Goal: Answer question/provide support: Share knowledge or assist other users

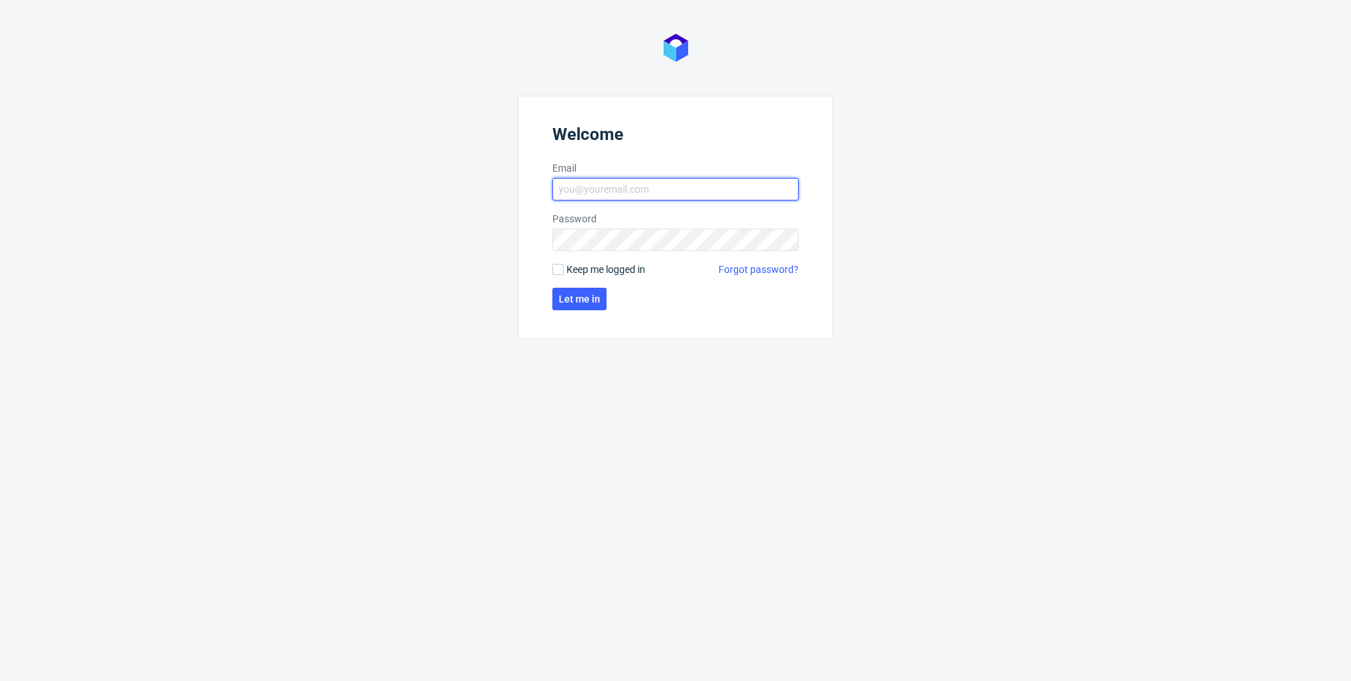
click at [608, 191] on input "Email" at bounding box center [675, 189] width 246 height 23
type input "maciej.sobola@packhelp.com"
click at [551, 269] on form "Welcome Email maciej.sobola@packhelp.com Password Keep me logged in Forgot pass…" at bounding box center [675, 217] width 315 height 243
click at [558, 272] on input "Keep me logged in" at bounding box center [557, 269] width 11 height 11
checkbox input "true"
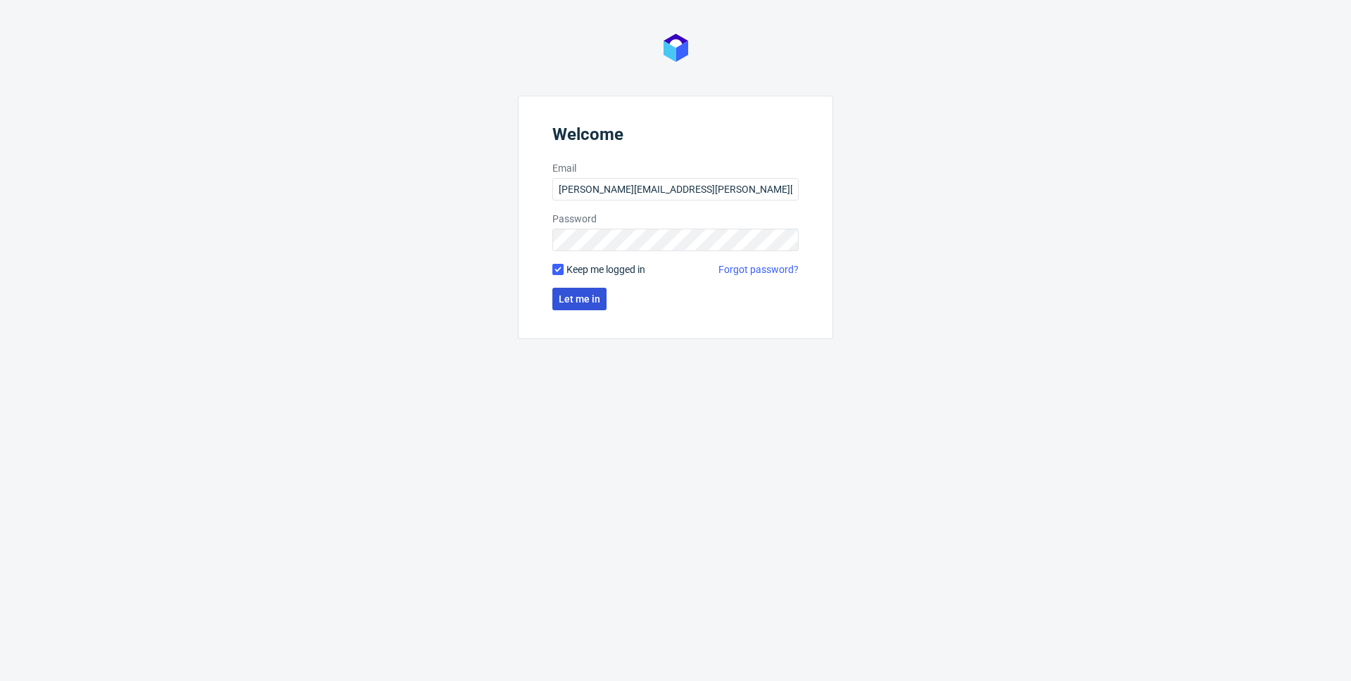
click at [568, 294] on span "Let me in" at bounding box center [580, 299] width 42 height 10
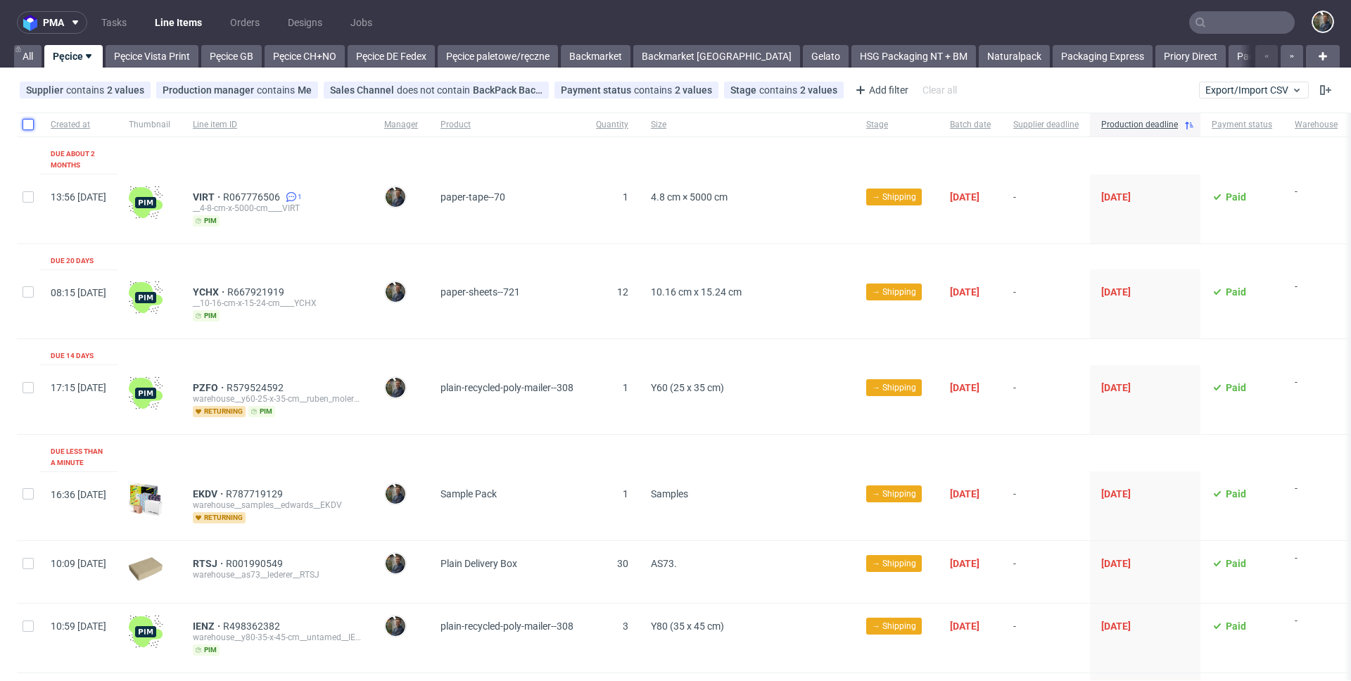
click at [27, 123] on input "checkbox" at bounding box center [28, 124] width 11 height 11
checkbox input "true"
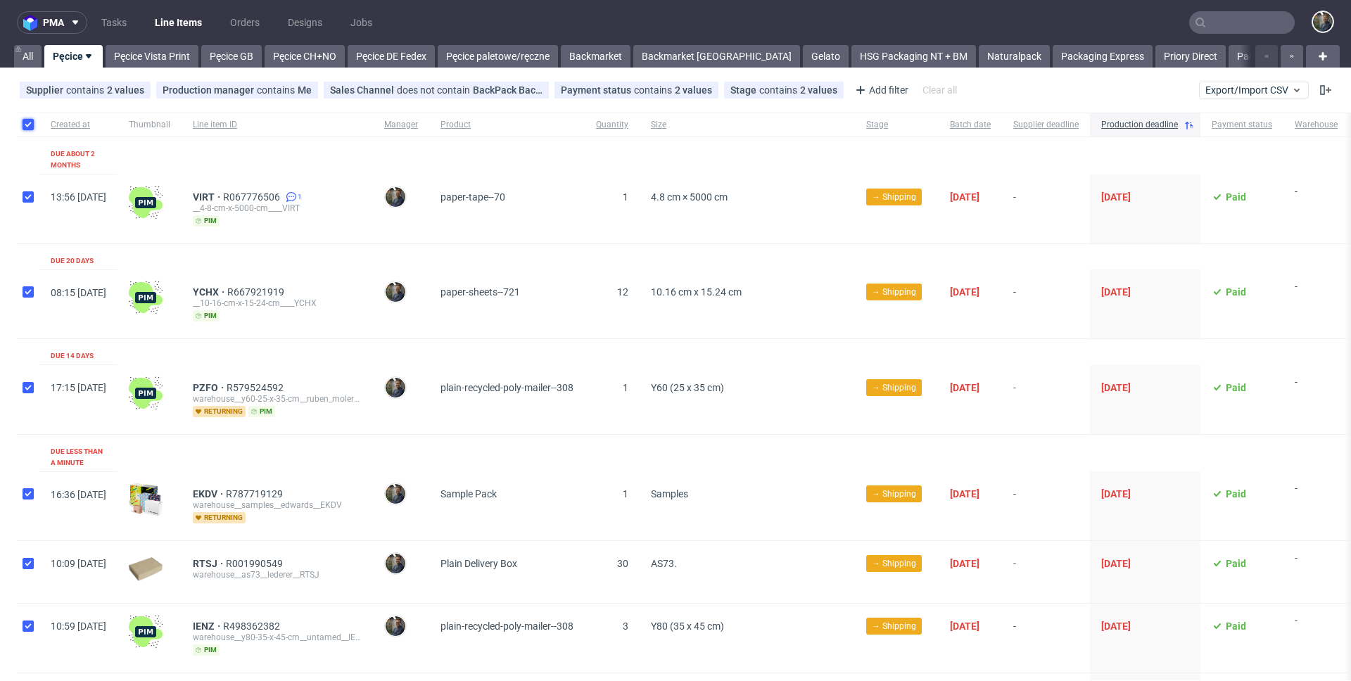
checkbox input "true"
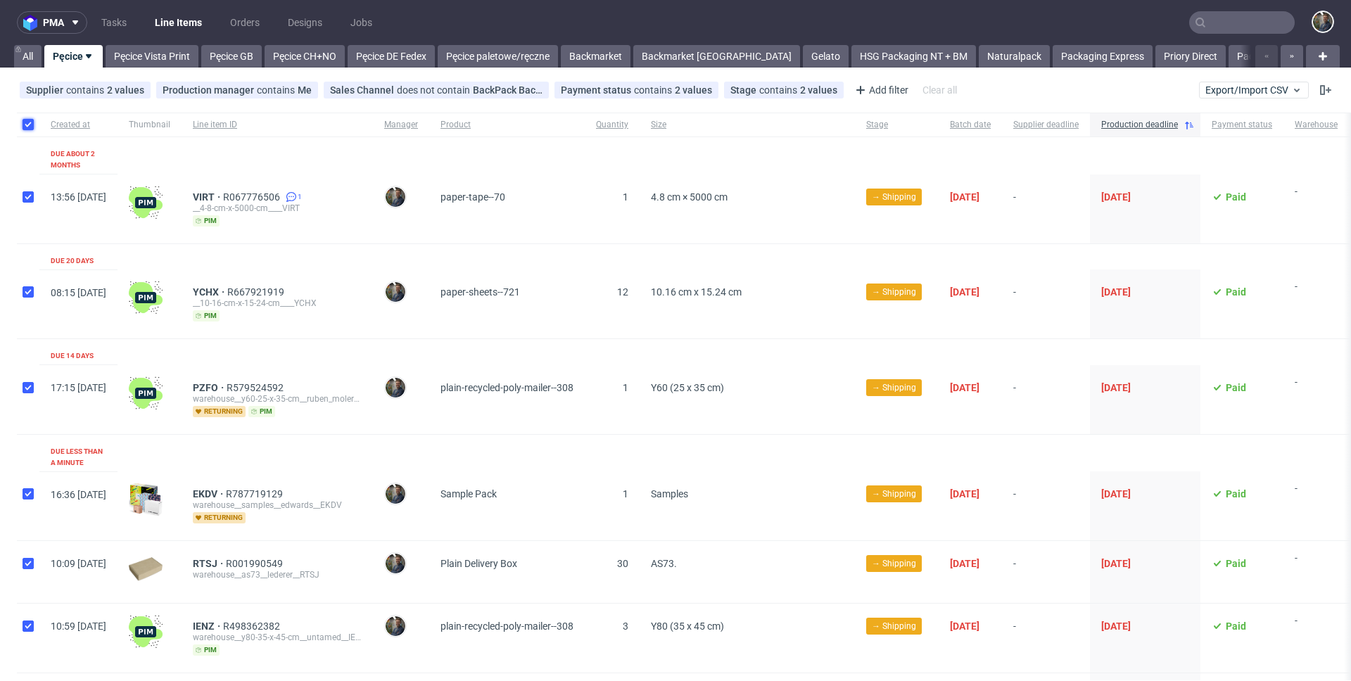
checkbox input "true"
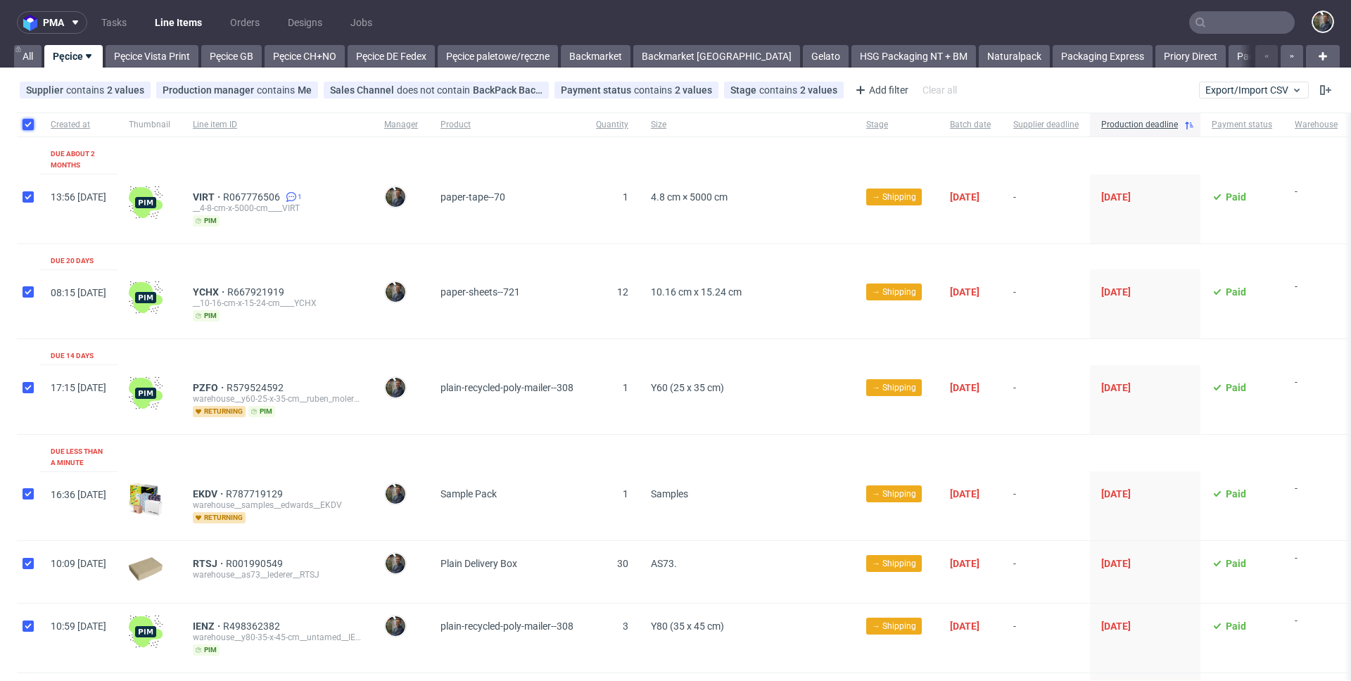
checkbox input "true"
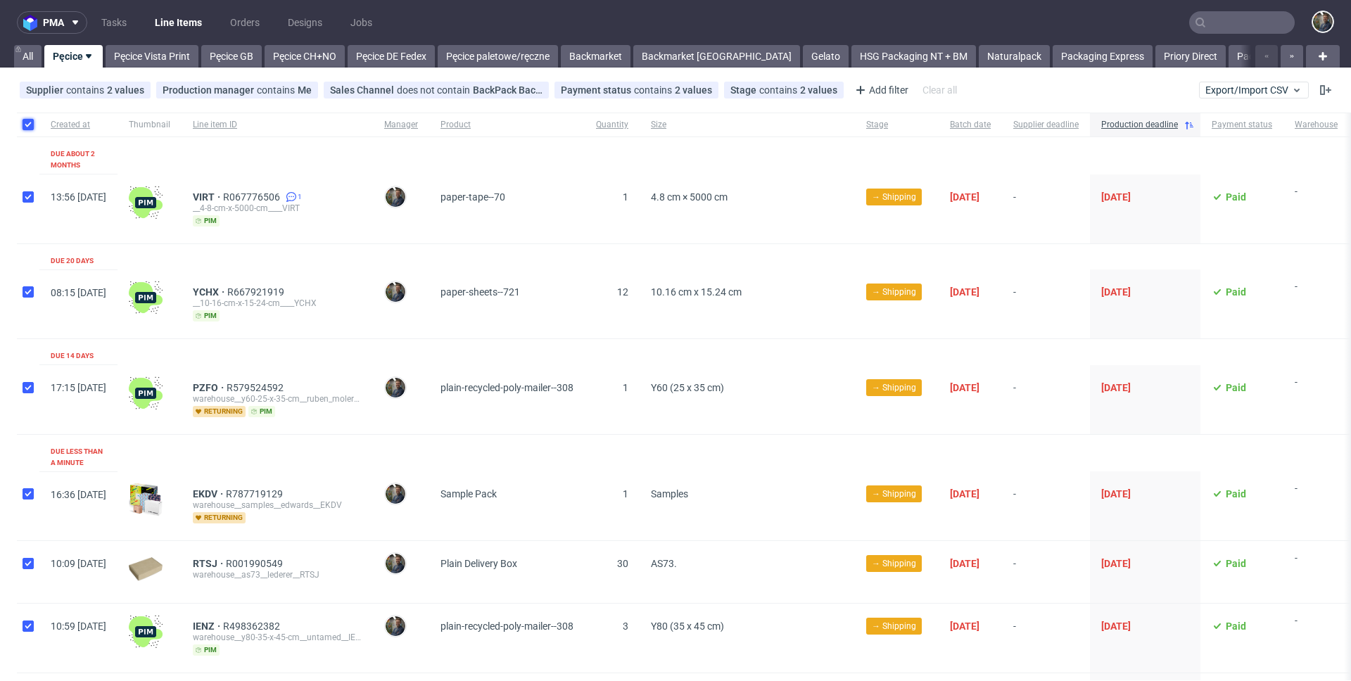
checkbox input "true"
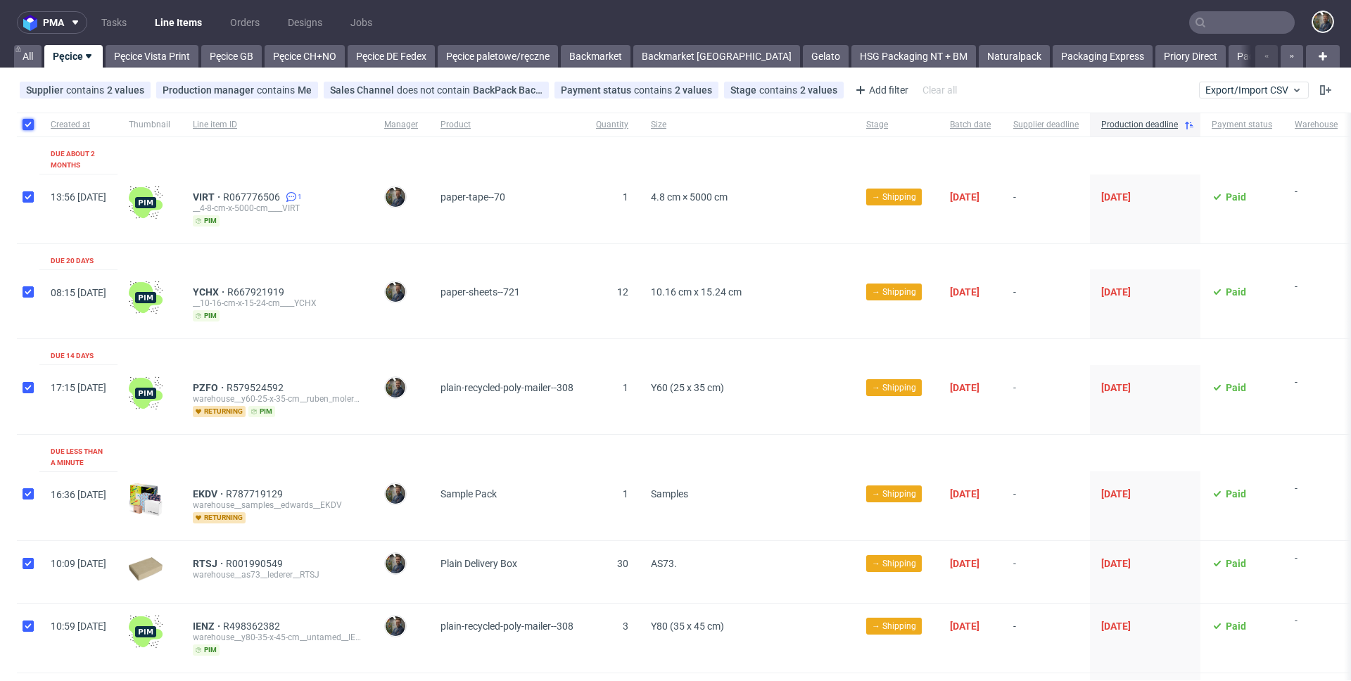
checkbox input "true"
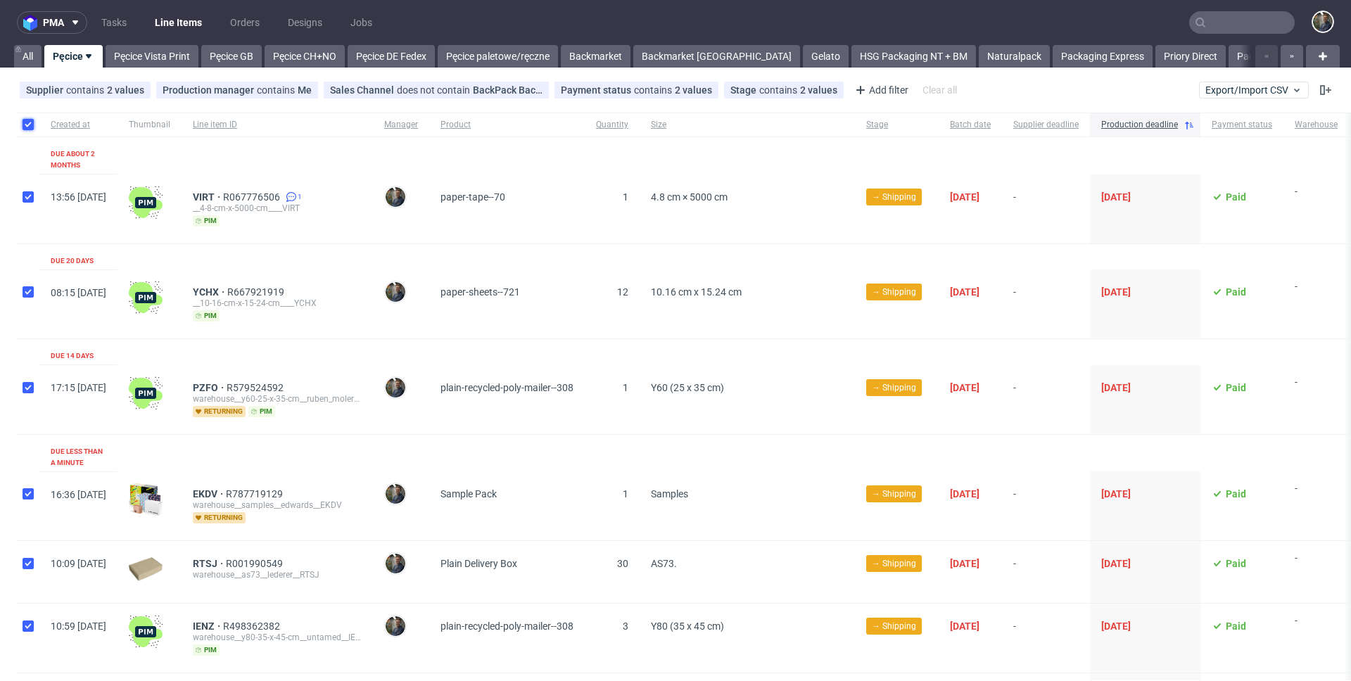
checkbox input "true"
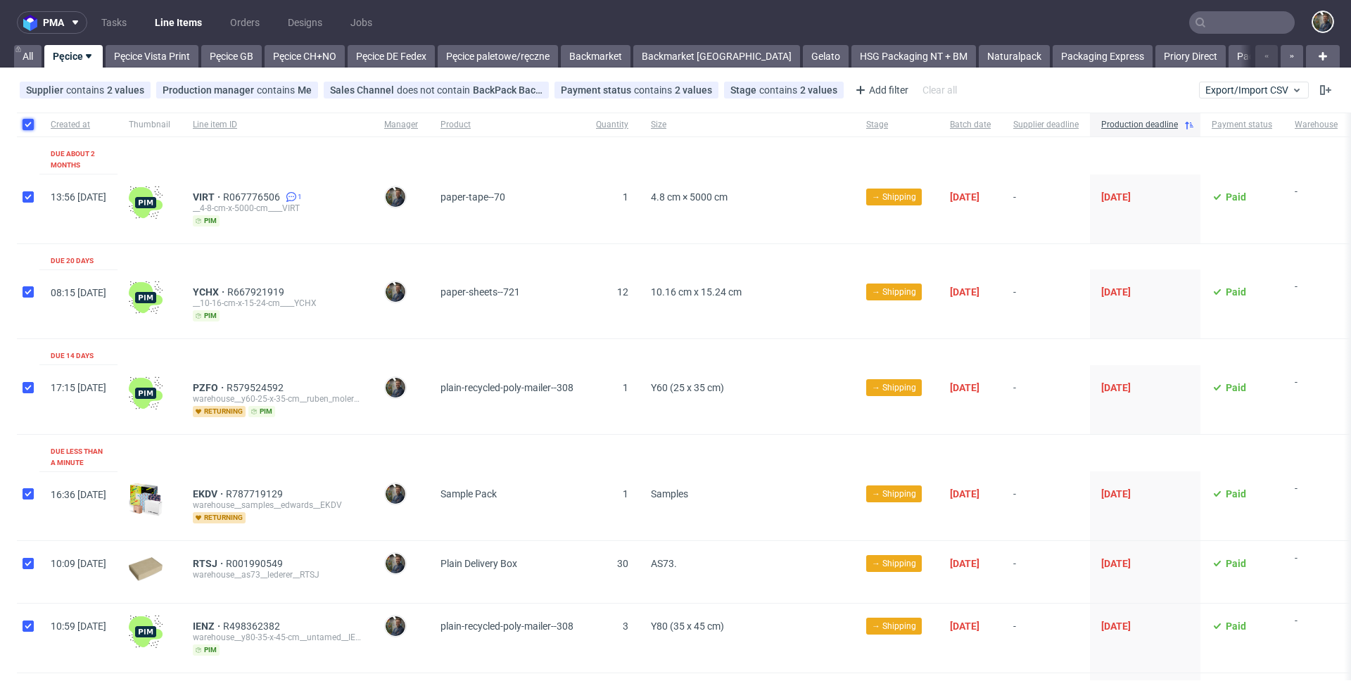
checkbox input "true"
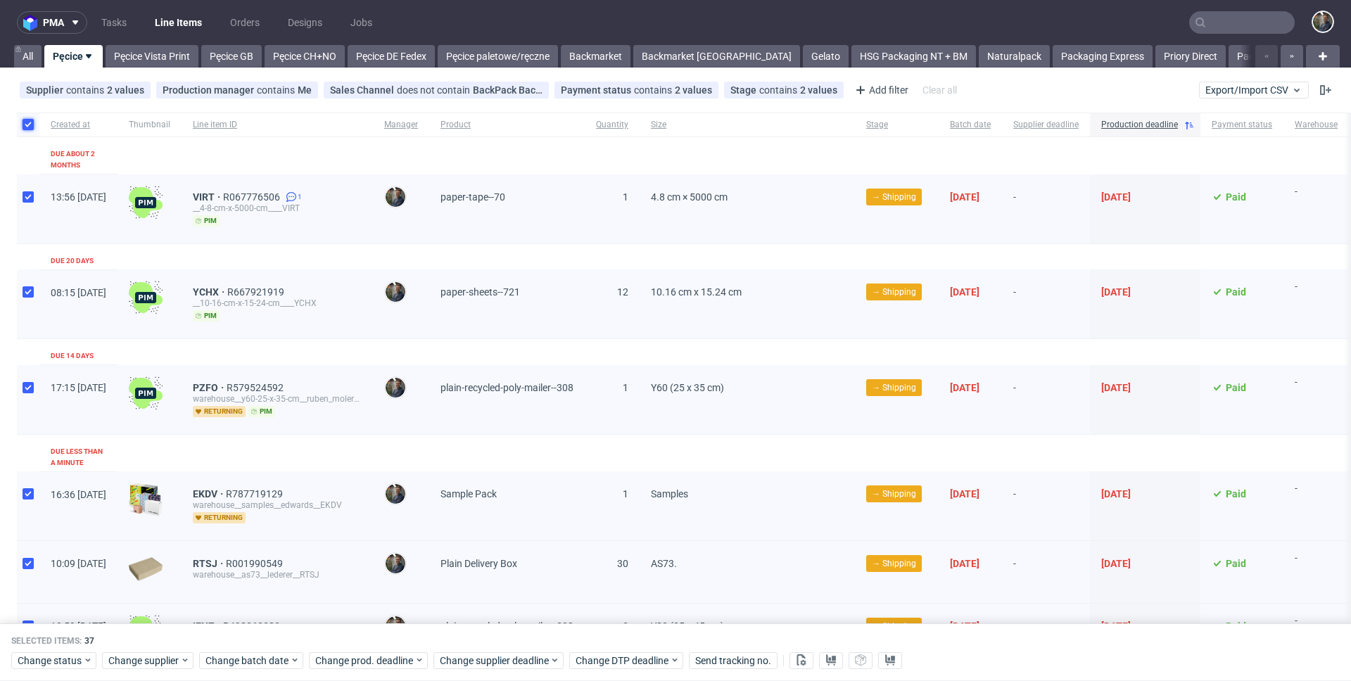
click at [27, 123] on input "checkbox" at bounding box center [28, 124] width 11 height 11
checkbox input "false"
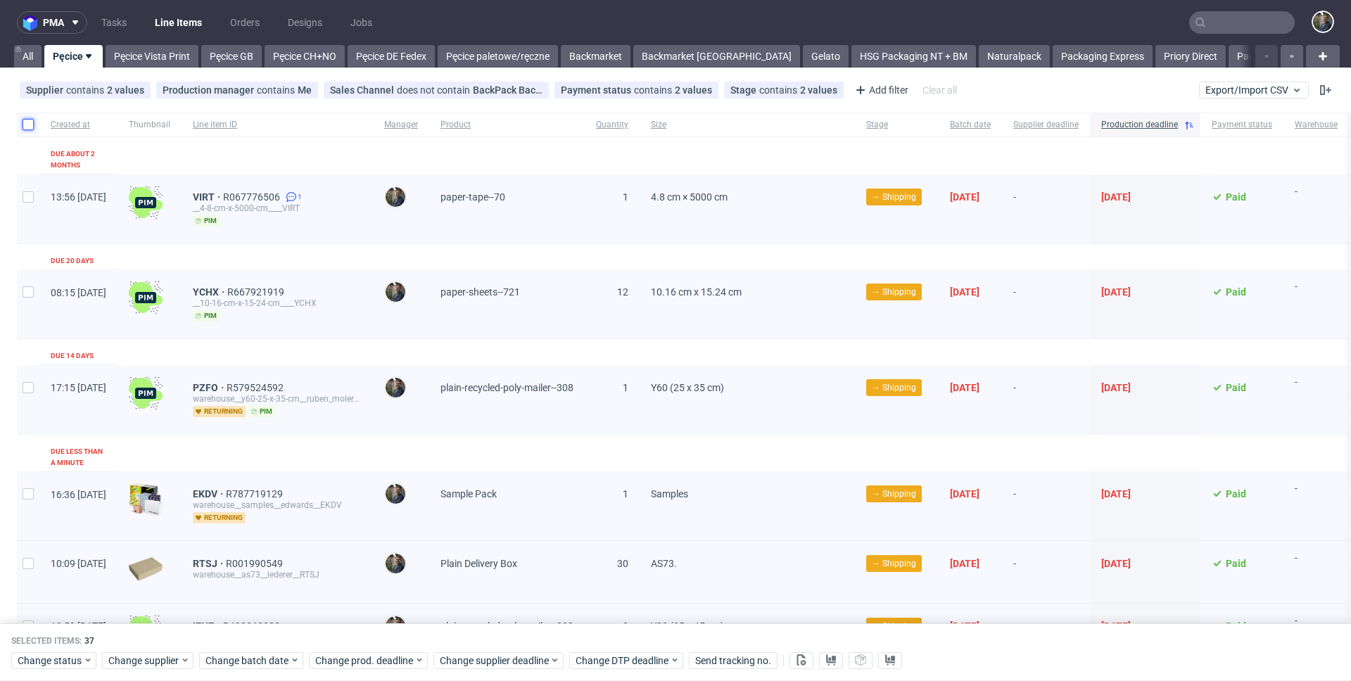
checkbox input "false"
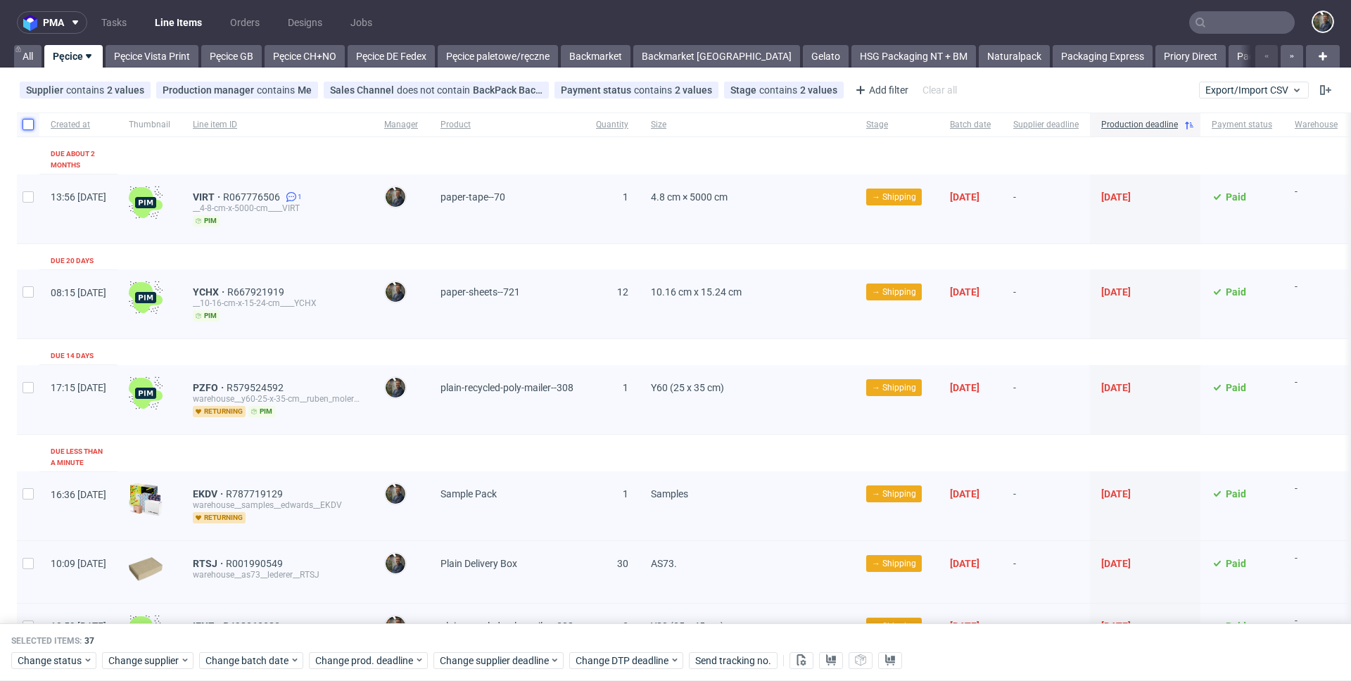
checkbox input "false"
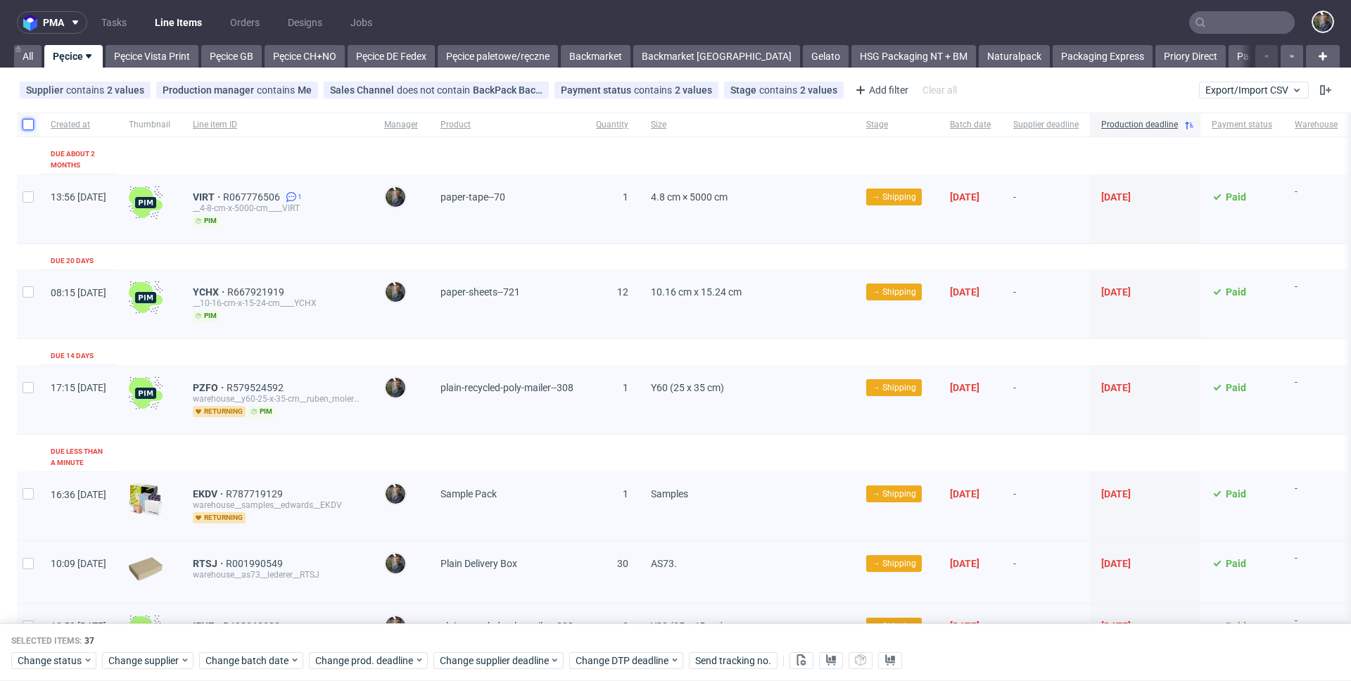
checkbox input "false"
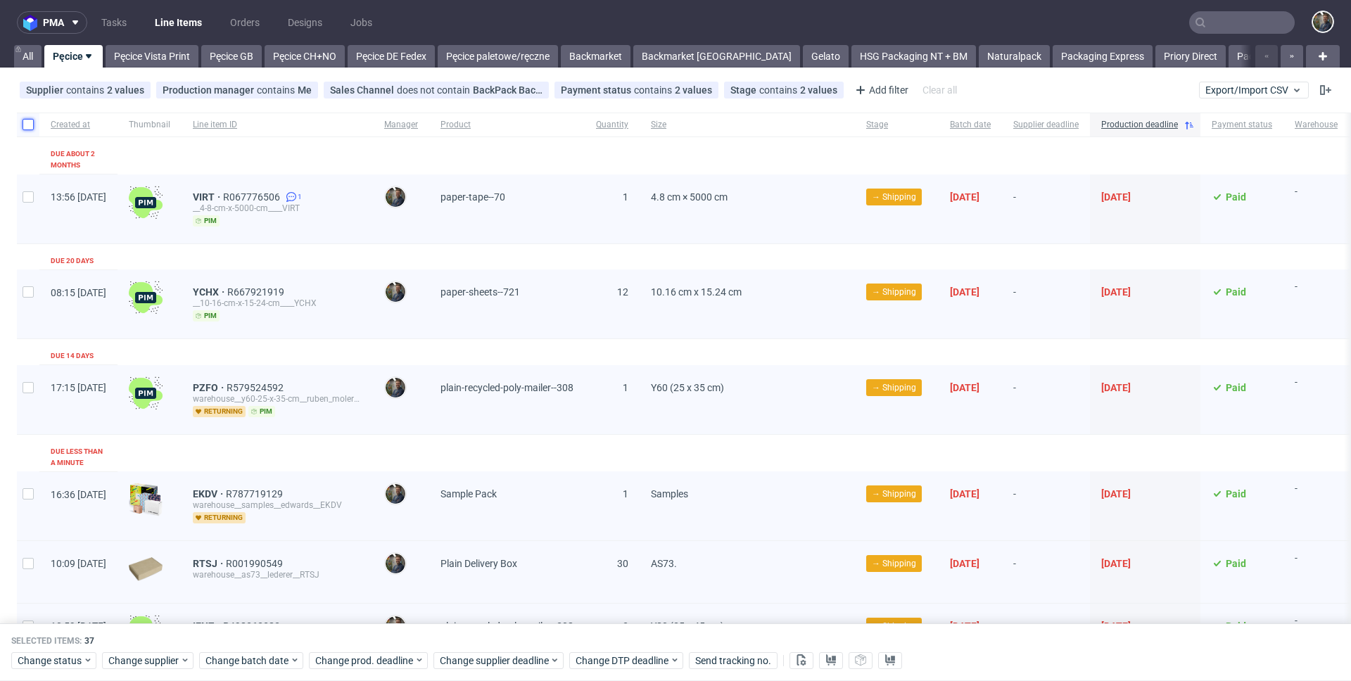
checkbox input "false"
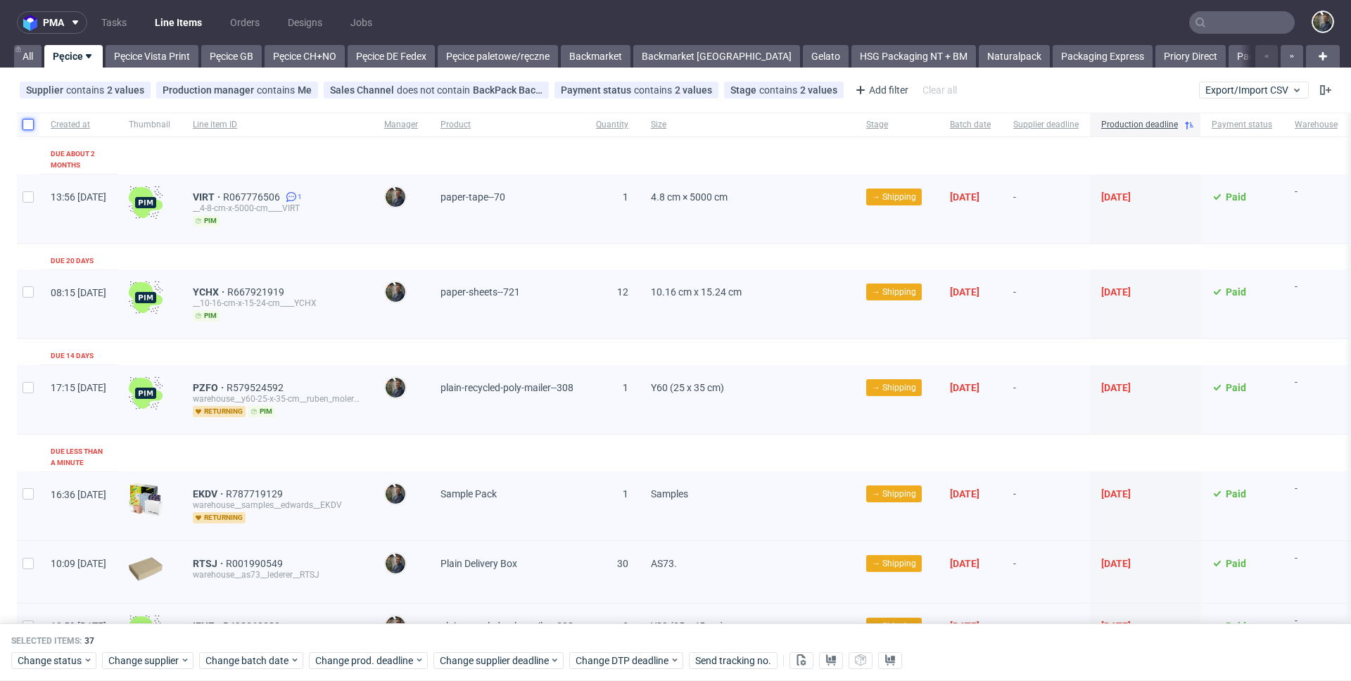
checkbox input "false"
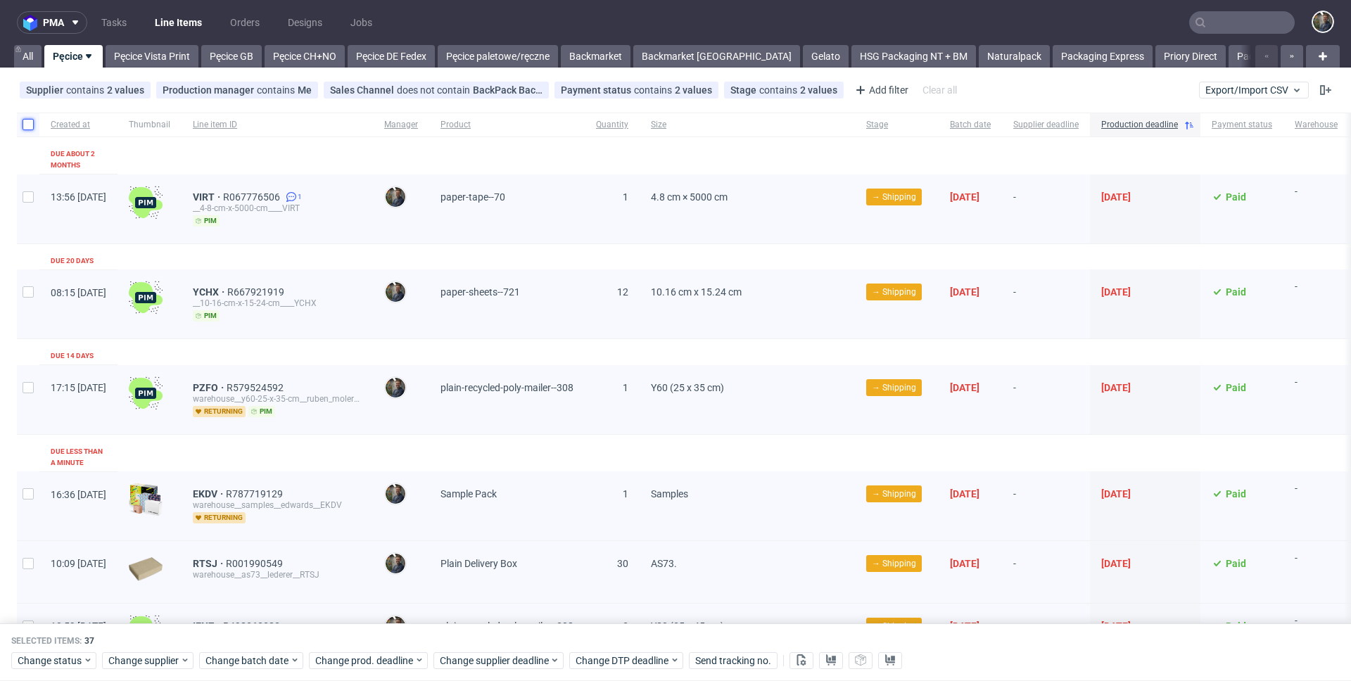
checkbox input "false"
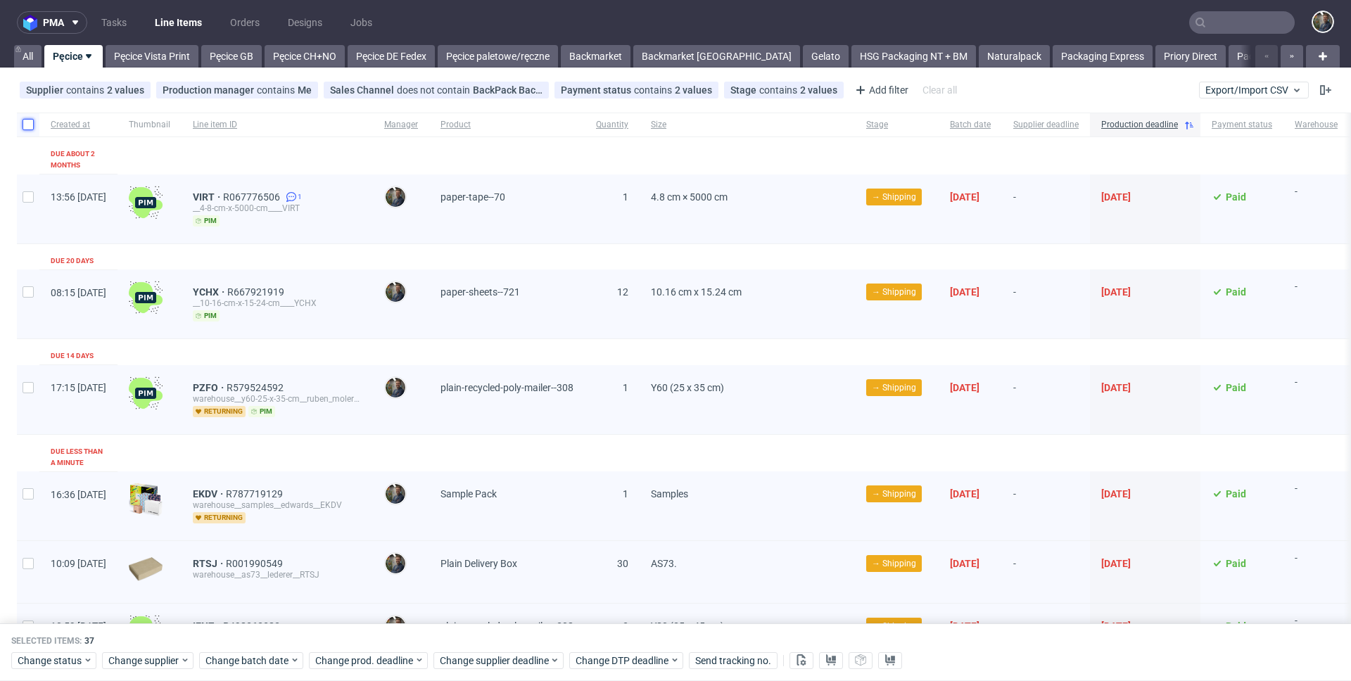
checkbox input "false"
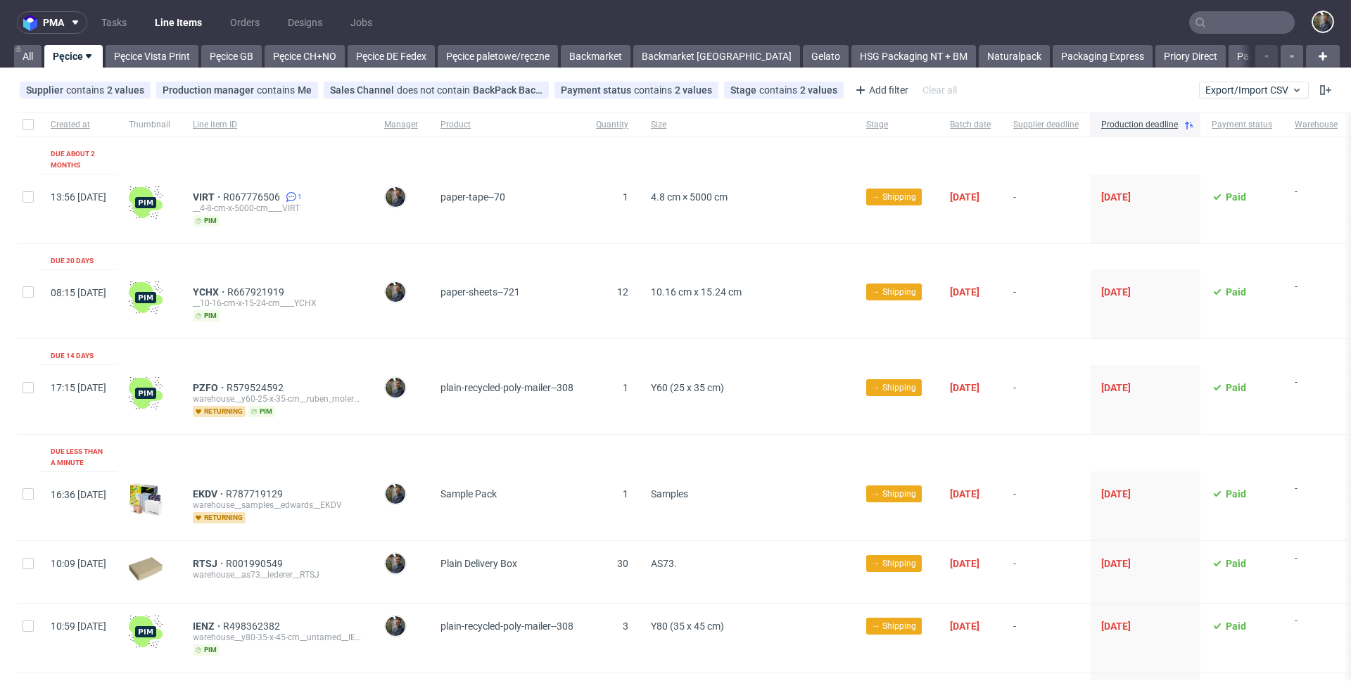
click at [28, 130] on div at bounding box center [28, 125] width 23 height 24
checkbox input "true"
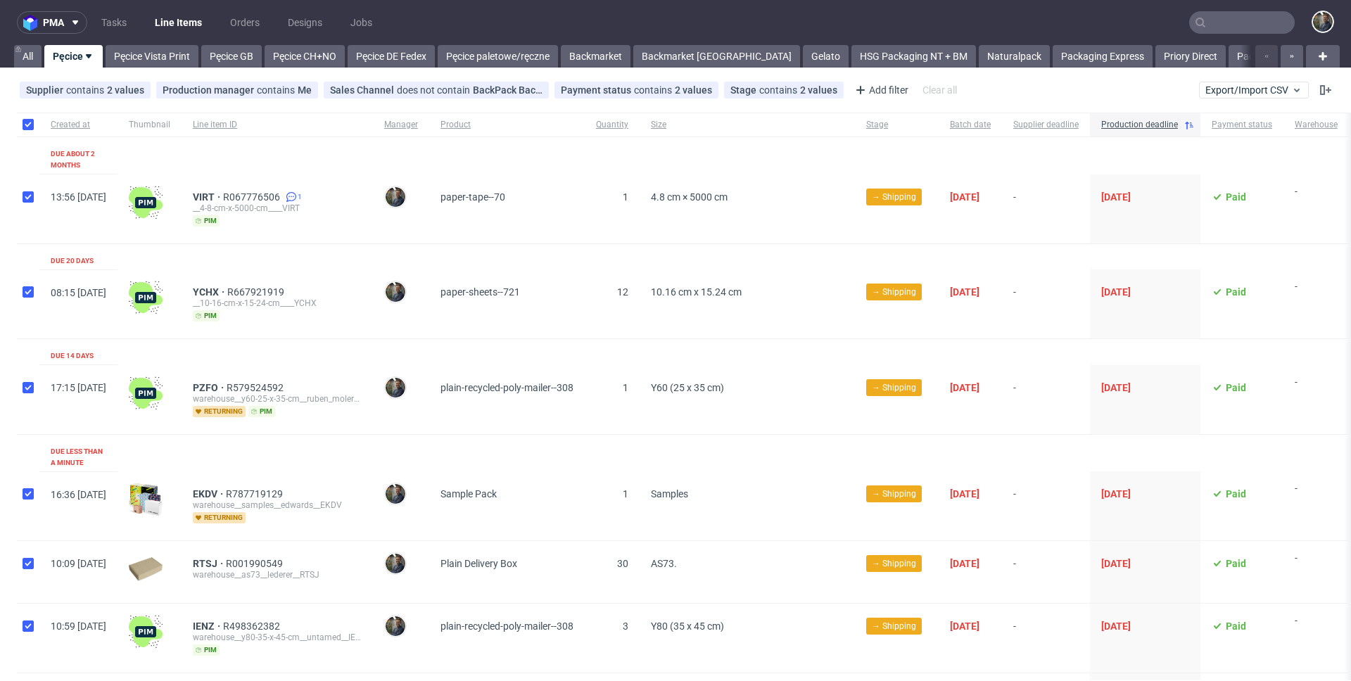
checkbox input "true"
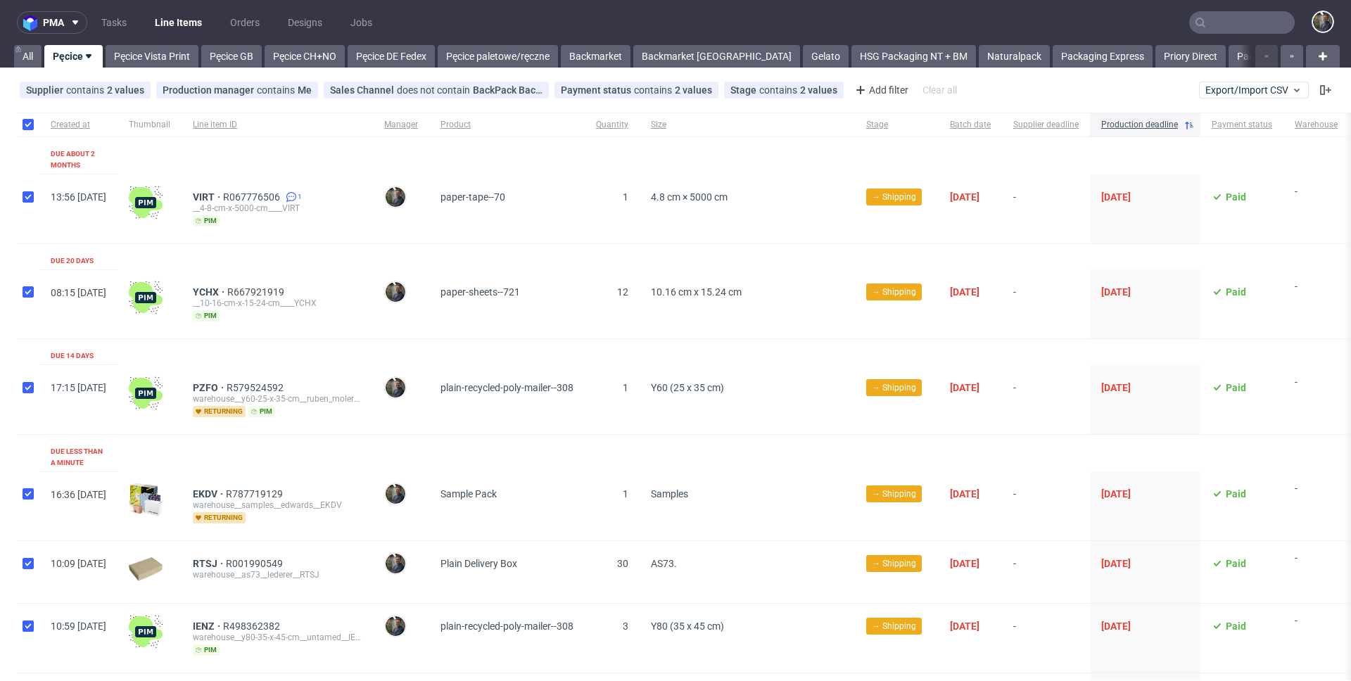
checkbox input "true"
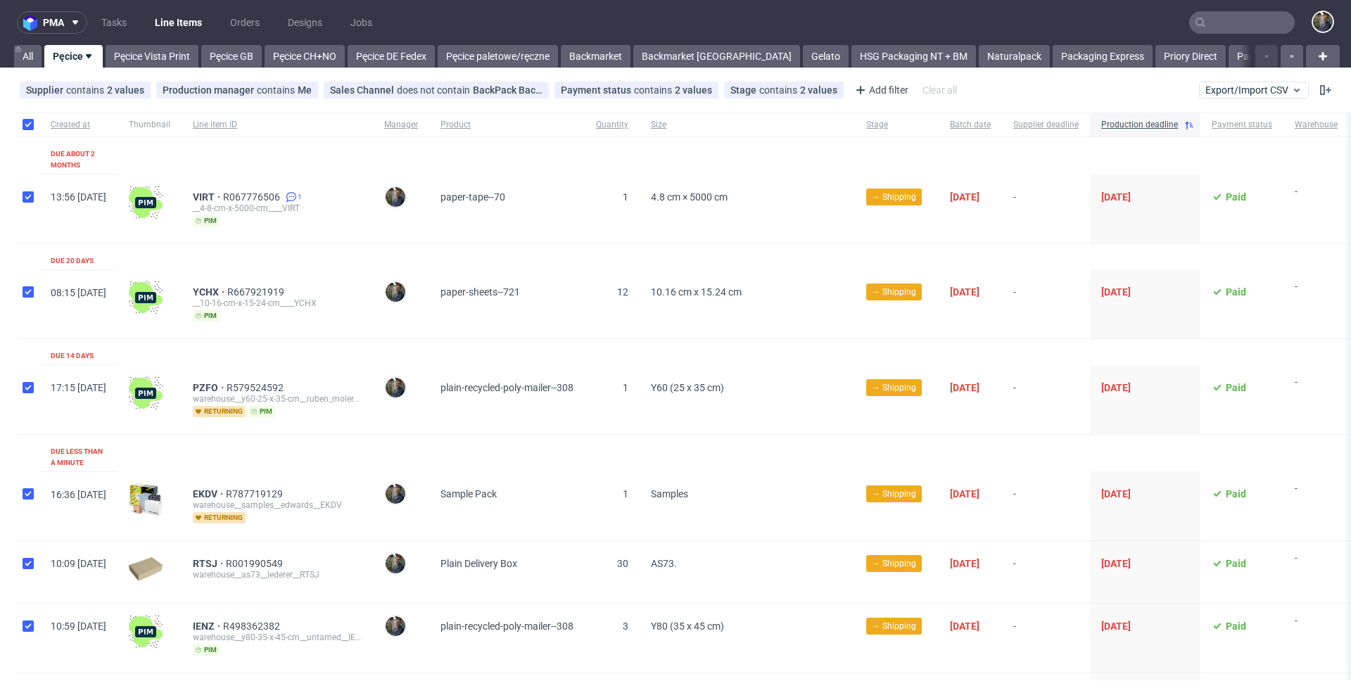
checkbox input "true"
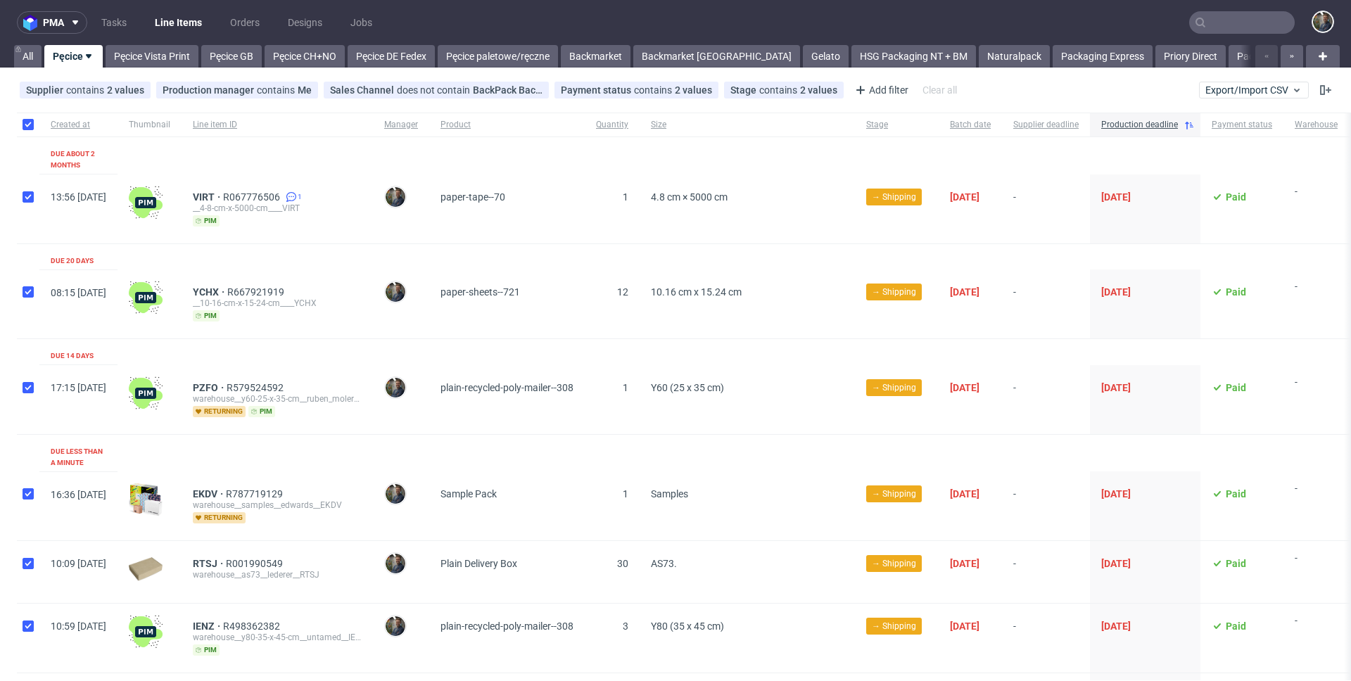
checkbox input "true"
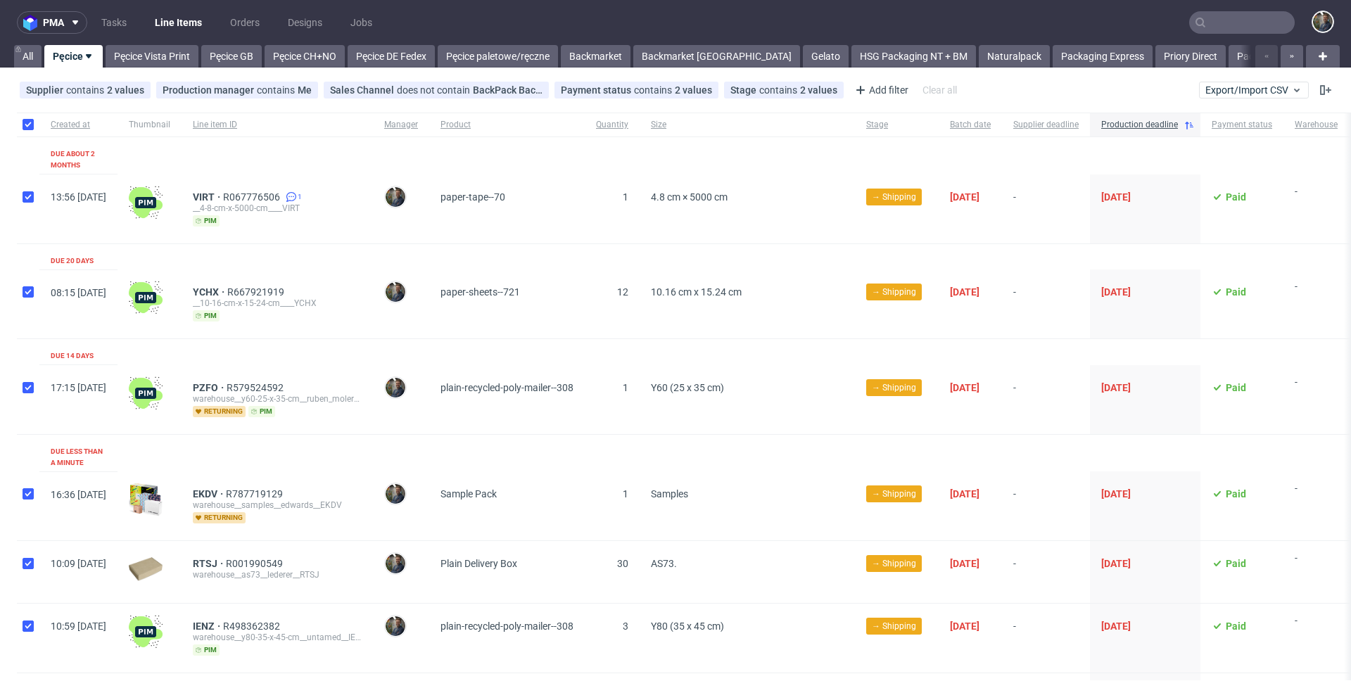
checkbox input "true"
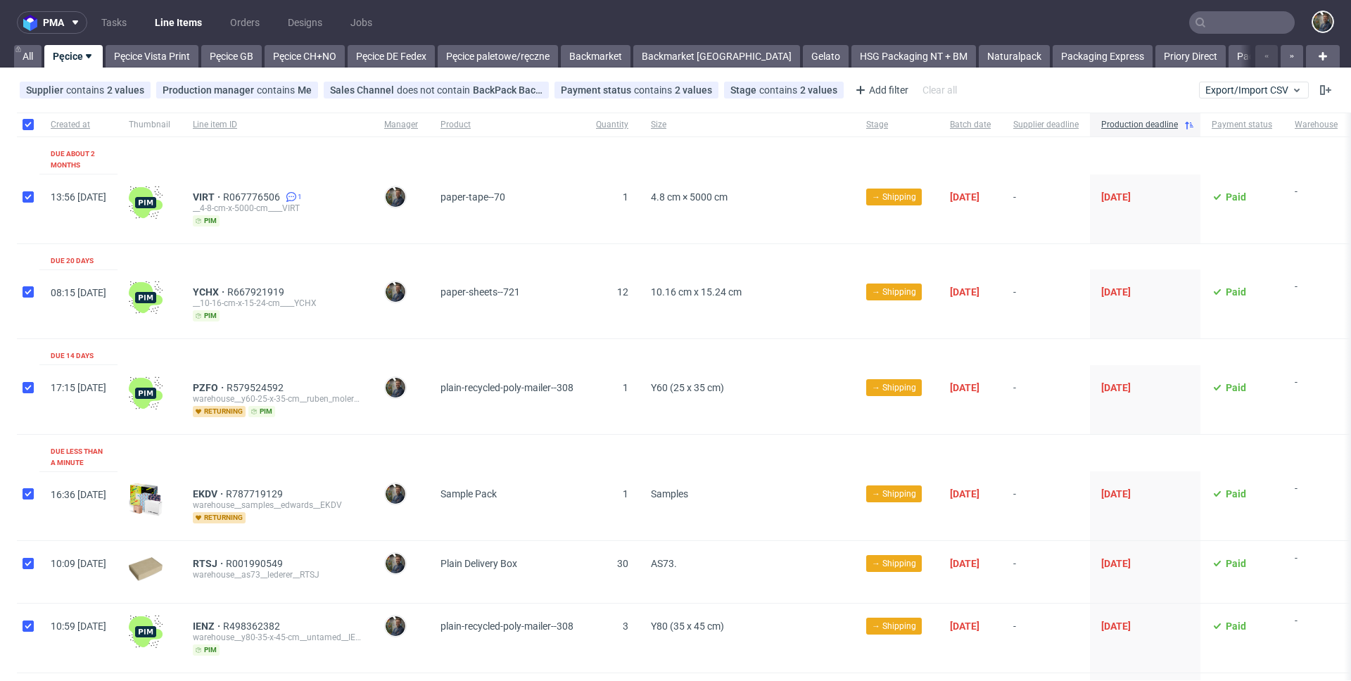
checkbox input "true"
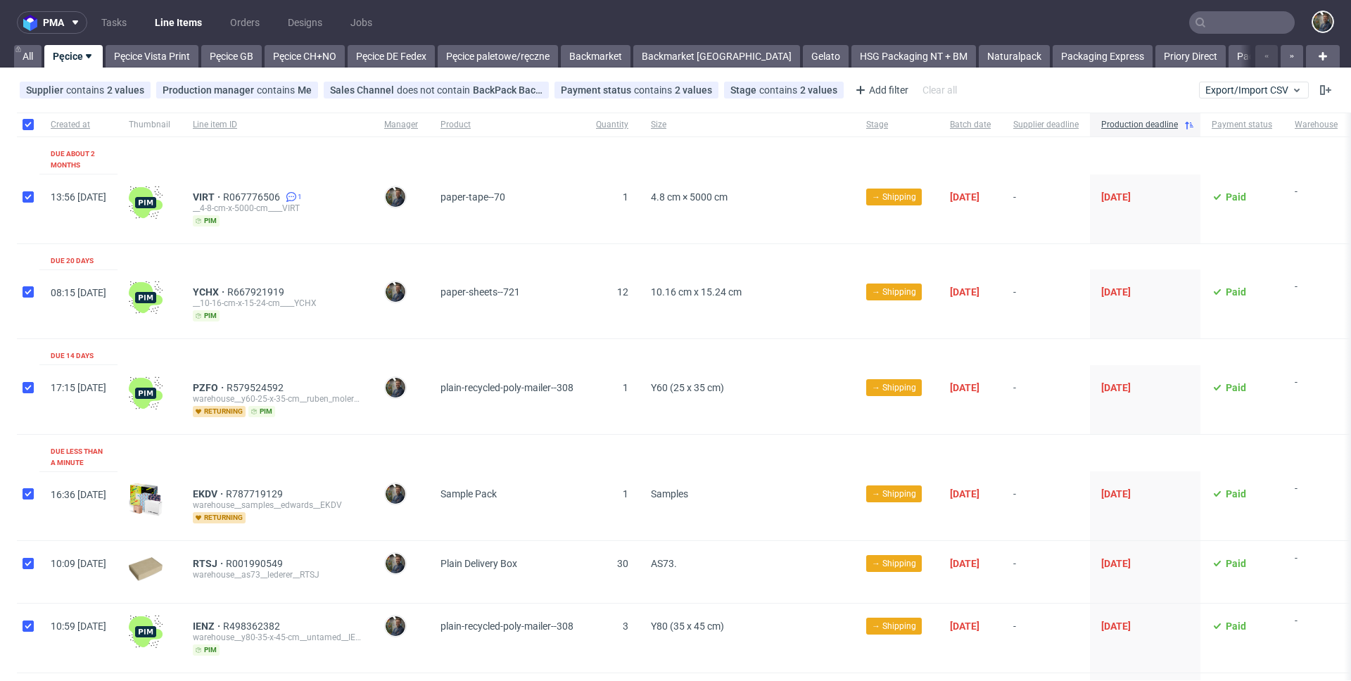
checkbox input "true"
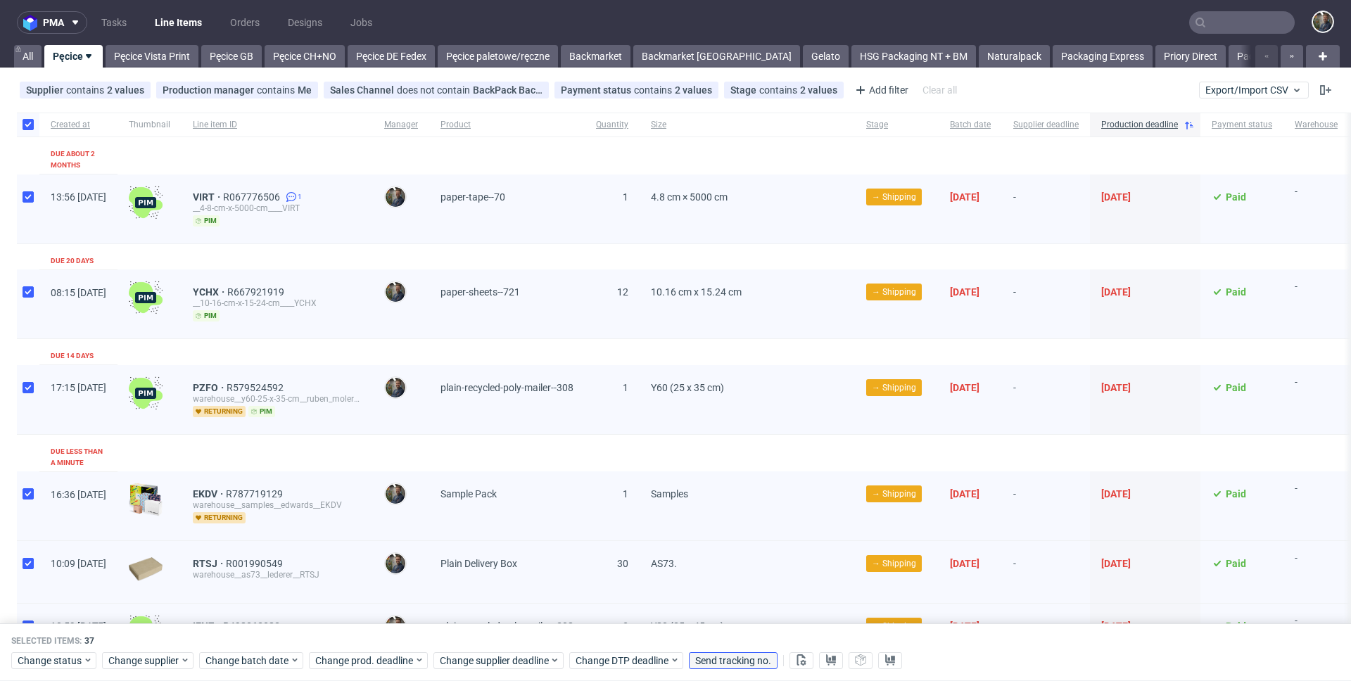
click at [725, 657] on span "Send tracking no." at bounding box center [733, 661] width 76 height 10
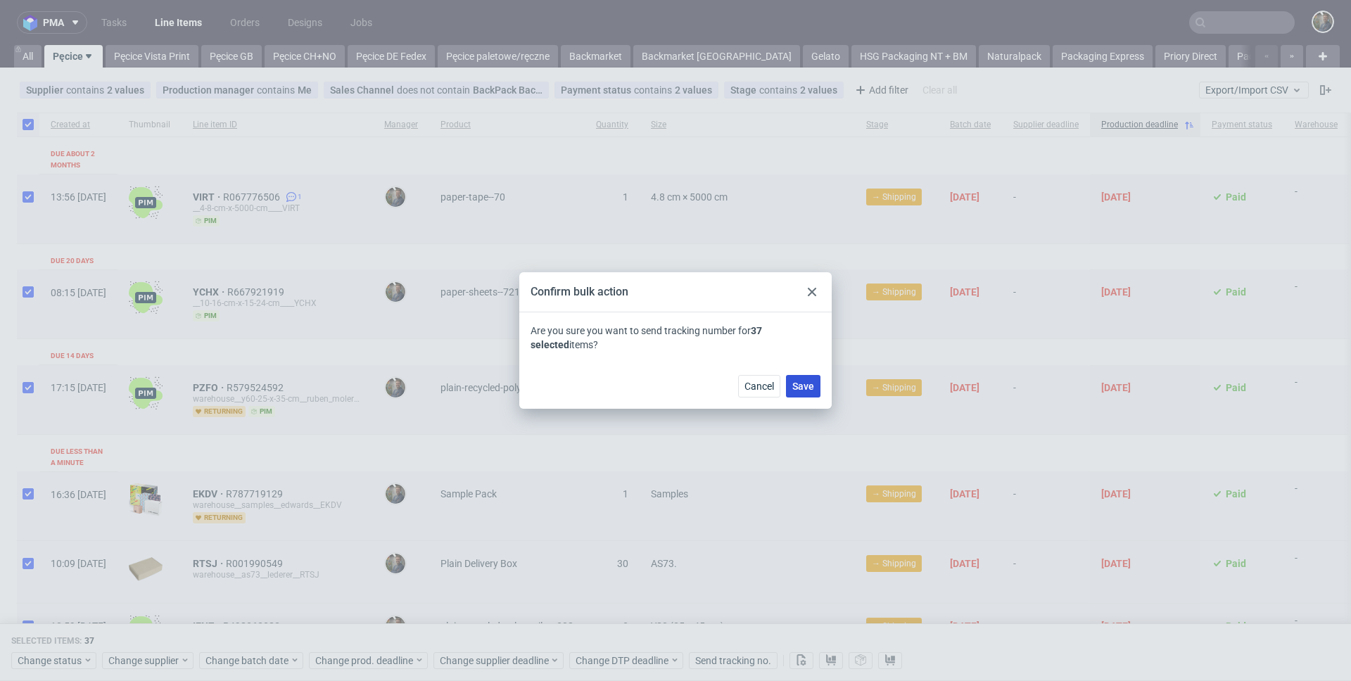
click at [817, 385] on button "Save" at bounding box center [803, 386] width 34 height 23
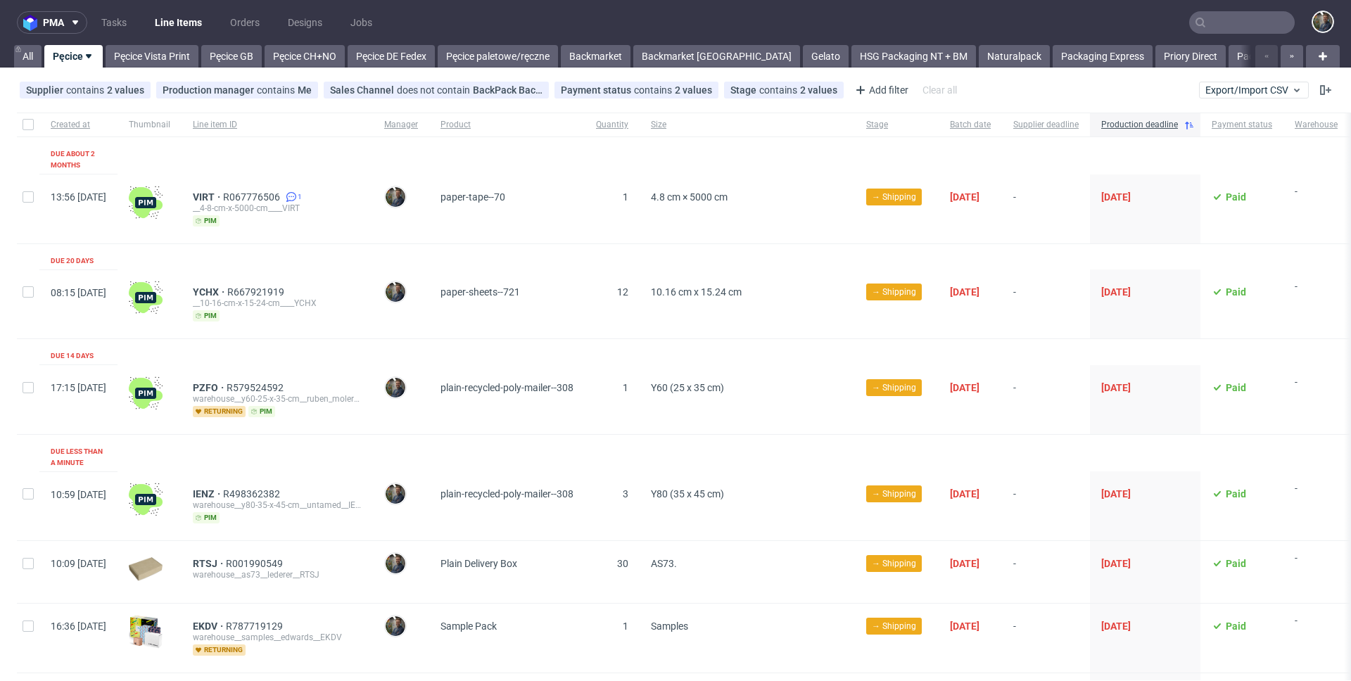
click at [41, 125] on div "Created at" at bounding box center [78, 125] width 78 height 24
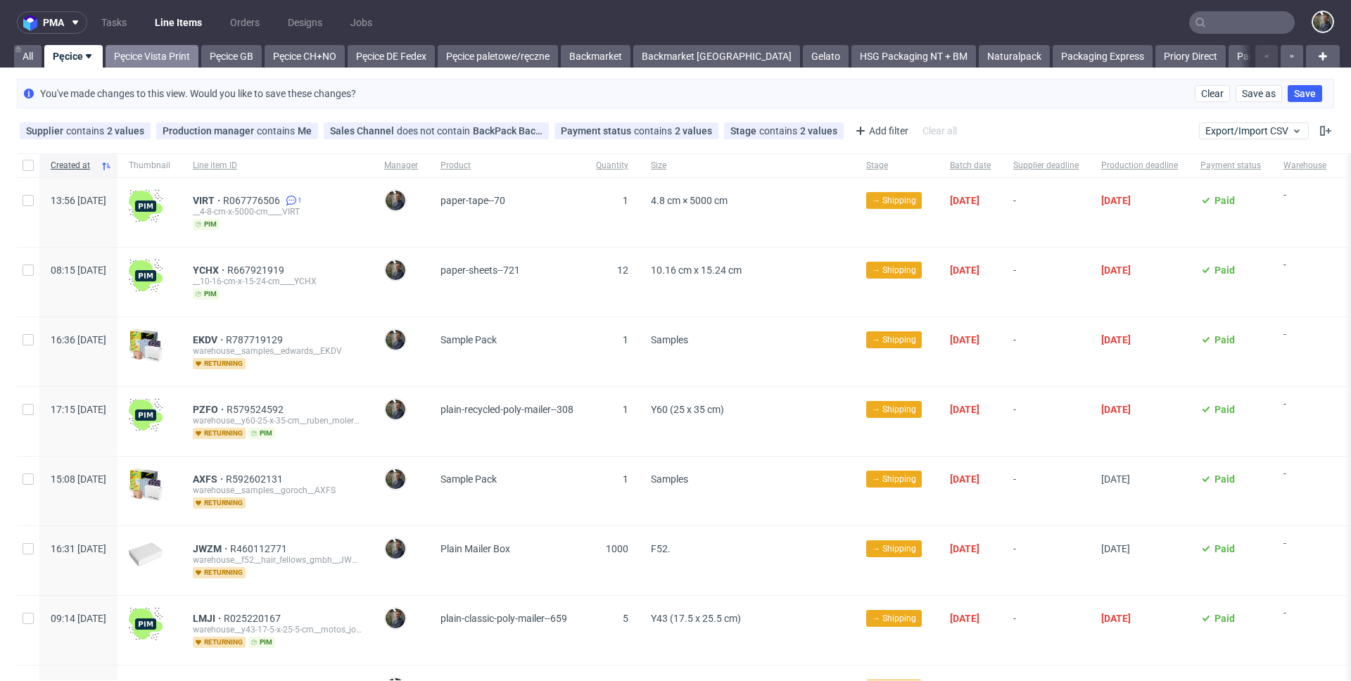
click at [134, 60] on link "Pęcice Vista Print" at bounding box center [152, 56] width 93 height 23
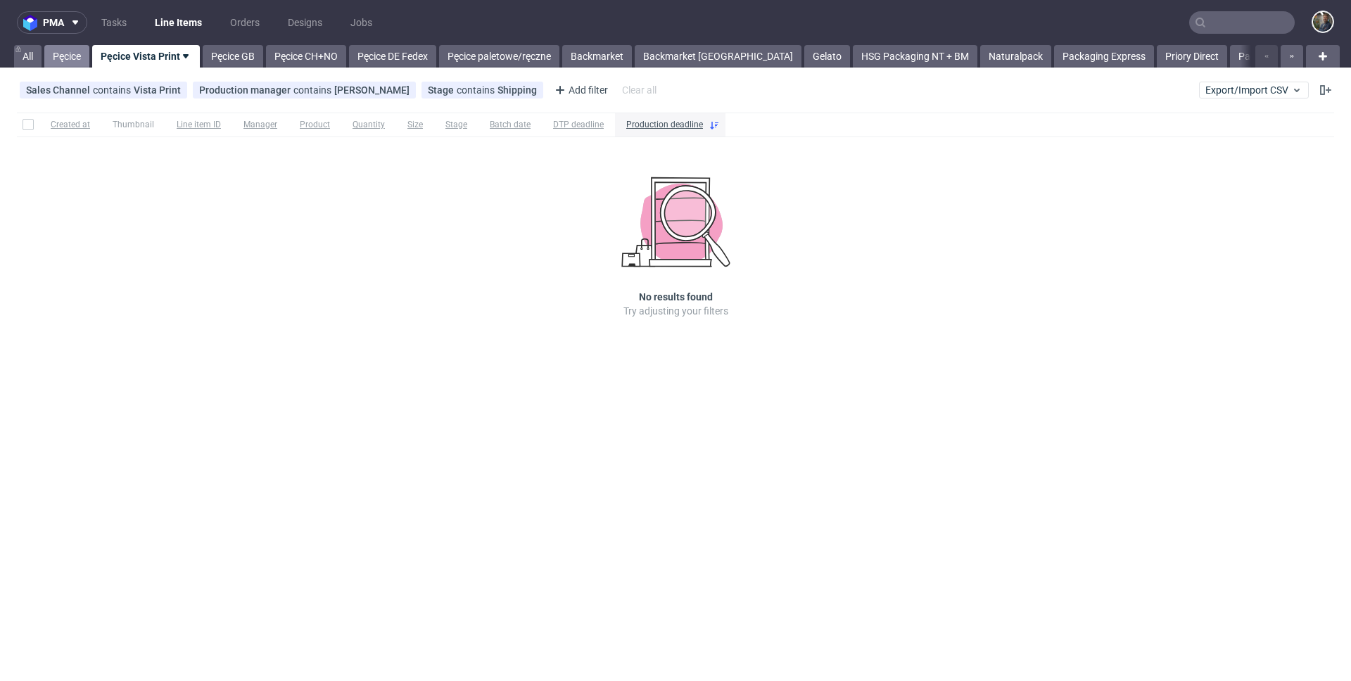
click at [79, 56] on link "Pęcice" at bounding box center [66, 56] width 45 height 23
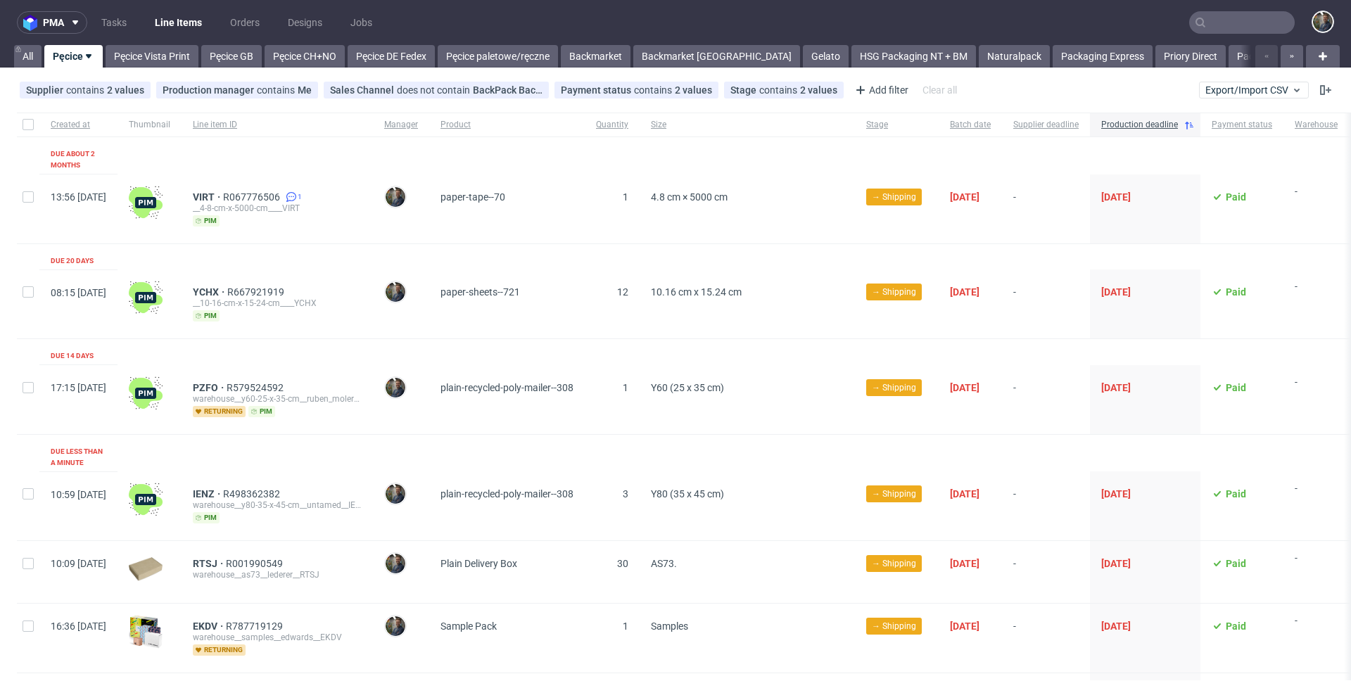
click at [25, 114] on div at bounding box center [28, 125] width 23 height 24
checkbox input "true"
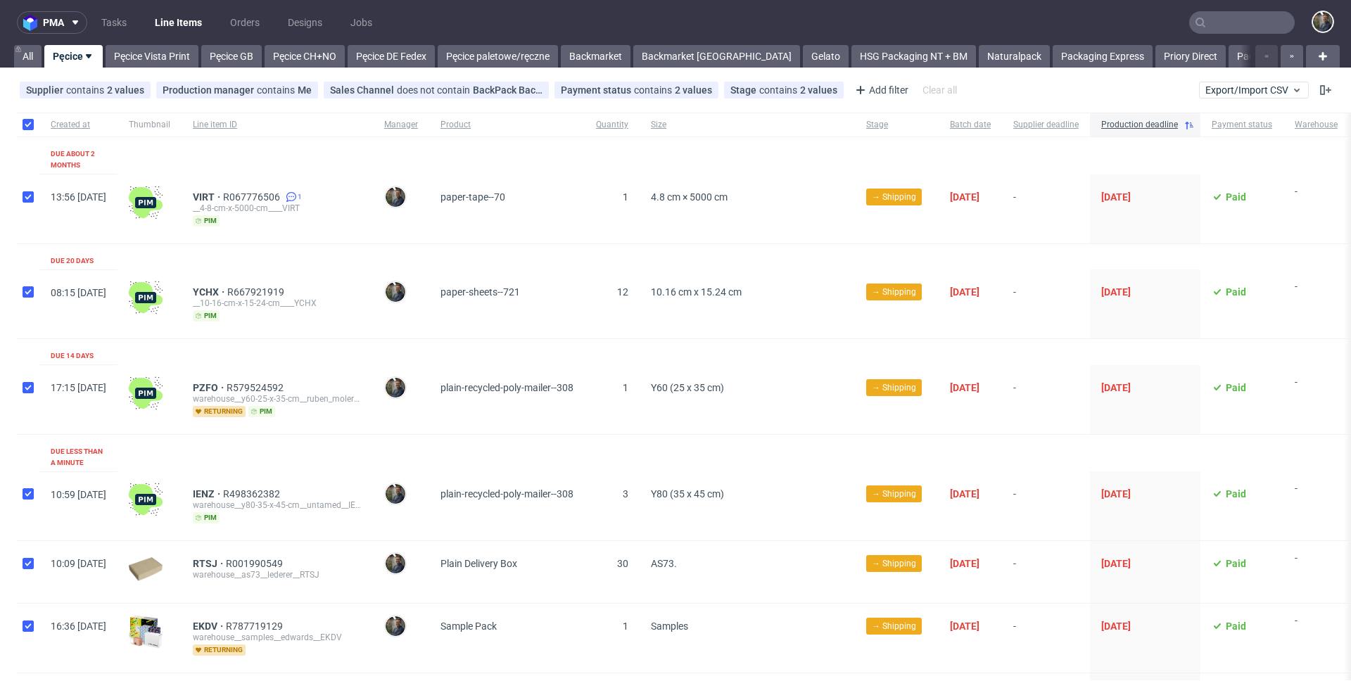
checkbox input "true"
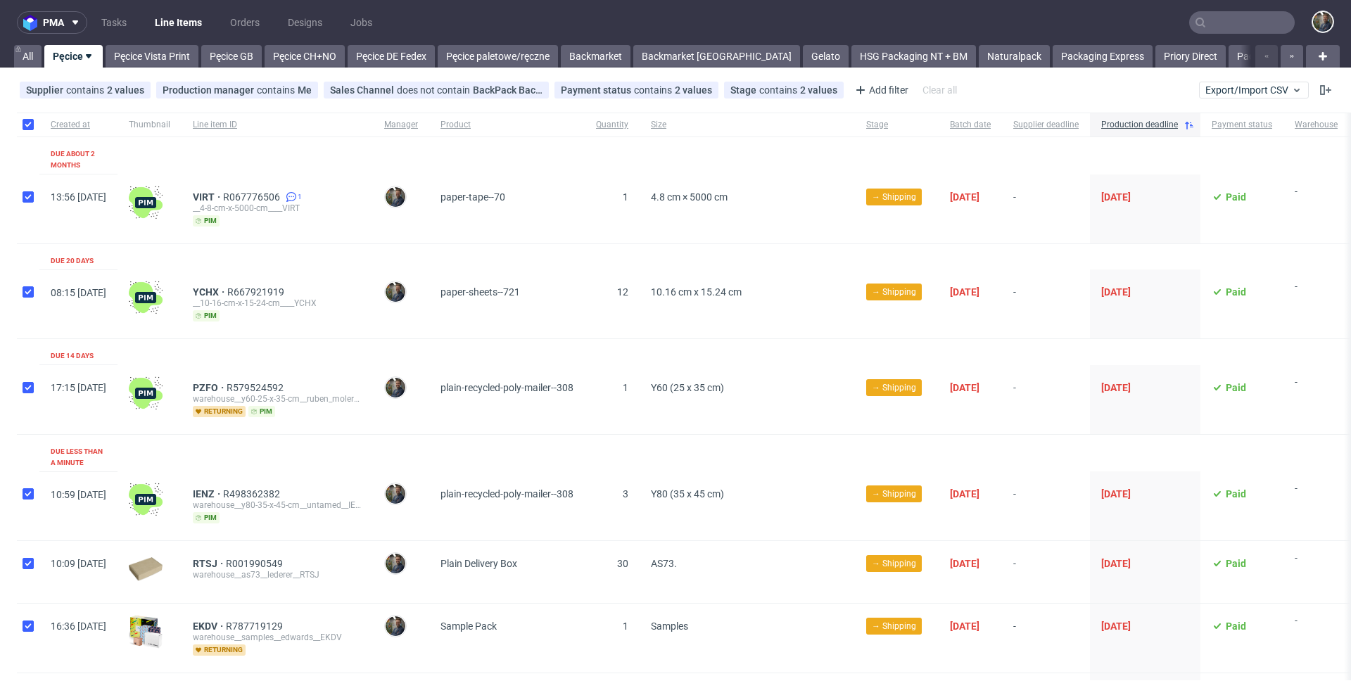
checkbox input "true"
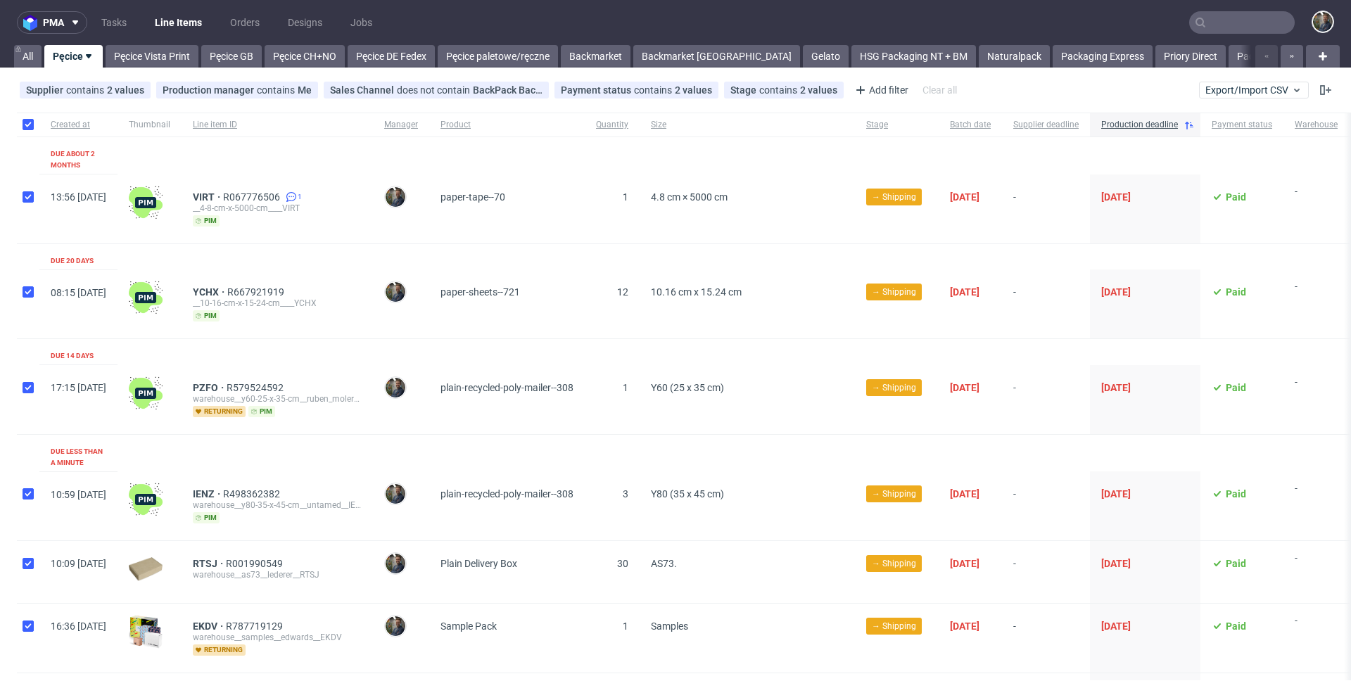
checkbox input "true"
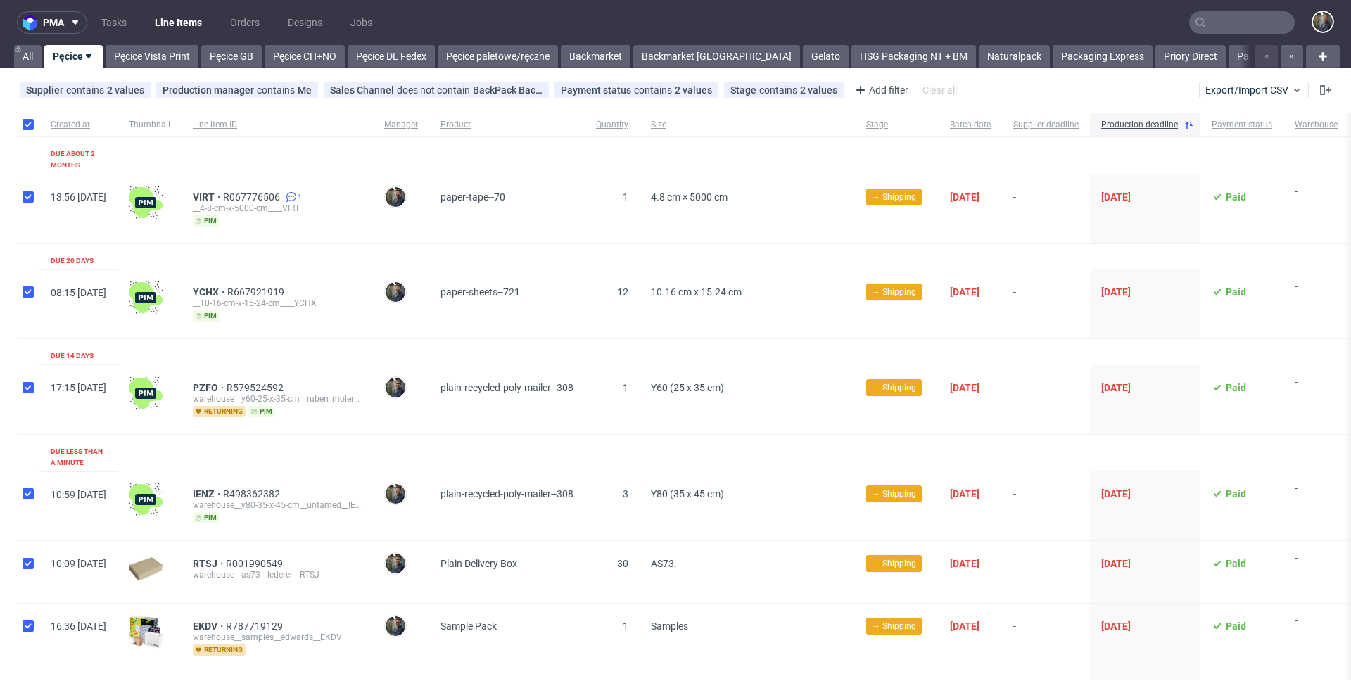
checkbox input "true"
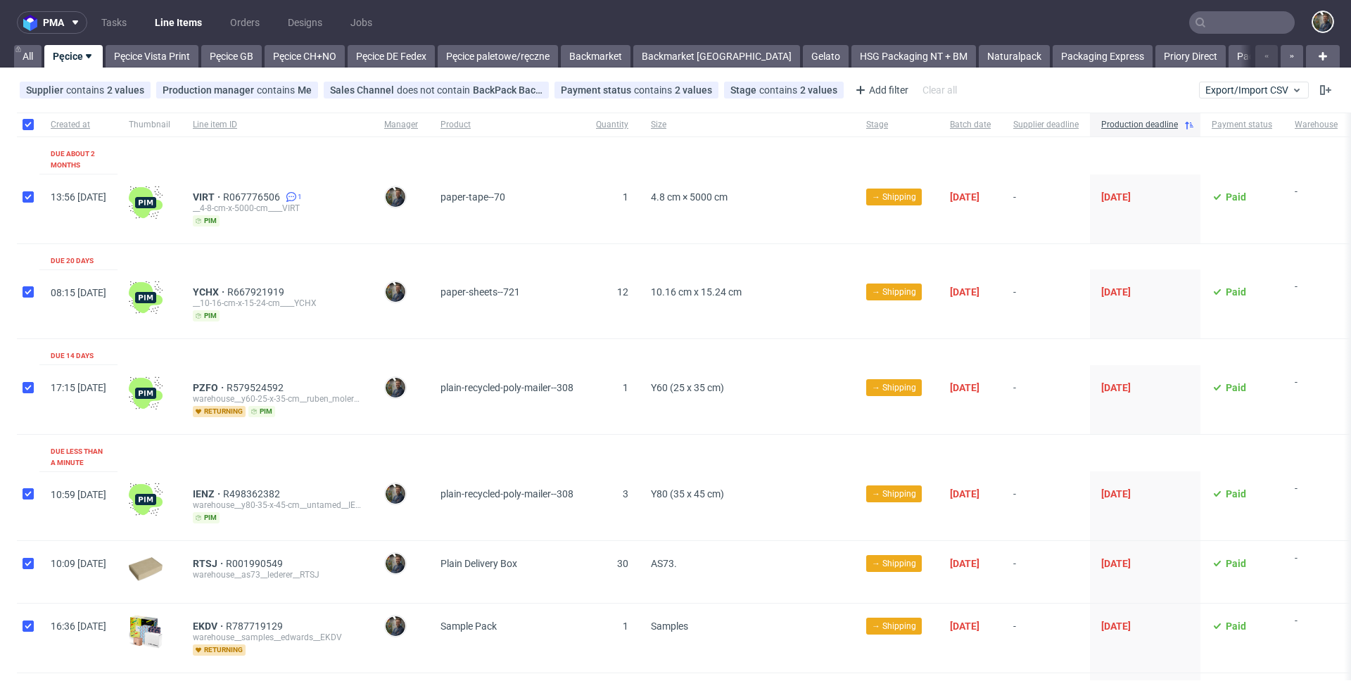
checkbox input "true"
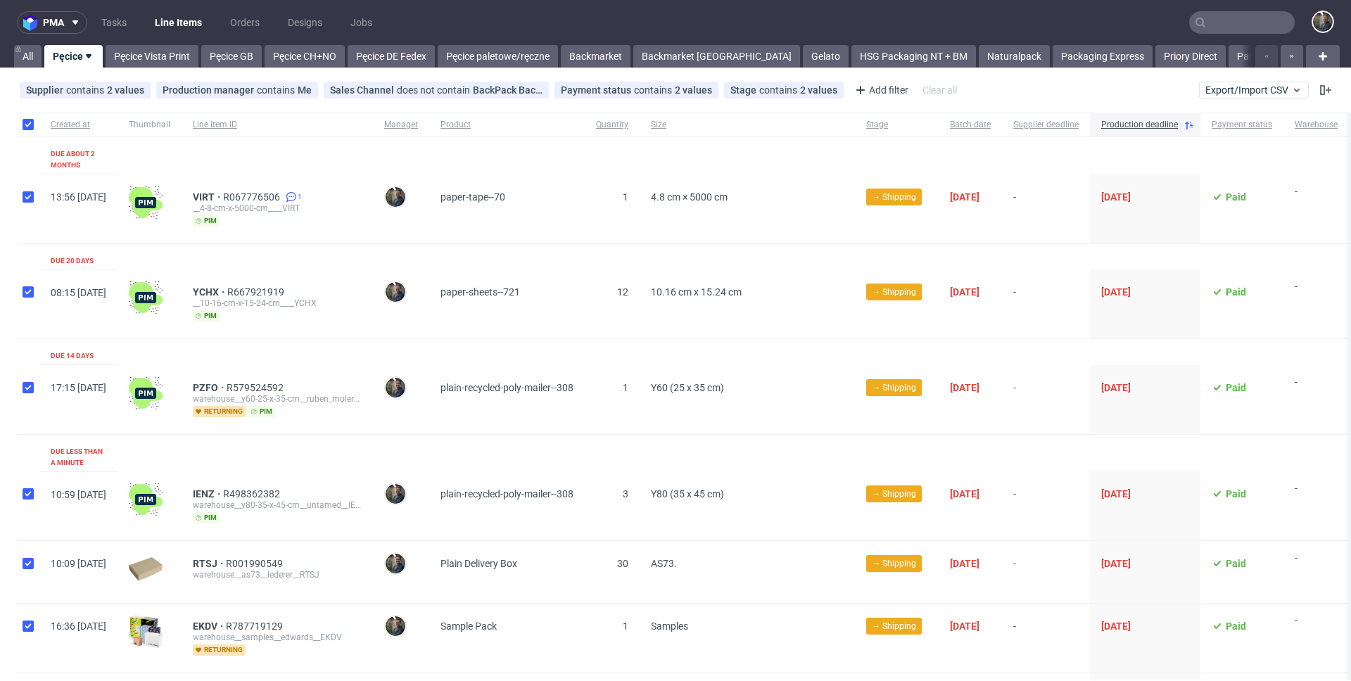
checkbox input "true"
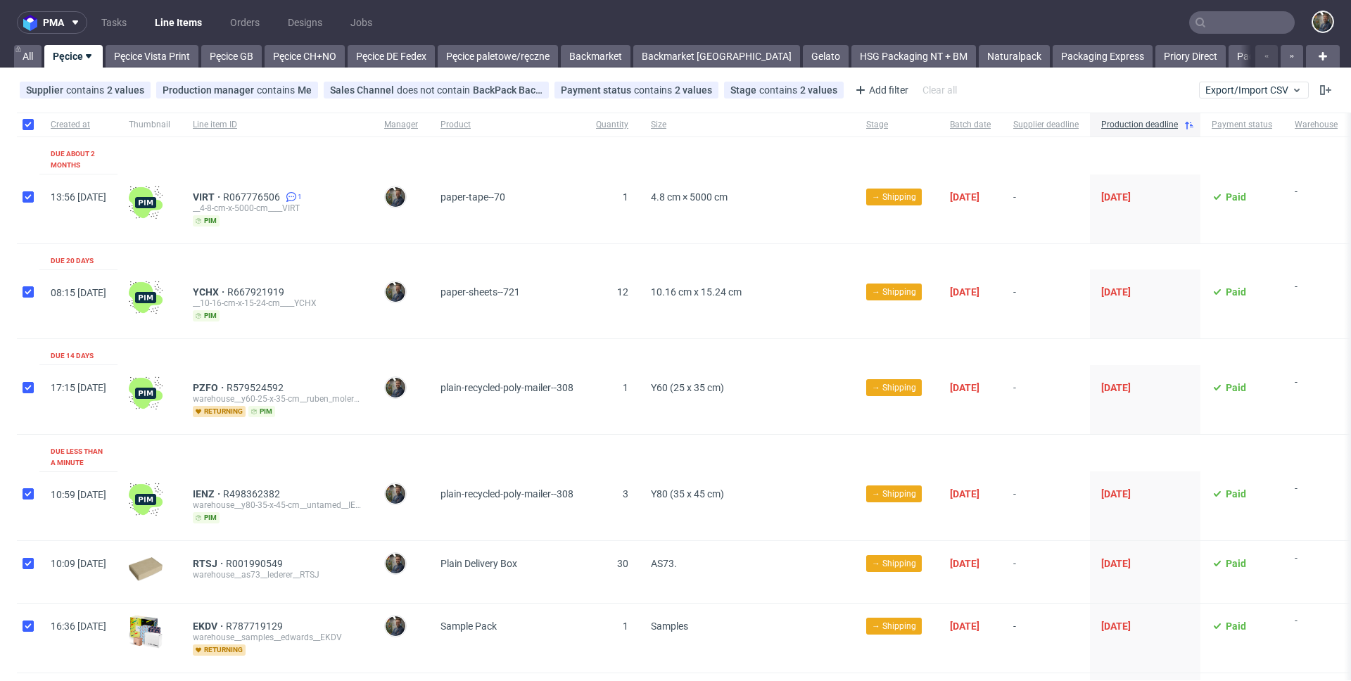
checkbox input "true"
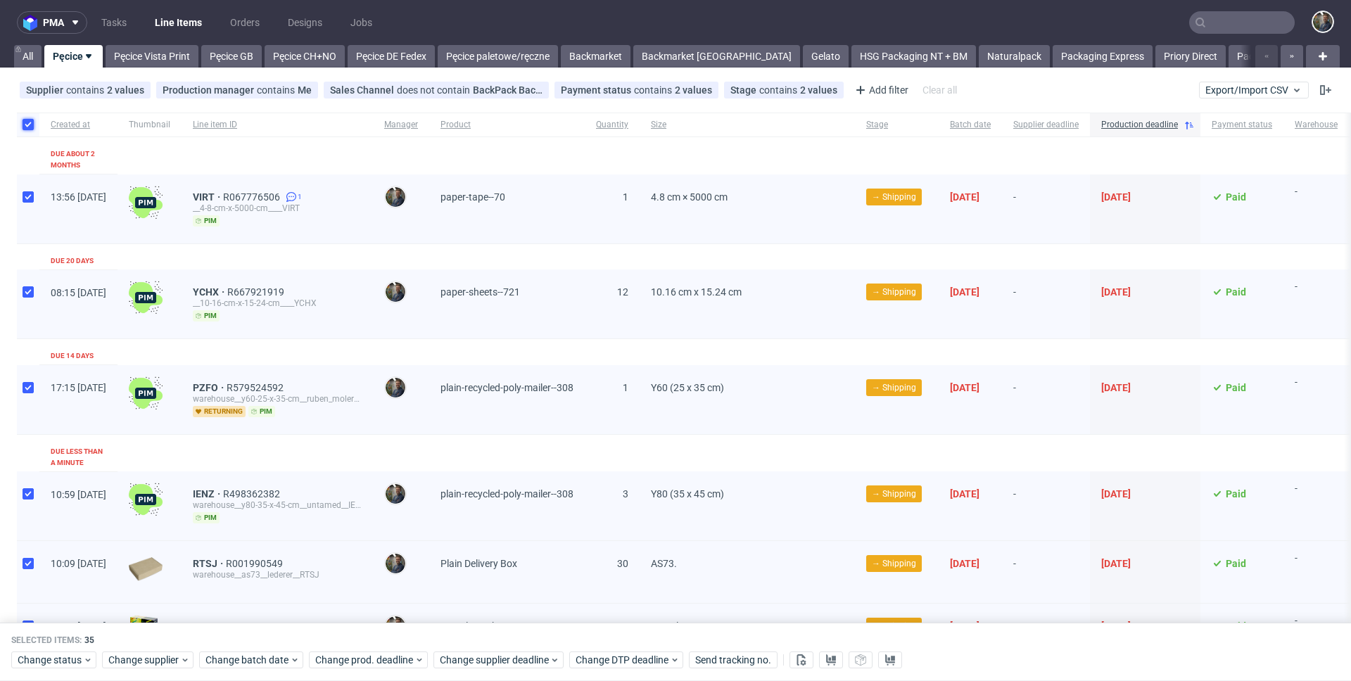
click at [27, 120] on input "checkbox" at bounding box center [28, 124] width 11 height 11
checkbox input "false"
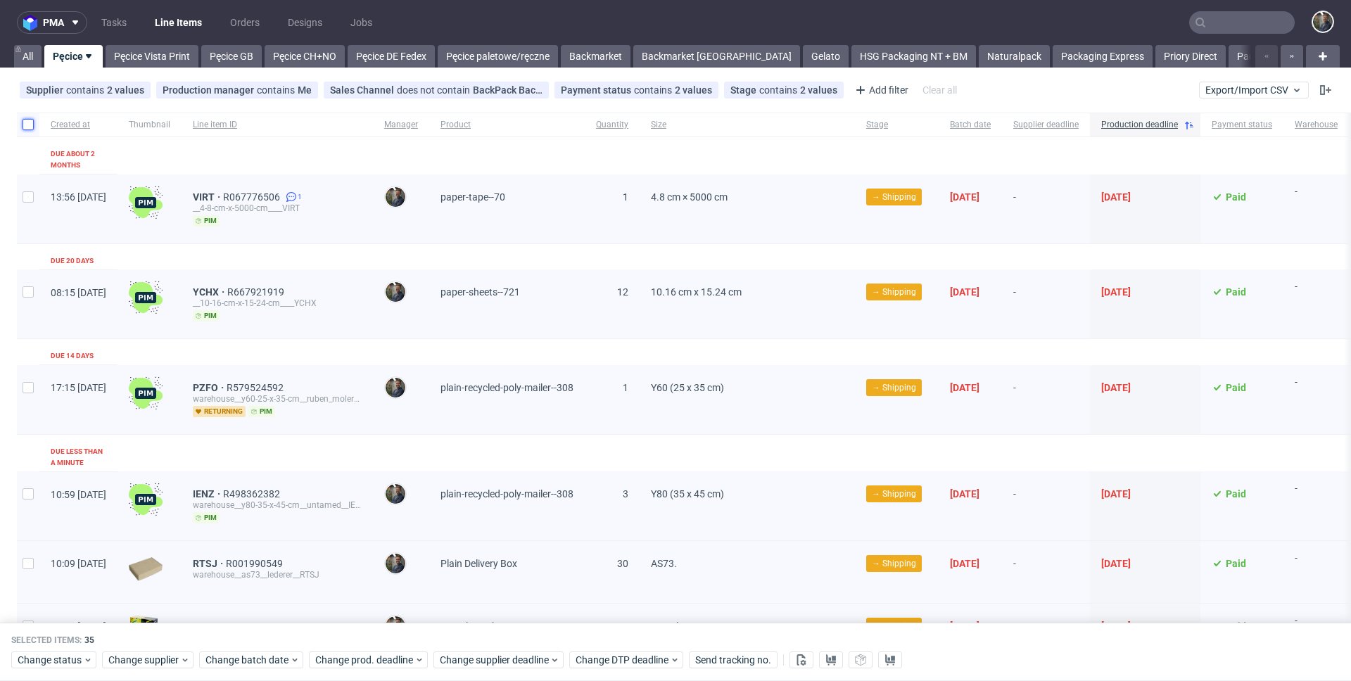
checkbox input "false"
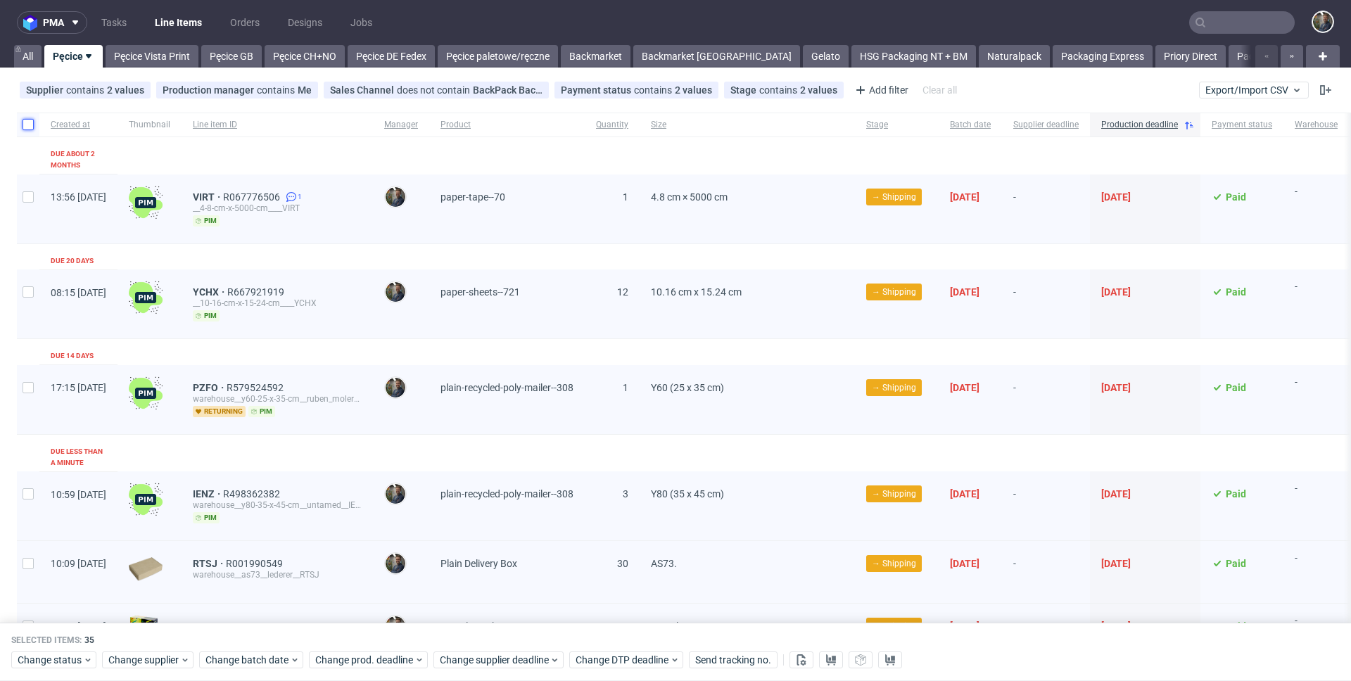
checkbox input "false"
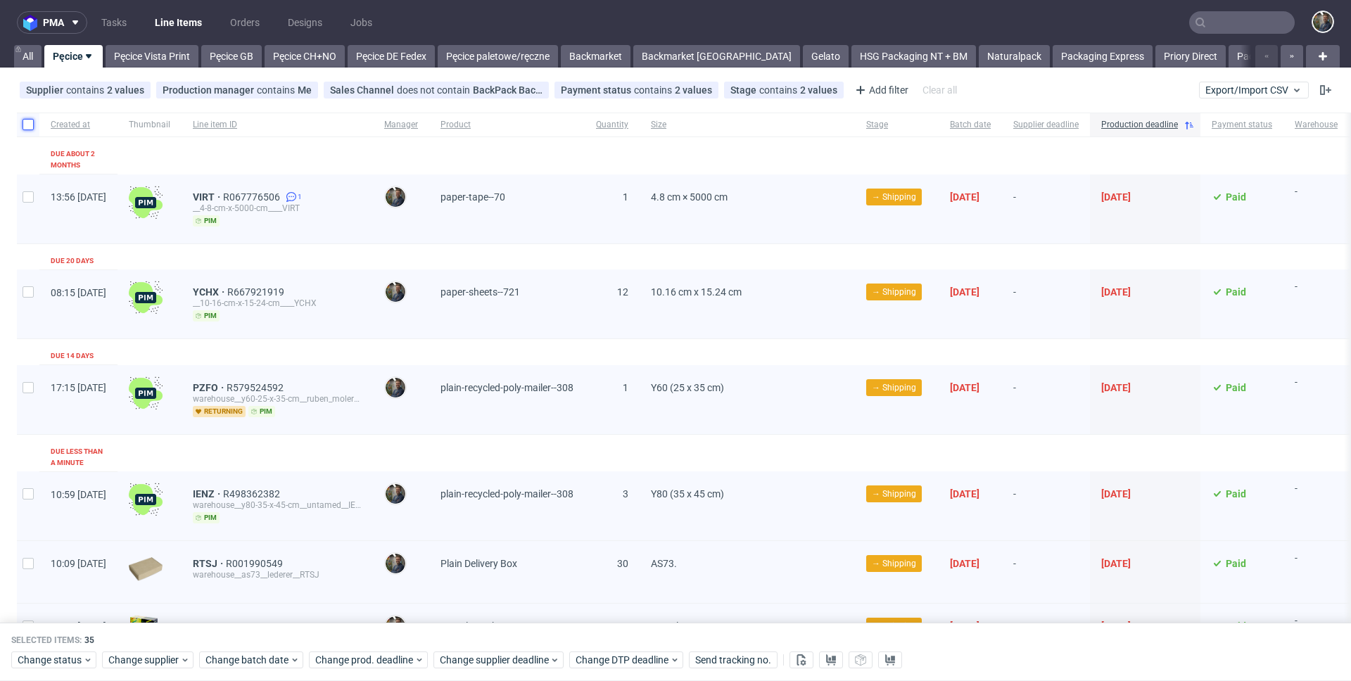
checkbox input "false"
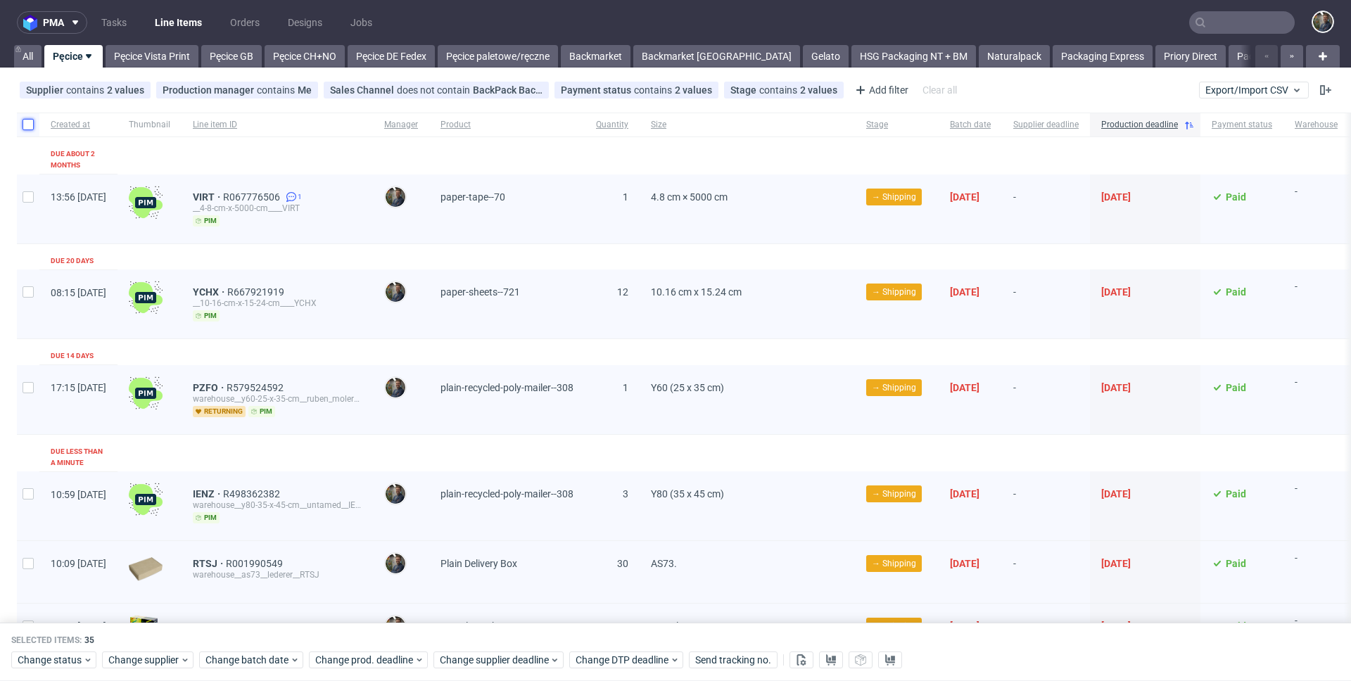
checkbox input "false"
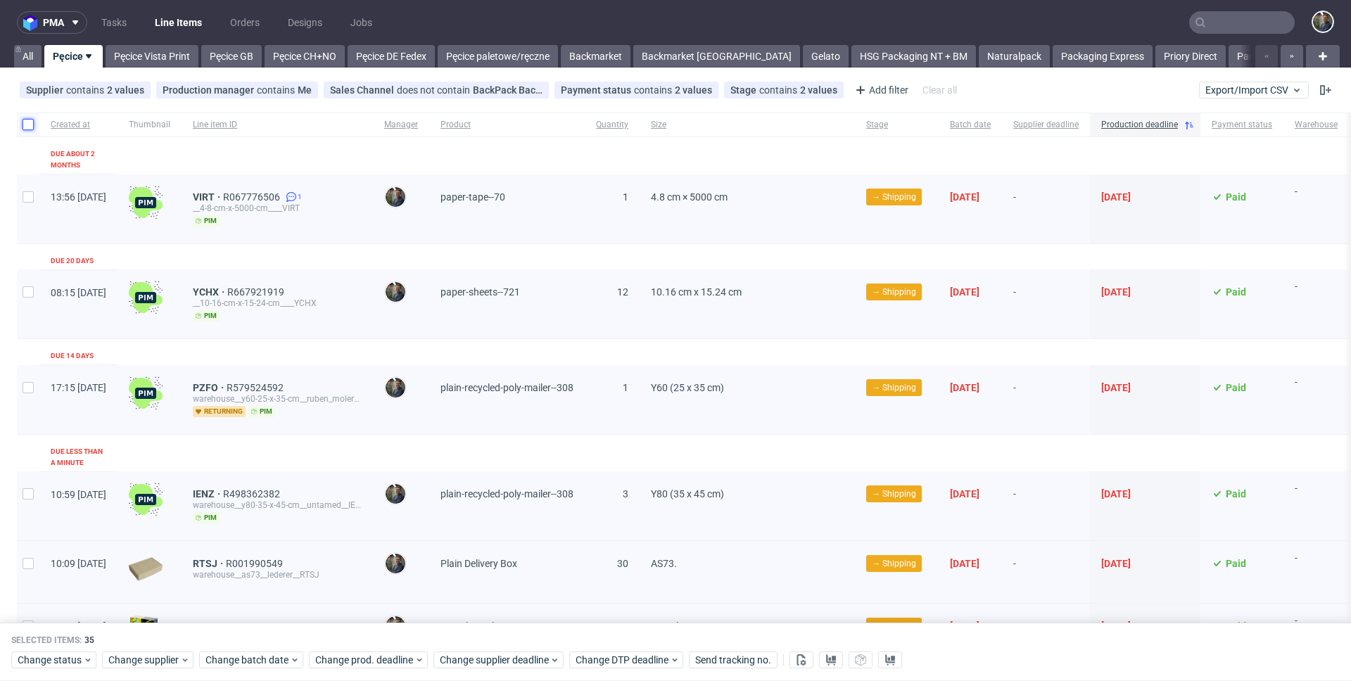
checkbox input "false"
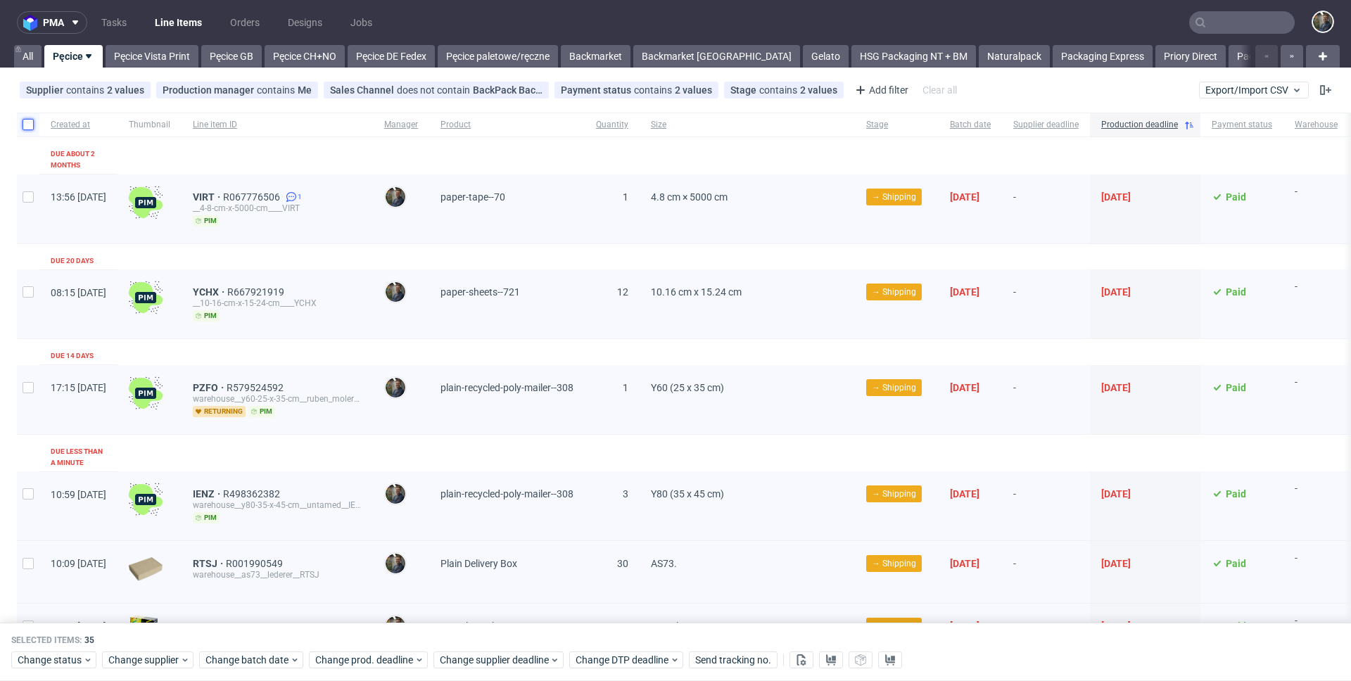
checkbox input "false"
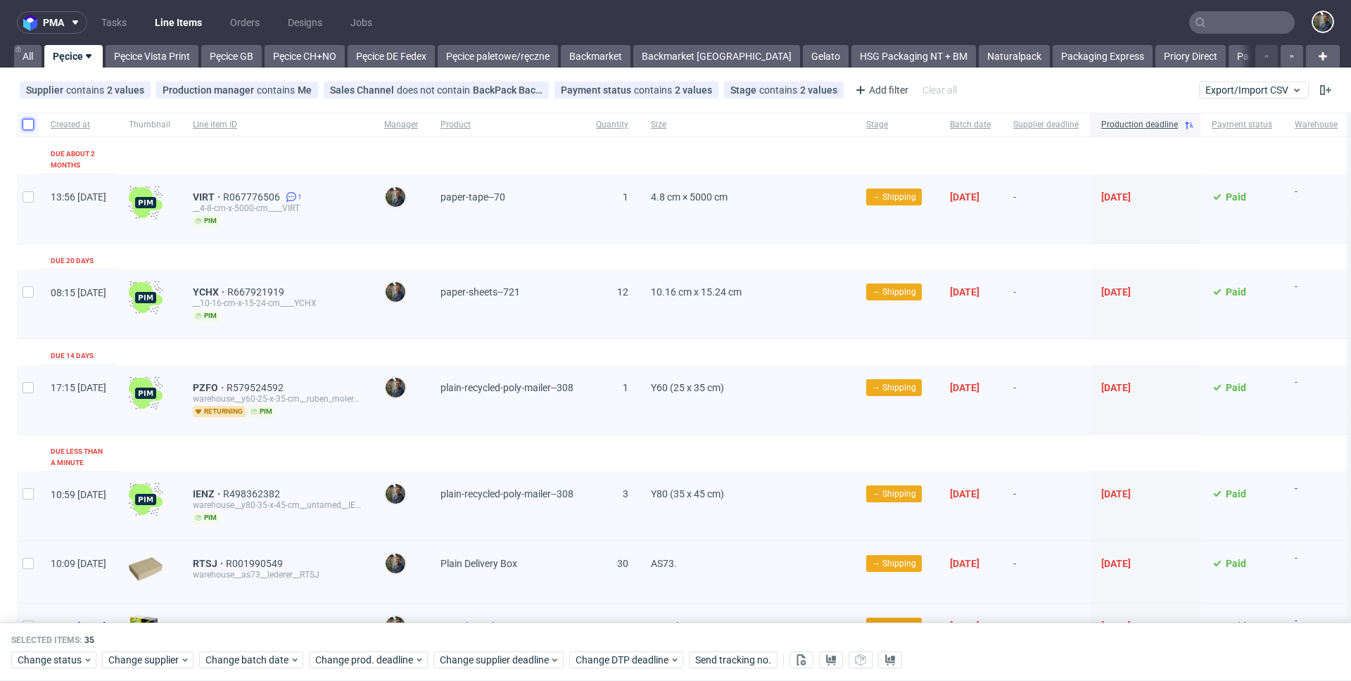
checkbox input "false"
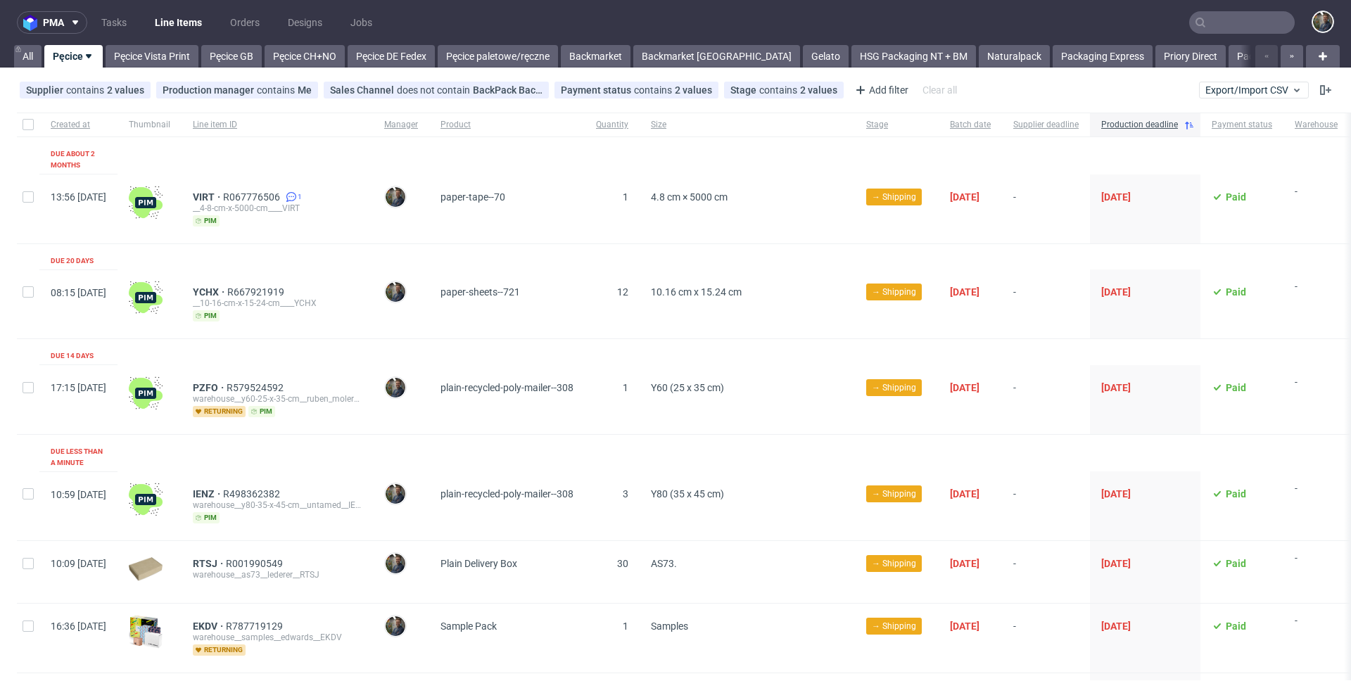
click at [373, 226] on div "VIRT R067776506 1 __4-8-cm-x-5000-cm____VIRT pim" at bounding box center [277, 208] width 191 height 69
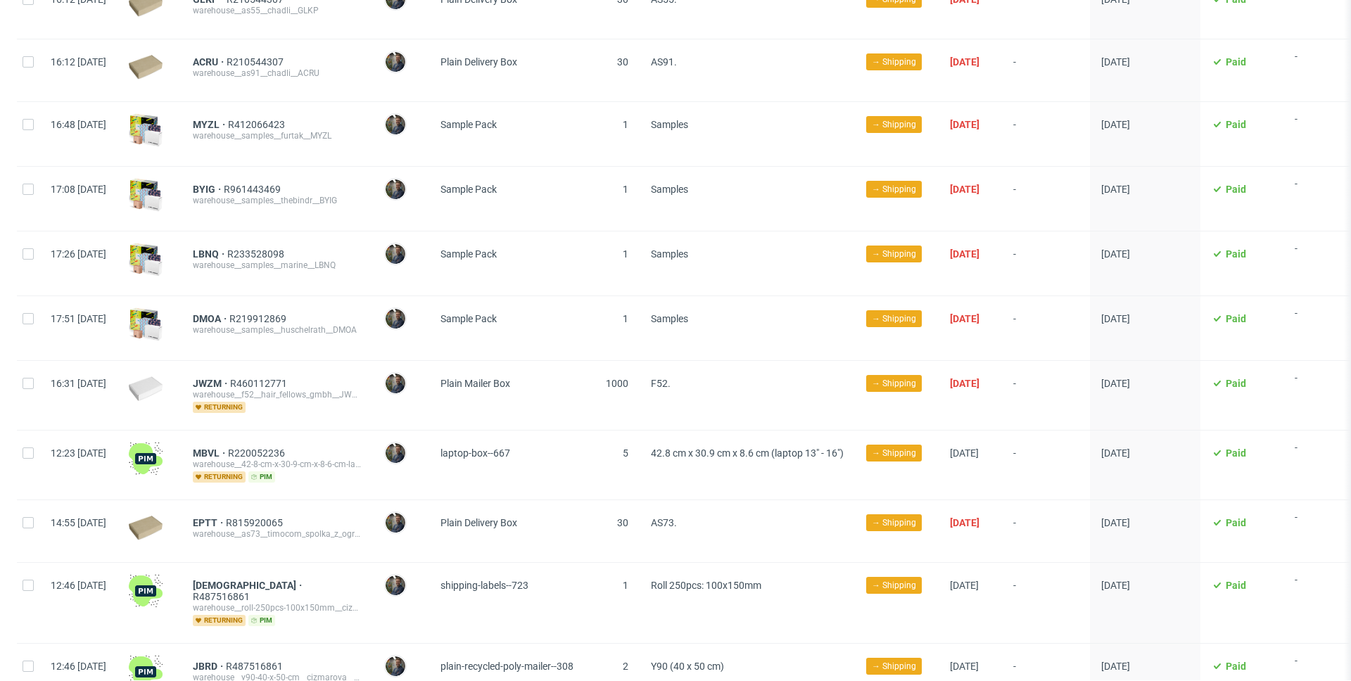
scroll to position [1074, 0]
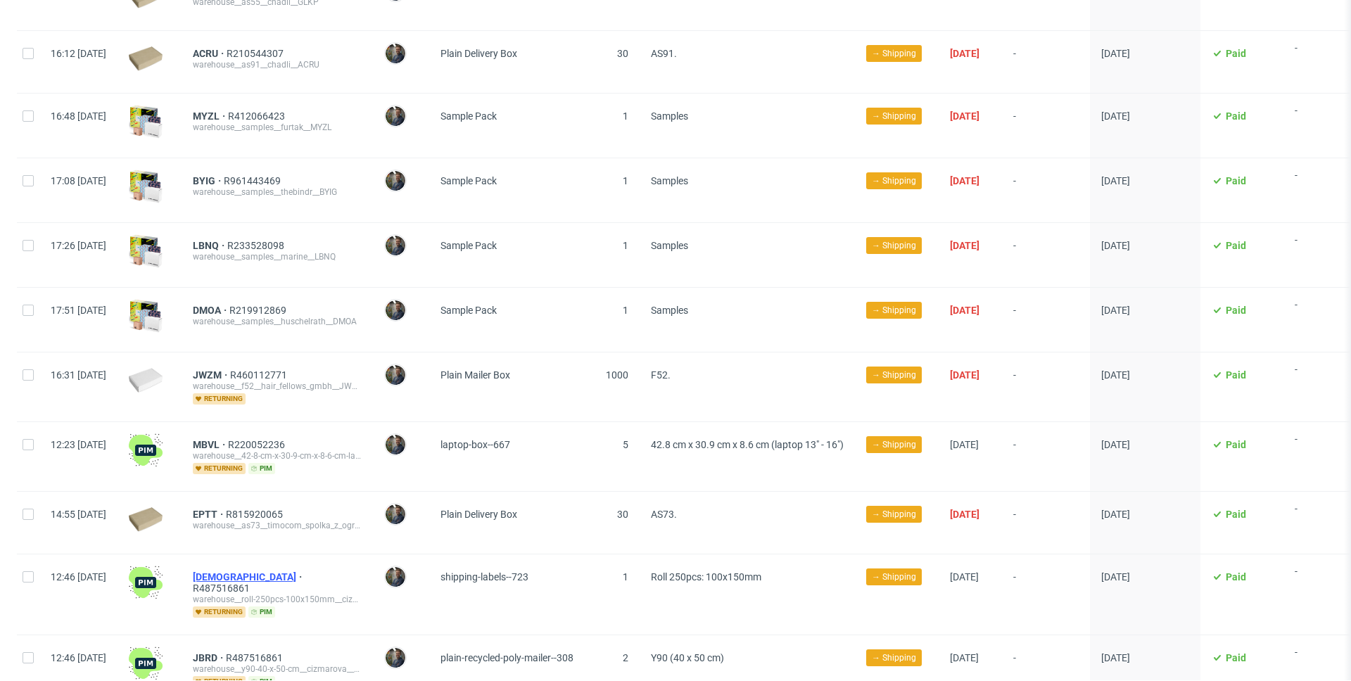
drag, startPoint x: 246, startPoint y: 554, endPoint x: 248, endPoint y: 597, distance: 43.0
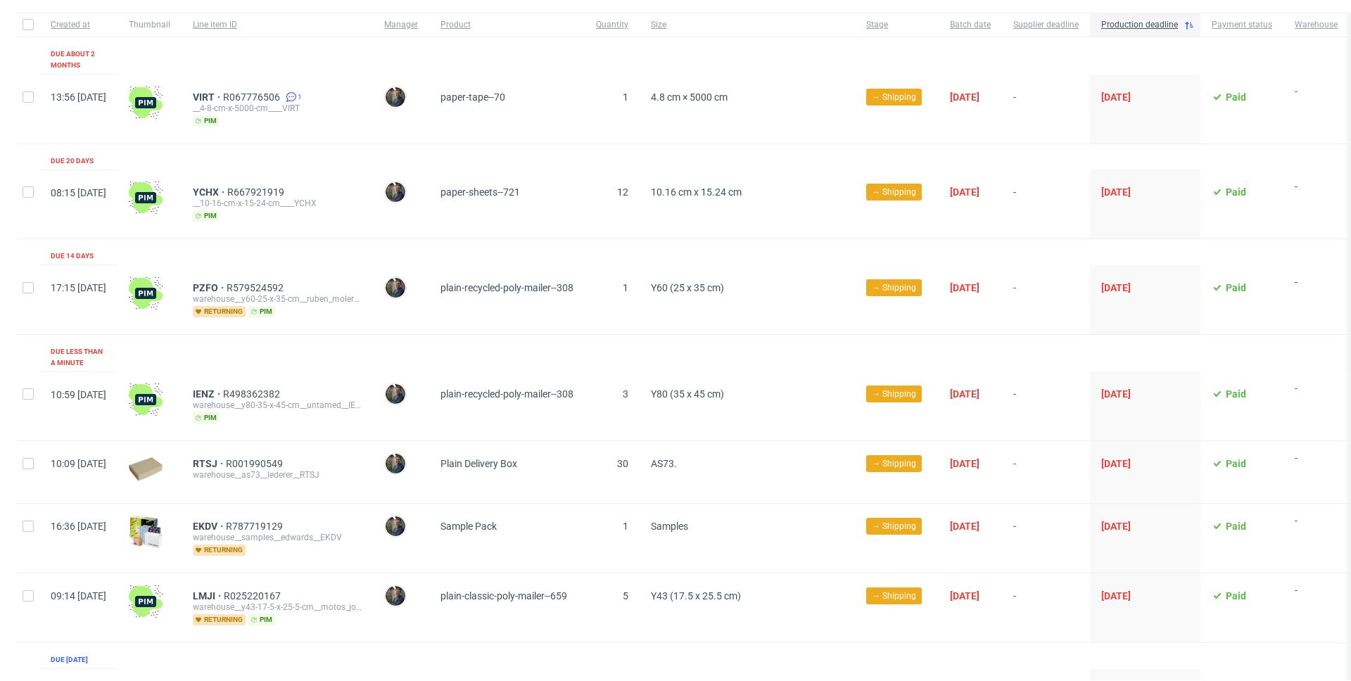
scroll to position [0, 0]
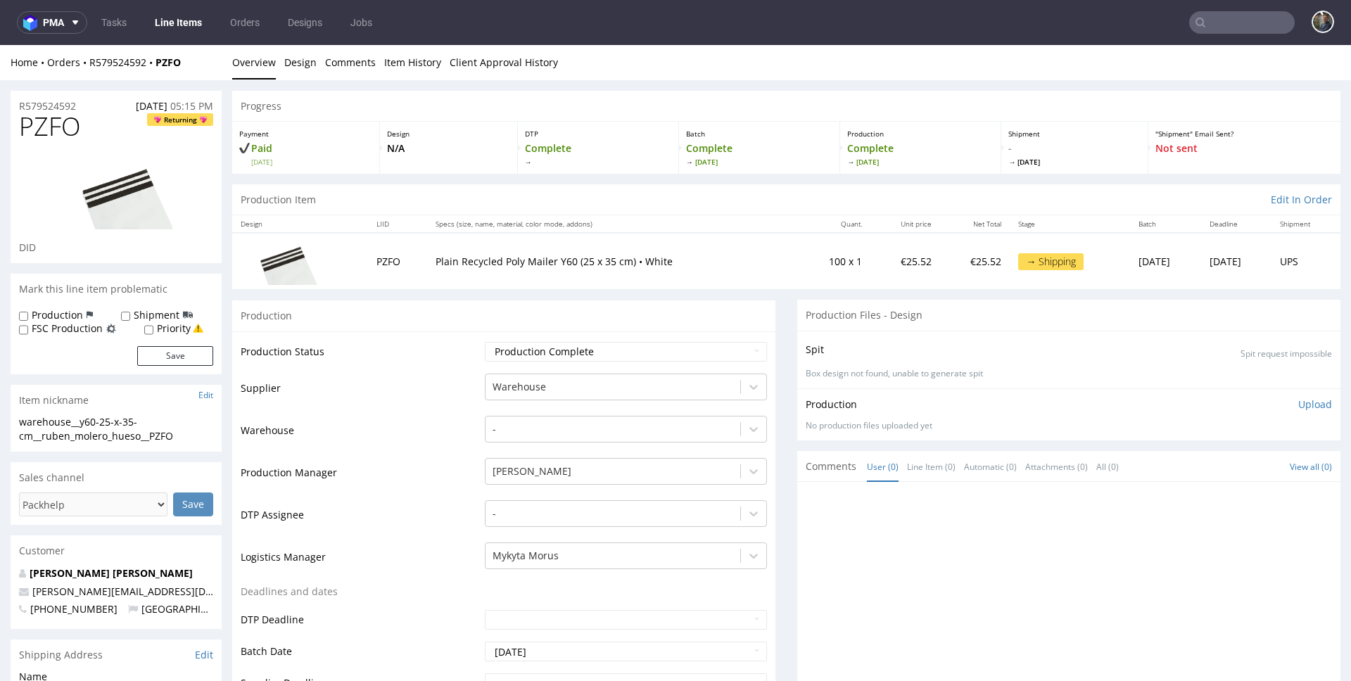
click at [36, 133] on span "PZFO" at bounding box center [50, 127] width 62 height 28
copy span "PZFO"
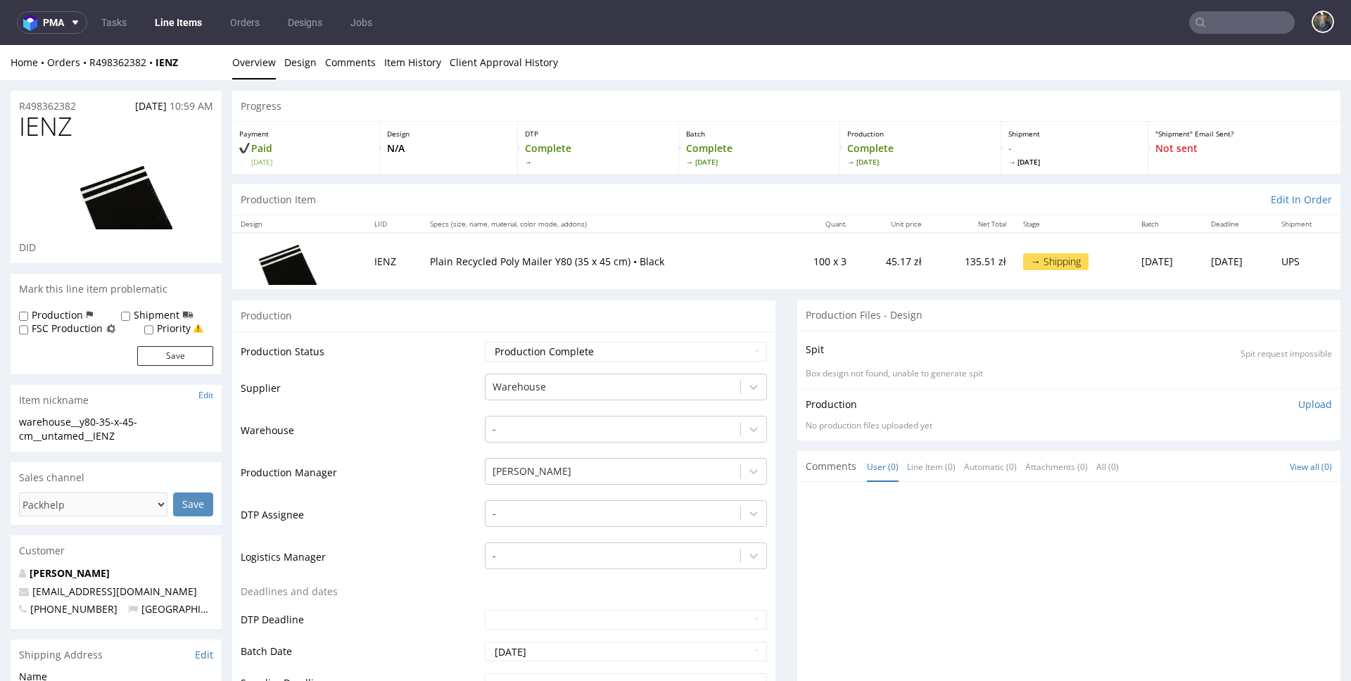
click at [46, 120] on span "IENZ" at bounding box center [45, 127] width 53 height 28
copy span "IENZ"
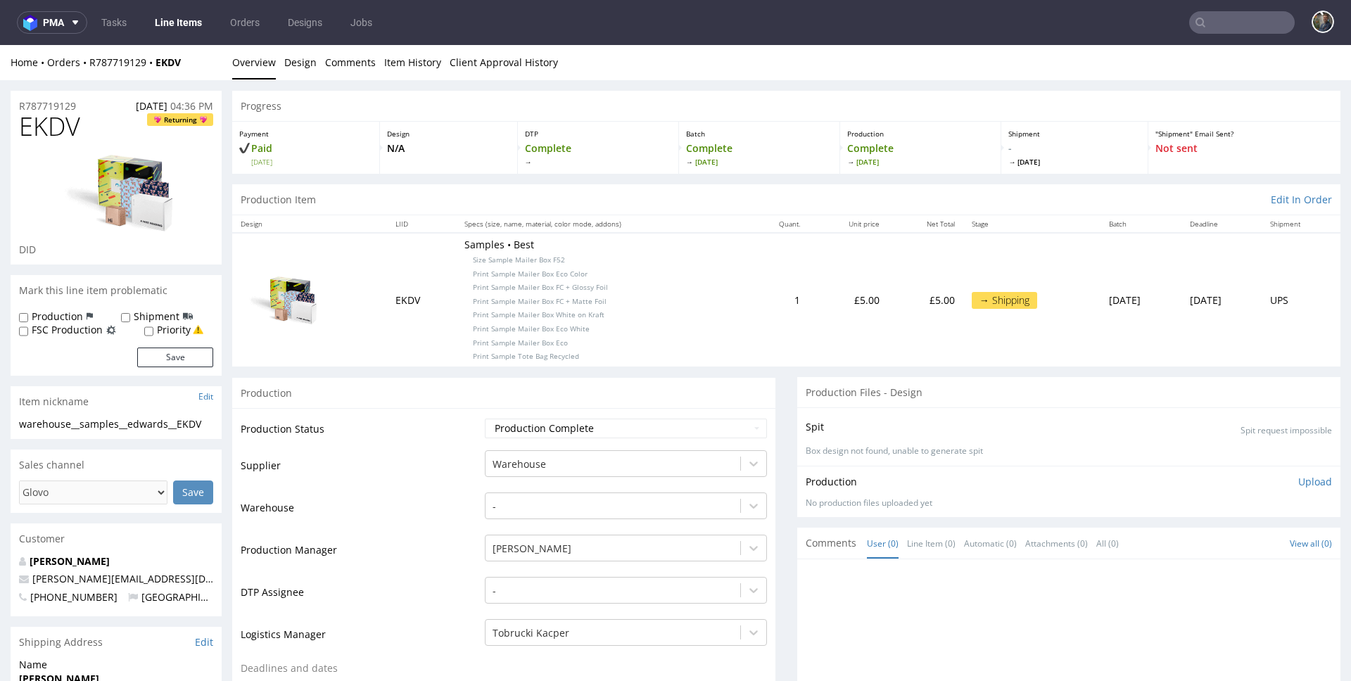
click at [42, 120] on span "EKDV" at bounding box center [49, 127] width 61 height 28
copy span "EKDV"
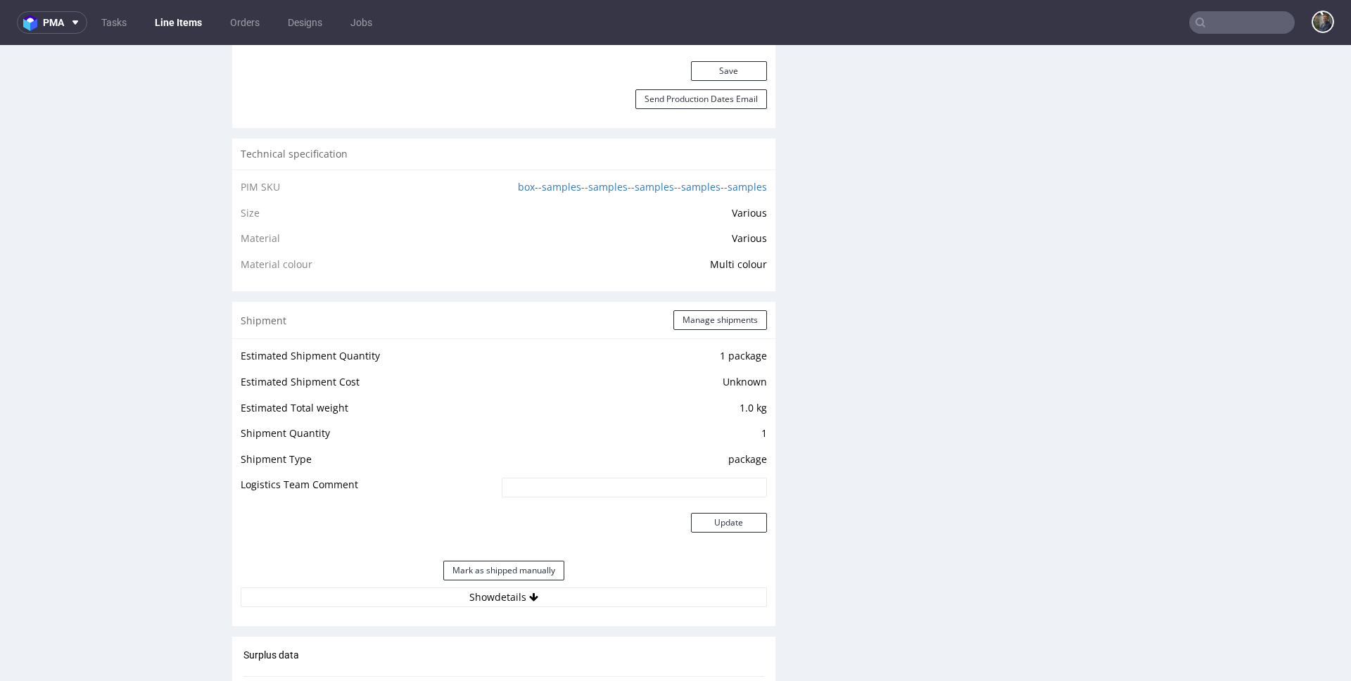
scroll to position [1145, 0]
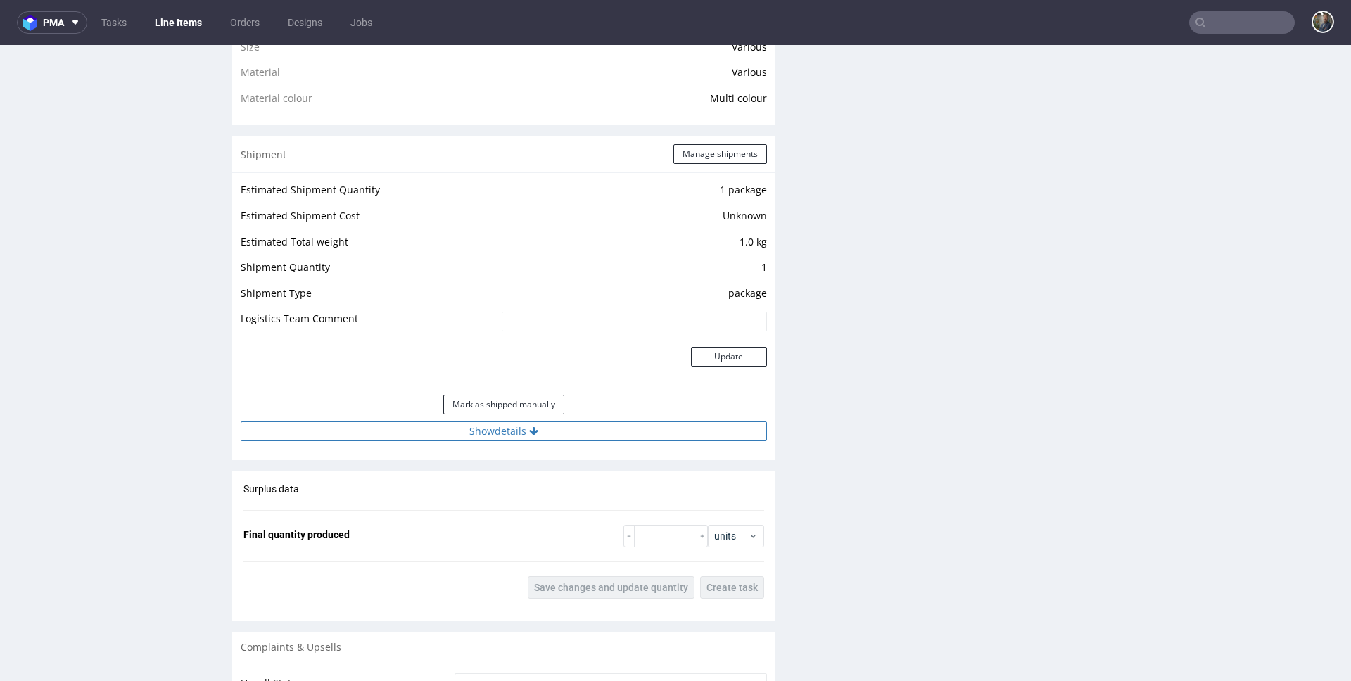
click at [443, 427] on button "Show details" at bounding box center [504, 431] width 526 height 20
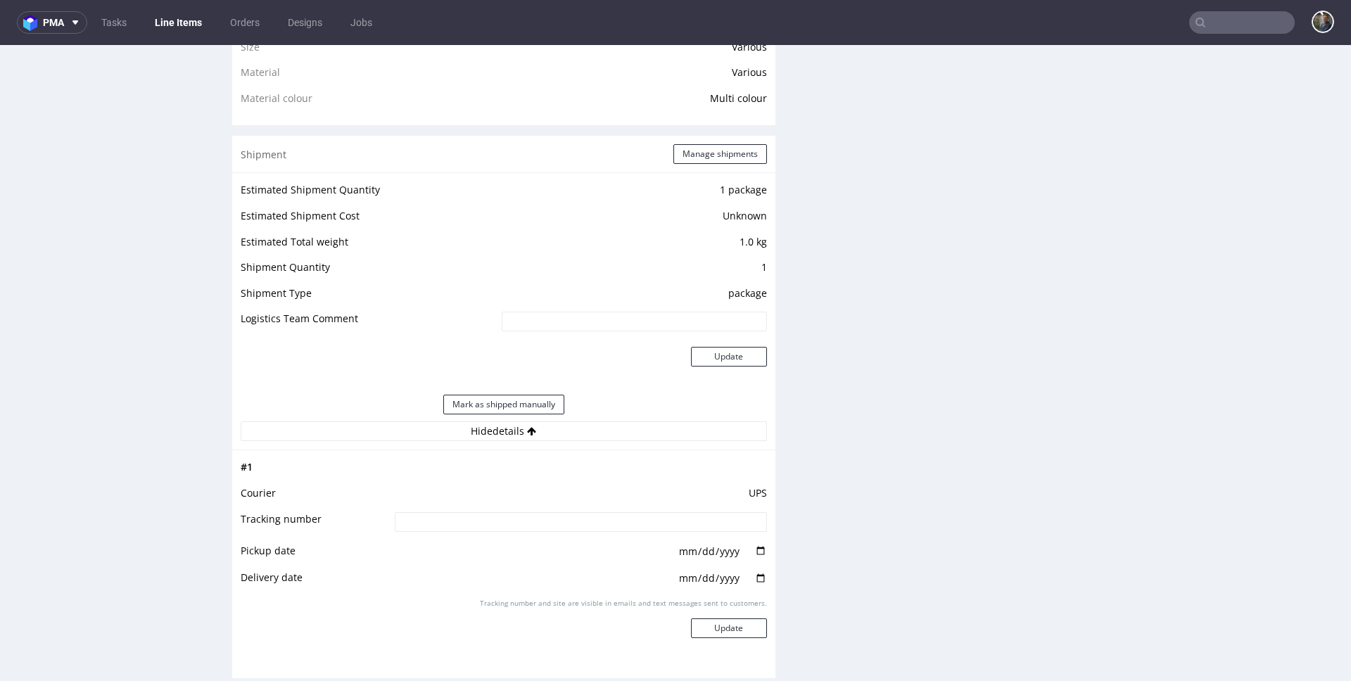
click at [370, 331] on td "Logistics Team Comment" at bounding box center [369, 326] width 257 height 32
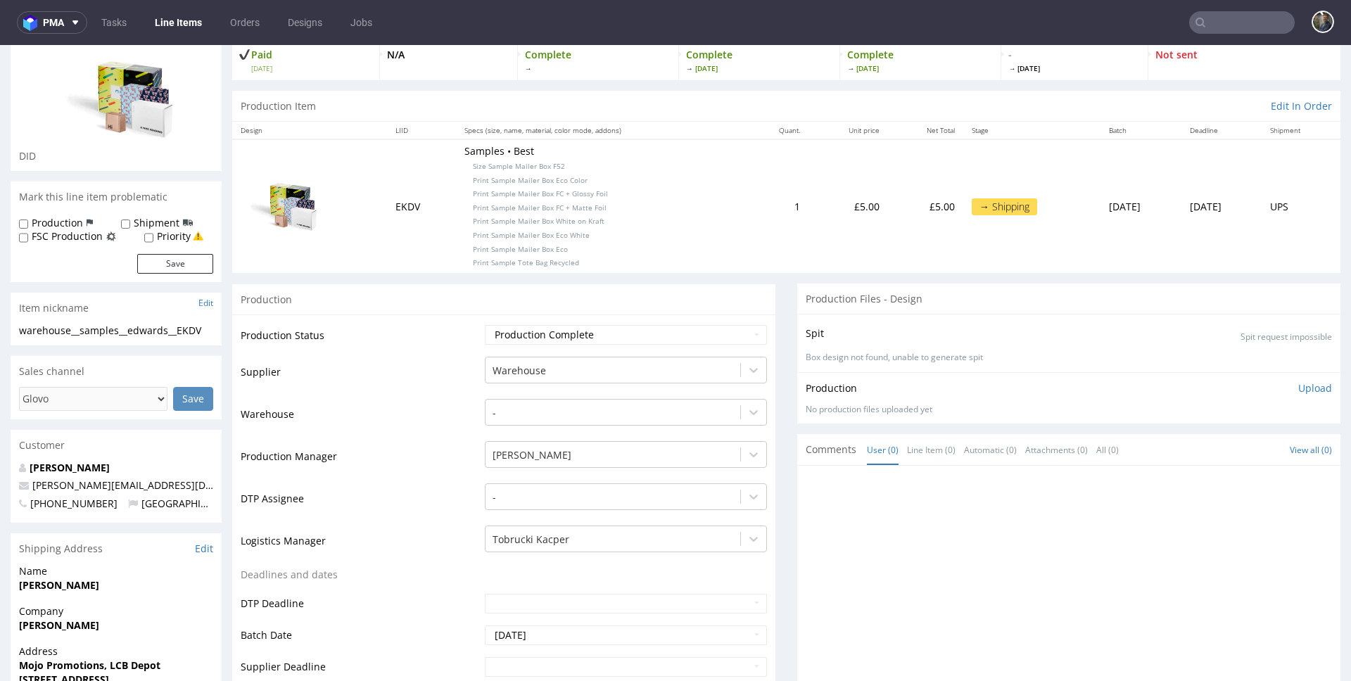
scroll to position [0, 0]
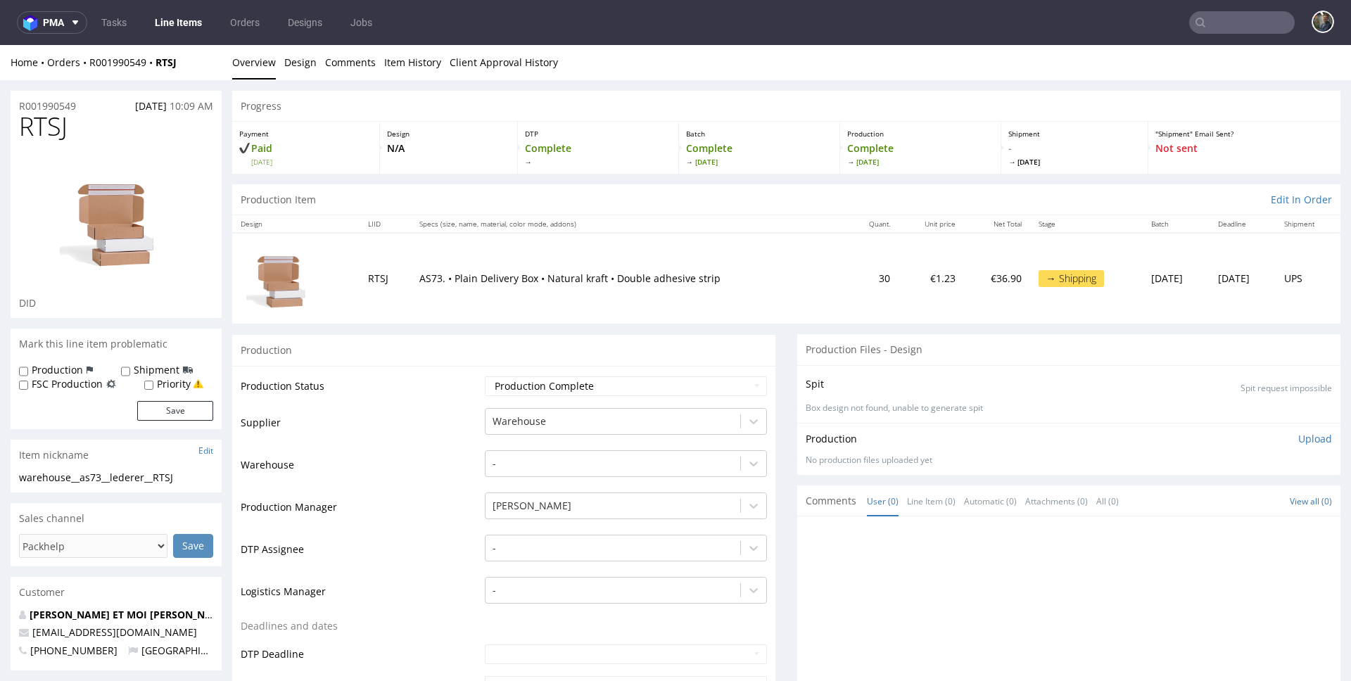
click at [32, 127] on span "RTSJ" at bounding box center [43, 127] width 49 height 28
copy span "RTSJ"
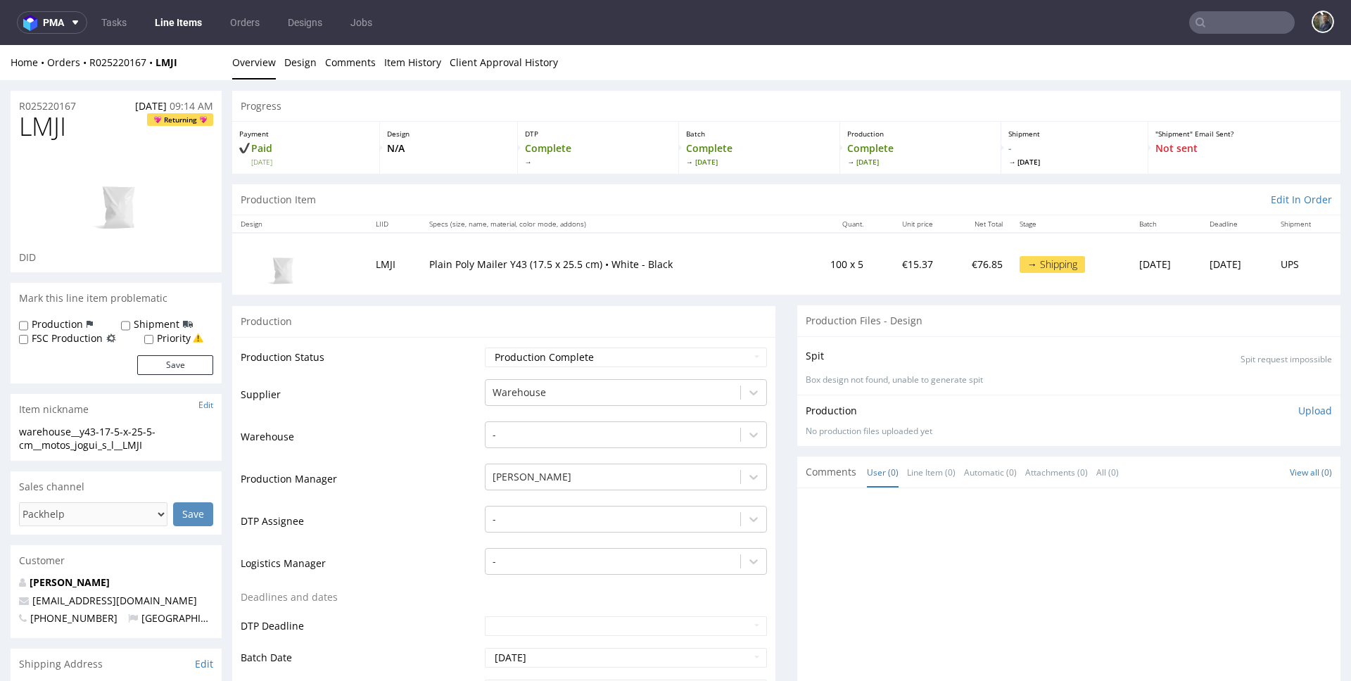
click at [56, 125] on span "LMJI" at bounding box center [42, 127] width 47 height 28
copy span "LMJI"
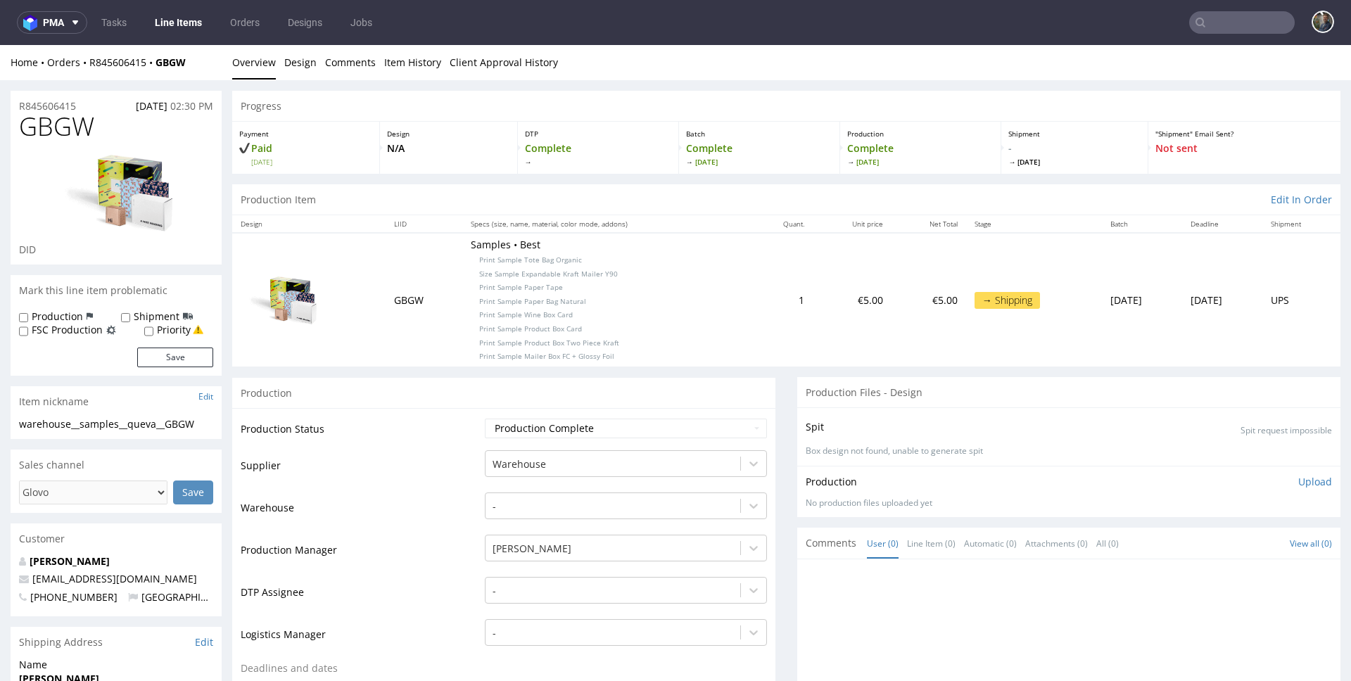
click at [39, 127] on span "GBGW" at bounding box center [56, 127] width 75 height 28
copy span "GBGW"
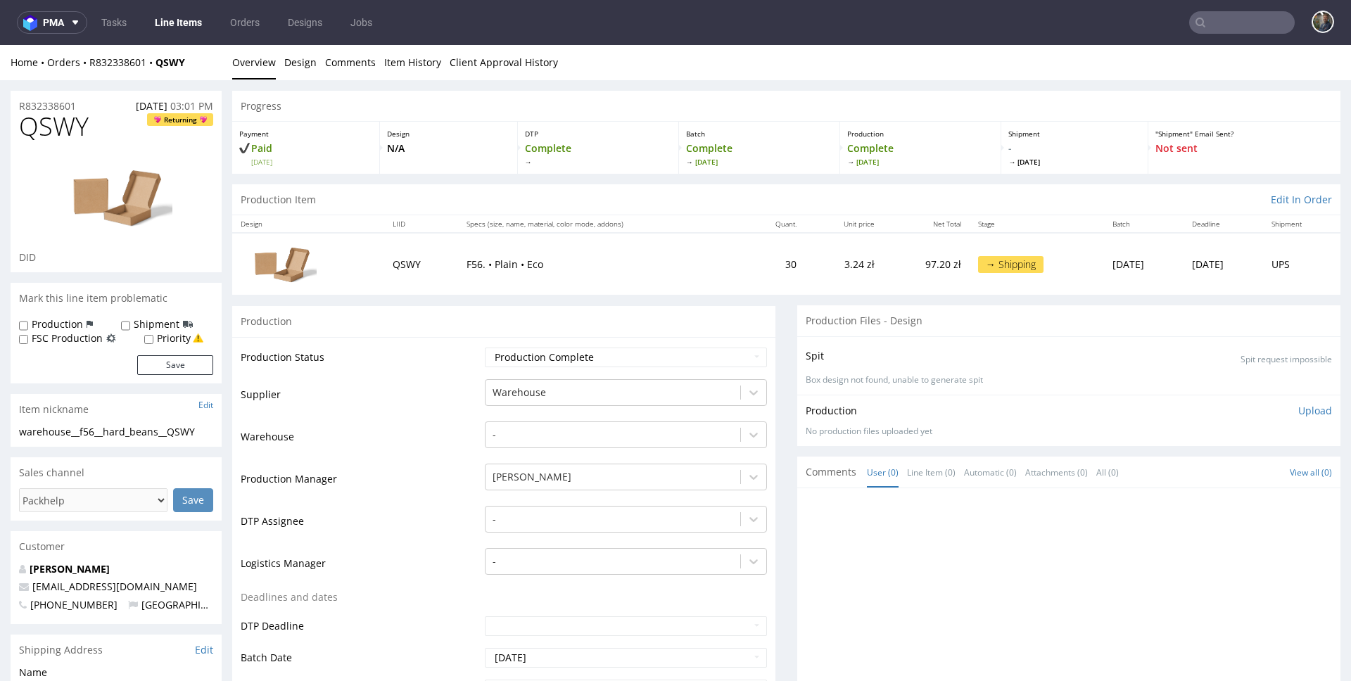
click at [30, 120] on span "QSWY" at bounding box center [54, 127] width 70 height 28
copy span "QSWY"
click at [42, 120] on span "KJGI" at bounding box center [42, 127] width 46 height 28
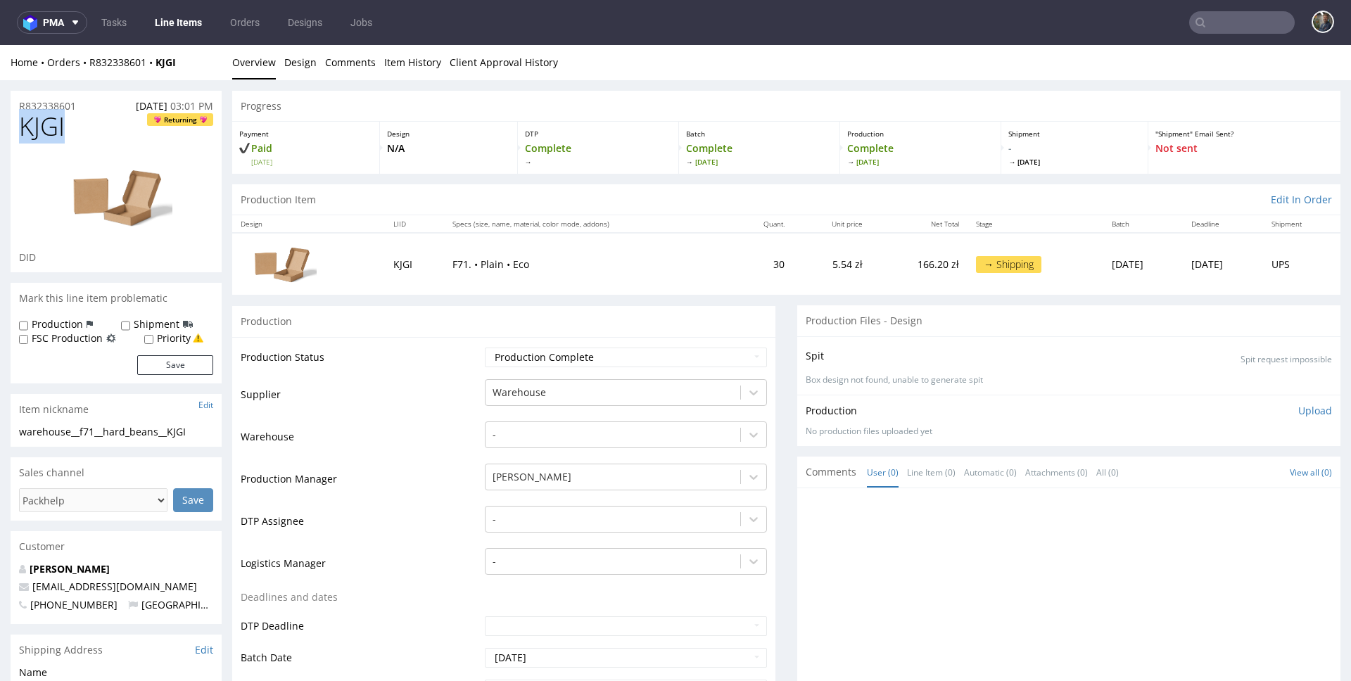
copy span "KJGI"
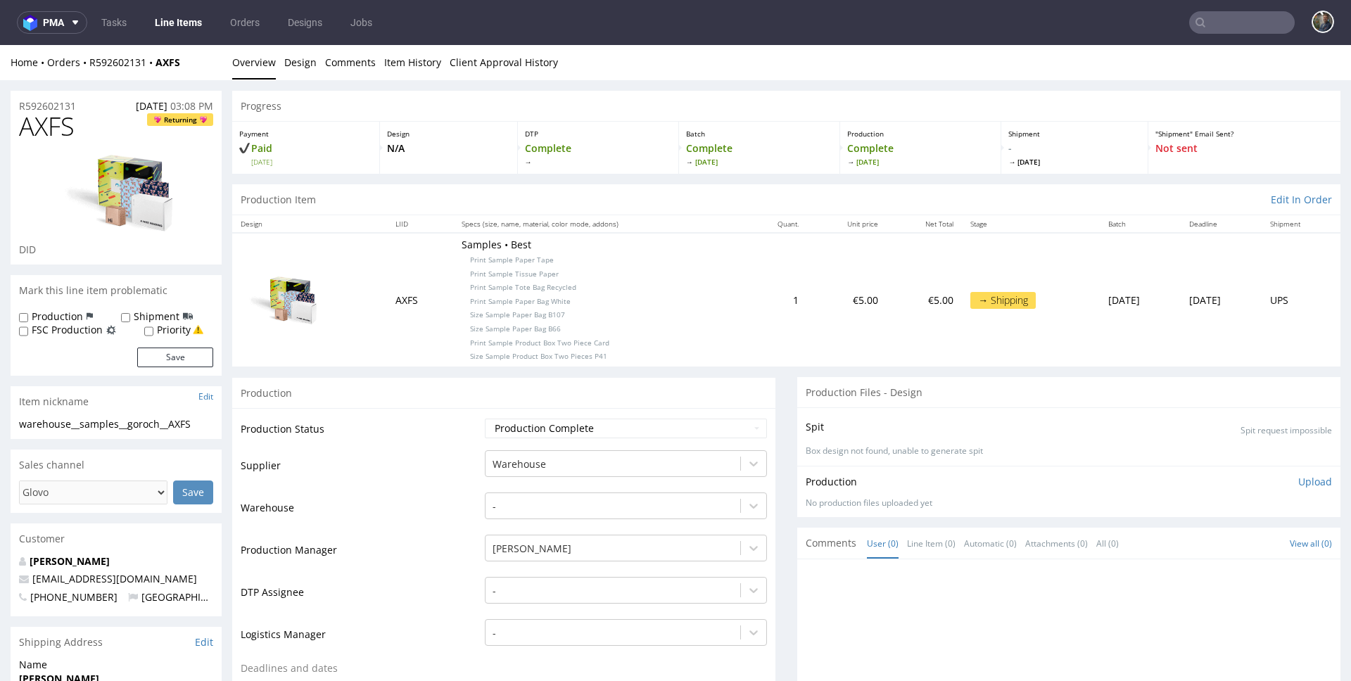
click at [39, 115] on span "AXFS" at bounding box center [47, 127] width 56 height 28
copy span "AXFS"
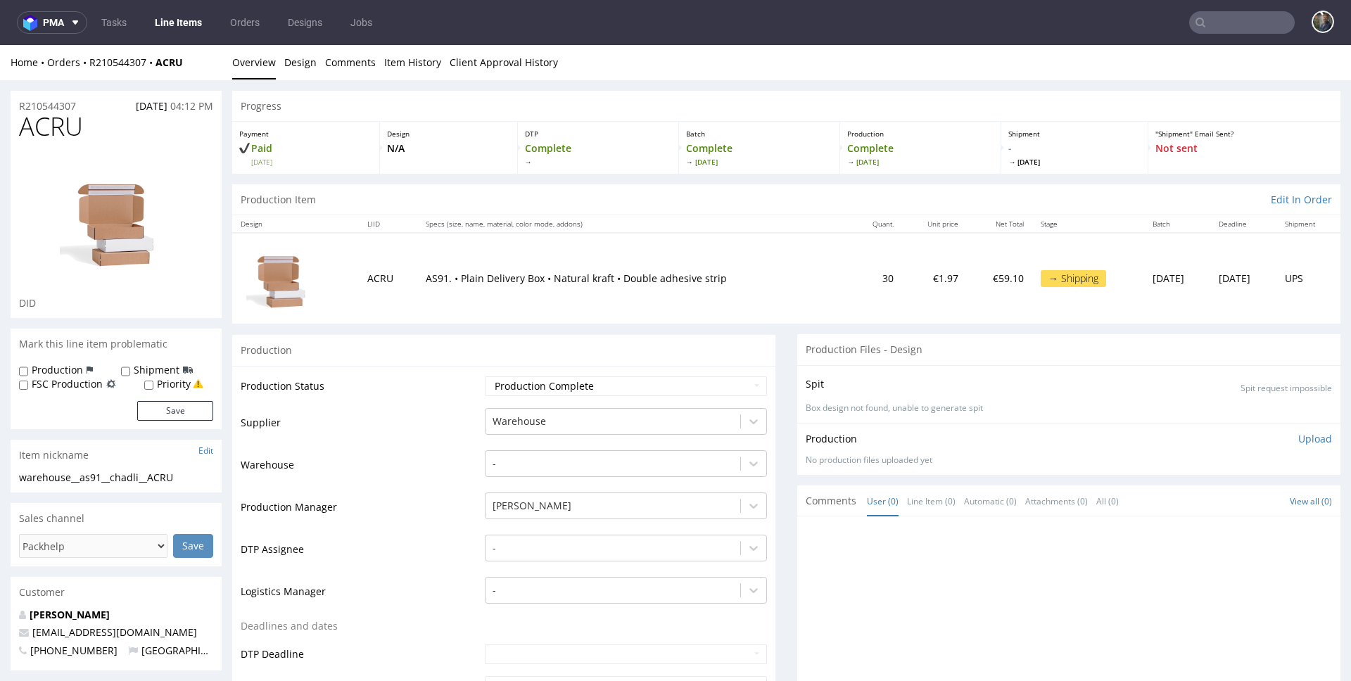
click at [61, 129] on span "ACRU" at bounding box center [51, 127] width 64 height 28
copy span "ACRU"
click at [49, 129] on span "GLKP" at bounding box center [49, 127] width 61 height 28
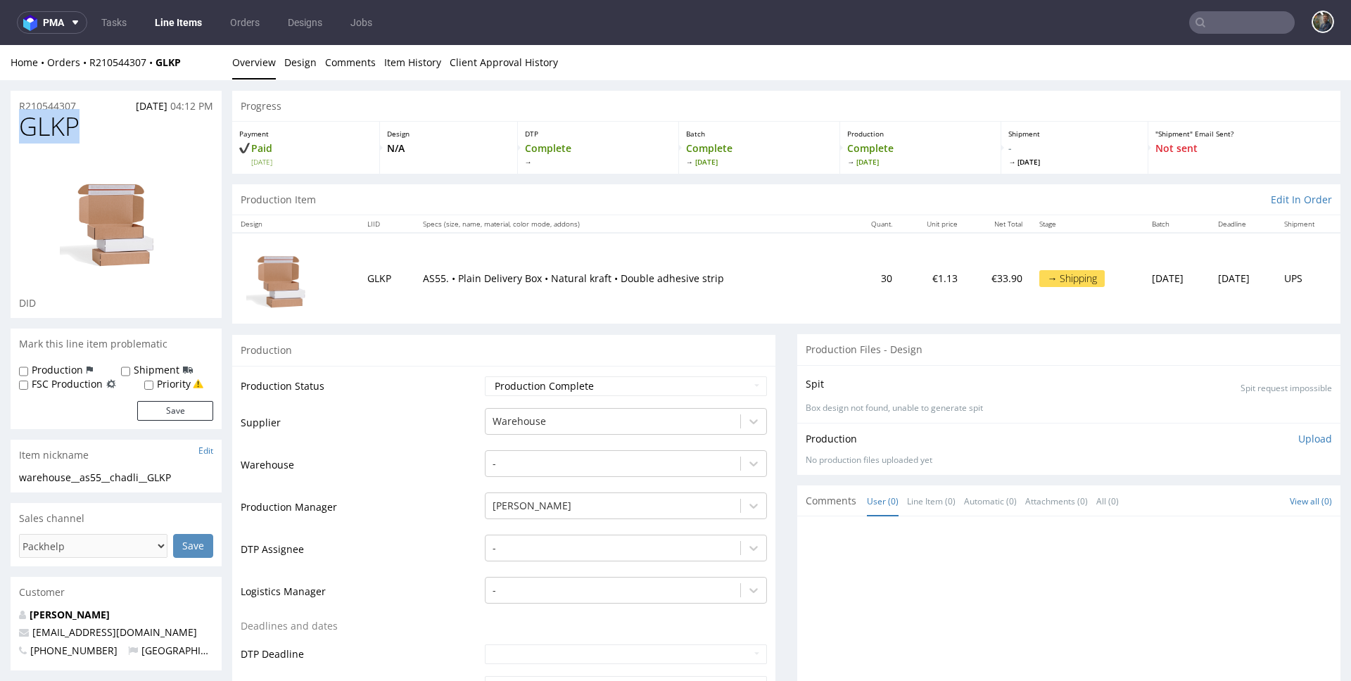
copy span "GLKP"
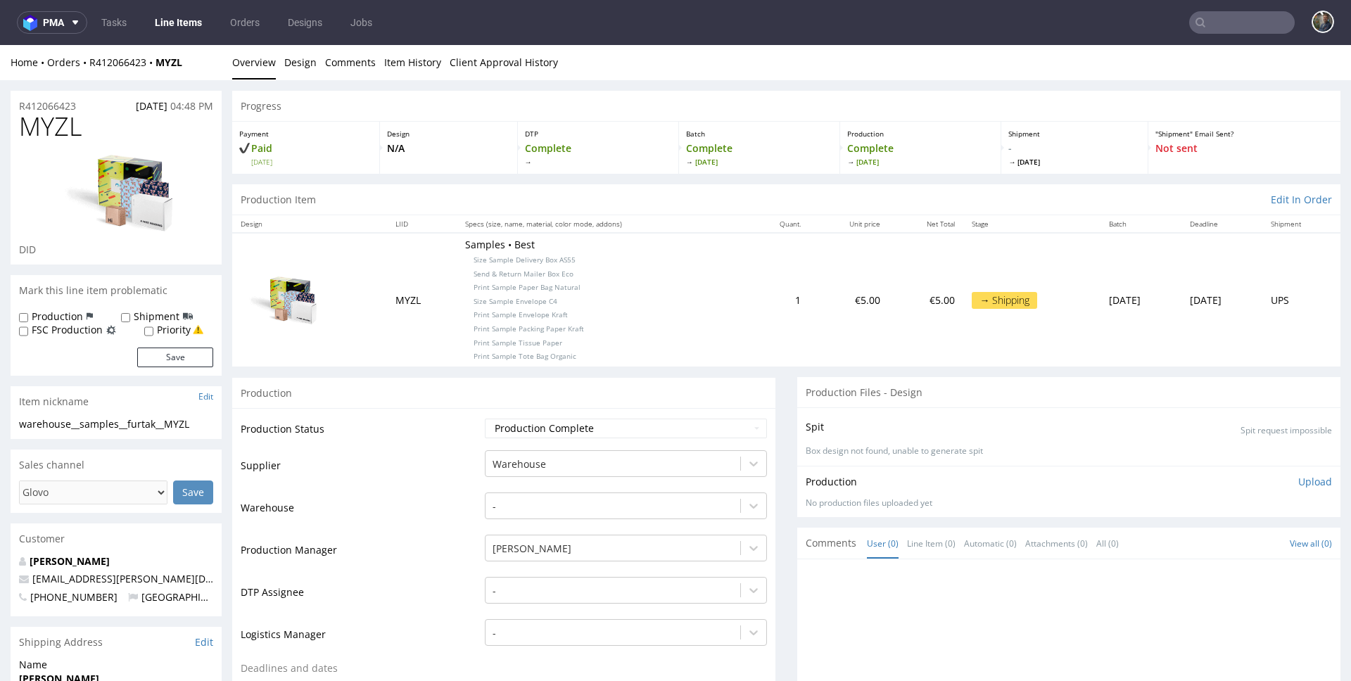
click at [53, 132] on span "MYZL" at bounding box center [50, 127] width 63 height 28
copy span "MYZL"
click at [35, 141] on div "BYIG DID" at bounding box center [116, 189] width 211 height 152
click at [35, 140] on div "BYIG DID" at bounding box center [116, 189] width 211 height 152
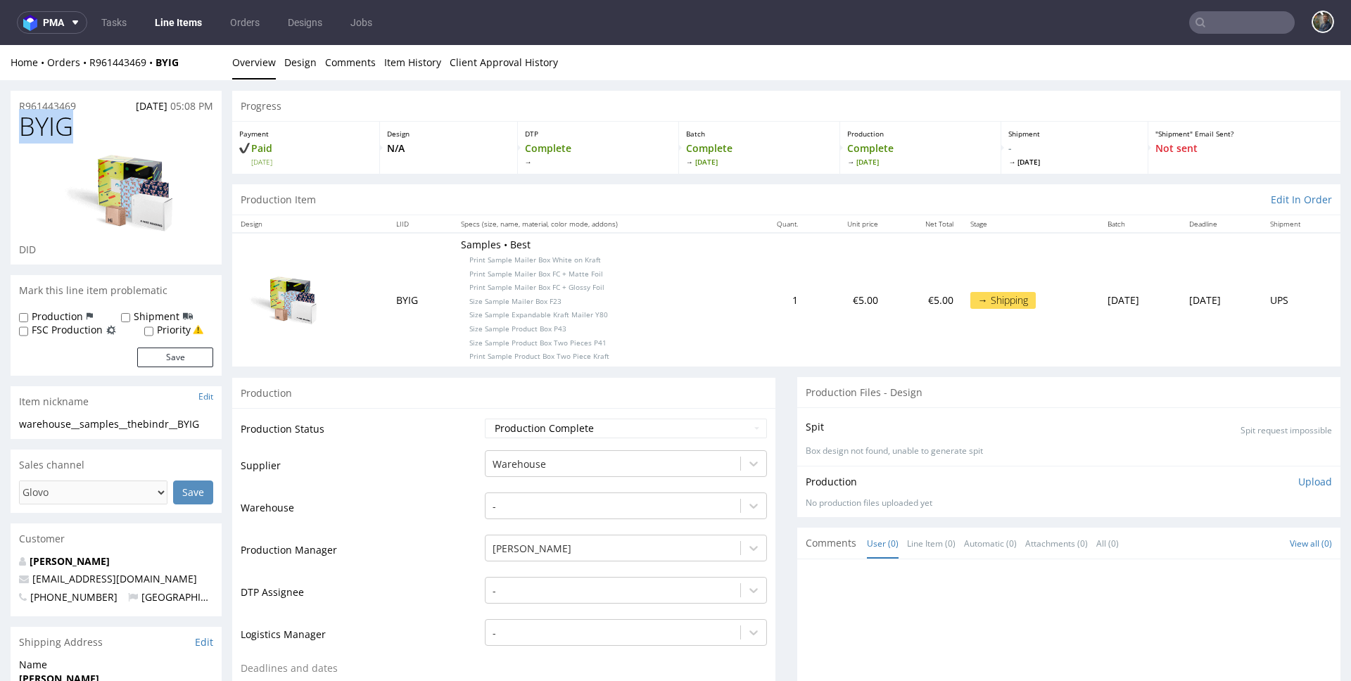
click at [39, 132] on span "BYIG" at bounding box center [46, 127] width 54 height 28
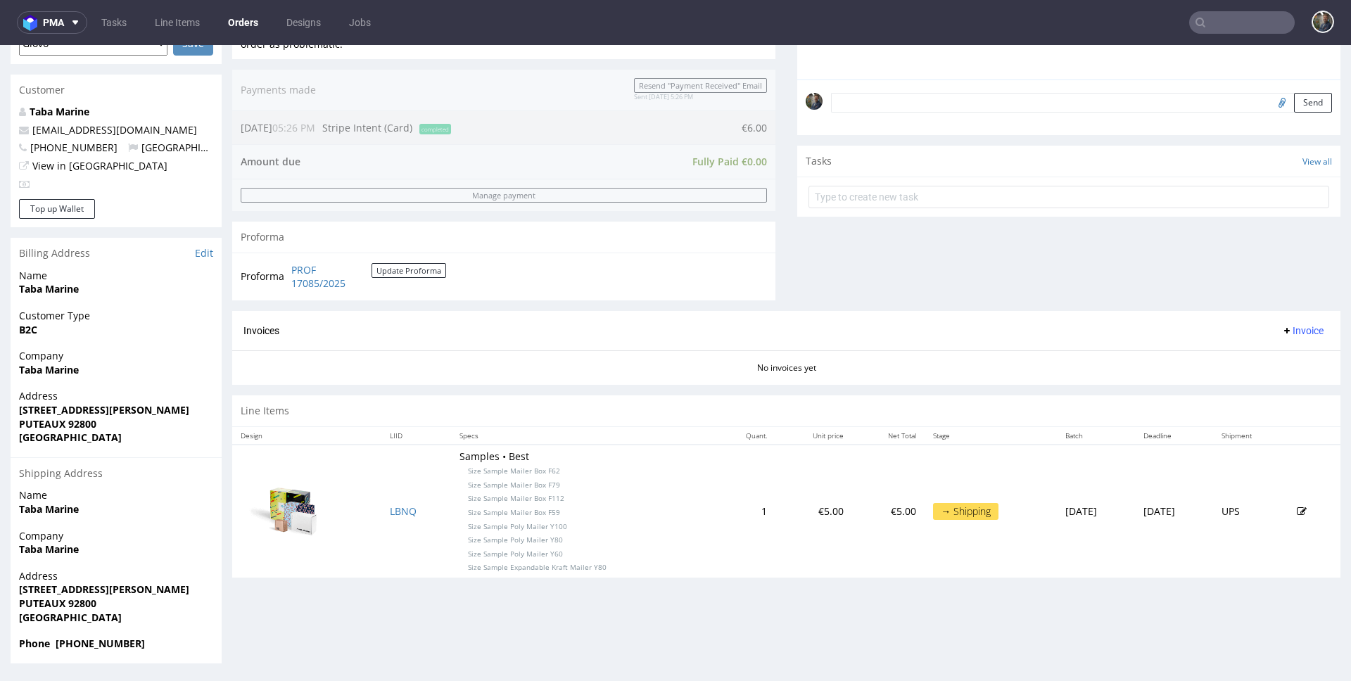
scroll to position [4, 0]
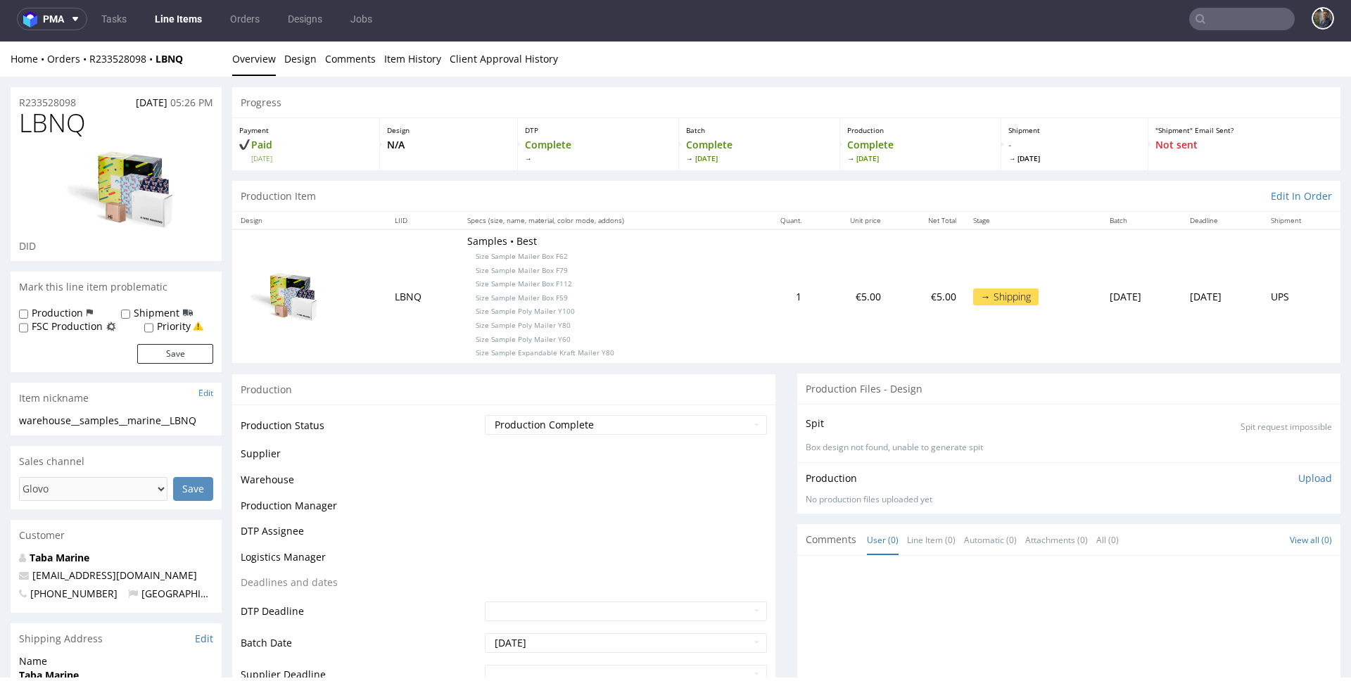
click at [46, 113] on span "LBNQ" at bounding box center [52, 123] width 67 height 28
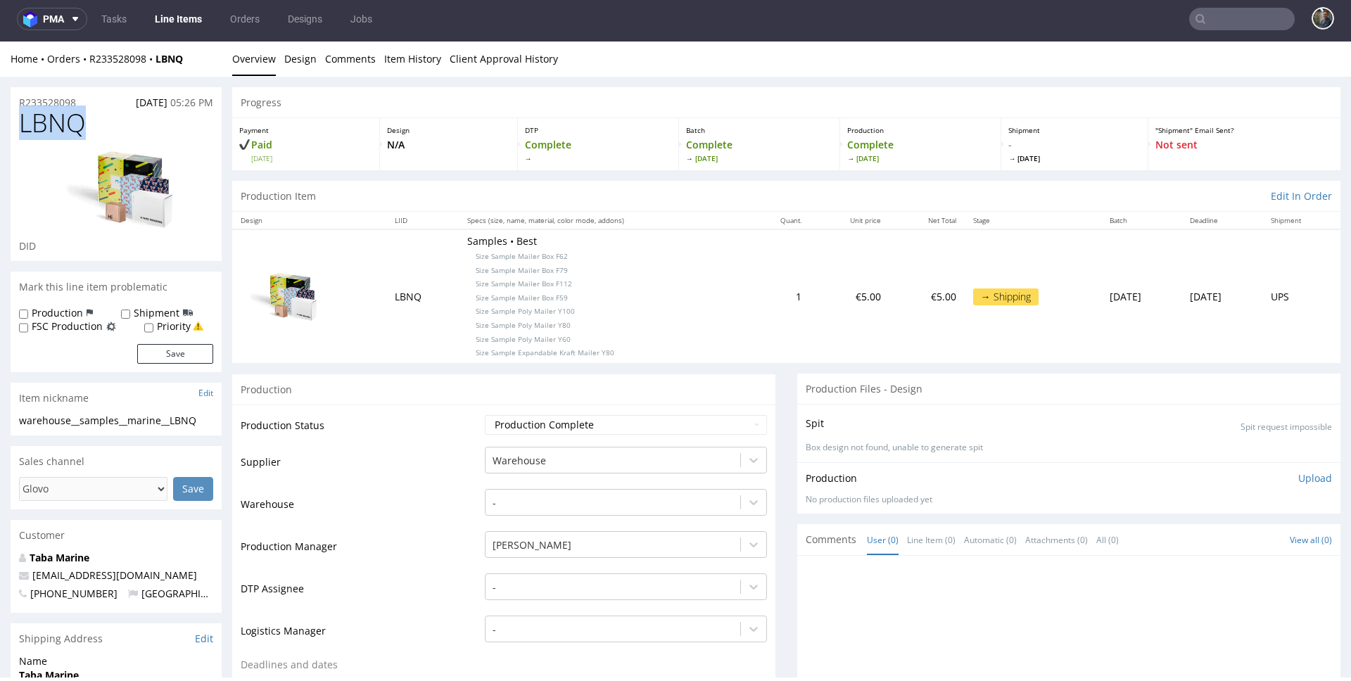
click at [46, 113] on span "LBNQ" at bounding box center [52, 123] width 67 height 28
copy span "LBNQ"
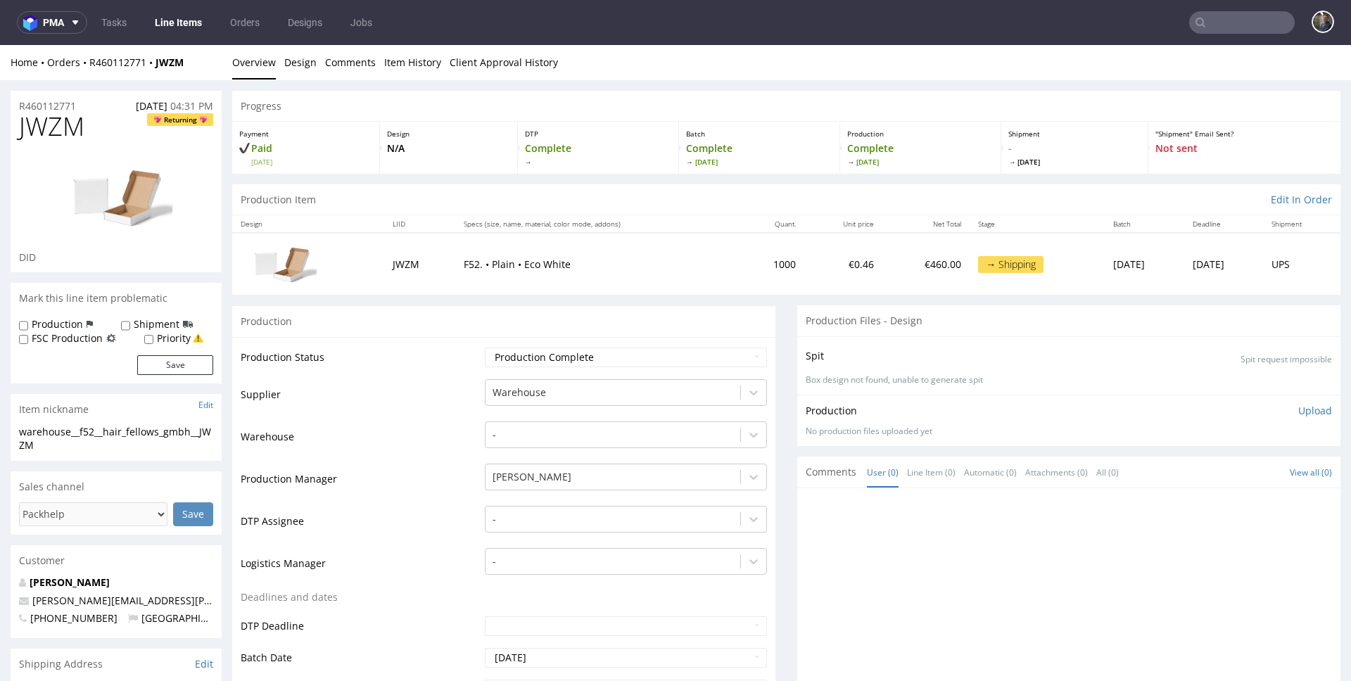
click at [58, 115] on span "JWZM" at bounding box center [51, 127] width 65 height 28
copy span "JWZM"
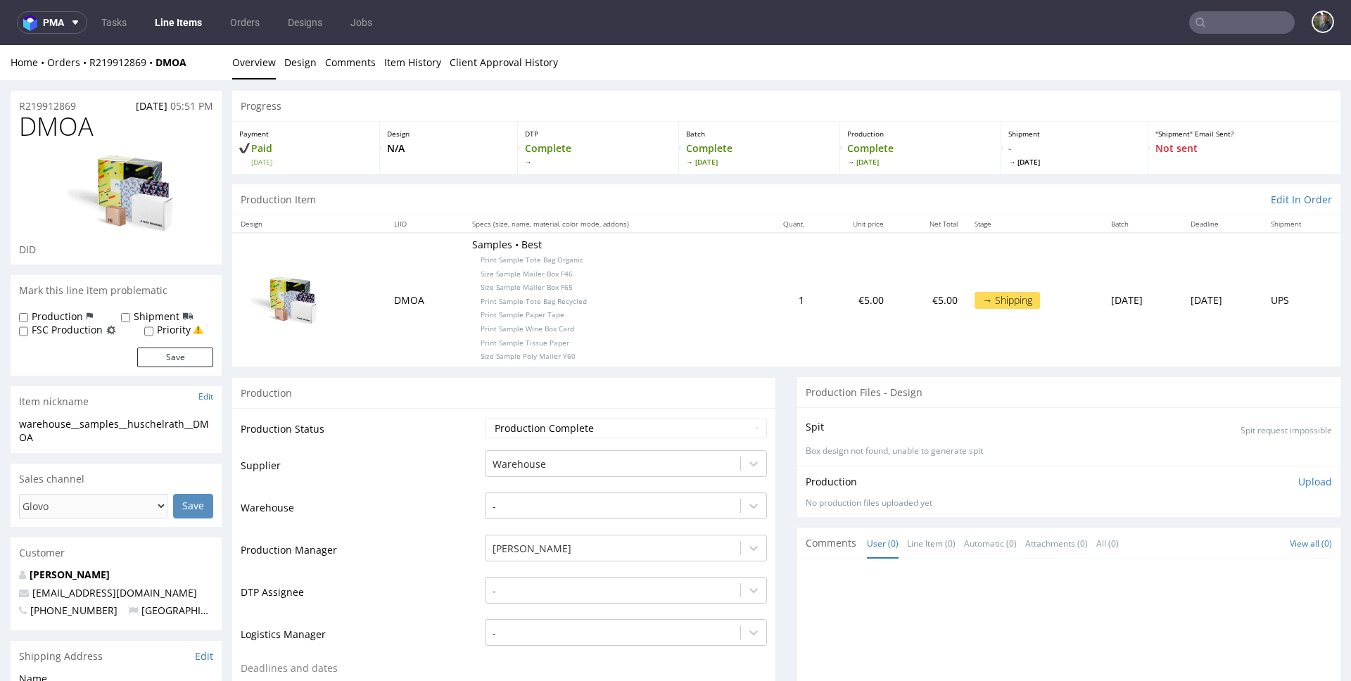
click at [60, 114] on span "DMOA" at bounding box center [56, 127] width 75 height 28
copy span "DMOA"
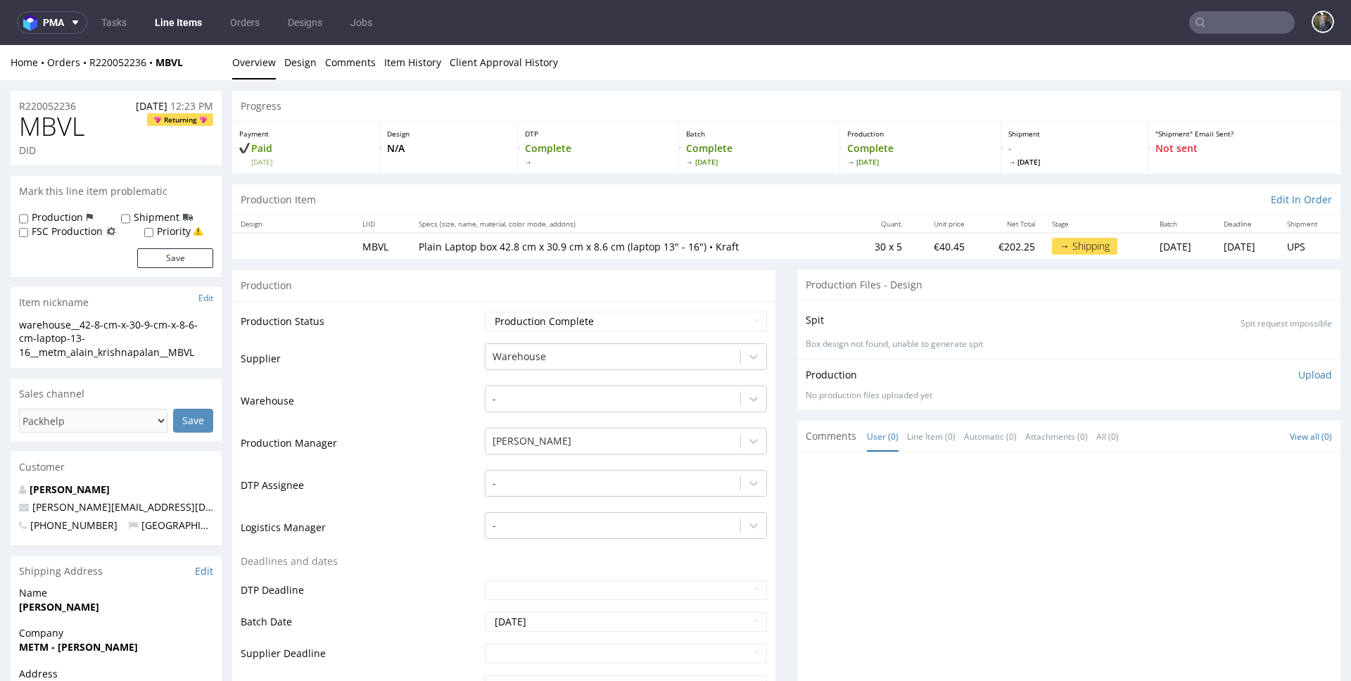
click at [58, 113] on span "MBVL" at bounding box center [51, 127] width 65 height 28
copy span "MBVL"
click at [51, 122] on span "MBVL" at bounding box center [51, 127] width 65 height 28
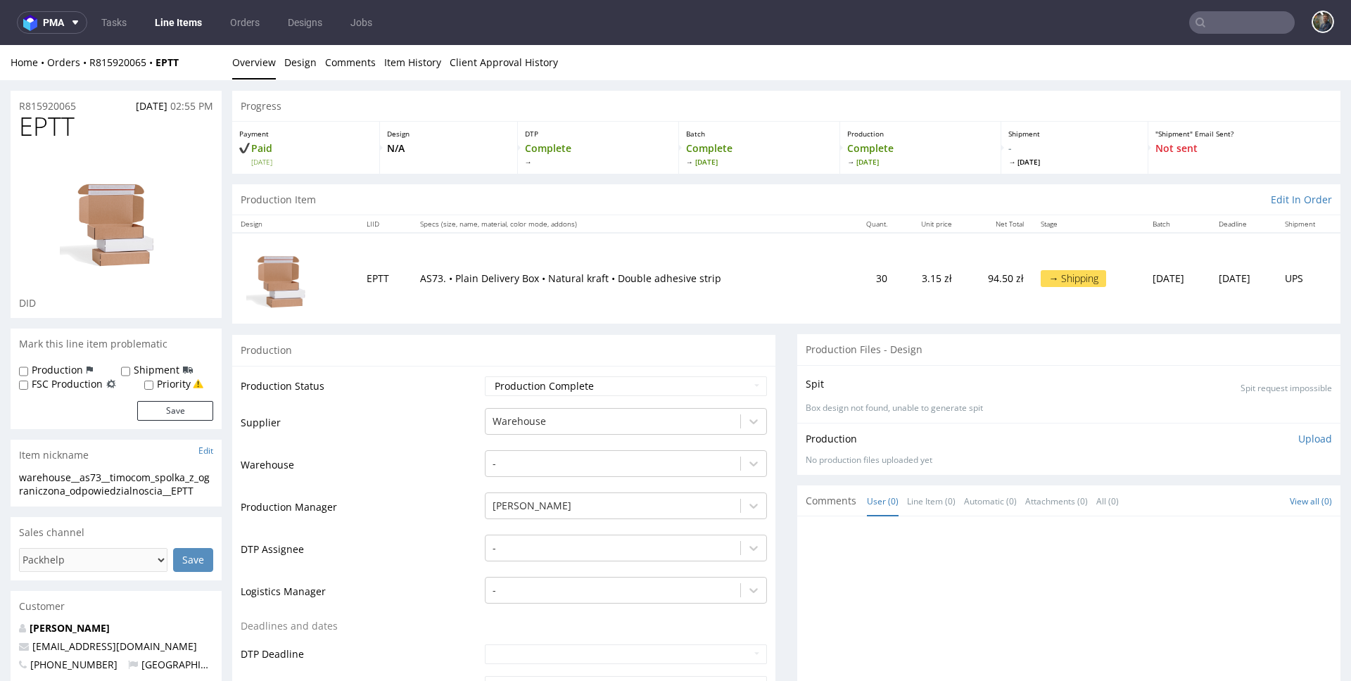
click at [41, 123] on span "EPTT" at bounding box center [47, 127] width 56 height 28
copy span "EPTT"
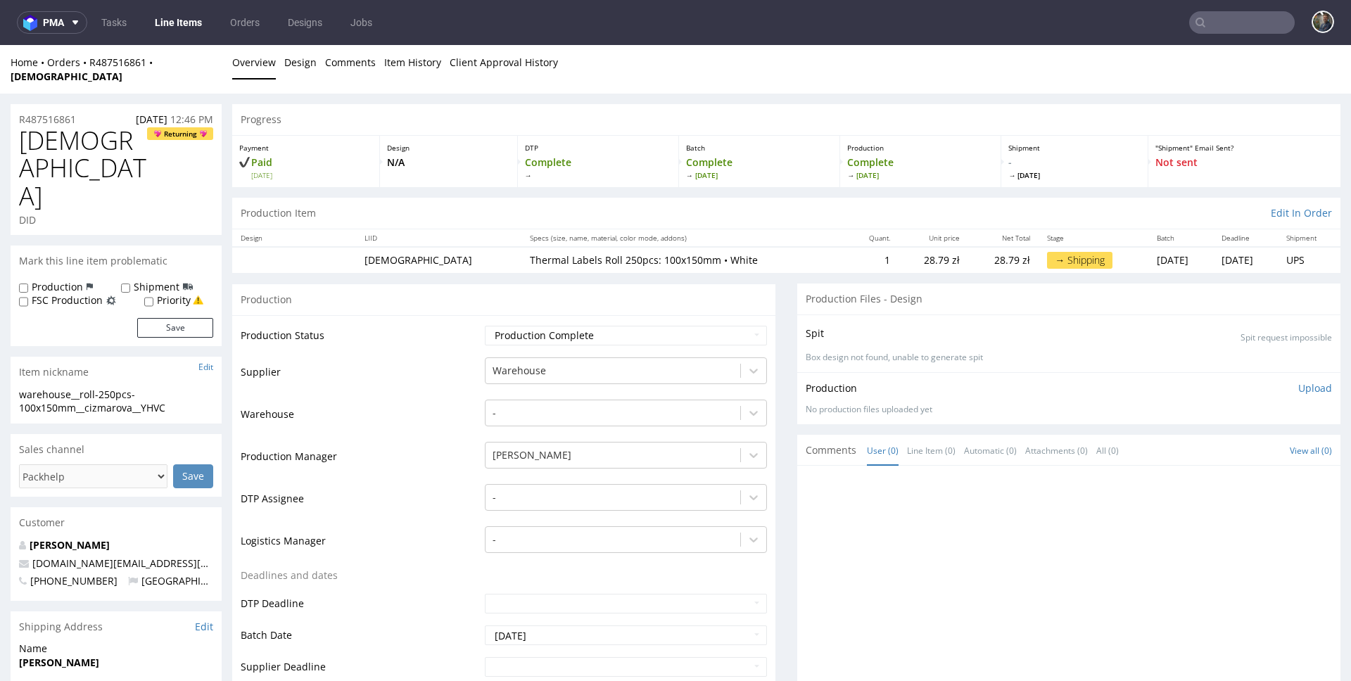
click at [49, 127] on span "[DEMOGRAPHIC_DATA]" at bounding box center [83, 169] width 128 height 84
copy span "[DEMOGRAPHIC_DATA]"
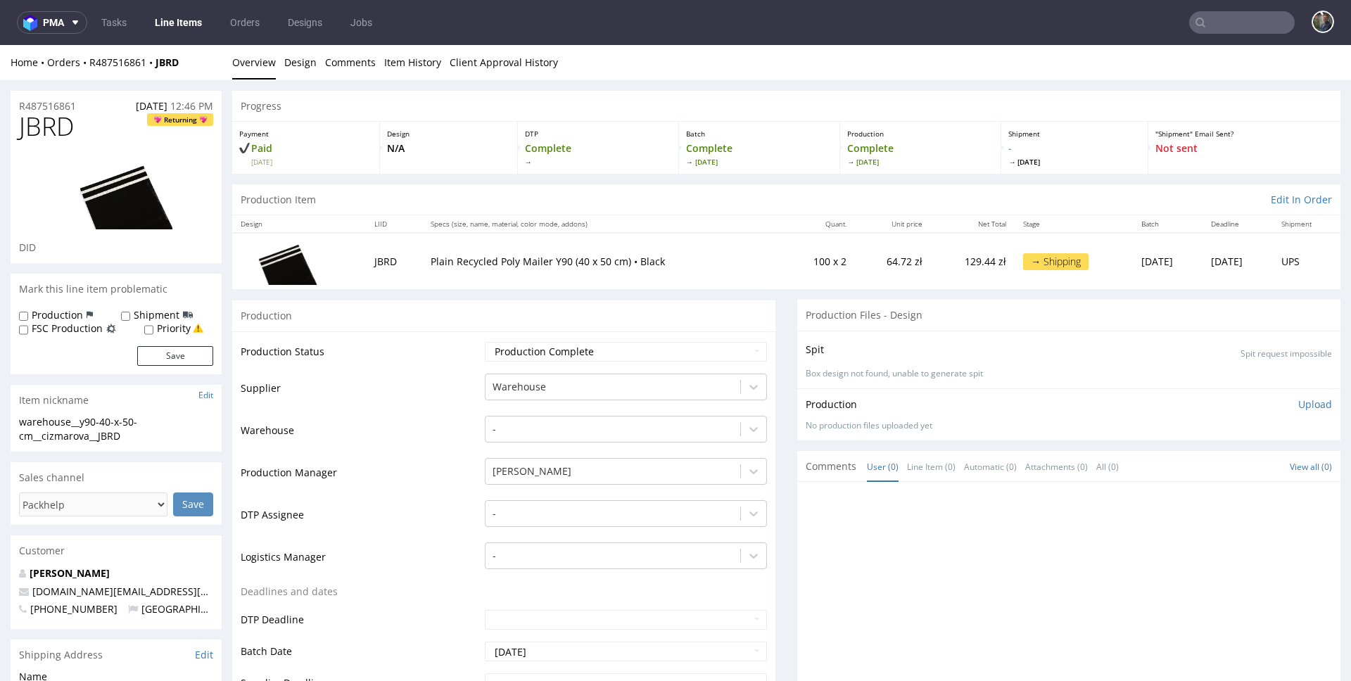
click at [65, 123] on span "JBRD" at bounding box center [46, 127] width 55 height 28
copy span "JBRD"
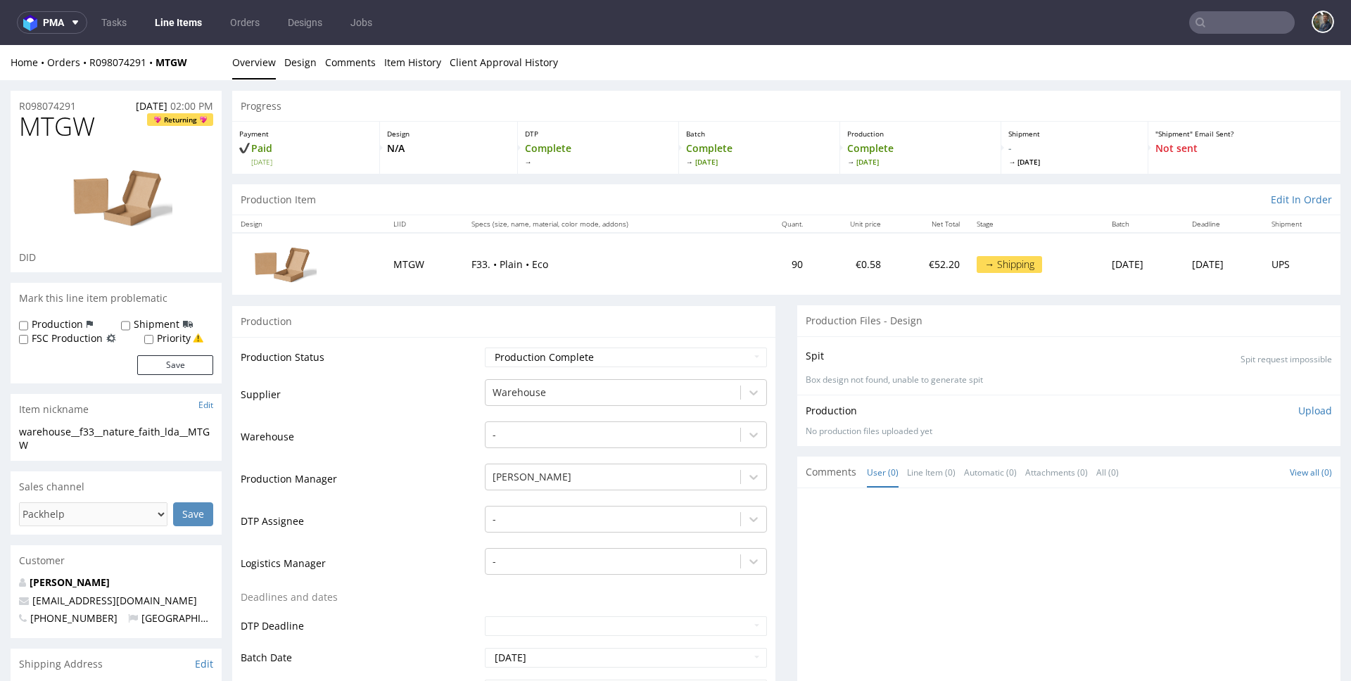
click at [58, 122] on span "MTGW" at bounding box center [57, 127] width 76 height 28
copy span "MTGW"
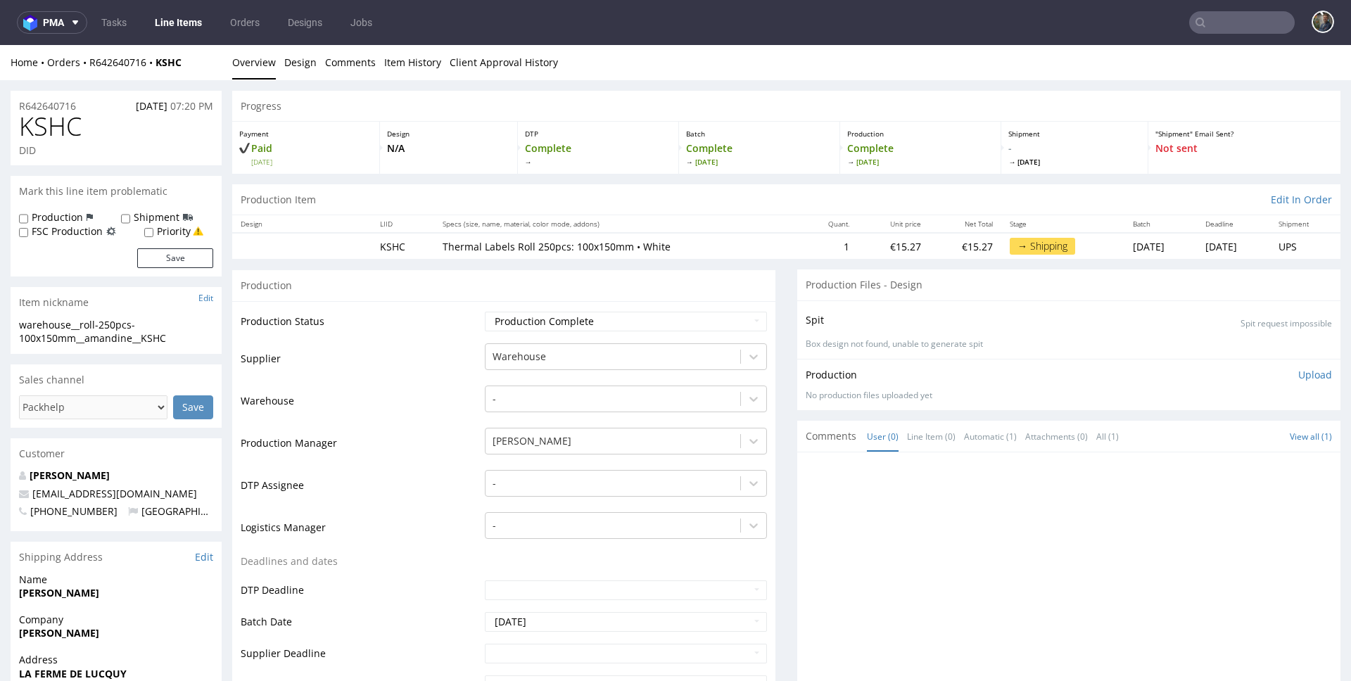
click at [51, 125] on span "KSHC" at bounding box center [50, 127] width 63 height 28
copy span "KSHC"
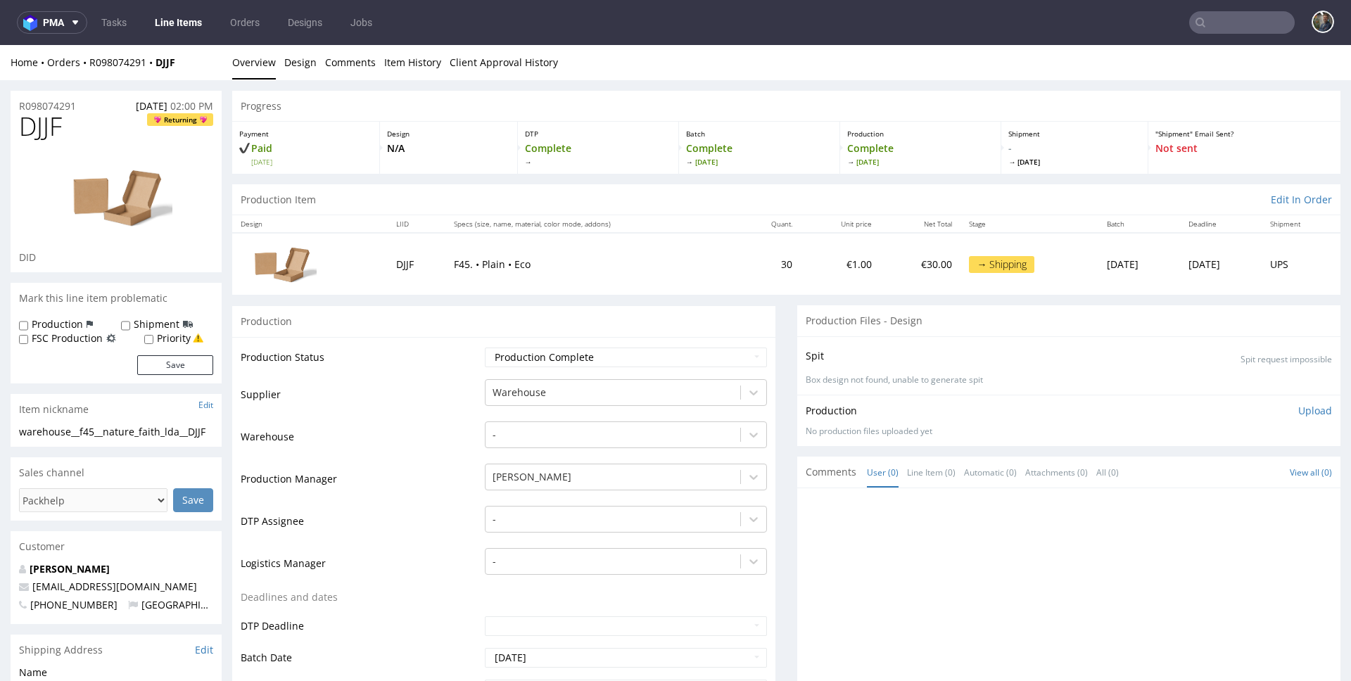
click at [53, 120] on span "DJJF" at bounding box center [40, 127] width 43 height 28
copy span "DJJF"
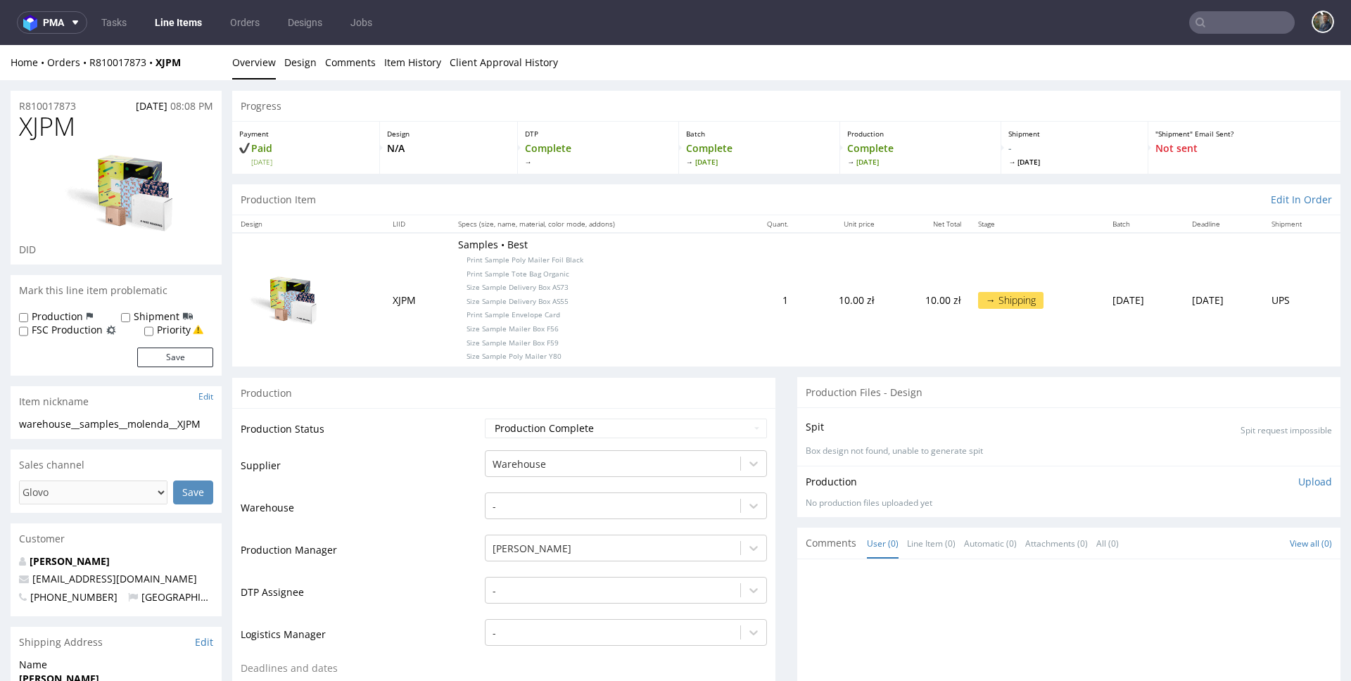
click at [49, 129] on span "XJPM" at bounding box center [47, 127] width 56 height 28
copy span "XJPM"
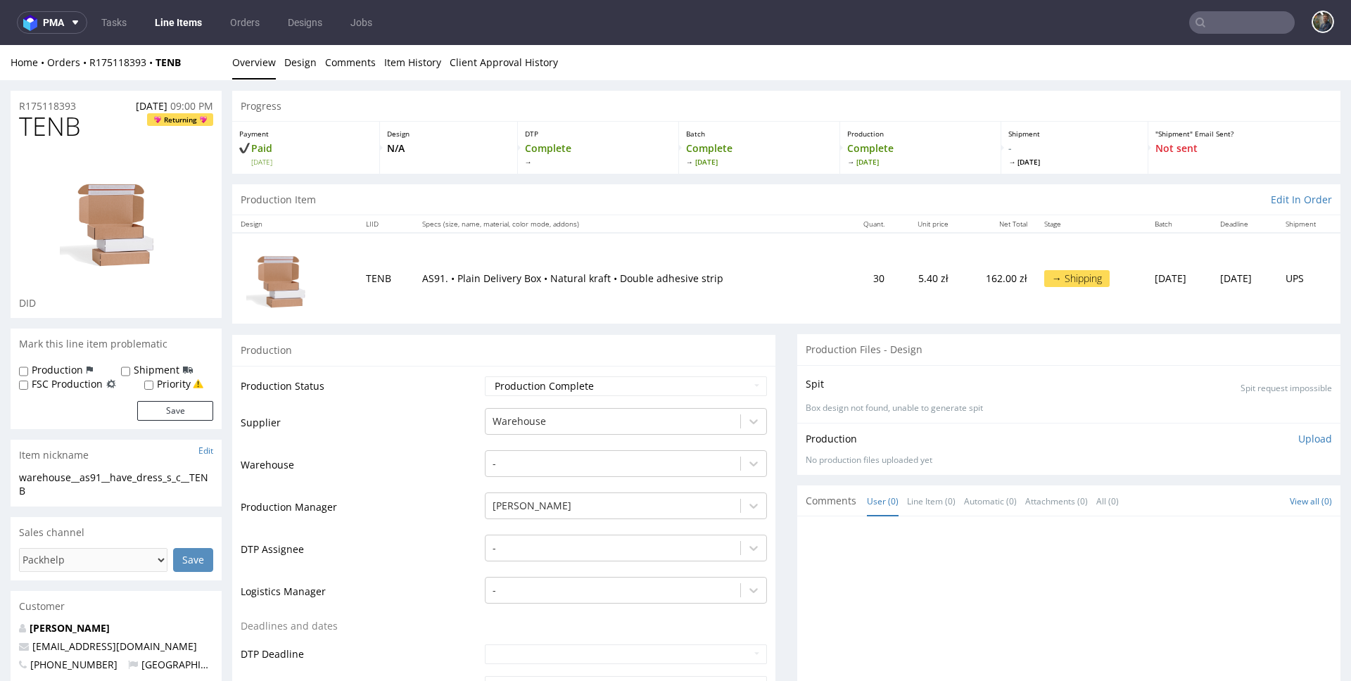
click at [48, 127] on span "TENB" at bounding box center [50, 127] width 62 height 28
copy span "TENB"
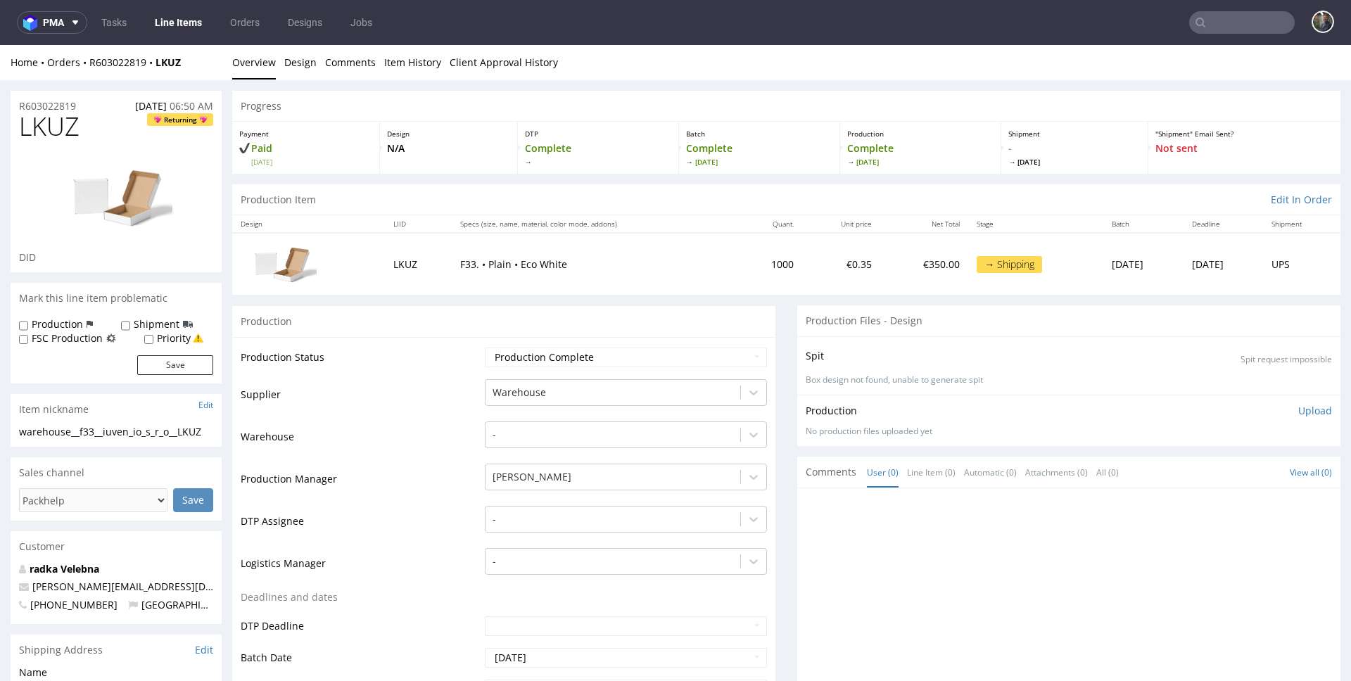
click at [49, 120] on span "LKUZ" at bounding box center [49, 127] width 61 height 28
copy span "LKUZ"
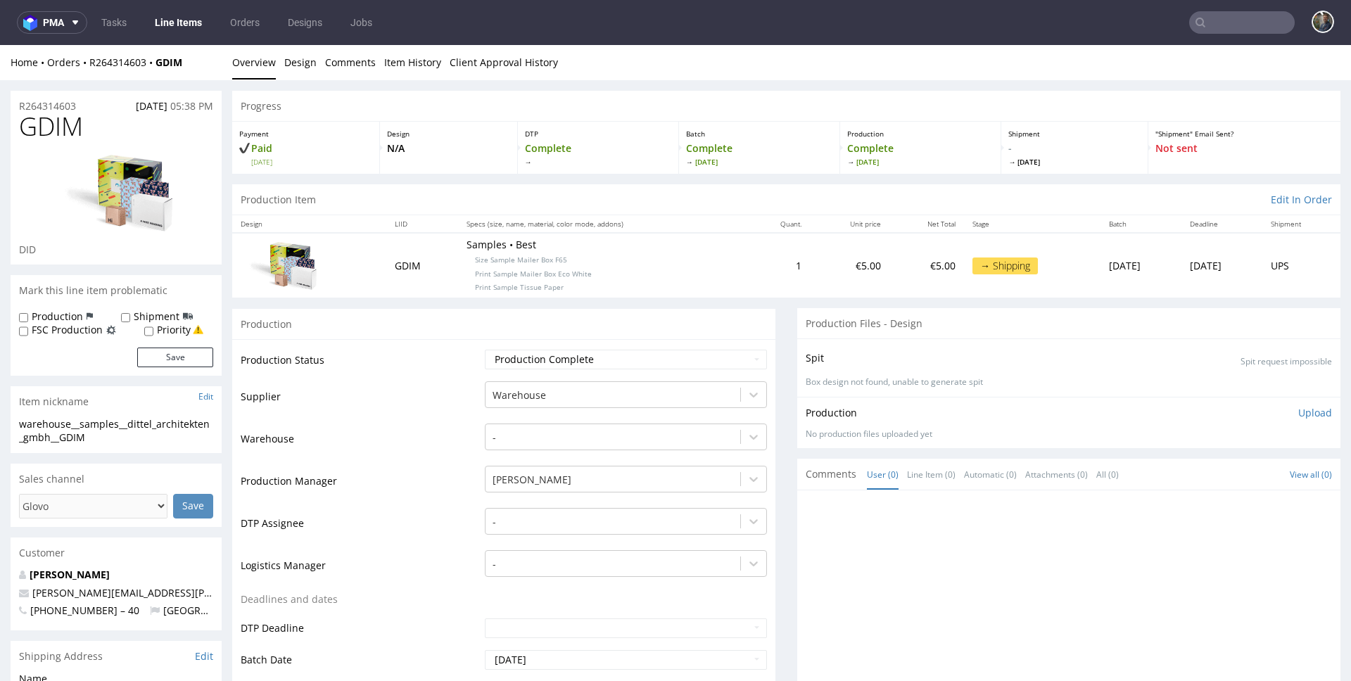
click at [60, 121] on span "GDIM" at bounding box center [51, 127] width 64 height 28
copy span "GDIM"
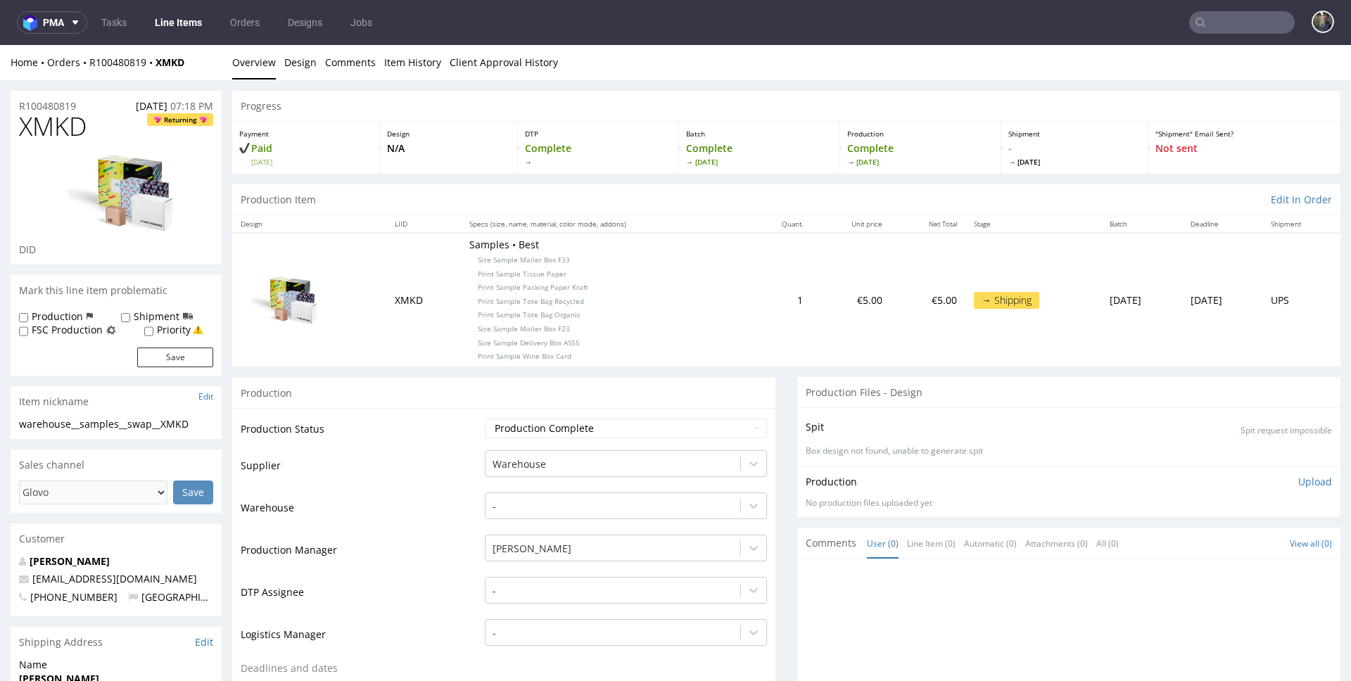
click at [53, 131] on span "XMKD" at bounding box center [53, 127] width 68 height 28
copy span "XMKD"
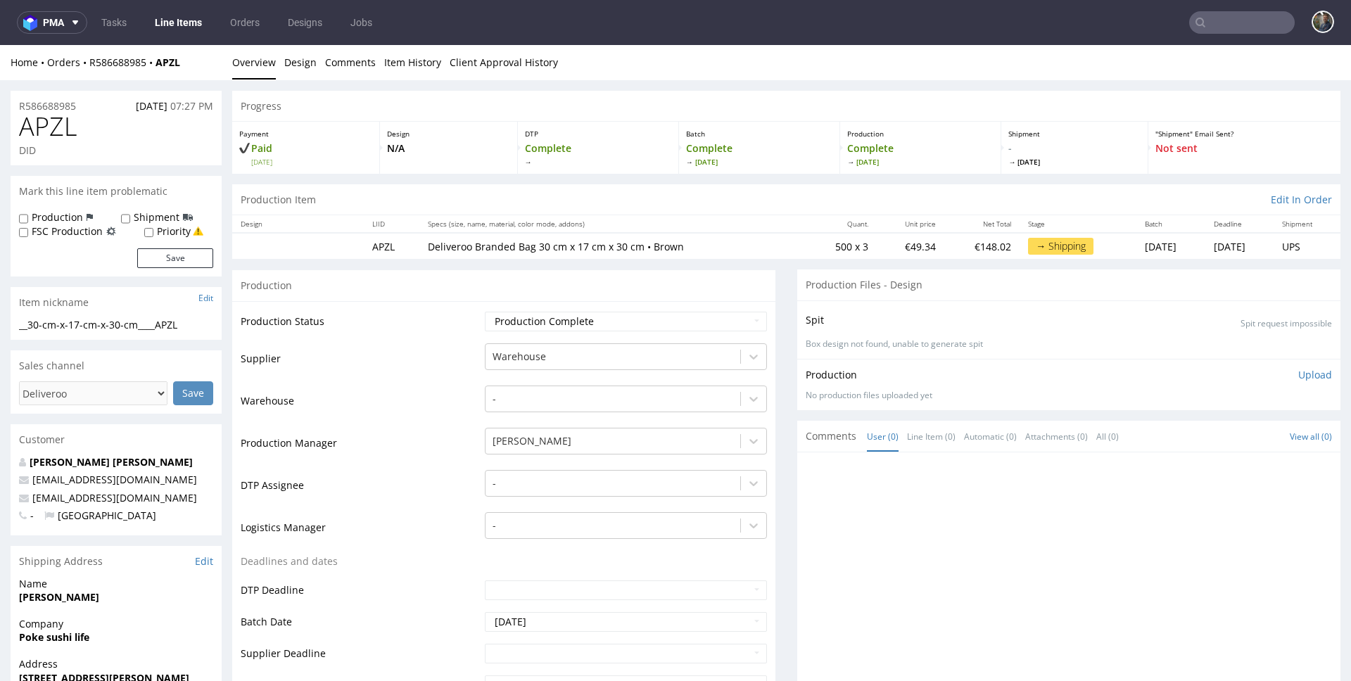
click at [49, 121] on span "APZL" at bounding box center [48, 127] width 58 height 28
copy span "APZL"
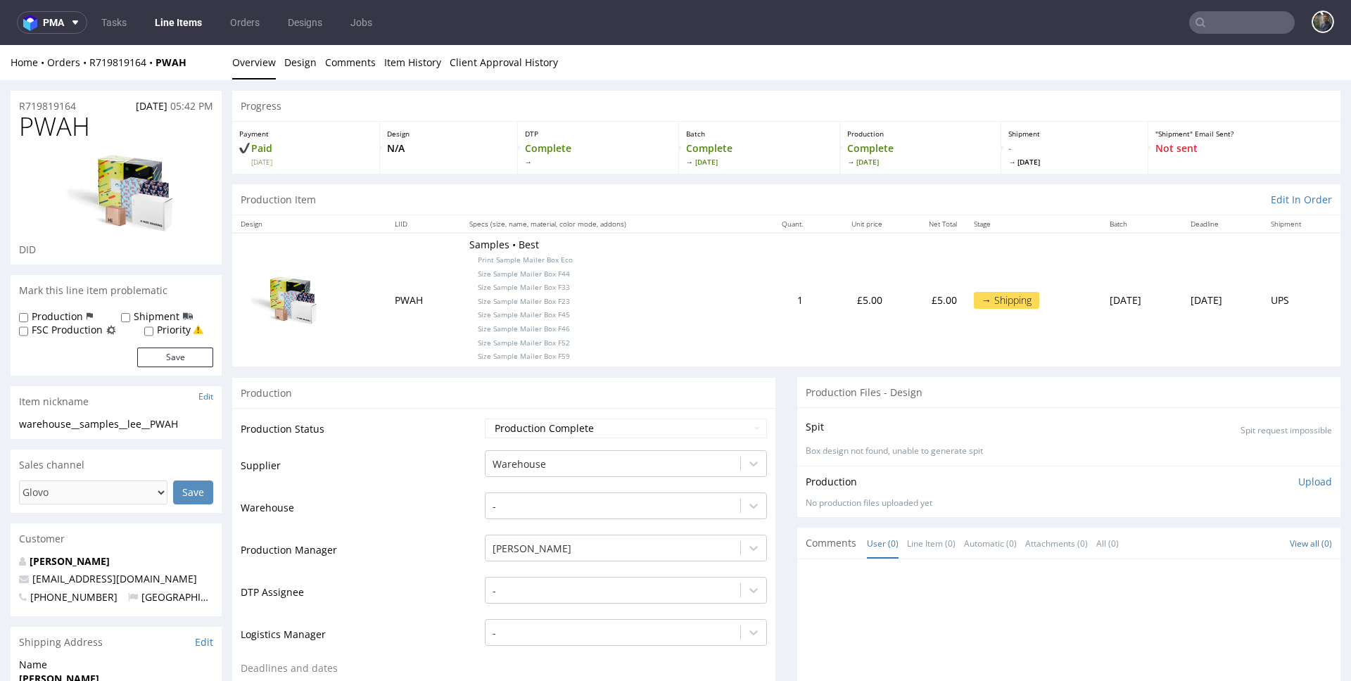
click at [70, 125] on span "PWAH" at bounding box center [54, 127] width 71 height 28
copy span "PWAH"
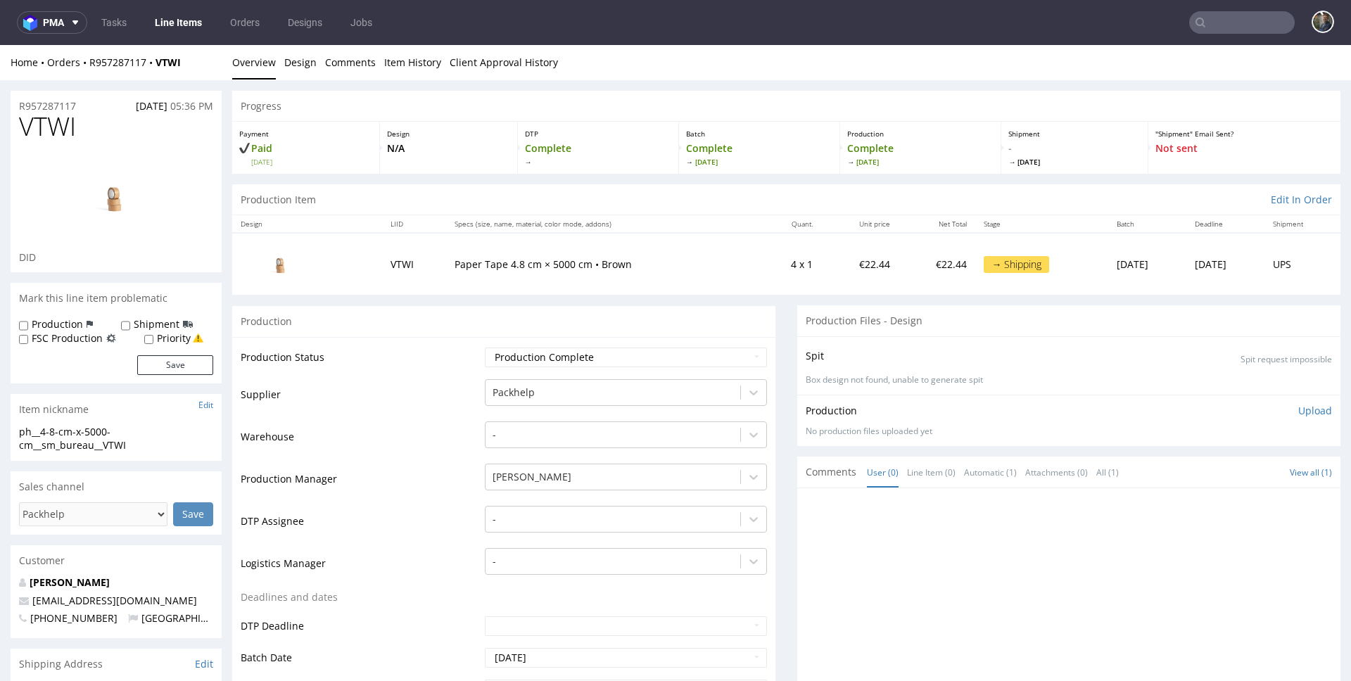
click at [44, 122] on span "VTWI" at bounding box center [47, 127] width 57 height 28
copy span "VTWI"
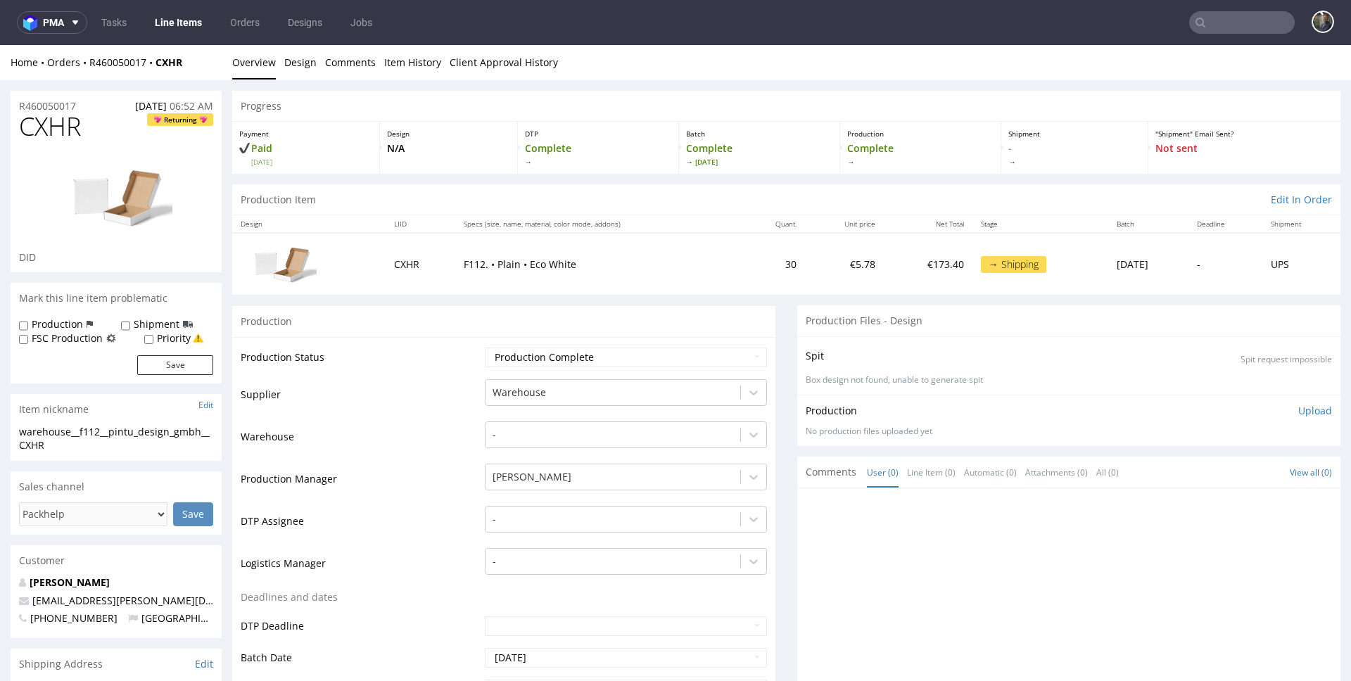
click at [34, 127] on span "CXHR" at bounding box center [50, 127] width 62 height 28
copy span "CXHR"
click at [53, 120] on span "RTGQ" at bounding box center [52, 127] width 66 height 28
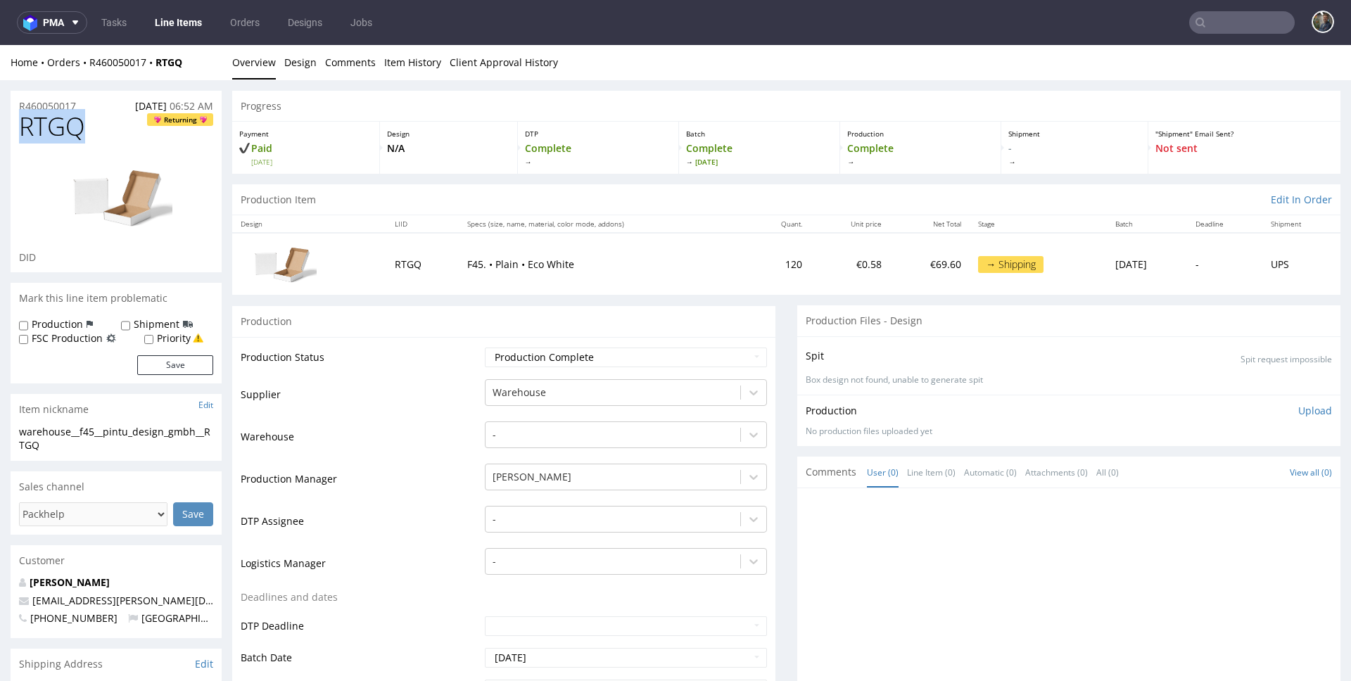
copy span "RTGQ"
click at [189, 20] on link "Line Items" at bounding box center [178, 22] width 64 height 23
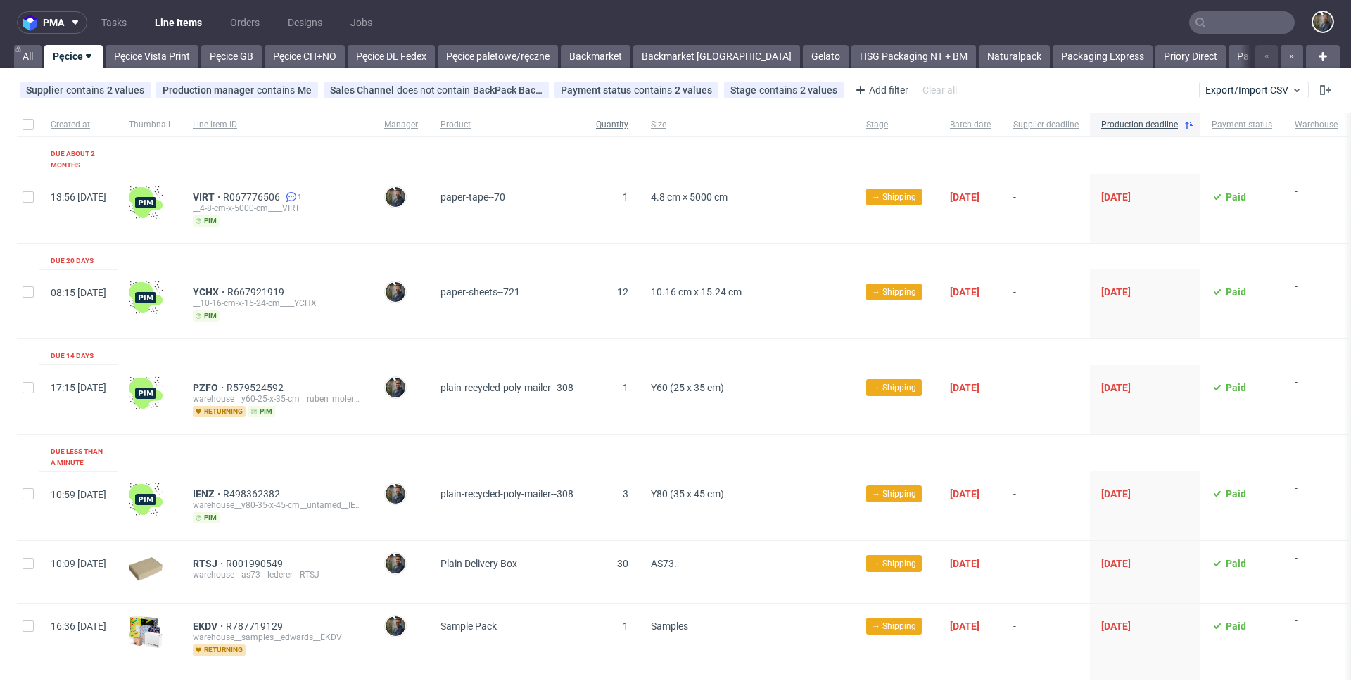
click at [628, 129] on span "Quantity" at bounding box center [612, 125] width 32 height 12
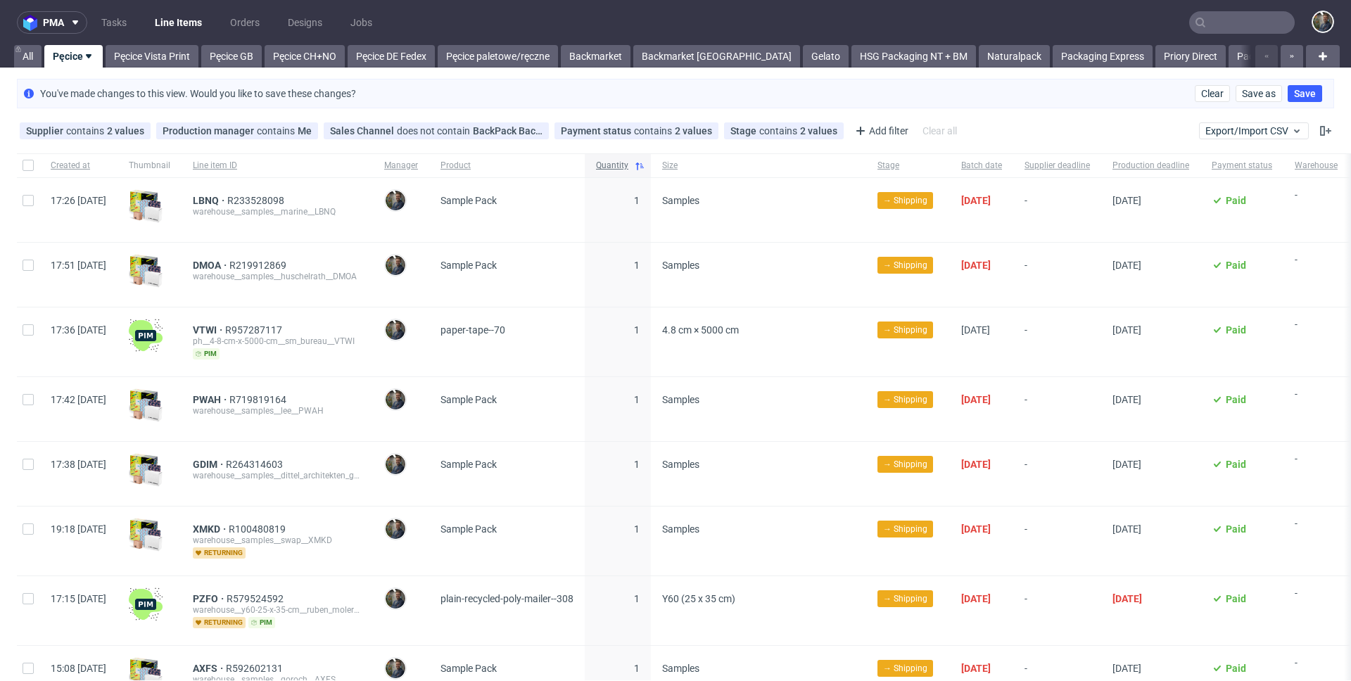
click at [628, 164] on span "Quantity" at bounding box center [612, 166] width 32 height 12
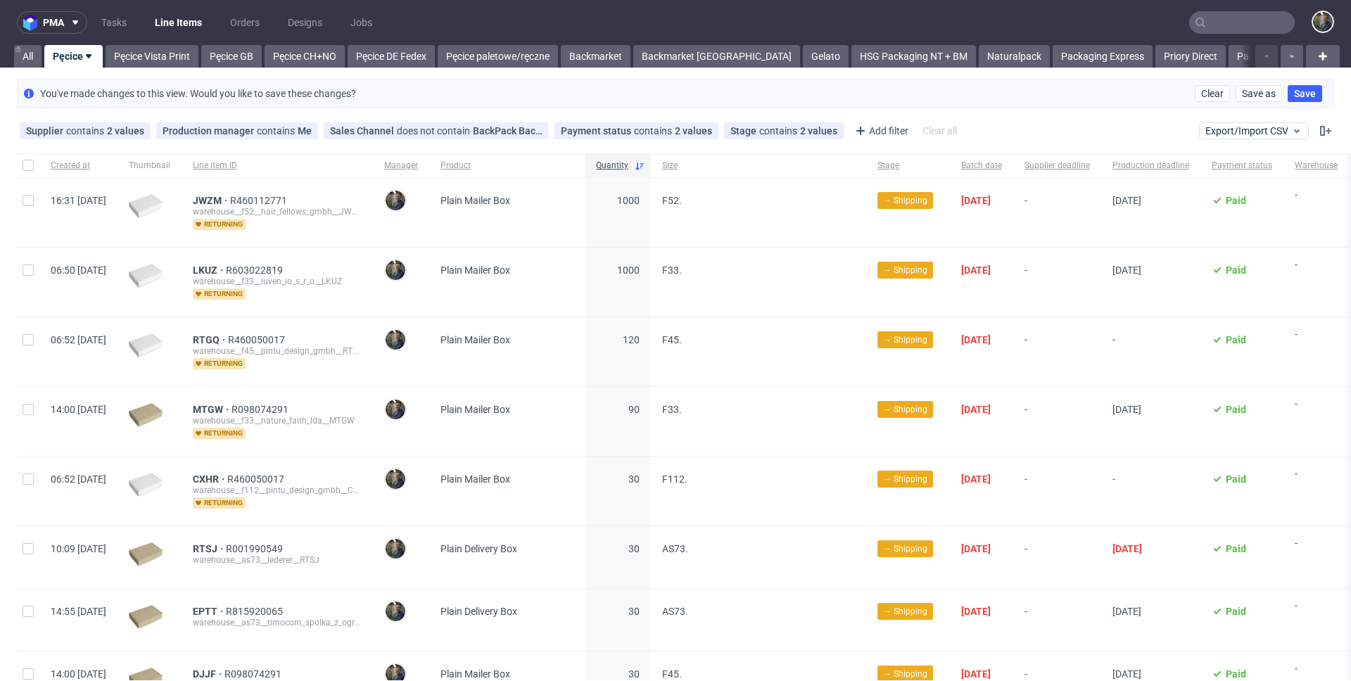
click at [573, 198] on span "Plain Mailer Box" at bounding box center [506, 212] width 133 height 35
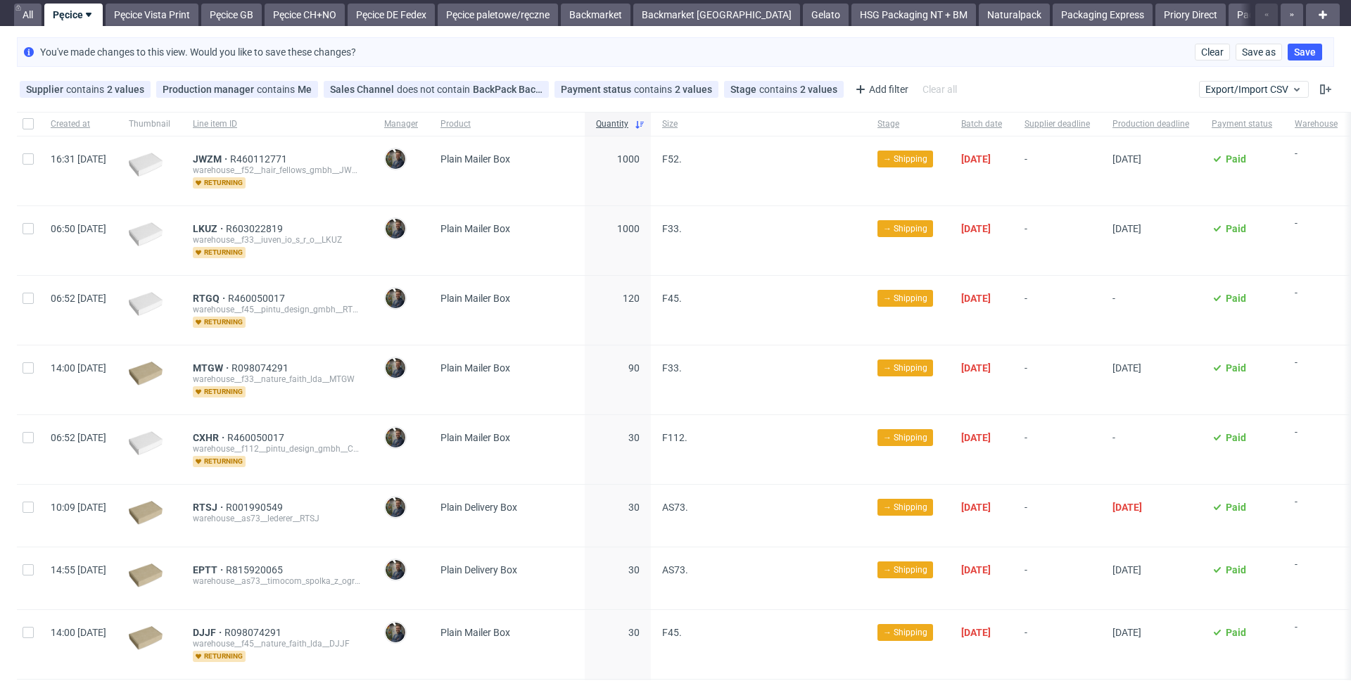
scroll to position [58, 0]
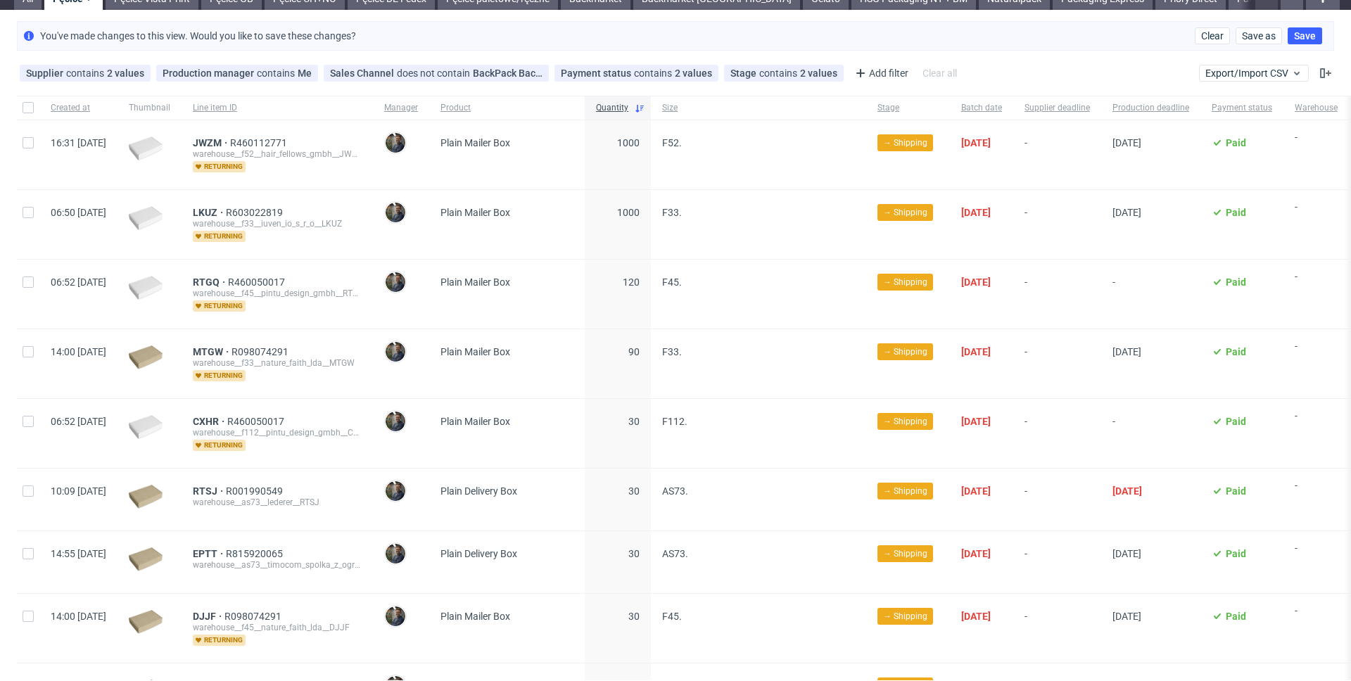
click at [760, 190] on div "F33." at bounding box center [758, 224] width 215 height 69
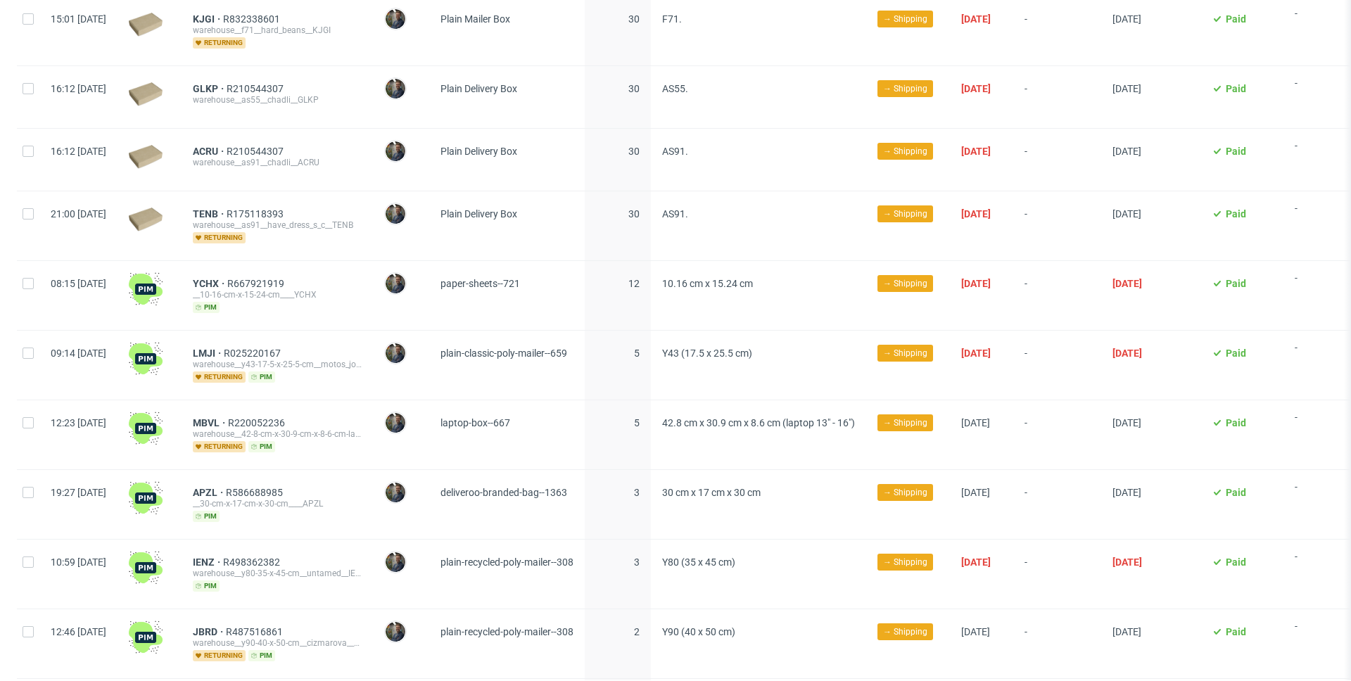
scroll to position [815, 0]
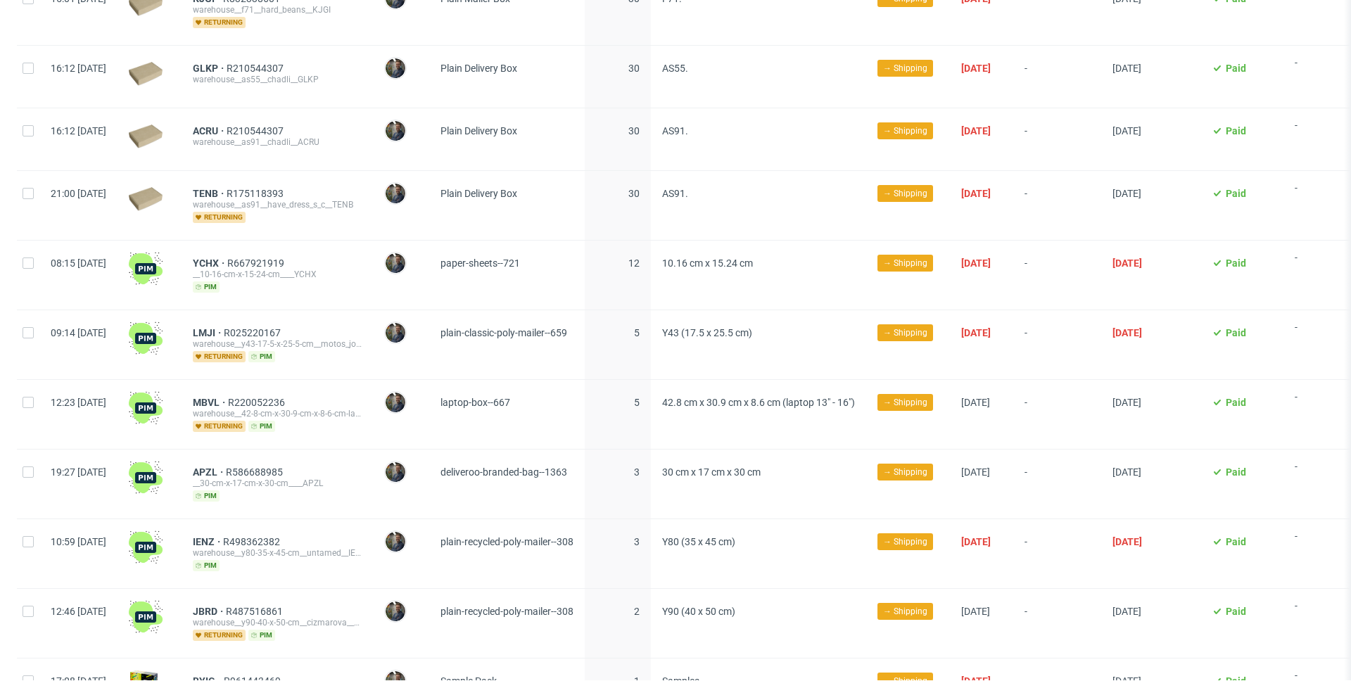
click at [792, 196] on span "AS91." at bounding box center [758, 205] width 193 height 35
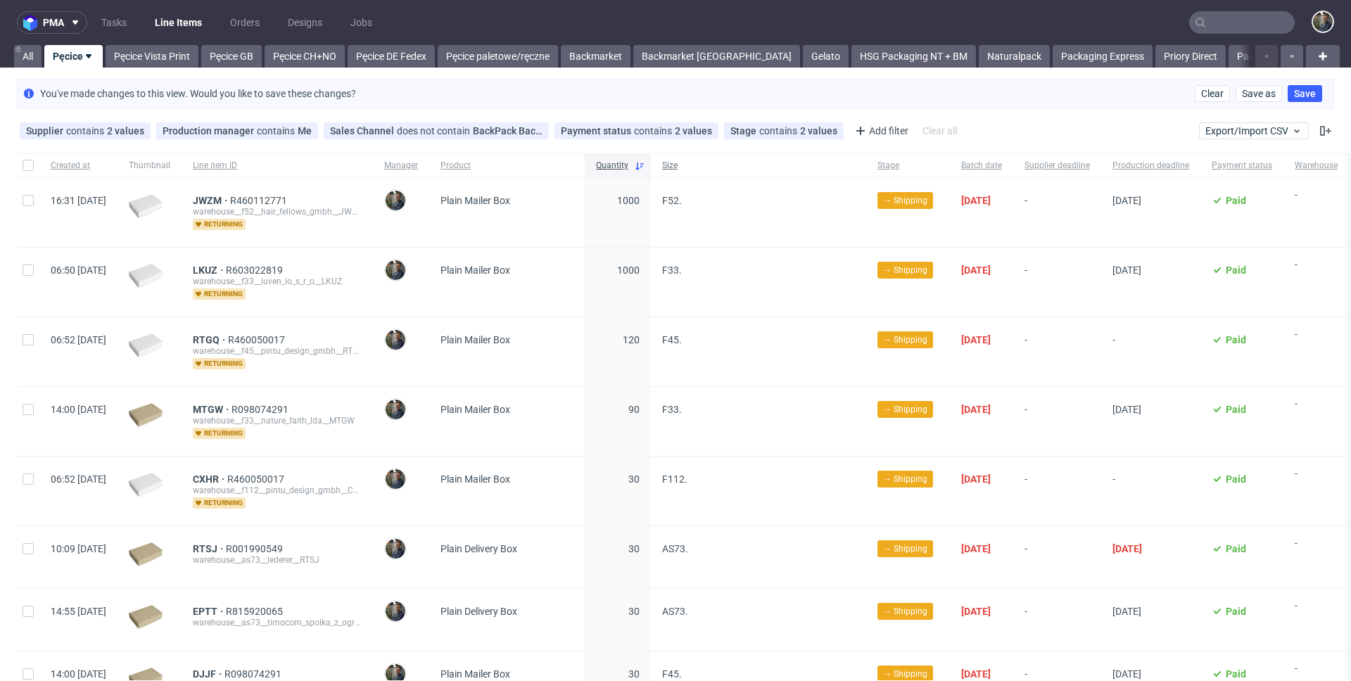
scroll to position [946, 0]
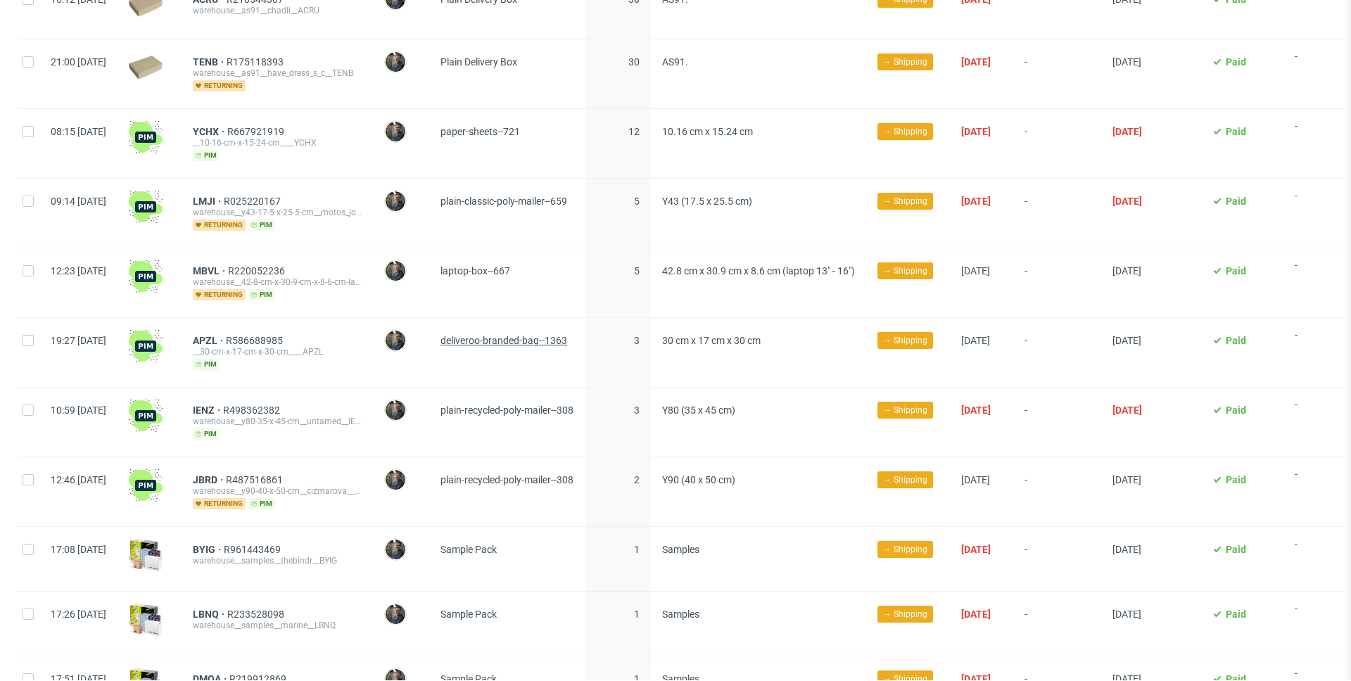
click at [566, 341] on span "deliveroo-branded-bag--1363" at bounding box center [503, 340] width 127 height 11
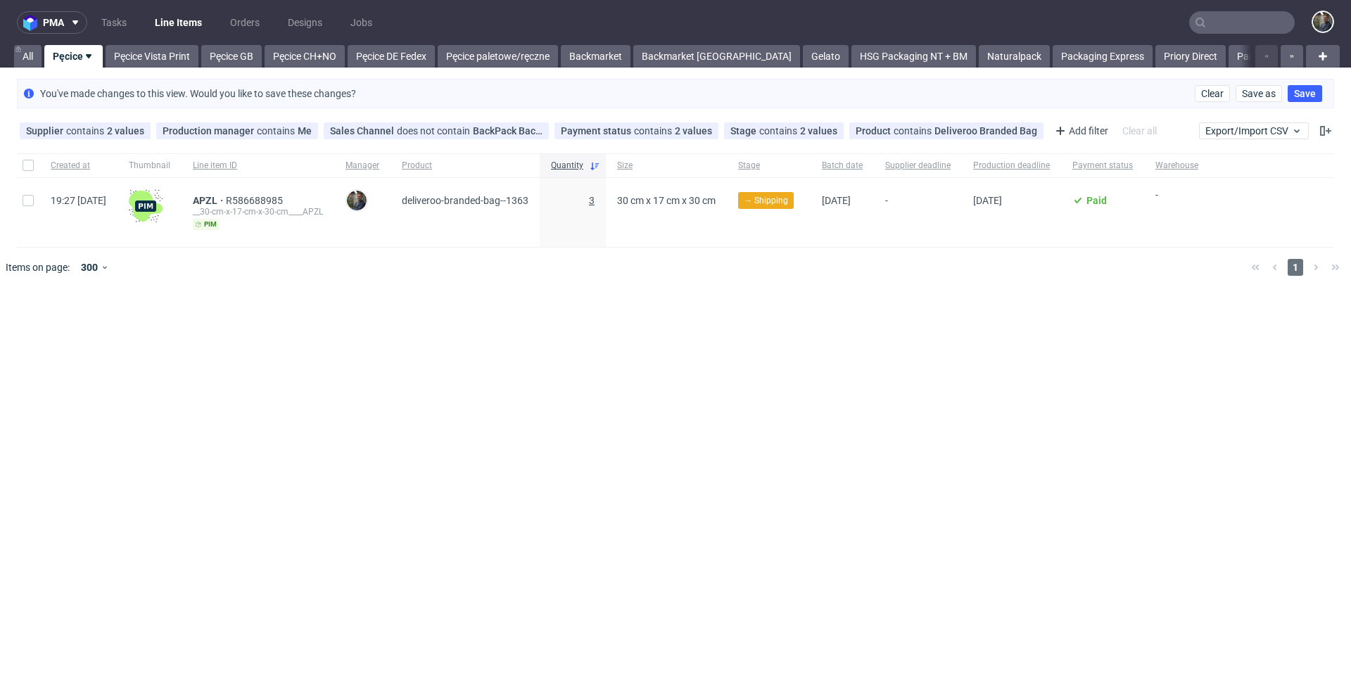
click at [594, 203] on span "3" at bounding box center [592, 200] width 6 height 11
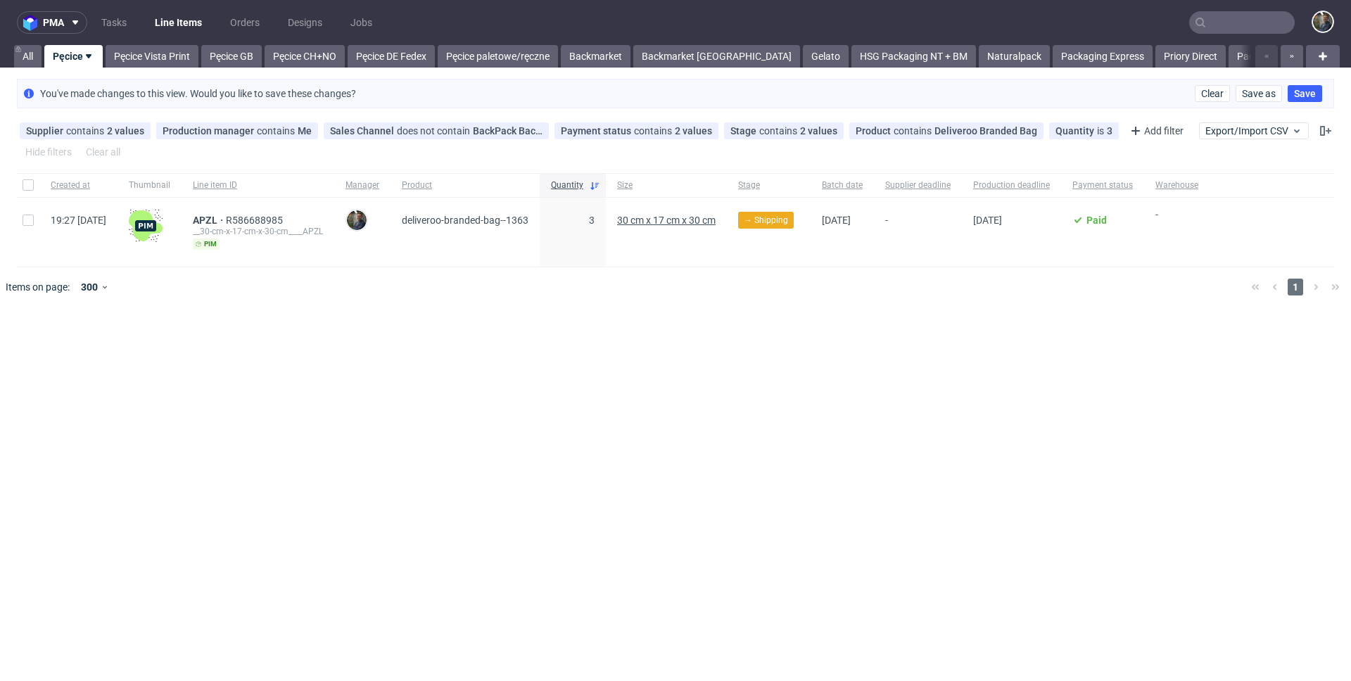
click at [692, 219] on span "30 cm x 17 cm x 30 cm" at bounding box center [666, 220] width 98 height 11
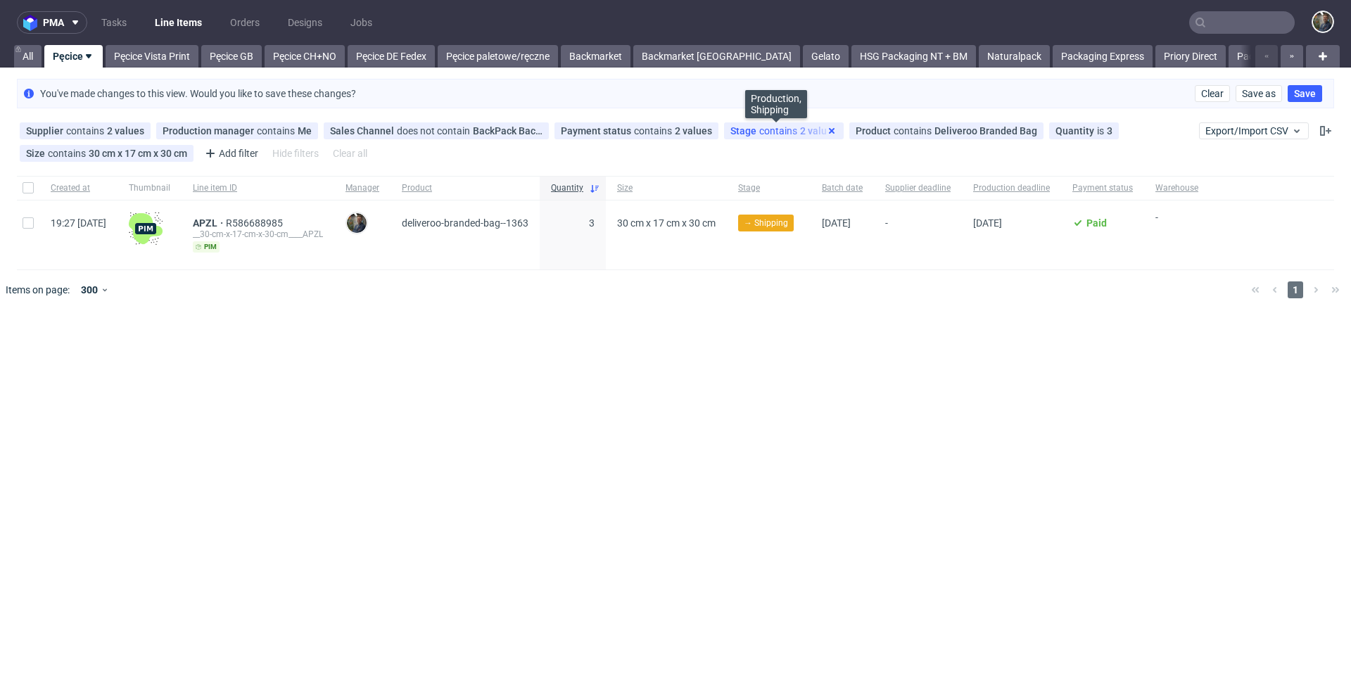
click at [826, 129] on icon at bounding box center [831, 130] width 11 height 11
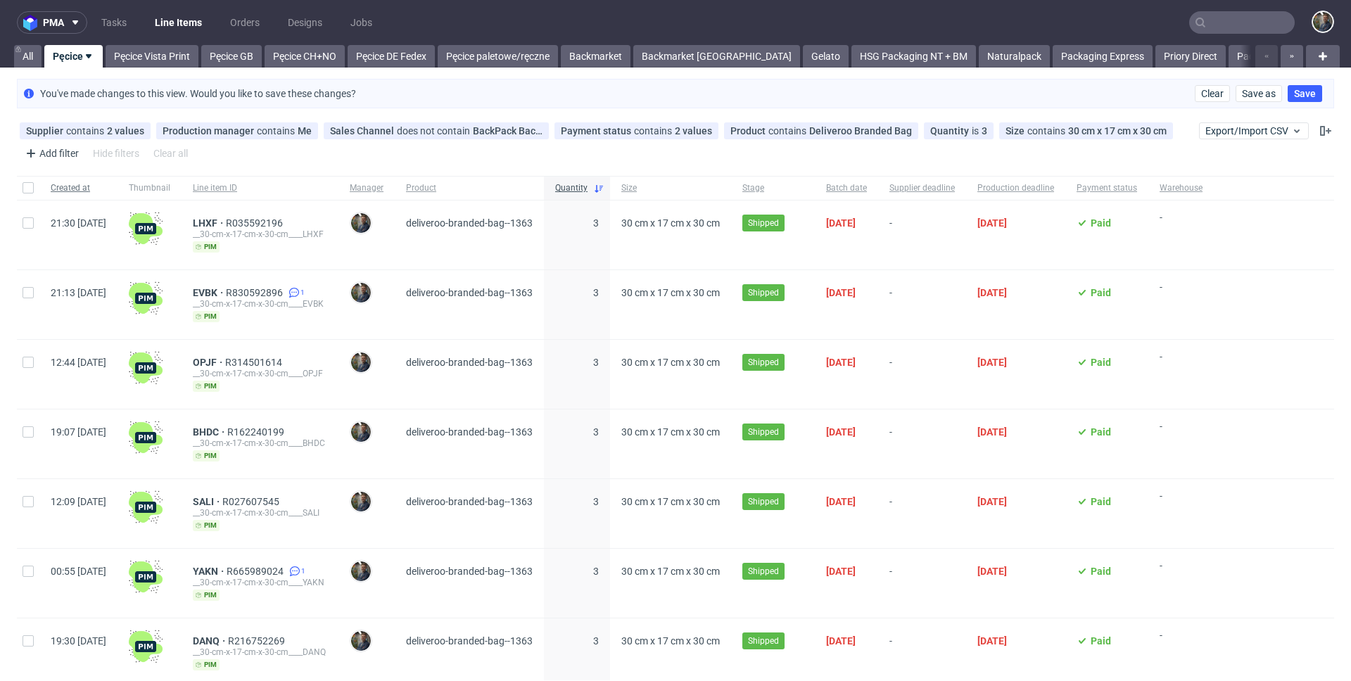
click at [63, 189] on span "Created at" at bounding box center [79, 188] width 56 height 12
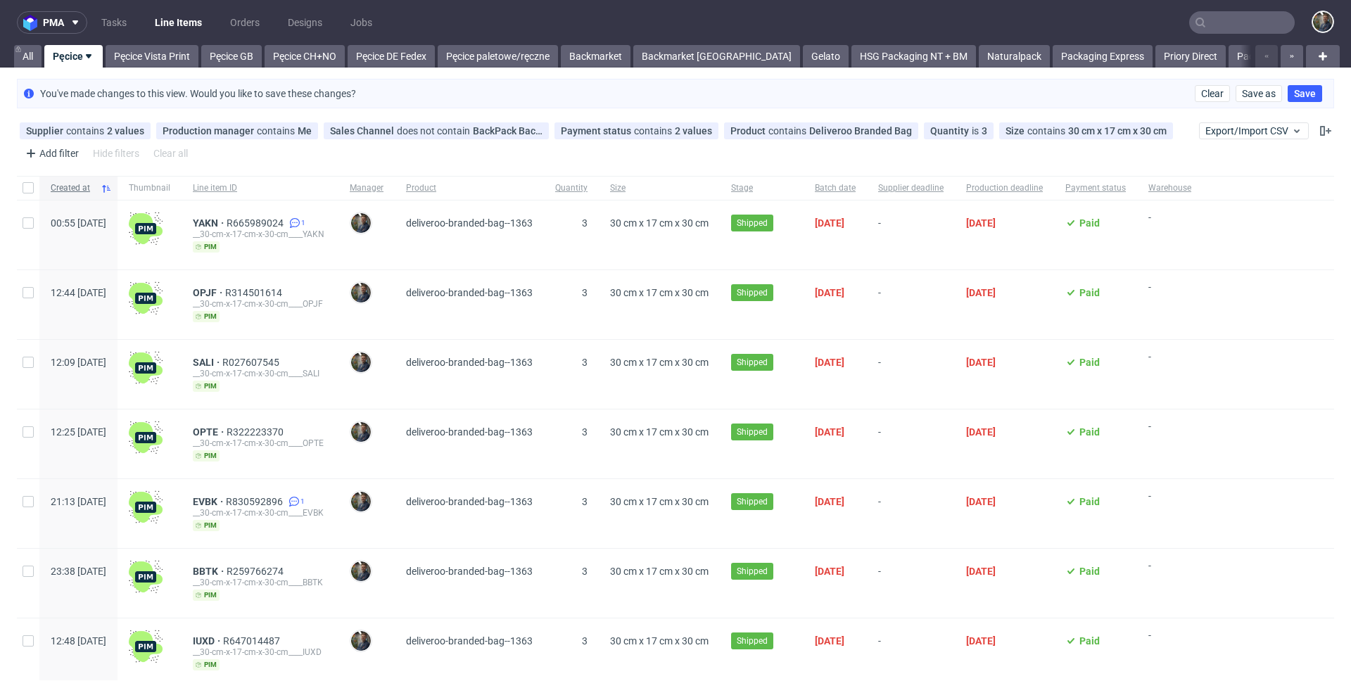
click at [81, 191] on span "Created at" at bounding box center [73, 188] width 44 height 12
click at [145, 56] on link "Pęcice Vista Print" at bounding box center [152, 56] width 93 height 23
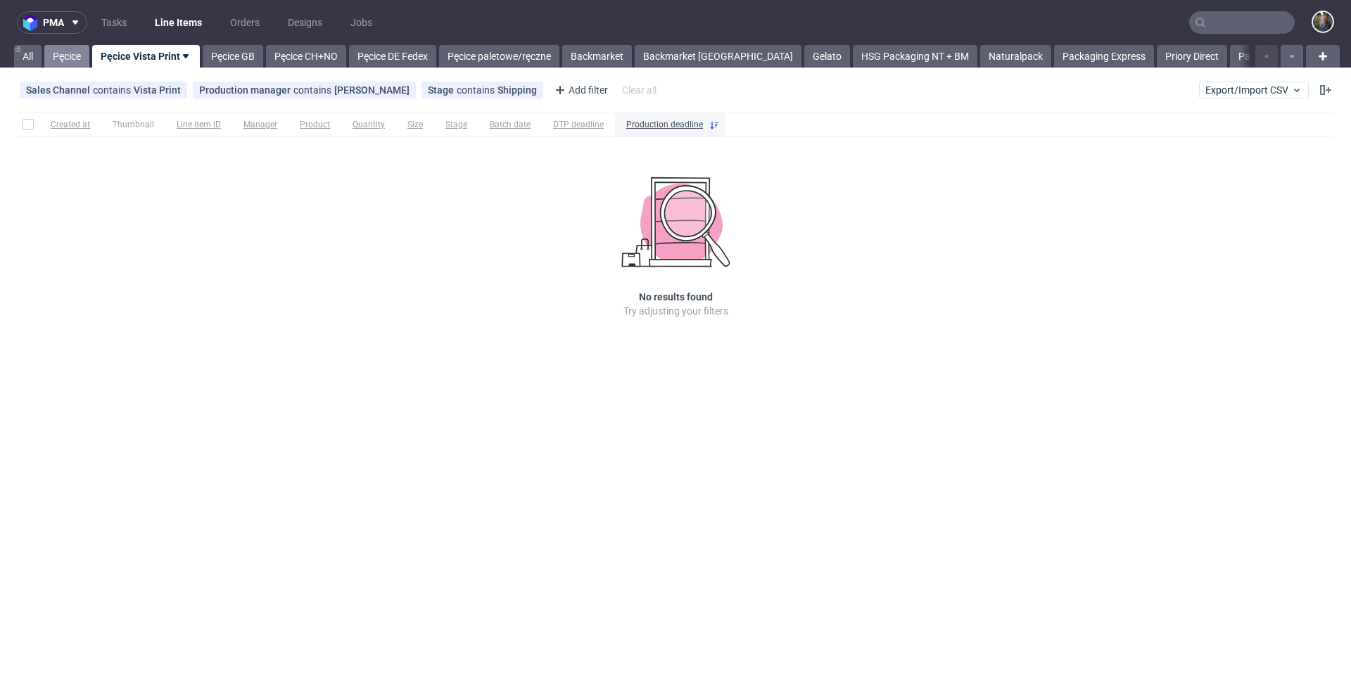
click at [61, 56] on link "Pęcice" at bounding box center [66, 56] width 45 height 23
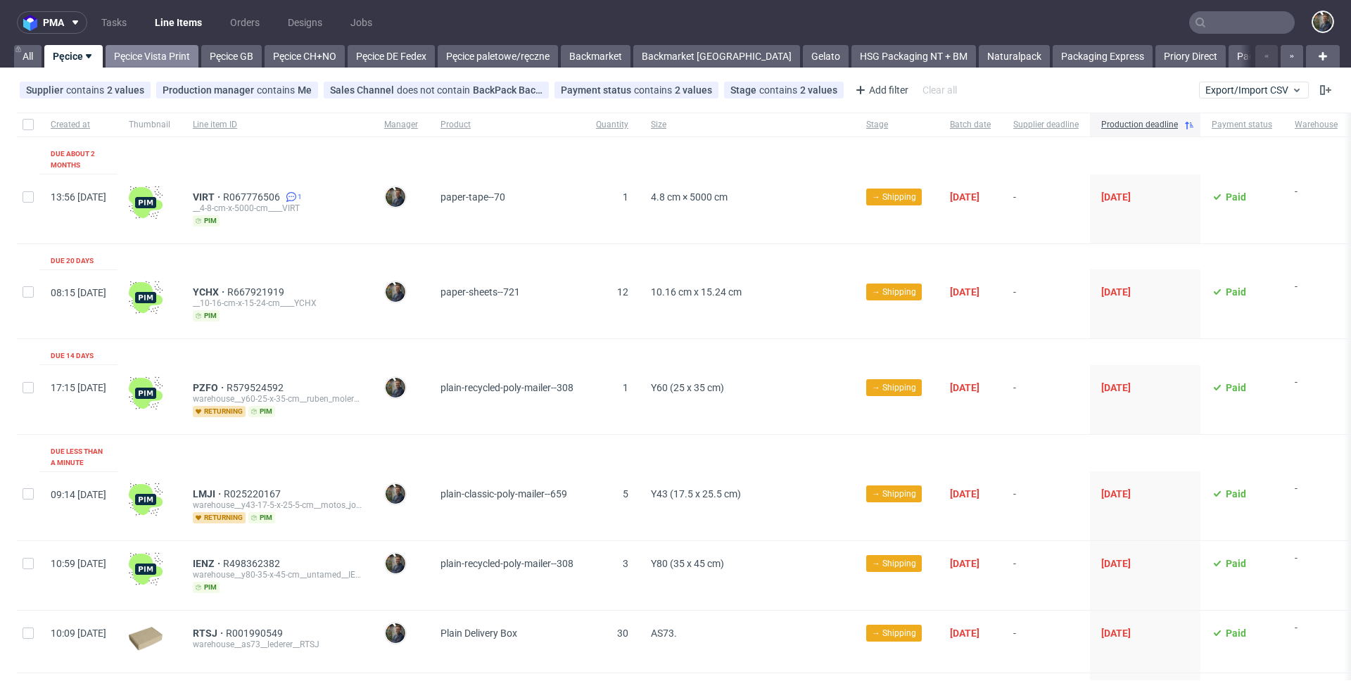
click at [146, 58] on link "Pęcice Vista Print" at bounding box center [152, 56] width 93 height 23
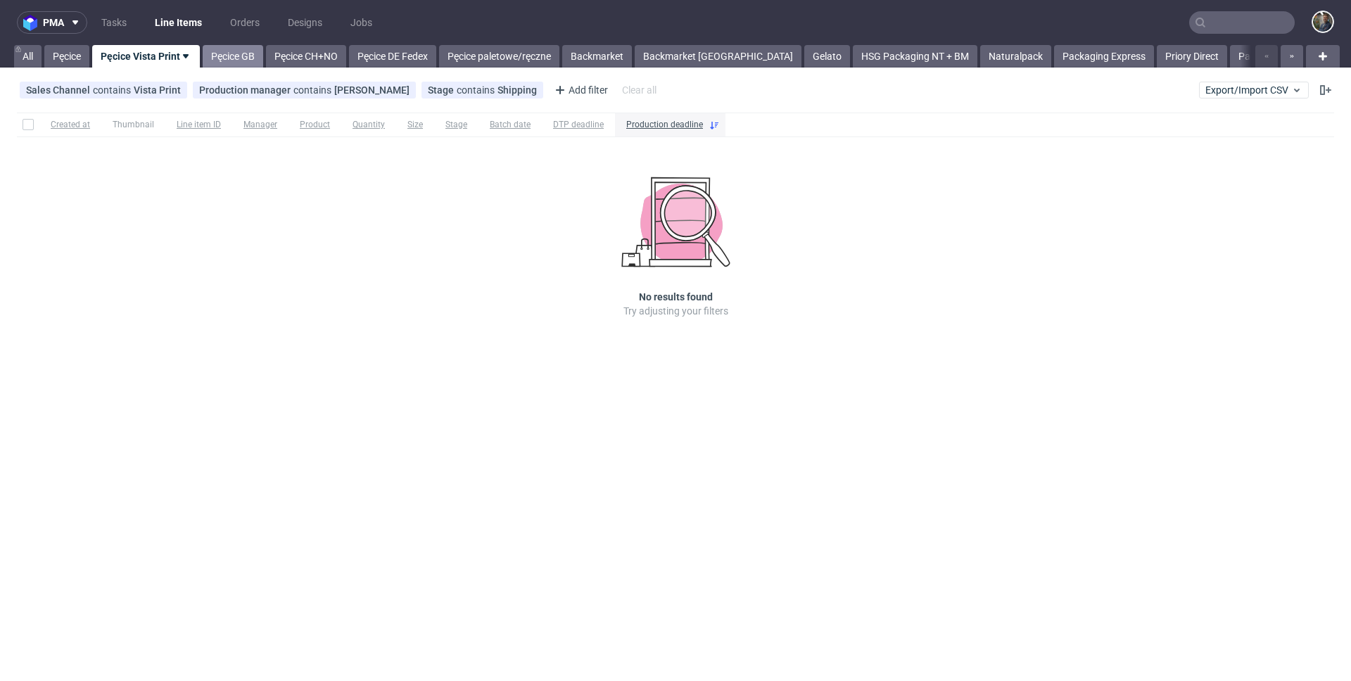
click at [231, 60] on link "Pęcice GB" at bounding box center [233, 56] width 61 height 23
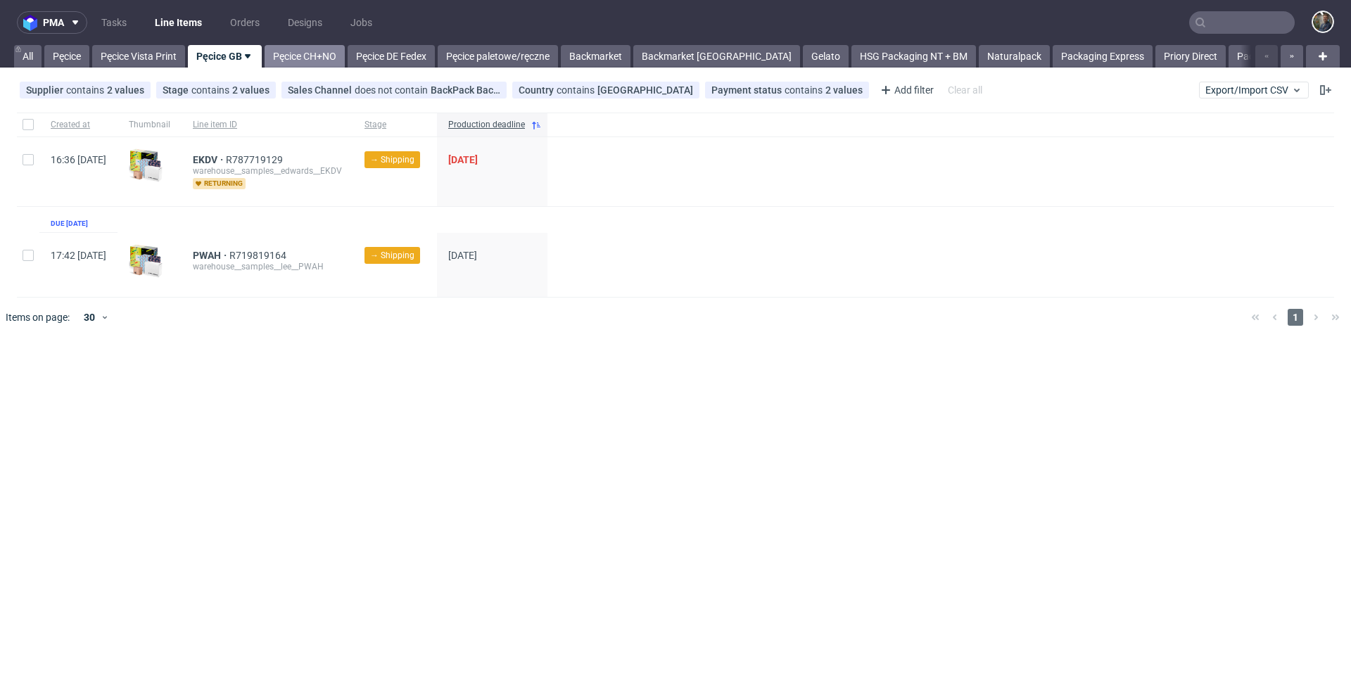
click at [296, 61] on link "Pęcice CH+NO" at bounding box center [305, 56] width 80 height 23
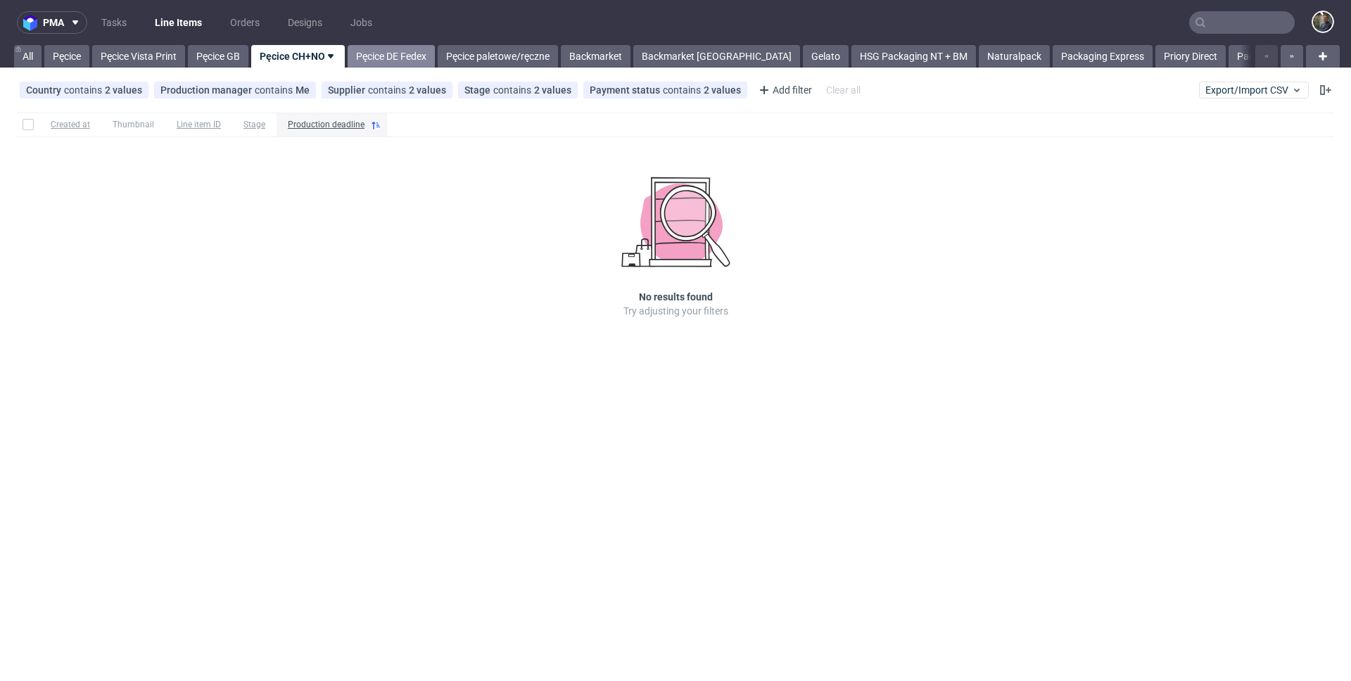
click at [386, 53] on link "Pęcice DE Fedex" at bounding box center [391, 56] width 87 height 23
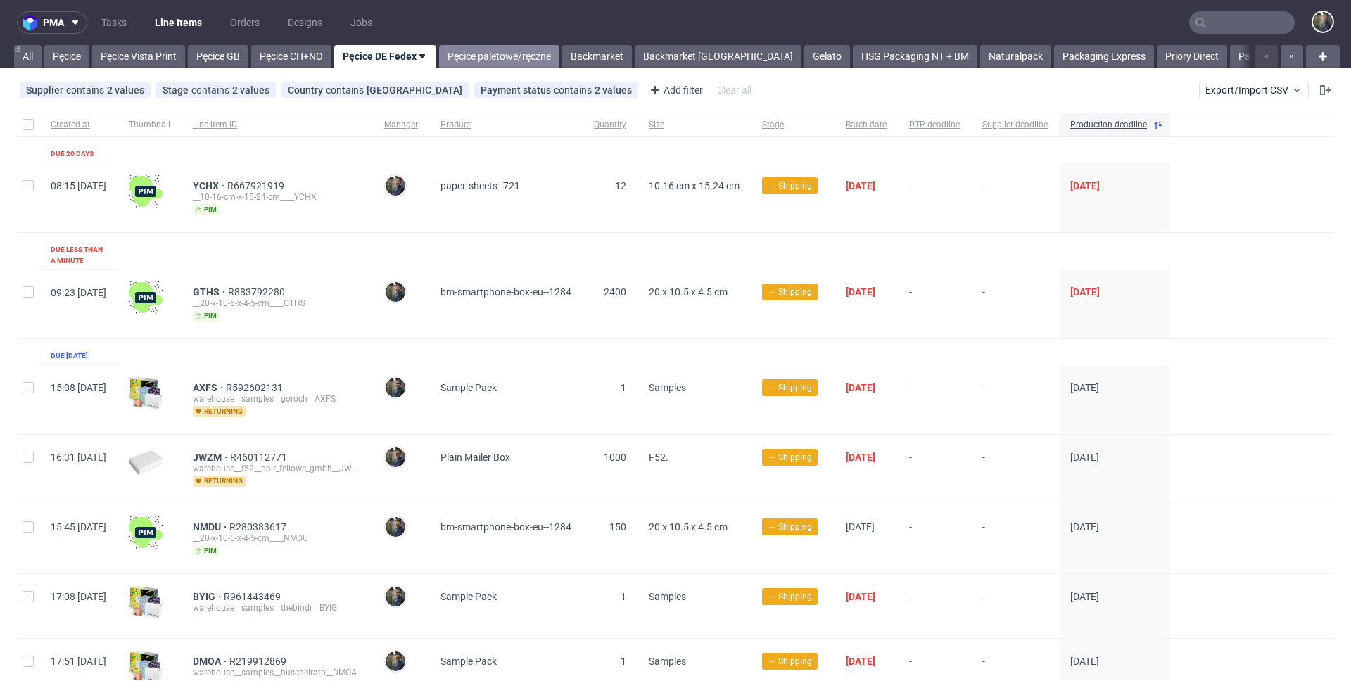
click at [489, 61] on link "Pęcice paletowe/ręczne" at bounding box center [499, 56] width 120 height 23
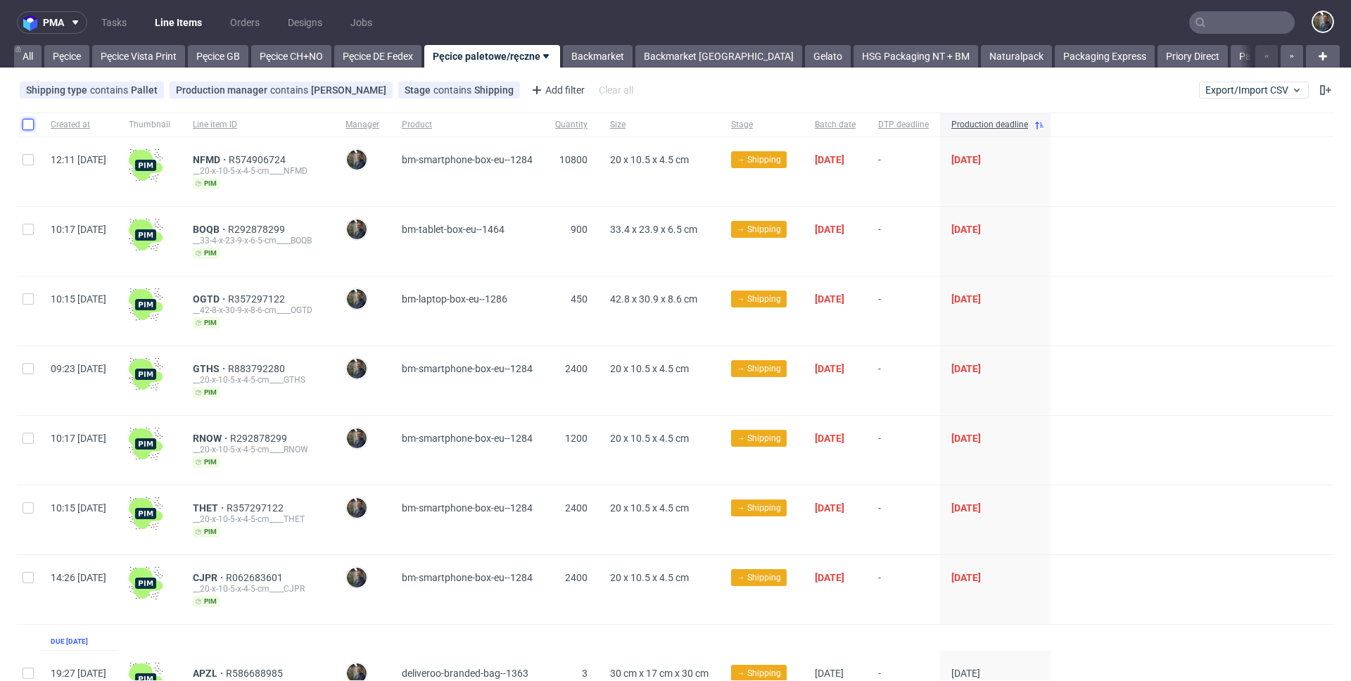
click at [30, 127] on input "checkbox" at bounding box center [28, 124] width 11 height 11
checkbox input "true"
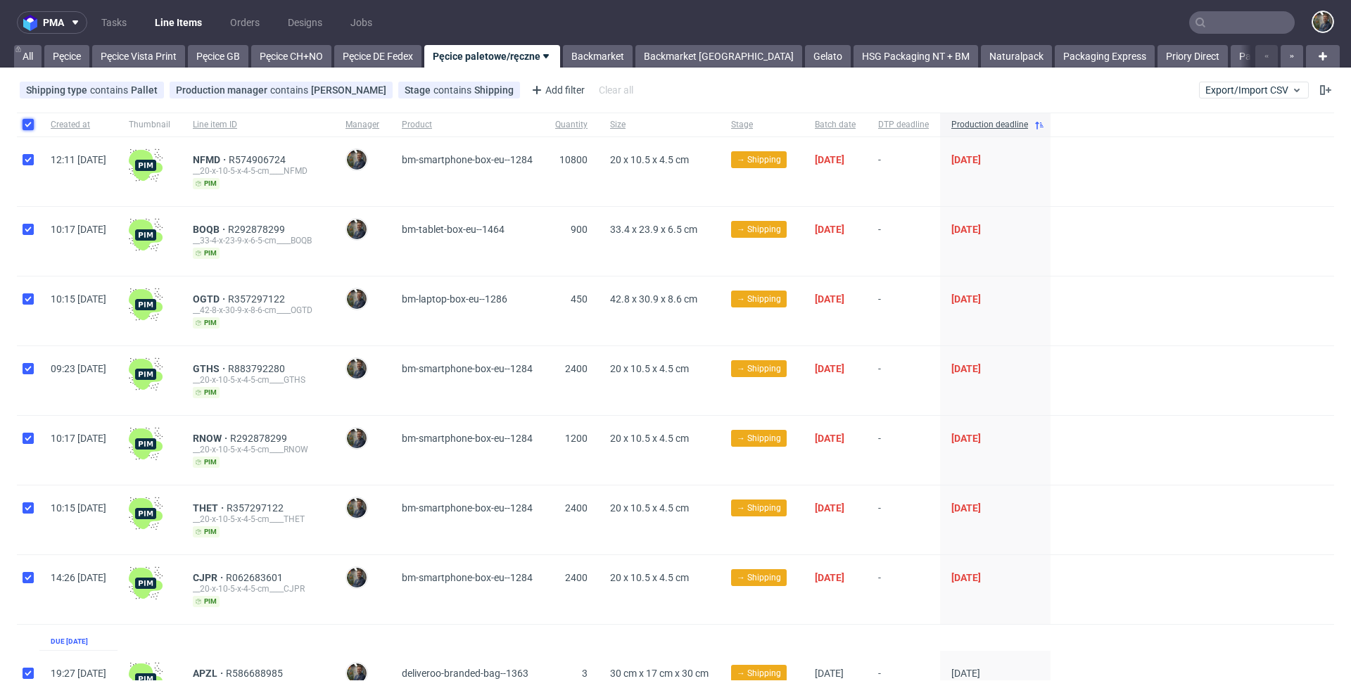
checkbox input "true"
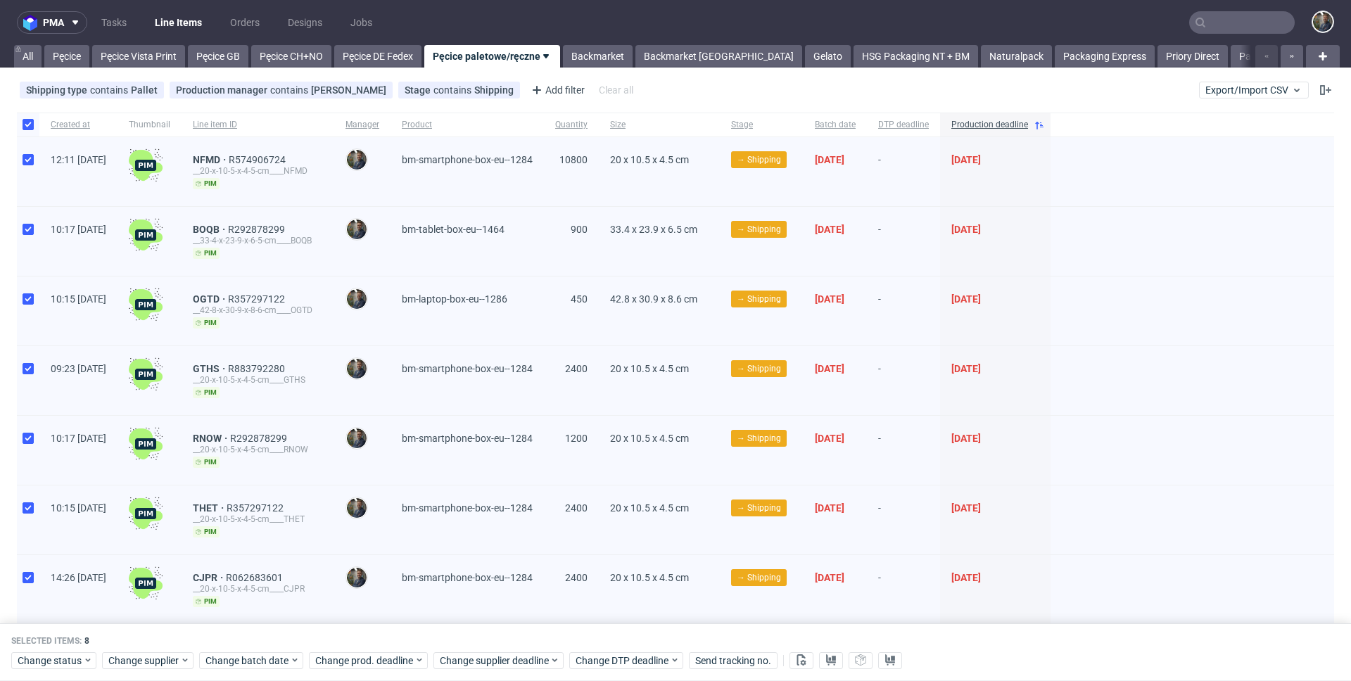
click at [751, 669] on div "Selected items: 8 Change status Change supplier Change batch date Change prod. …" at bounding box center [675, 652] width 1351 height 58
click at [748, 666] on span "Send tracking no." at bounding box center [733, 661] width 76 height 10
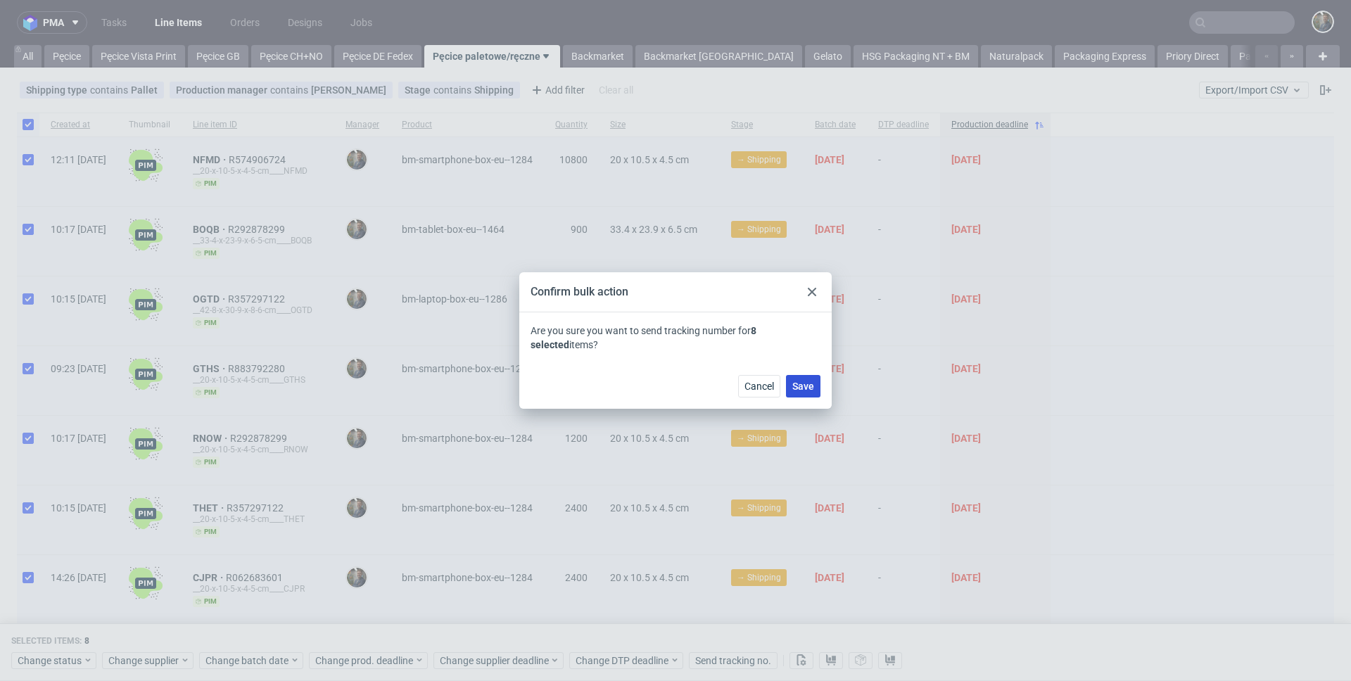
click at [806, 378] on button "Save" at bounding box center [803, 386] width 34 height 23
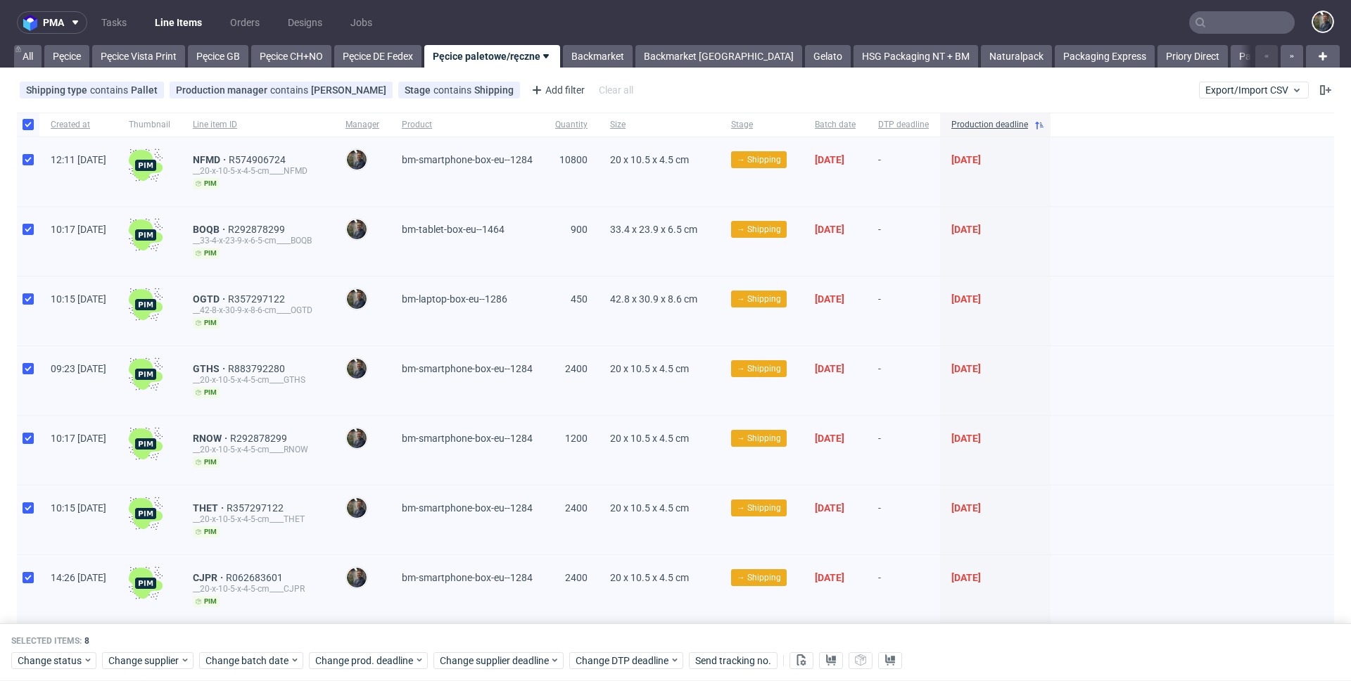
click at [580, 20] on nav "pma Tasks Line Items Orders Designs Jobs" at bounding box center [675, 22] width 1351 height 45
click at [587, 17] on nav "pma Tasks Line Items Orders Designs Jobs" at bounding box center [675, 22] width 1351 height 45
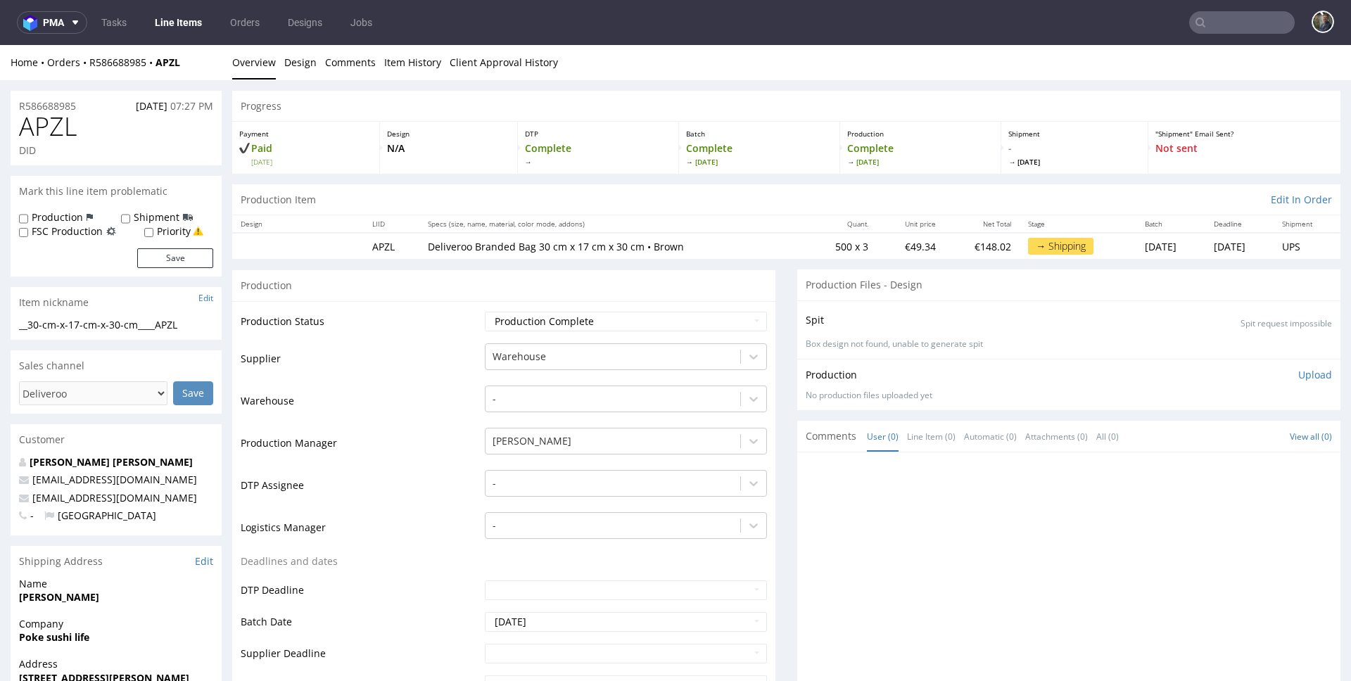
click at [33, 132] on span "APZL" at bounding box center [48, 127] width 58 height 28
copy span "APZL"
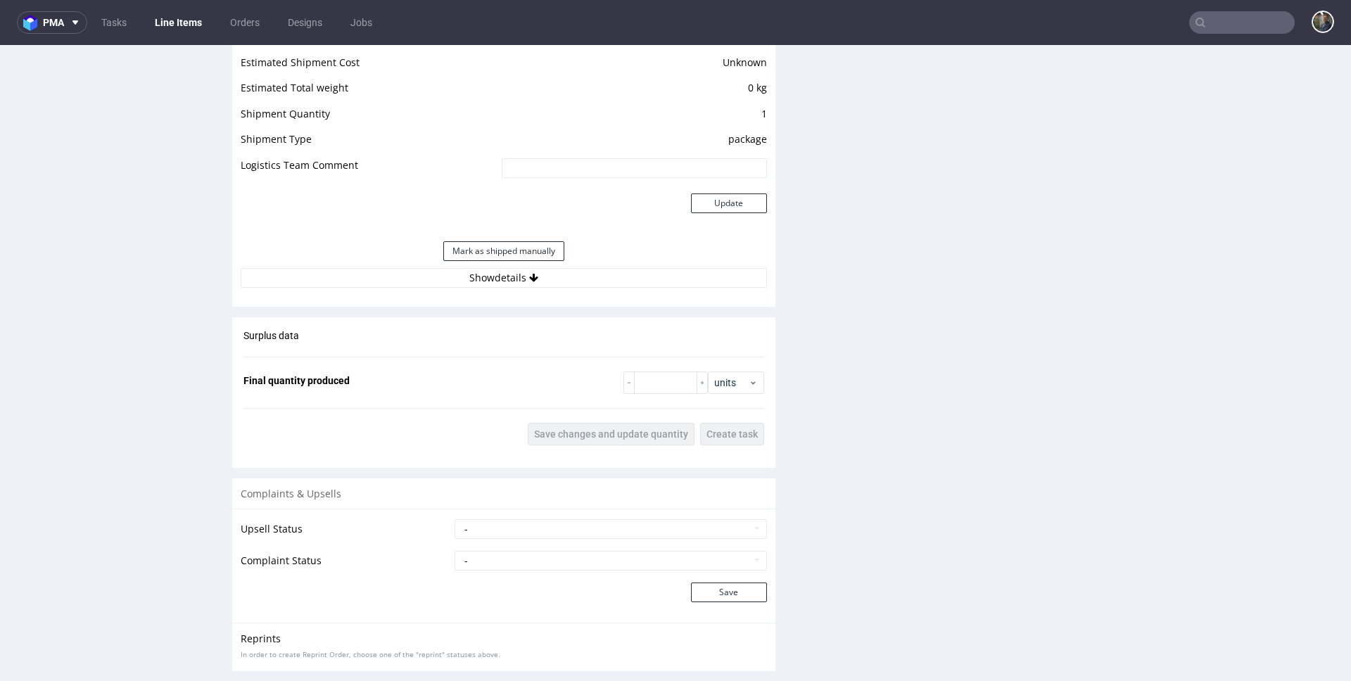
scroll to position [1041, 0]
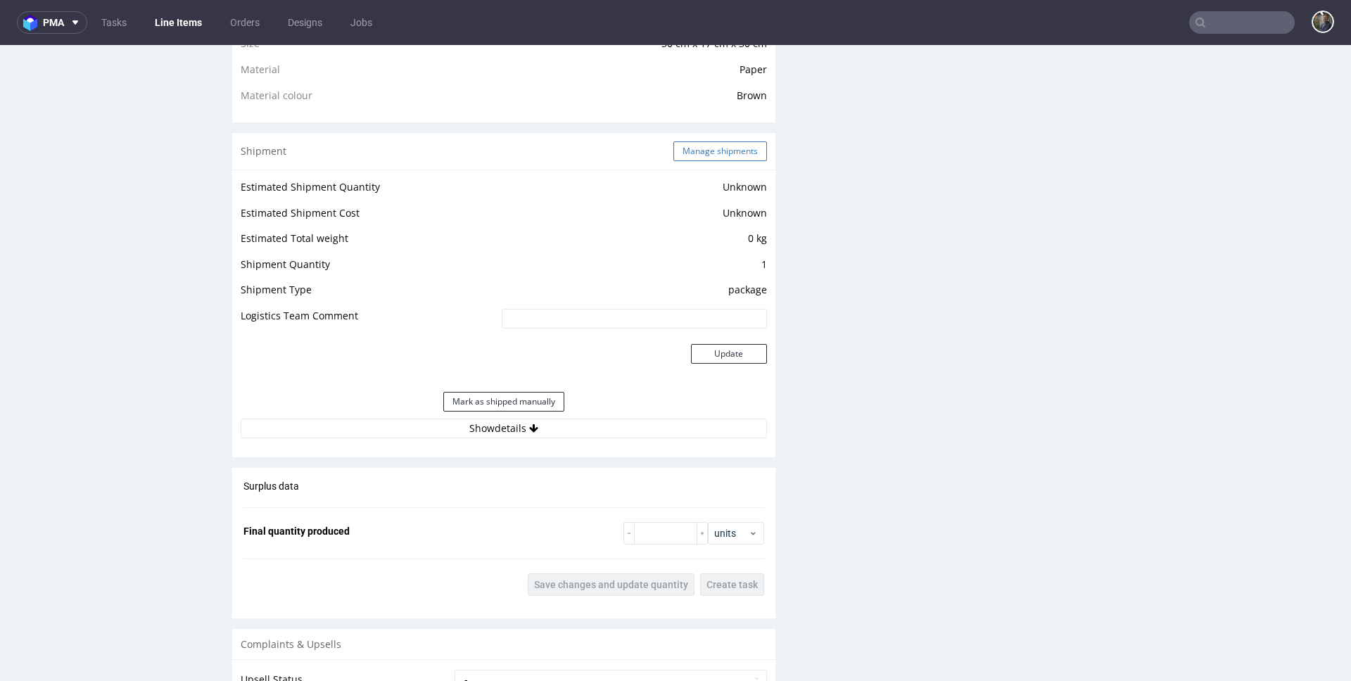
click at [703, 151] on button "Manage shipments" at bounding box center [720, 151] width 94 height 20
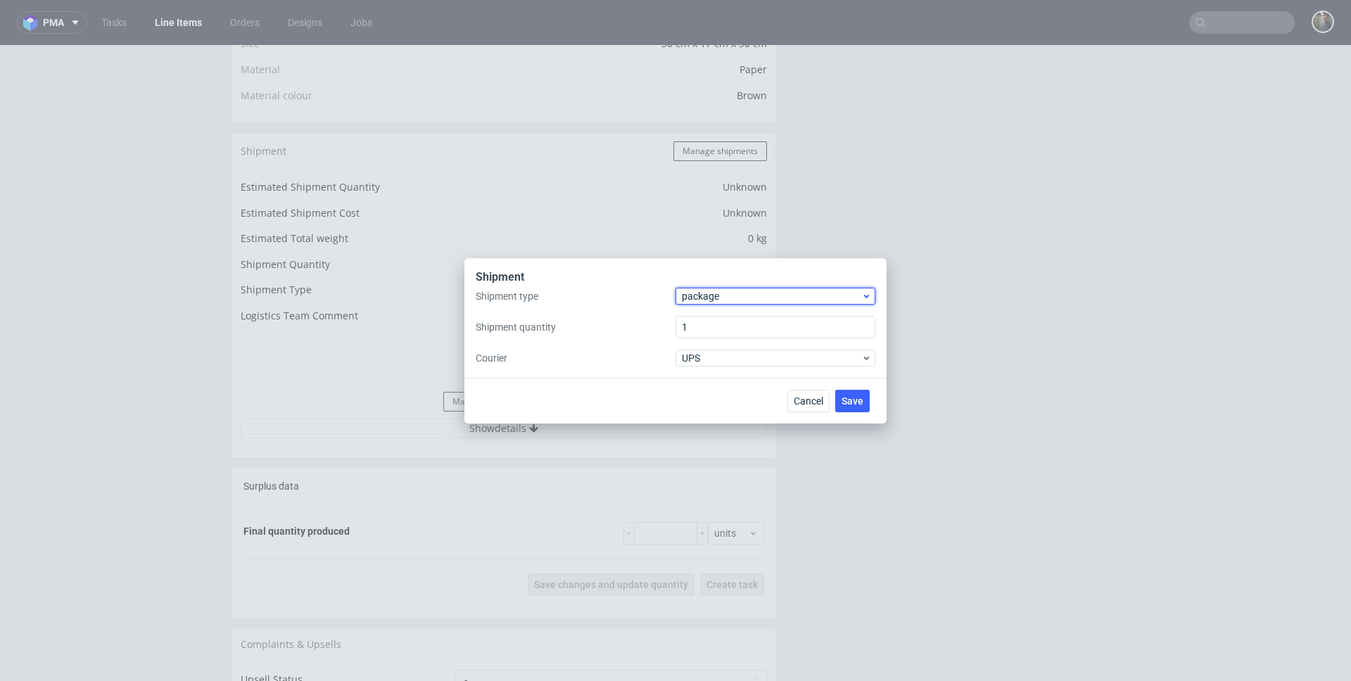
click at [702, 303] on span "package" at bounding box center [771, 296] width 179 height 14
click at [705, 313] on div "pallet" at bounding box center [775, 325] width 189 height 25
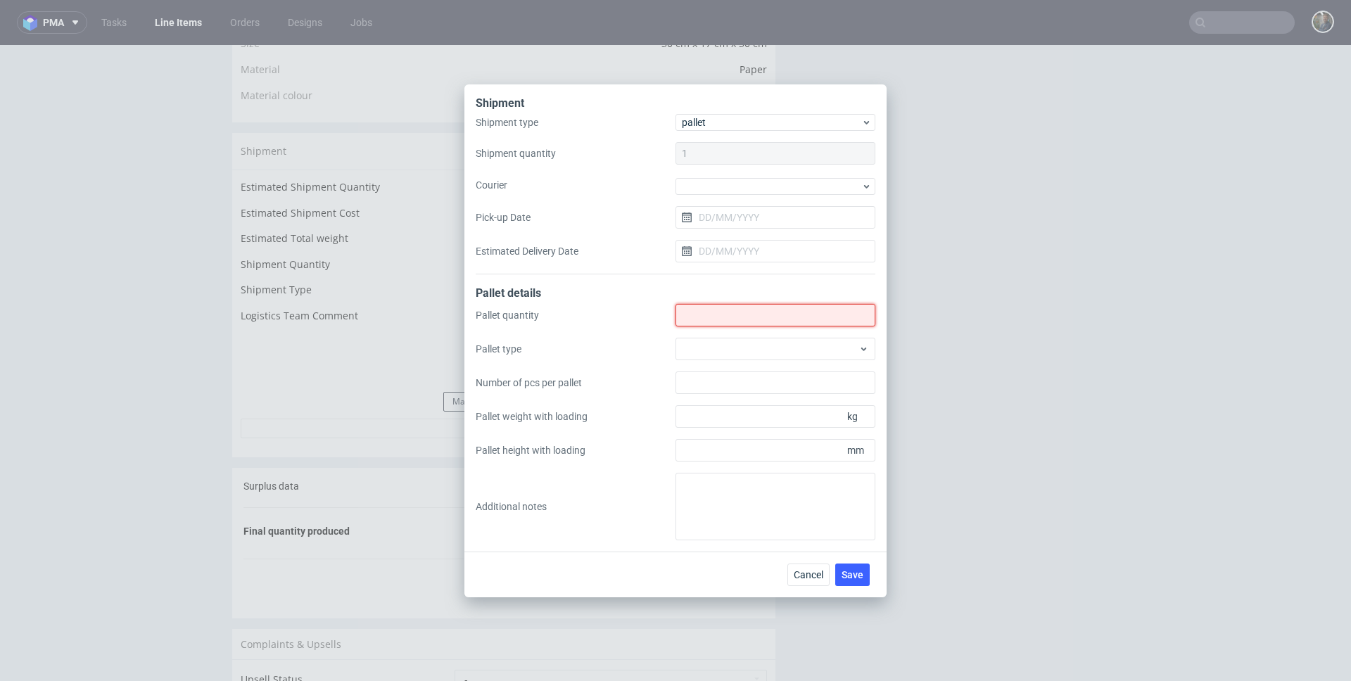
click at [706, 316] on input "Shipment type" at bounding box center [775, 315] width 200 height 23
type input "1"
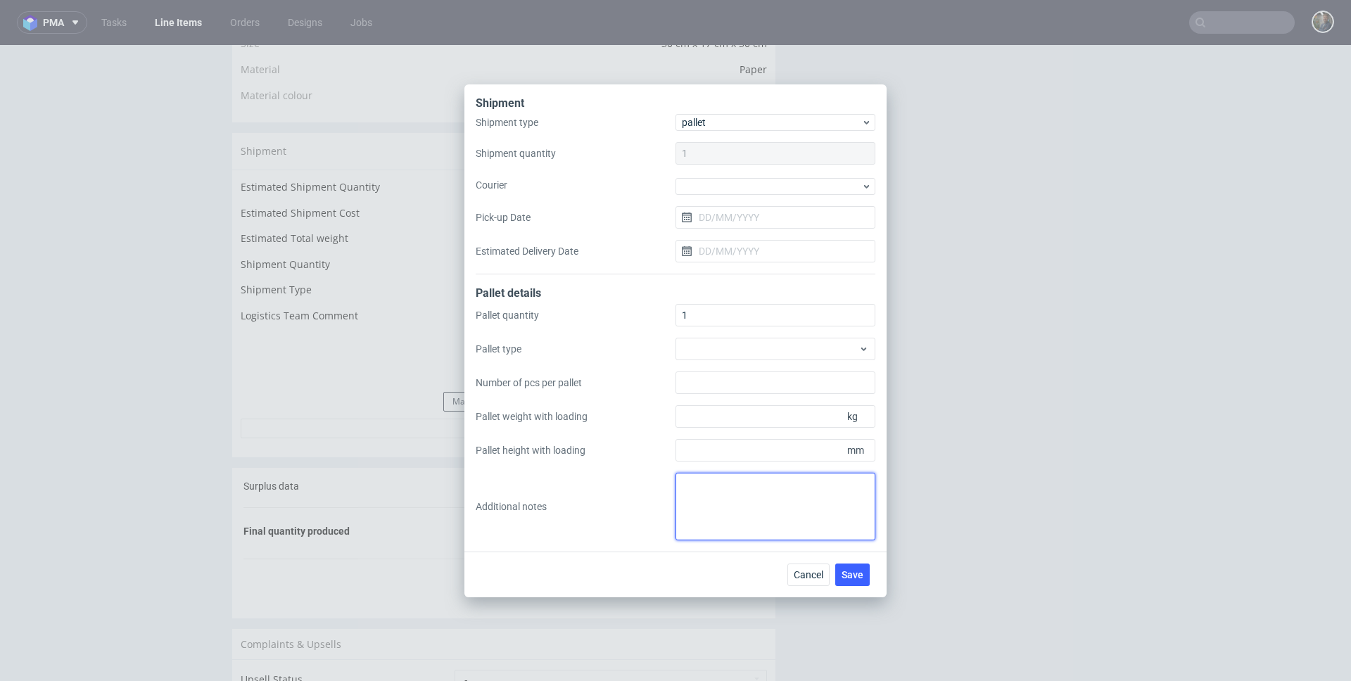
click at [751, 504] on textarea at bounding box center [775, 507] width 200 height 68
paste textarea "1 paleta 120x85x90 waga 95 kg"
type textarea "1 paleta 120x85x90 waga 95 kg"
click at [861, 579] on span "Save" at bounding box center [852, 575] width 22 height 10
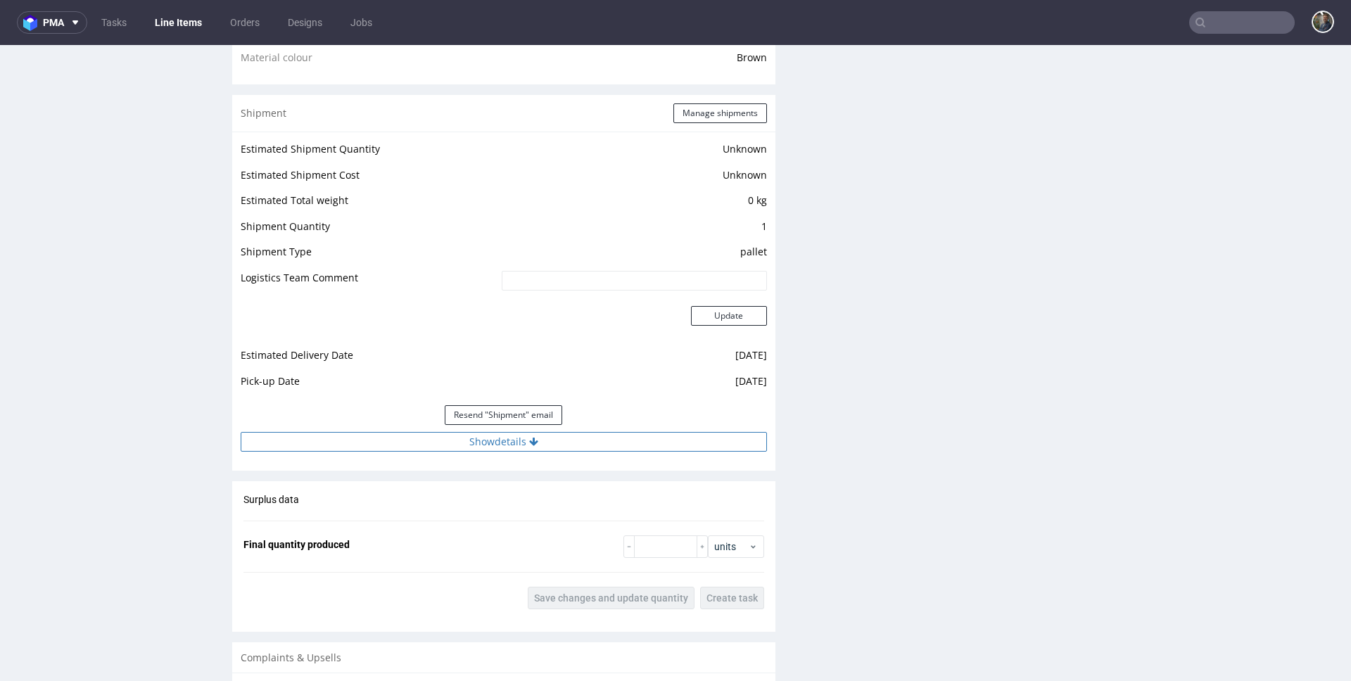
click at [496, 452] on div "Estimated Shipment Quantity Unknown Estimated Shipment Cost Unknown Estimated T…" at bounding box center [503, 296] width 543 height 329
click at [496, 445] on button "Show details" at bounding box center [504, 442] width 526 height 20
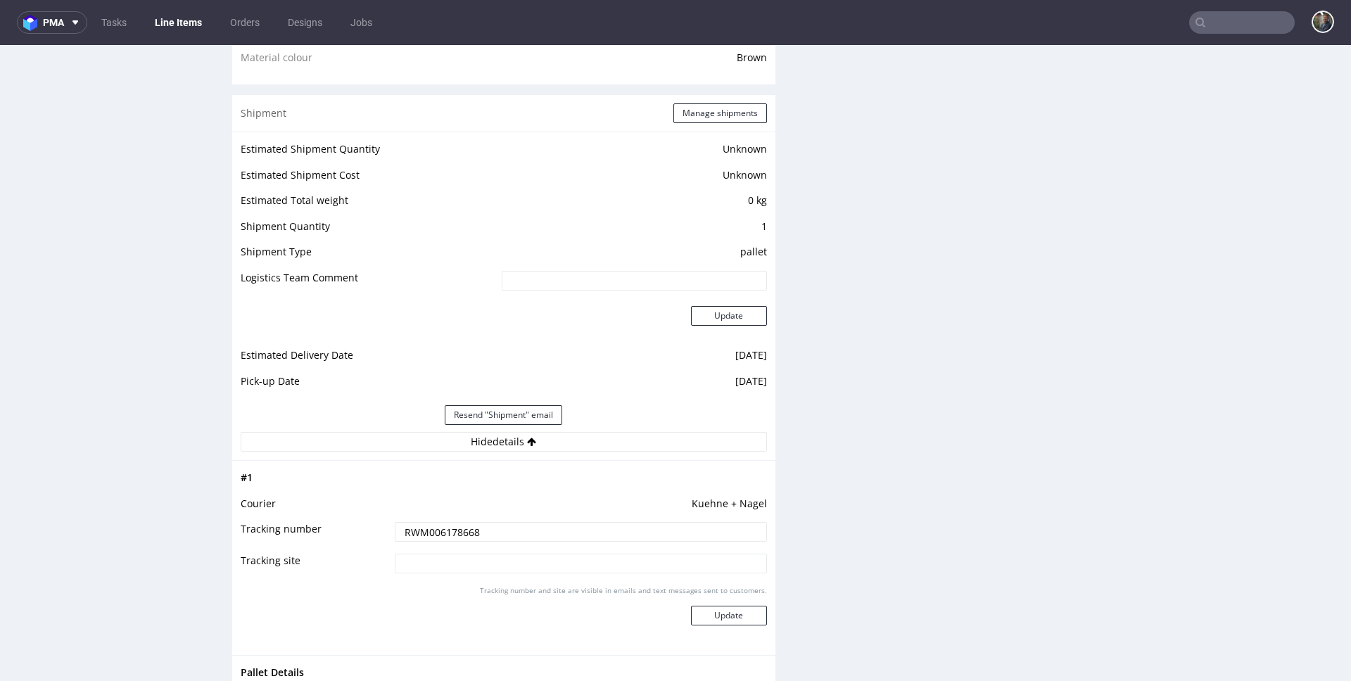
scroll to position [1470, 0]
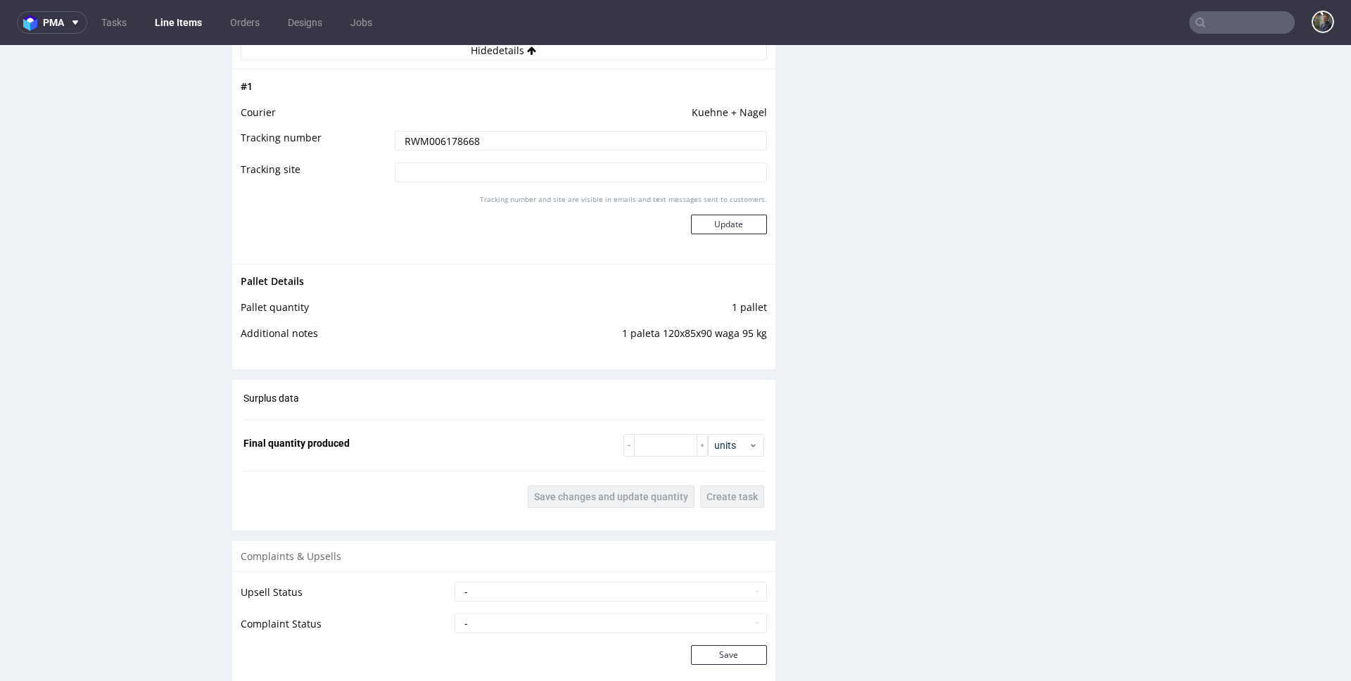
click at [687, 332] on td "1 paleta 120x85x90 waga 95 kg" at bounding box center [596, 338] width 341 height 26
copy td "1 paleta 120x85x90 waga 95 kg"
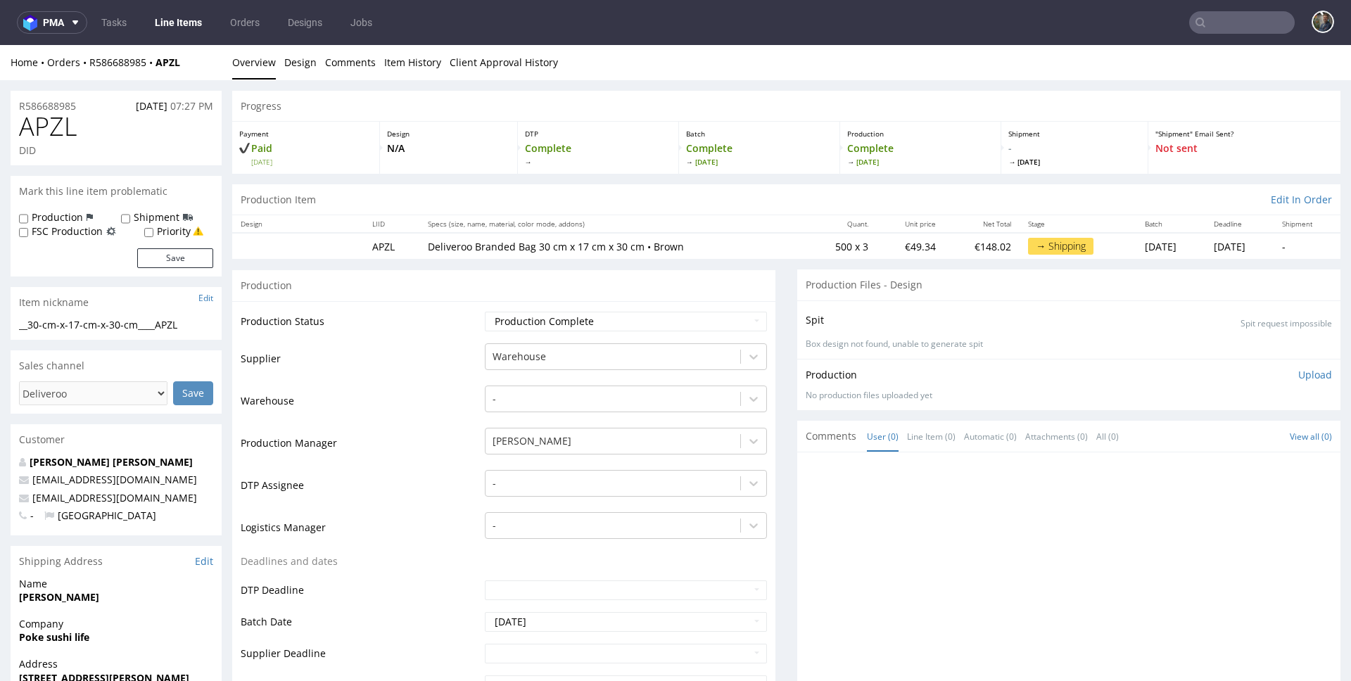
click at [532, 162] on span at bounding box center [598, 162] width 146 height 10
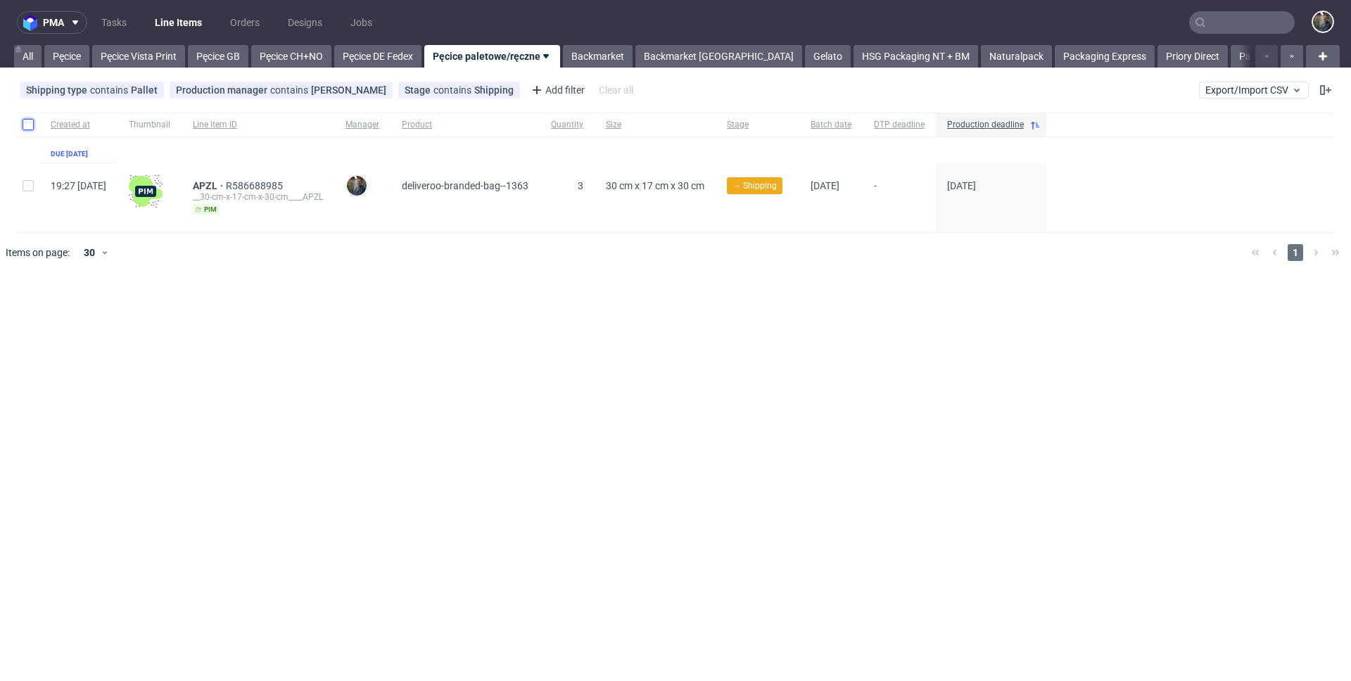
click at [27, 128] on input "checkbox" at bounding box center [28, 124] width 11 height 11
checkbox input "true"
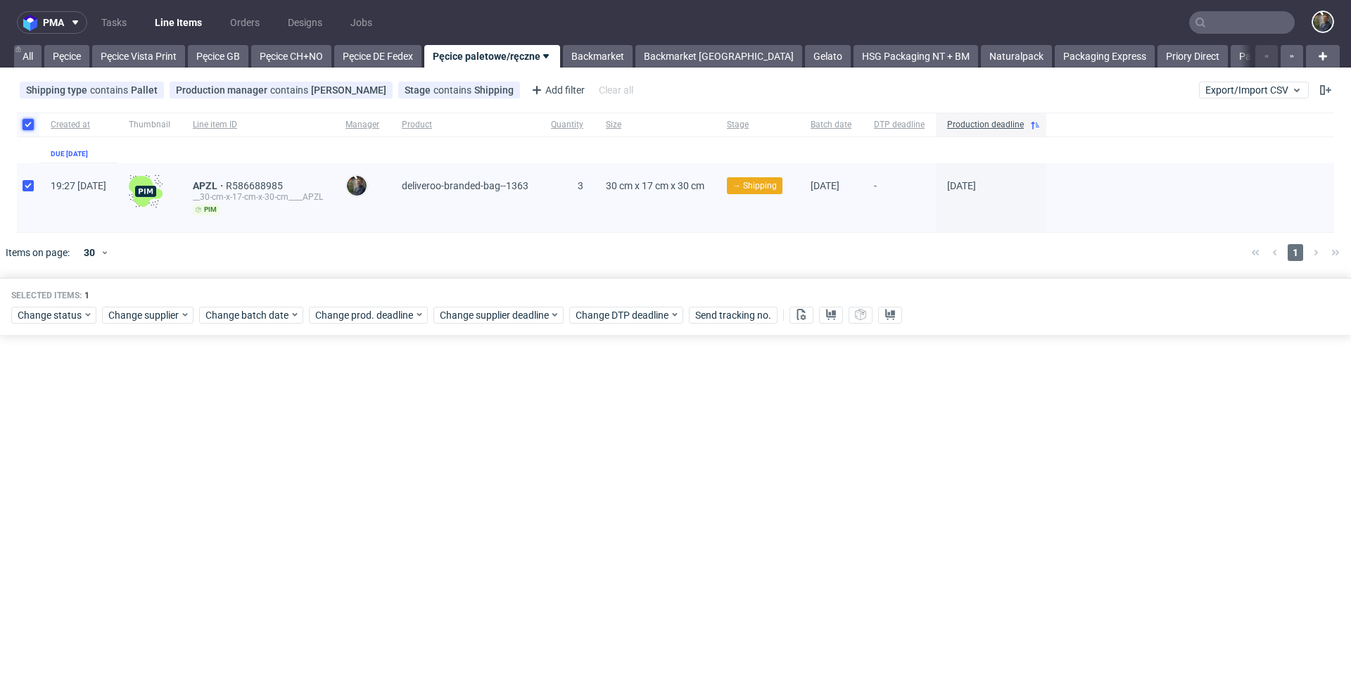
click at [27, 128] on input "checkbox" at bounding box center [28, 124] width 11 height 11
checkbox input "false"
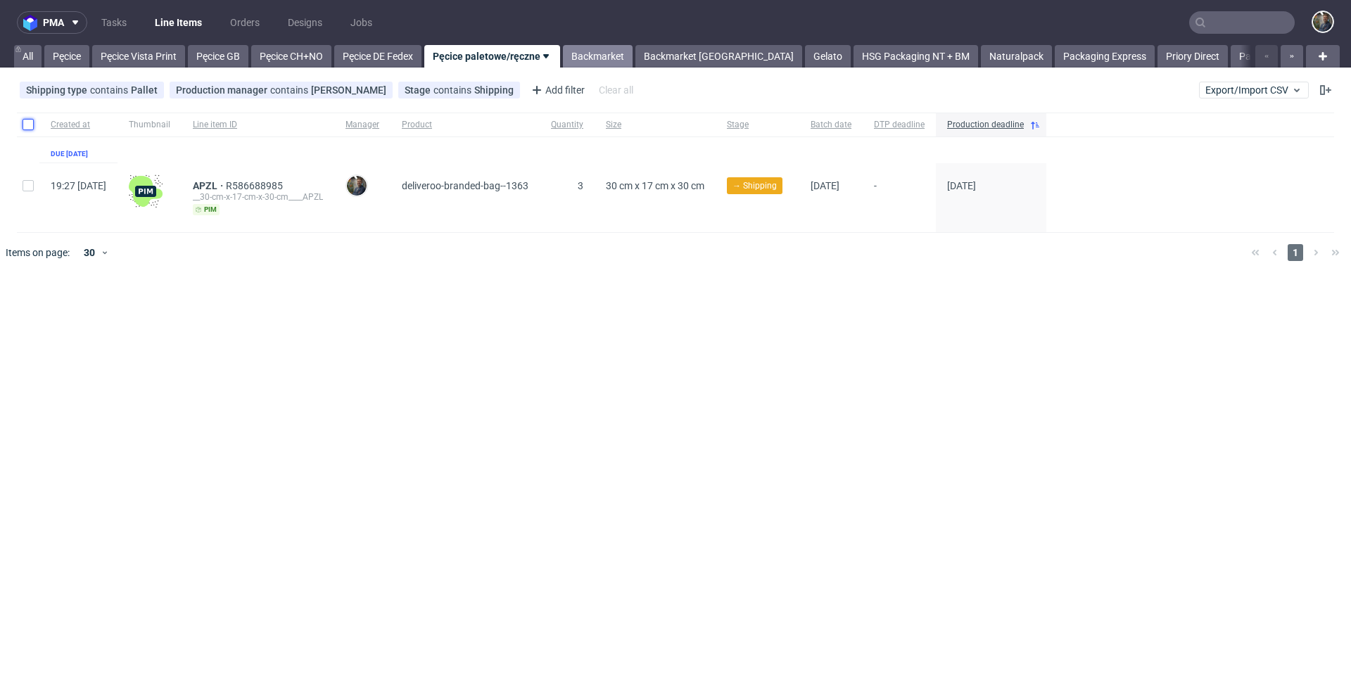
click at [599, 49] on link "Backmarket" at bounding box center [598, 56] width 70 height 23
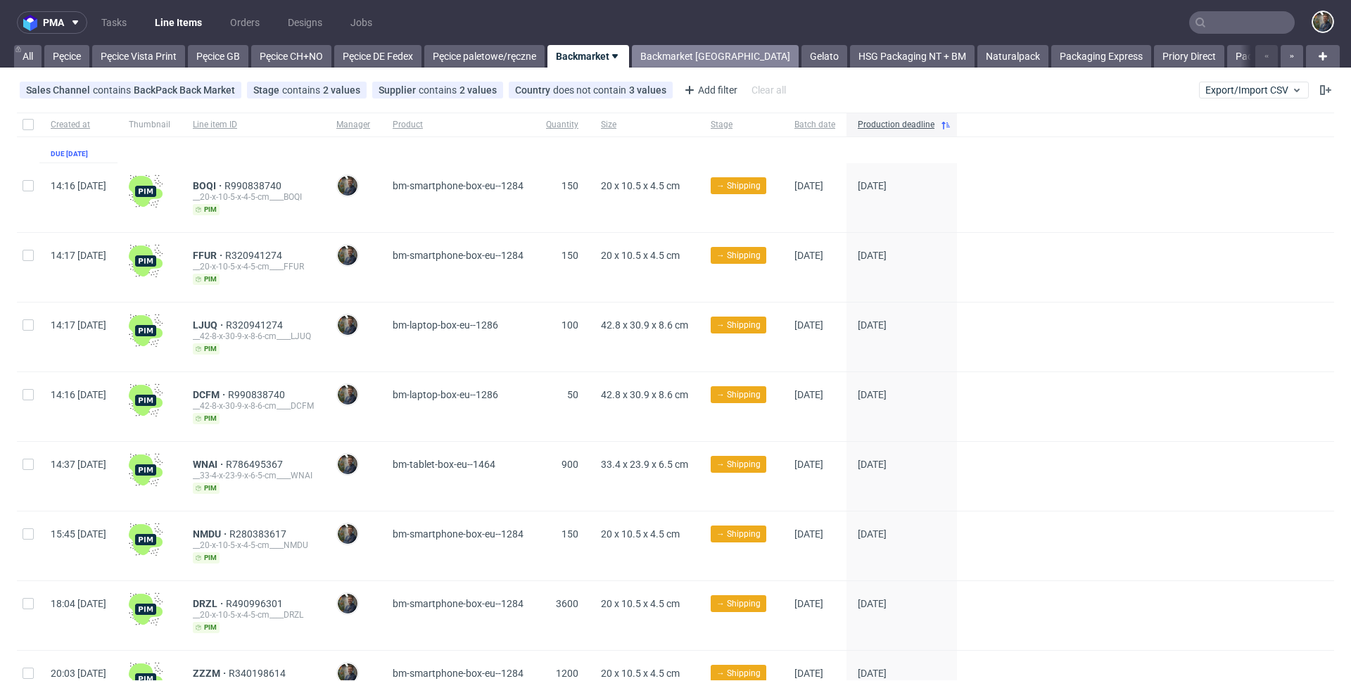
click at [668, 55] on link "Backmarket [GEOGRAPHIC_DATA]" at bounding box center [715, 56] width 167 height 23
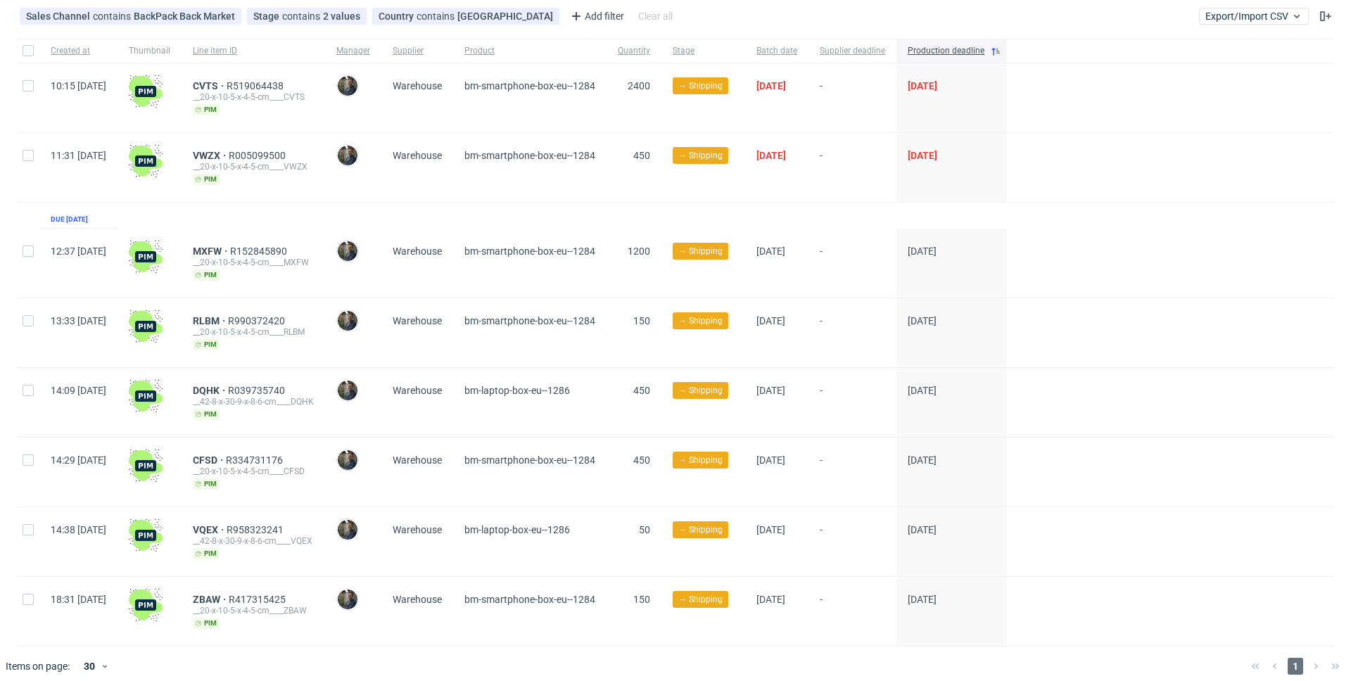
scroll to position [85, 0]
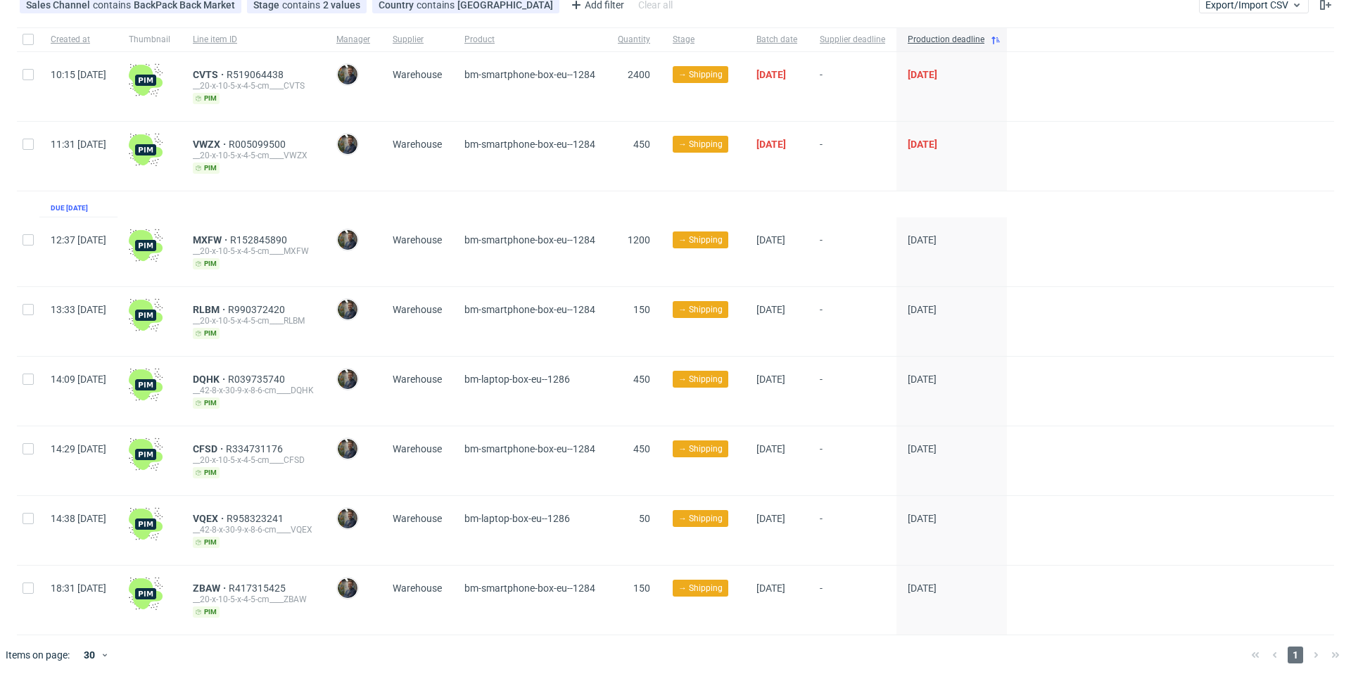
click at [568, 197] on div "Created at Thumbnail Line item ID Manager Supplier Product Quantity Stage Batch…" at bounding box center [675, 331] width 1317 height 608
click at [412, 199] on div "Created at Thumbnail Line item ID Manager Supplier Product Quantity Stage Batch…" at bounding box center [675, 331] width 1317 height 608
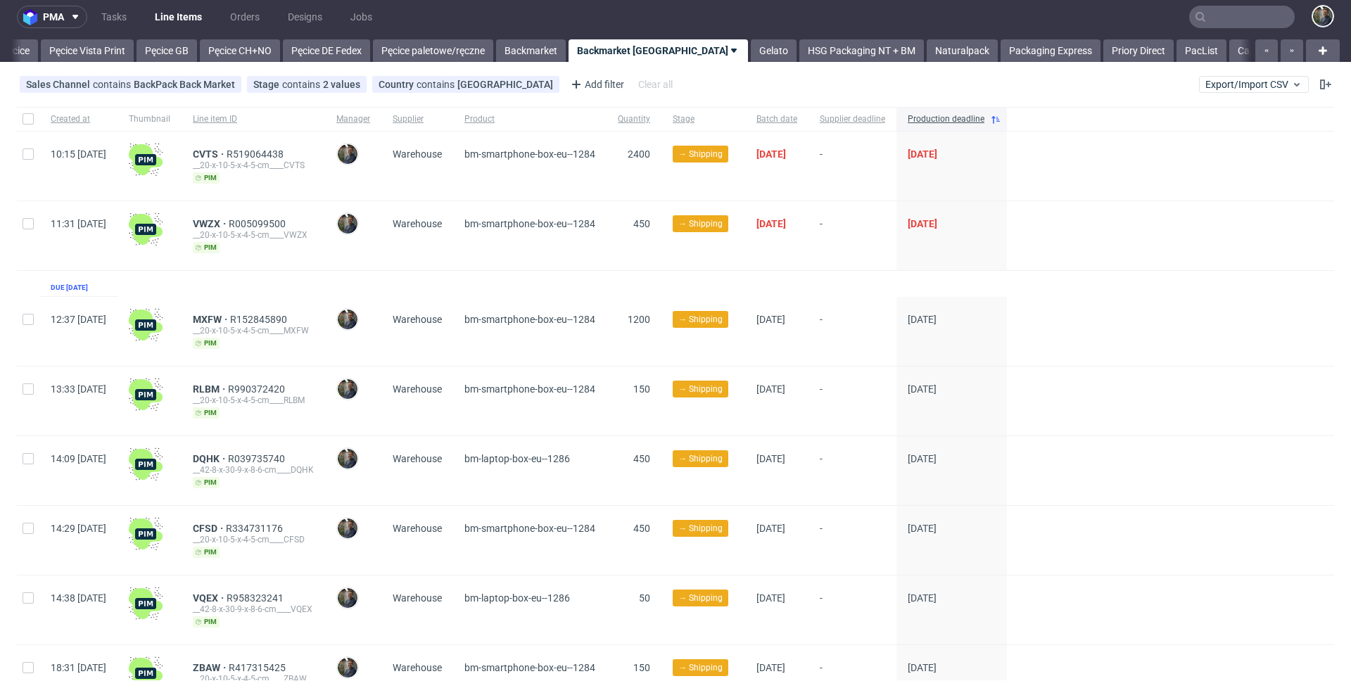
scroll to position [0, 0]
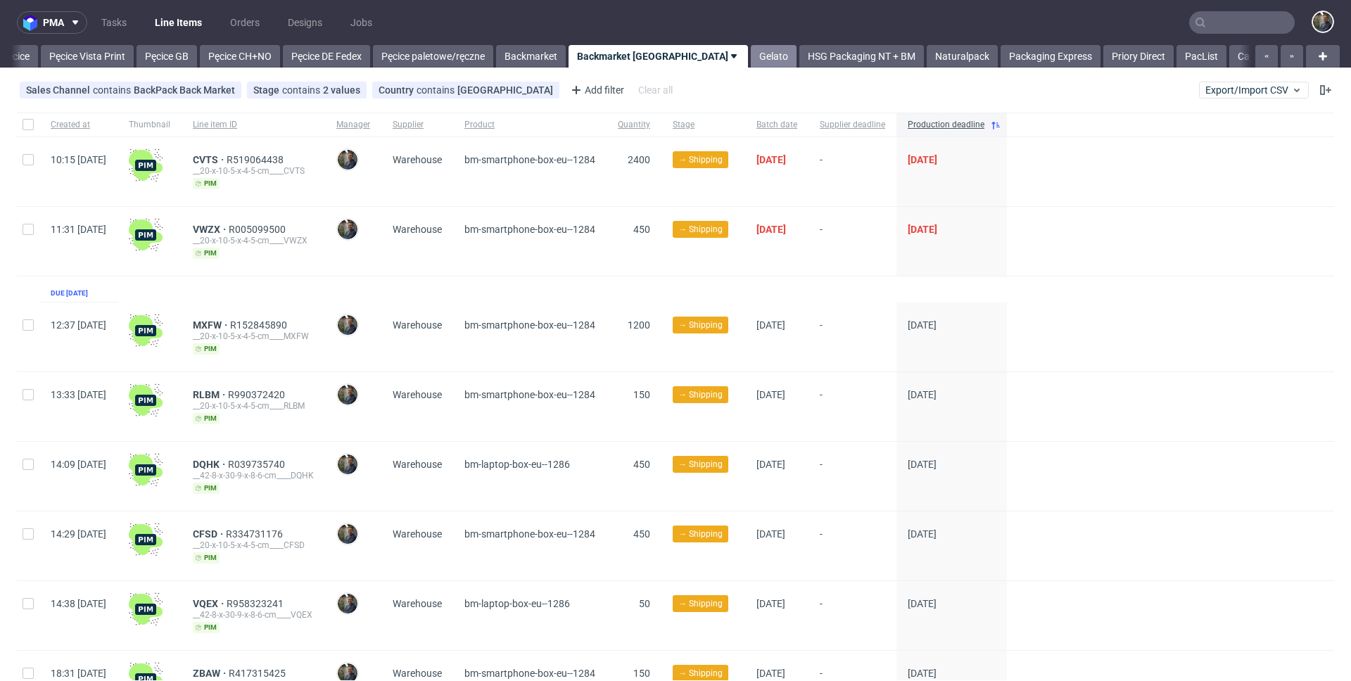
click at [751, 61] on link "Gelato" at bounding box center [774, 56] width 46 height 23
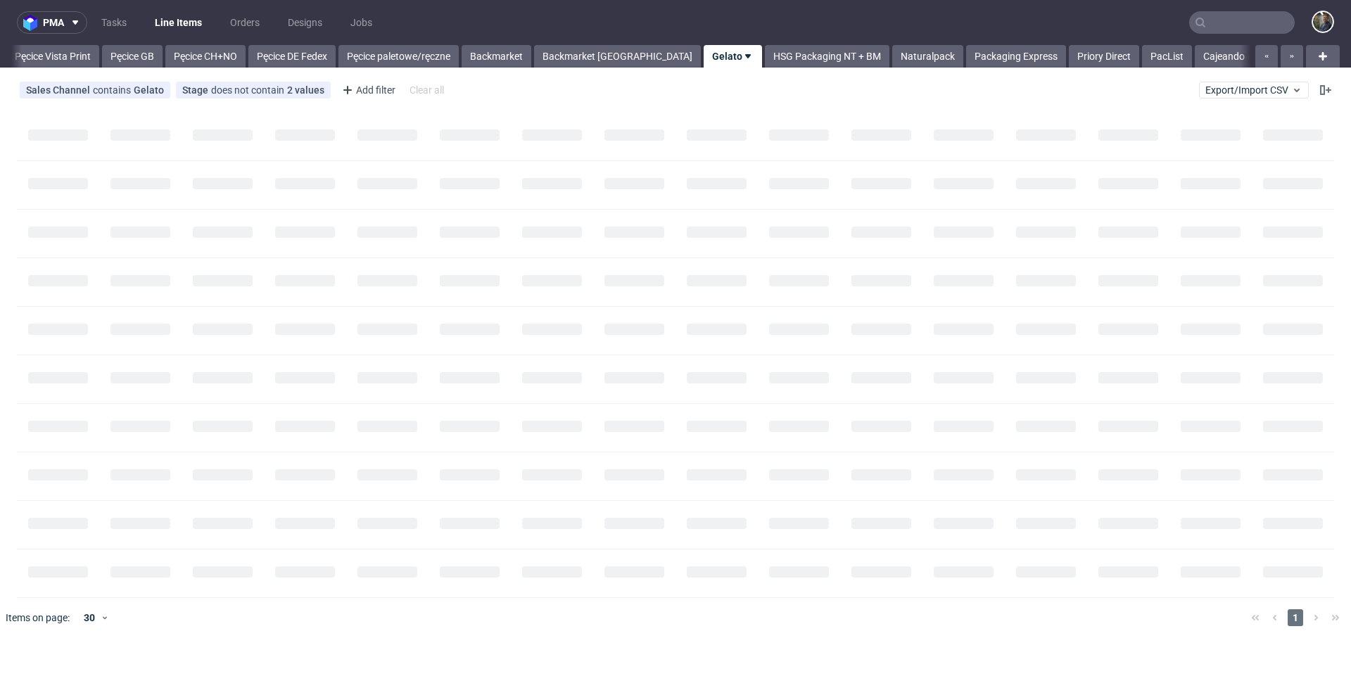
scroll to position [0, 113]
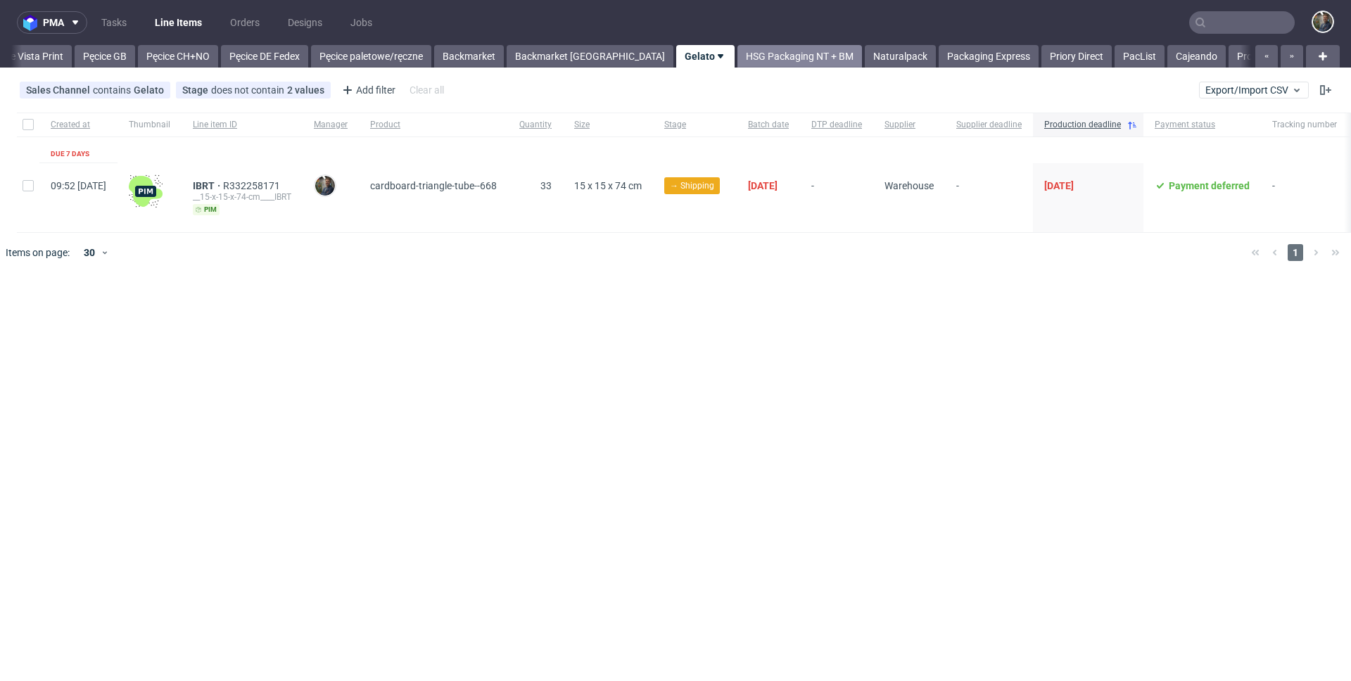
click at [737, 61] on link "HSG Packaging NT + BM" at bounding box center [799, 56] width 125 height 23
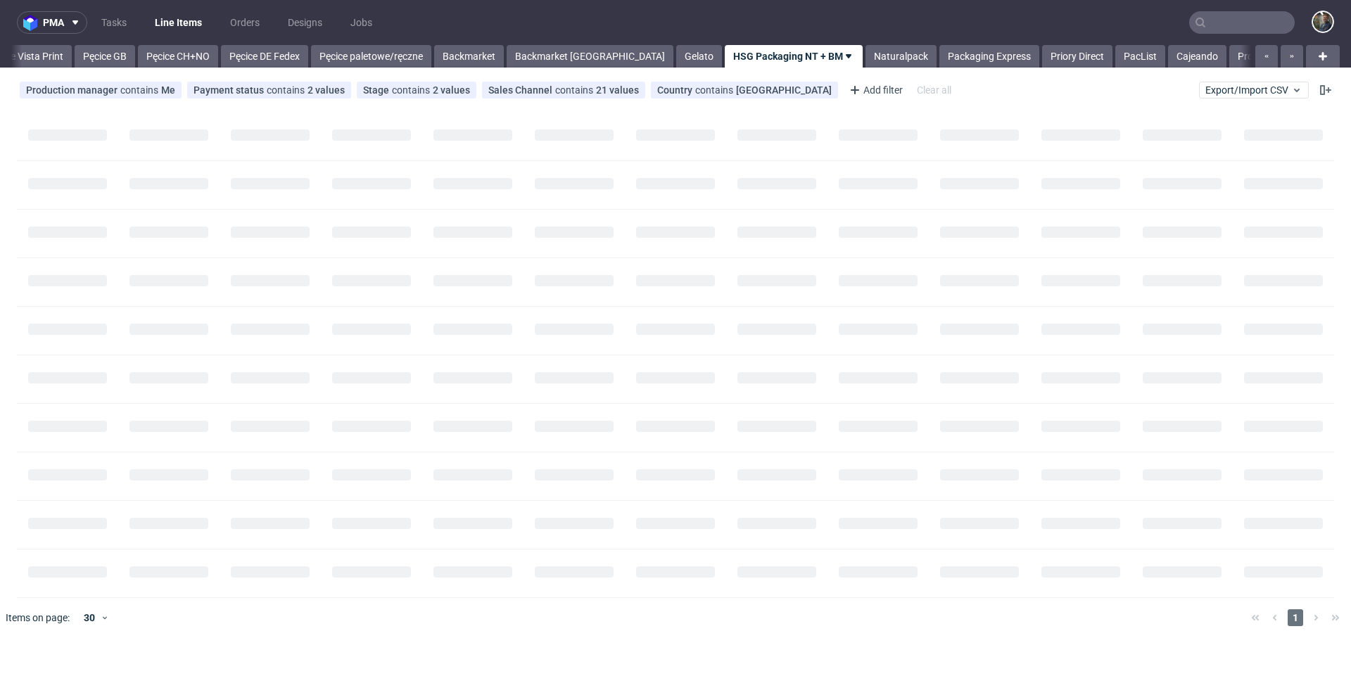
scroll to position [0, 202]
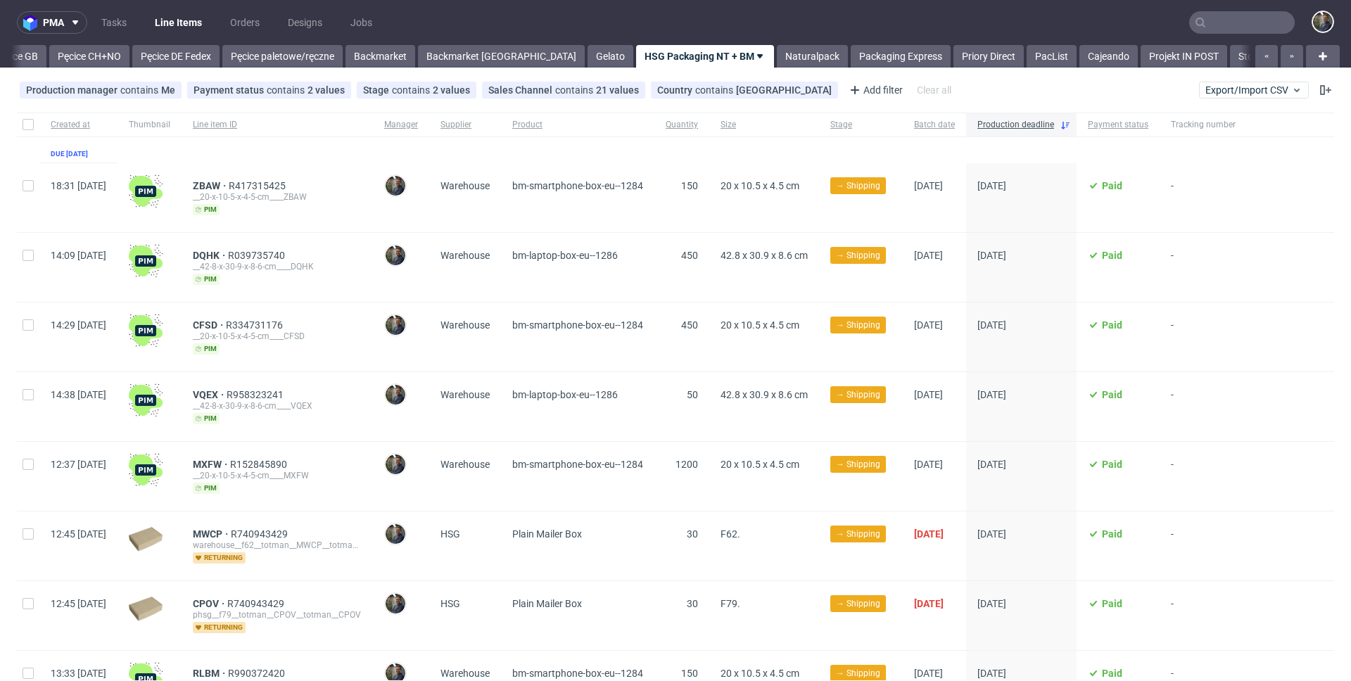
click at [730, 3] on nav "pma Tasks Line Items Orders Designs Jobs" at bounding box center [675, 22] width 1351 height 45
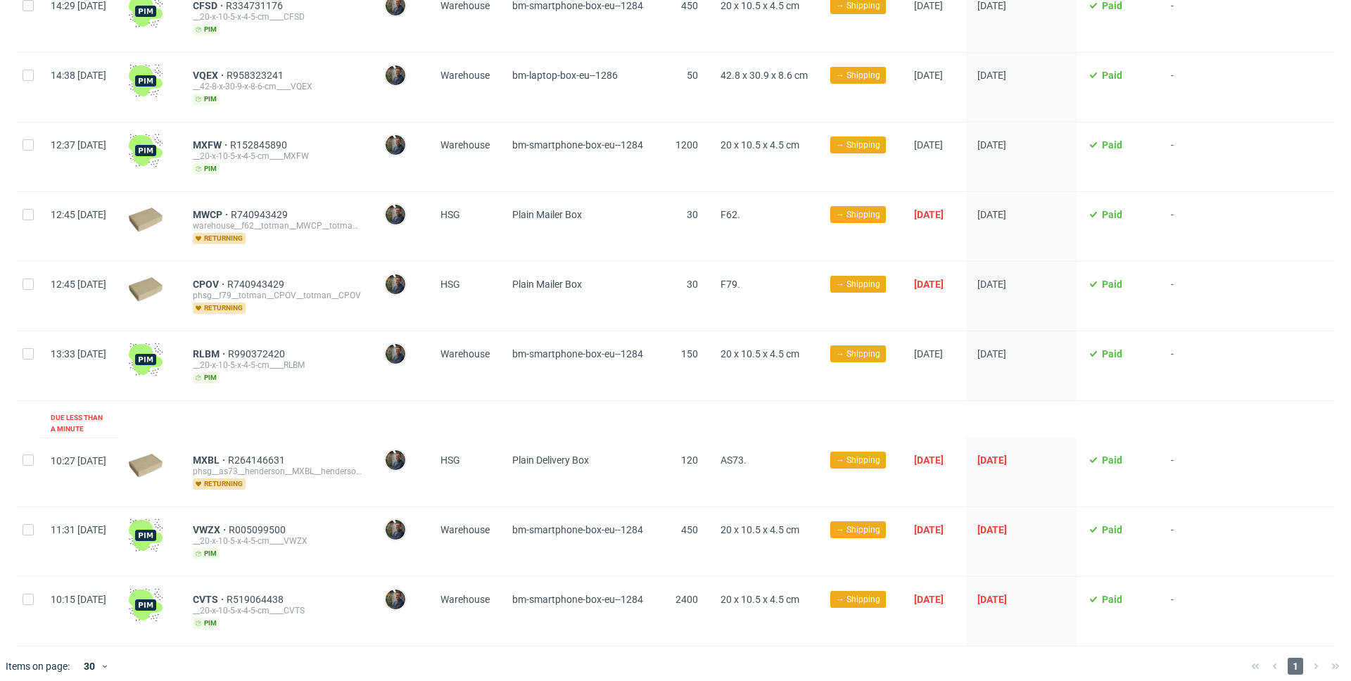
scroll to position [0, 0]
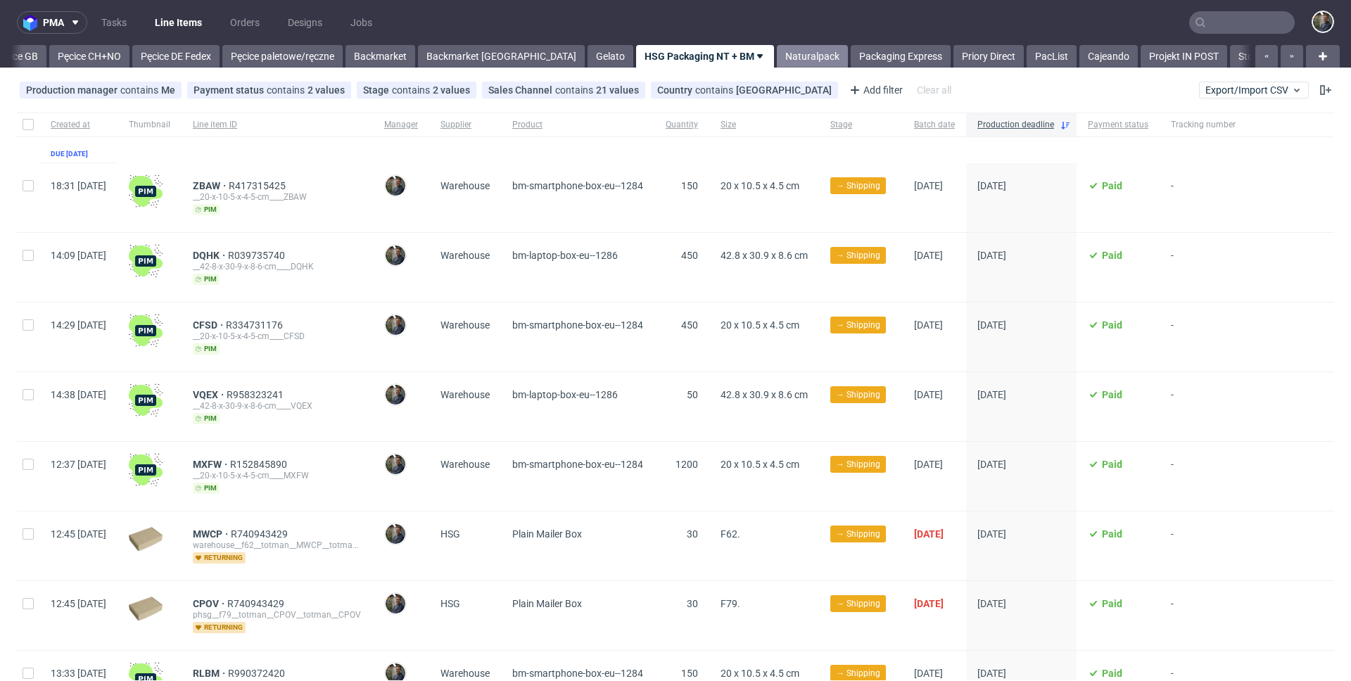
click at [777, 56] on link "Naturalpack" at bounding box center [812, 56] width 71 height 23
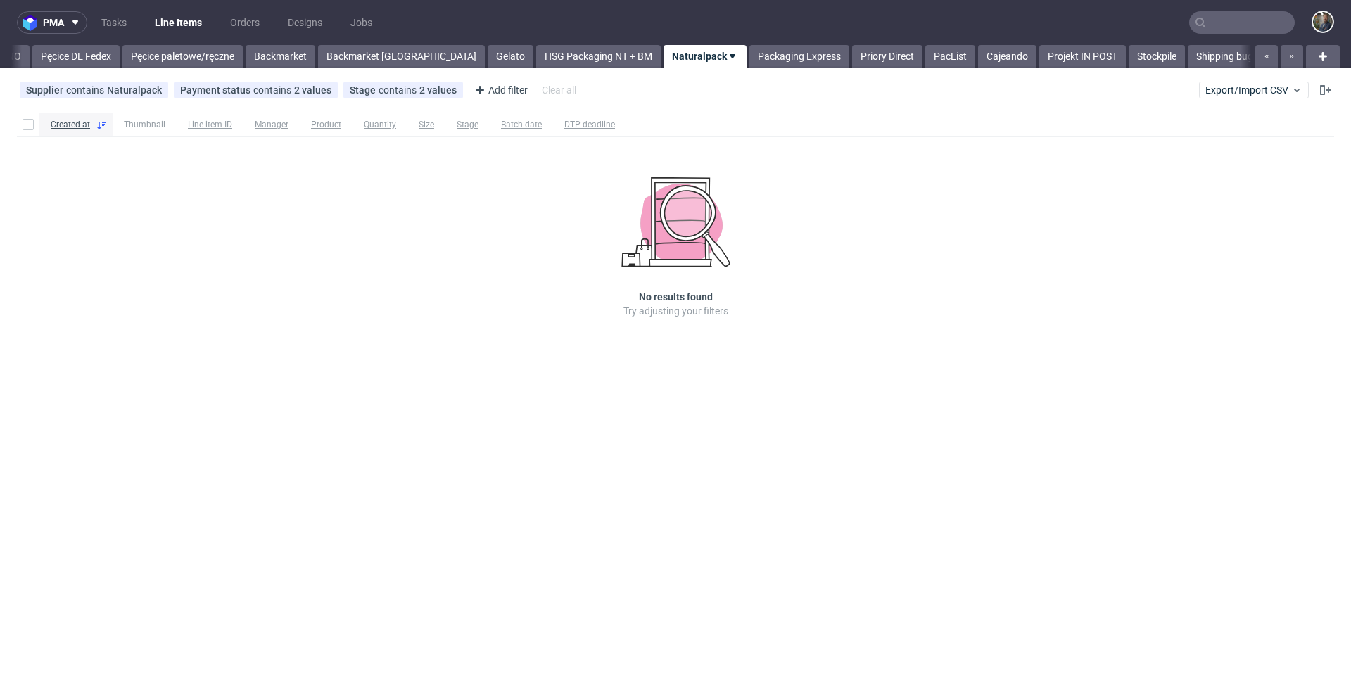
click at [739, 13] on nav "pma Tasks Line Items Orders Designs Jobs" at bounding box center [675, 22] width 1351 height 45
click at [749, 56] on link "Packaging Express" at bounding box center [799, 56] width 100 height 23
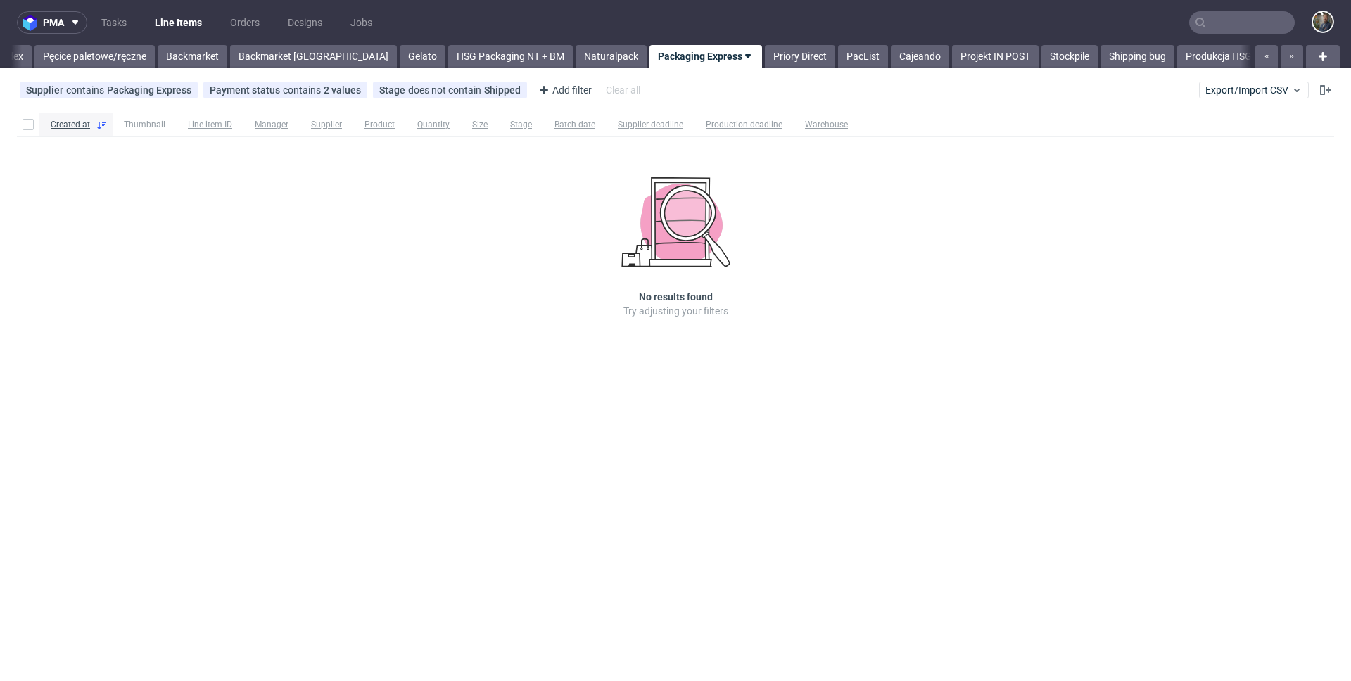
click at [742, 20] on nav "pma Tasks Line Items Orders Designs Jobs" at bounding box center [675, 22] width 1351 height 45
click at [765, 58] on link "Priory Direct" at bounding box center [800, 56] width 70 height 23
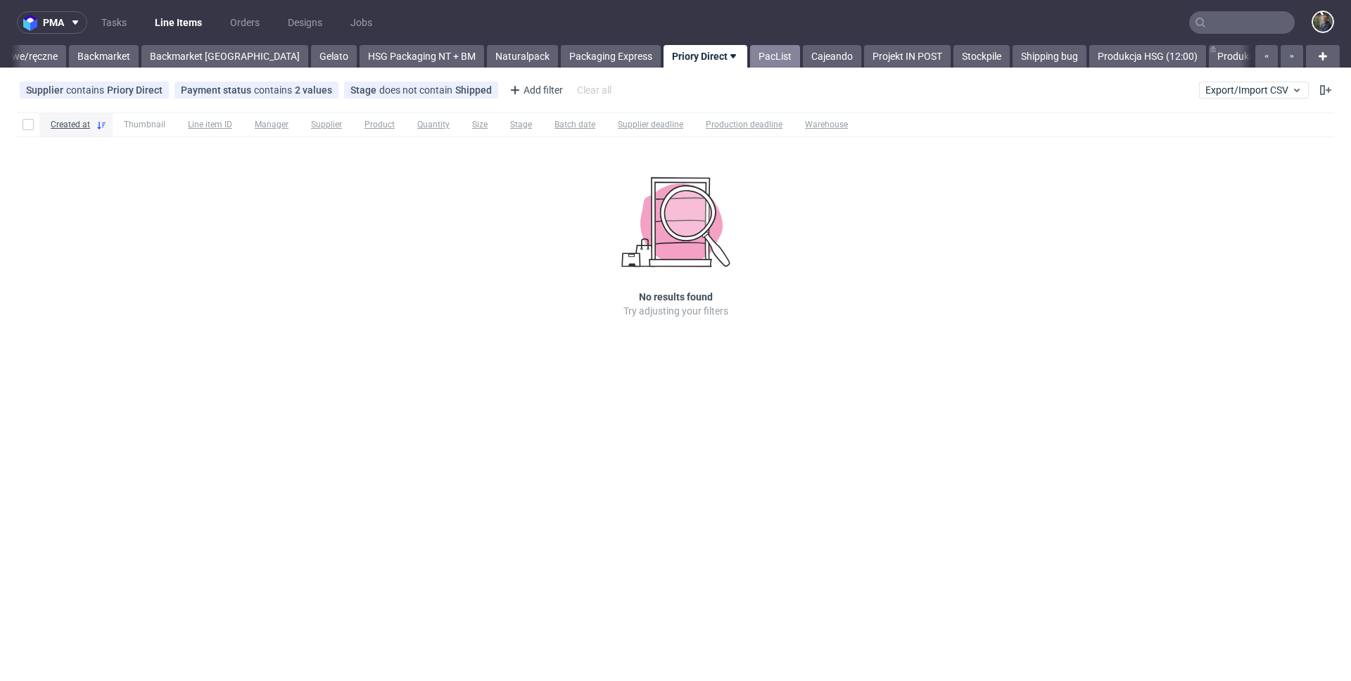
click at [750, 60] on link "PacList" at bounding box center [775, 56] width 50 height 23
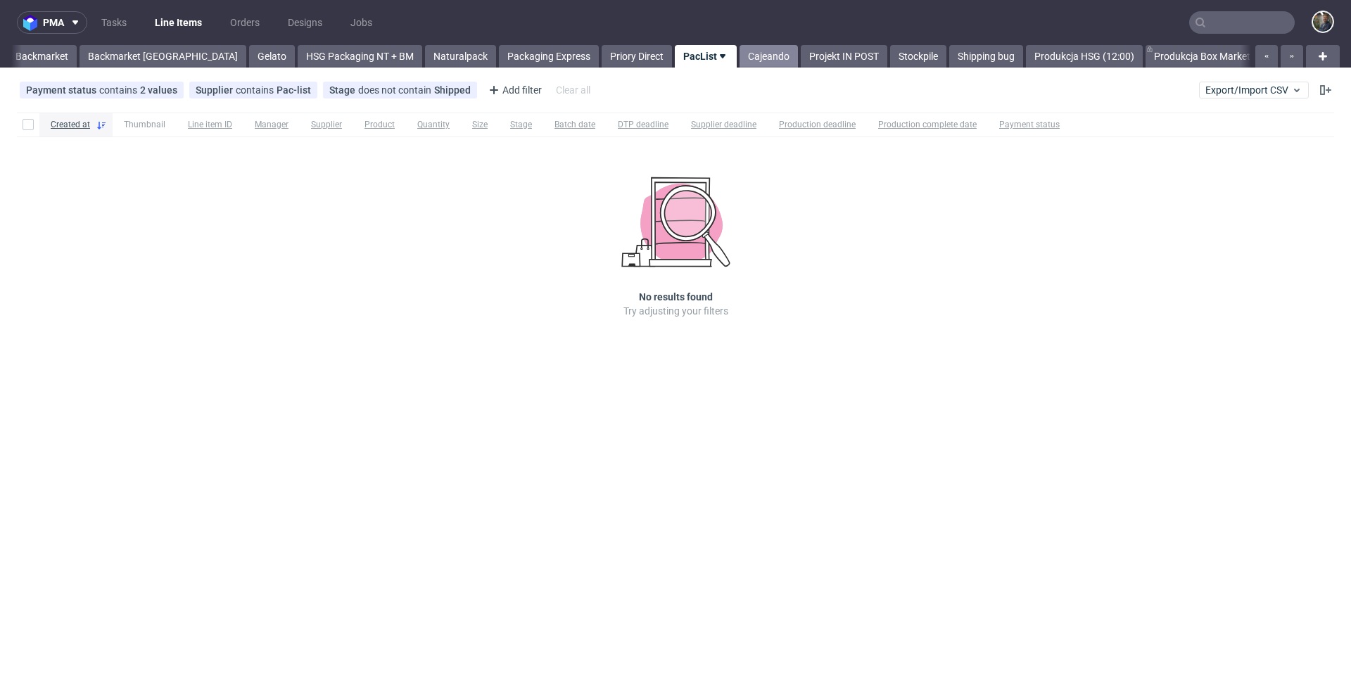
click at [739, 59] on link "Cajeando" at bounding box center [768, 56] width 58 height 23
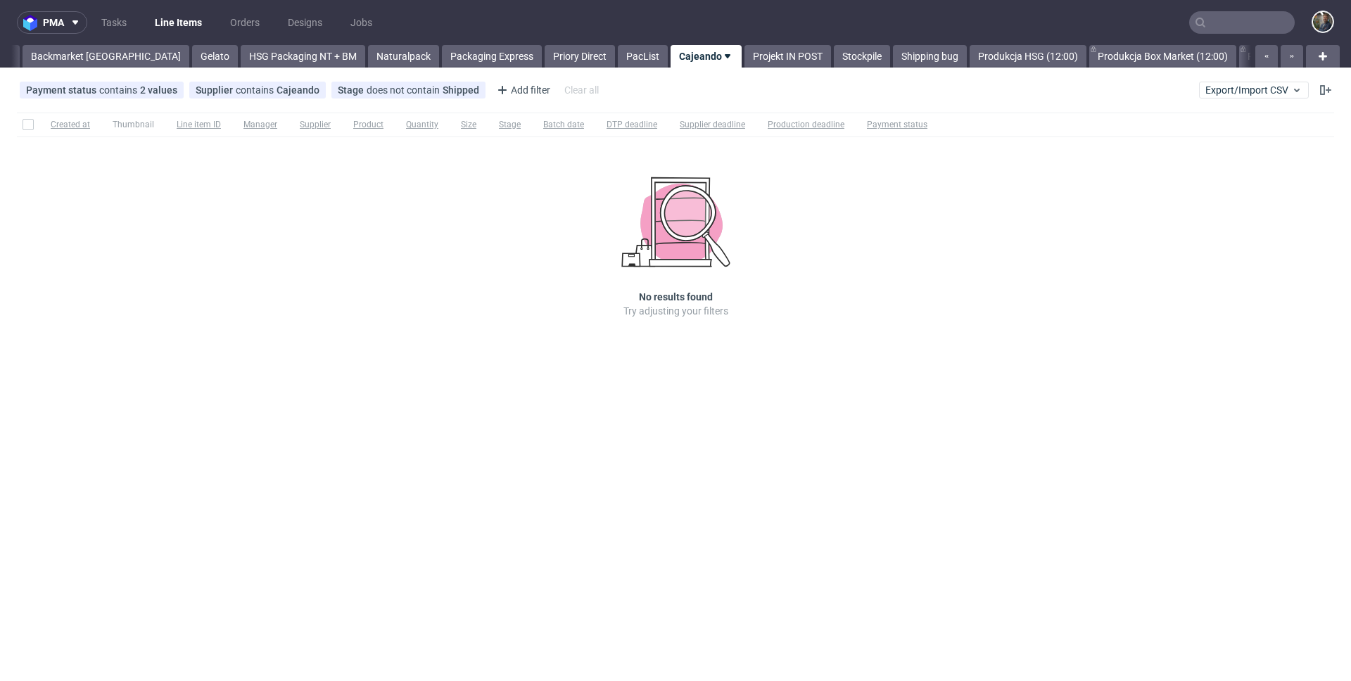
click at [744, 59] on link "Projekt IN POST" at bounding box center [787, 56] width 87 height 23
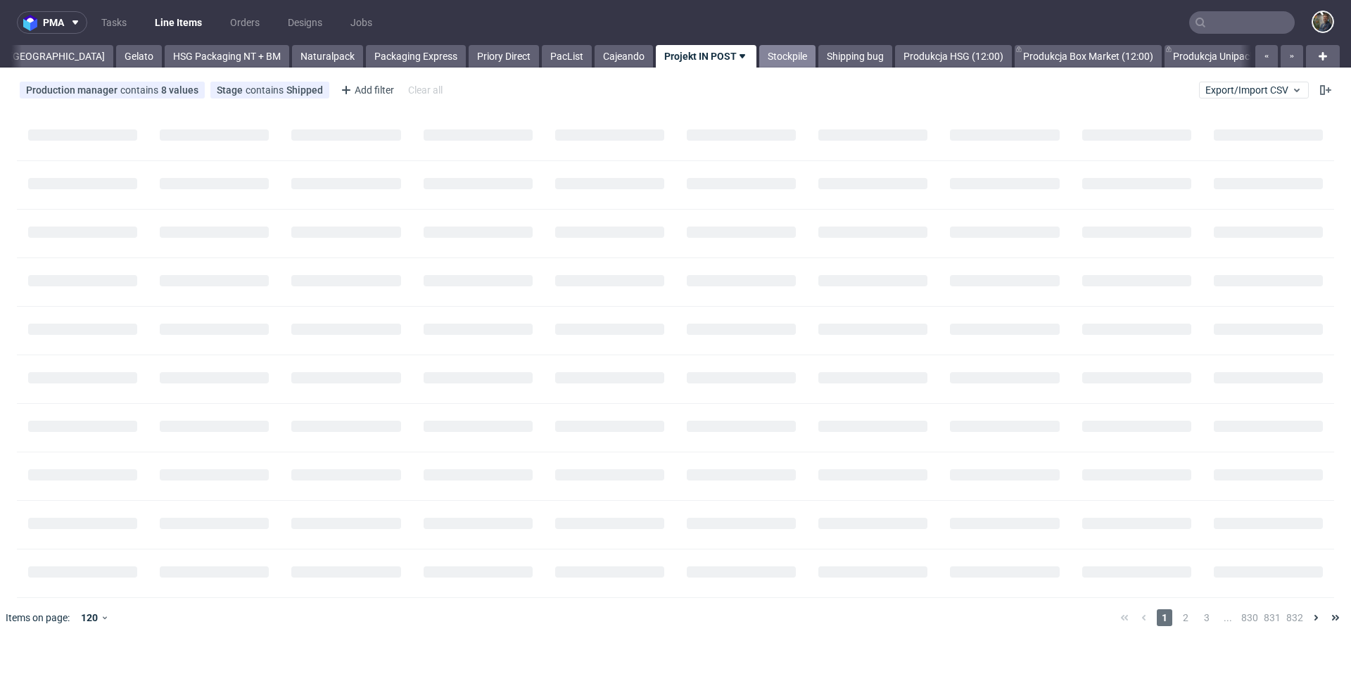
click at [759, 58] on link "Stockpile" at bounding box center [787, 56] width 56 height 23
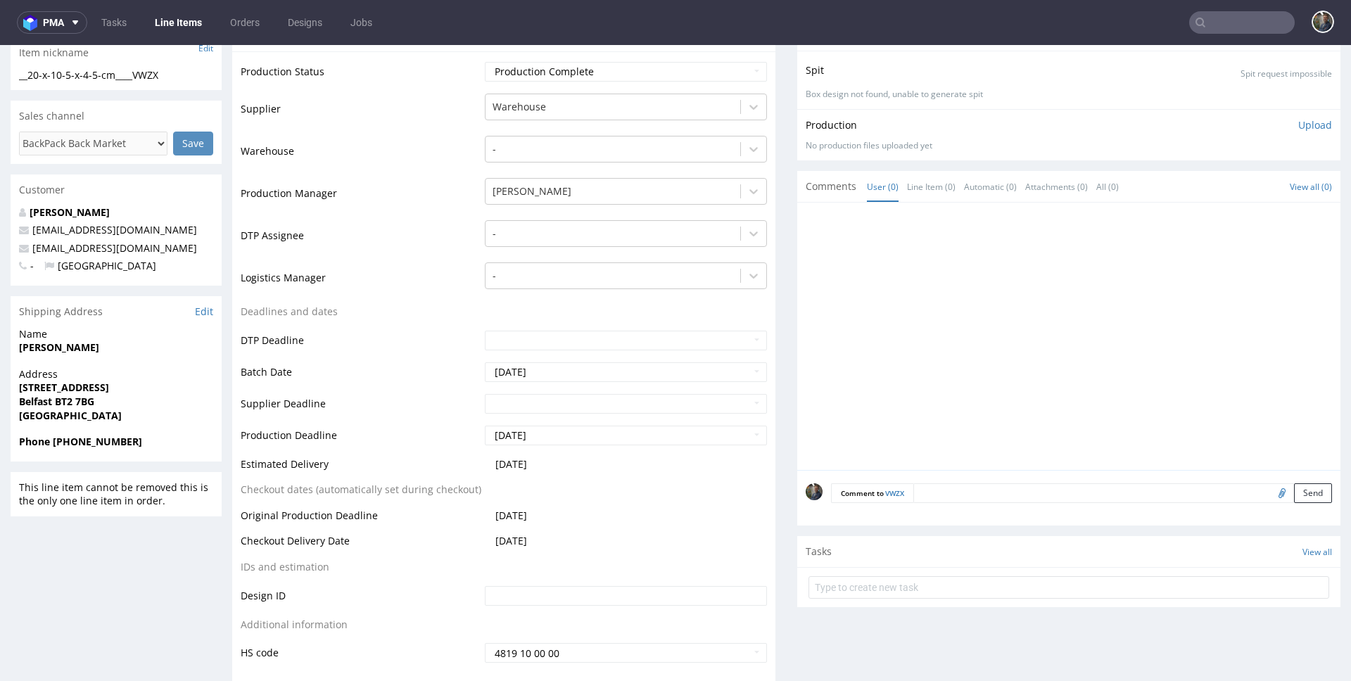
scroll to position [362, 0]
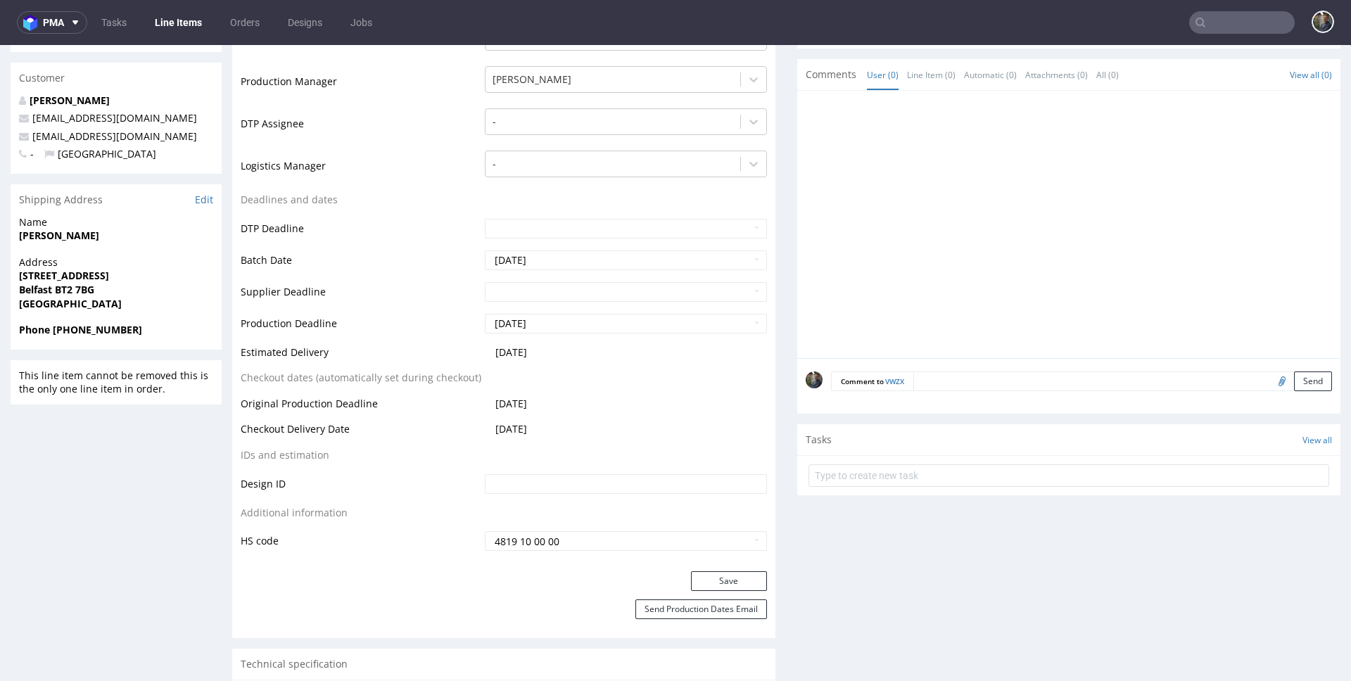
click at [62, 238] on strong "[PERSON_NAME]" at bounding box center [59, 235] width 80 height 13
copy strong "[PERSON_NAME]"
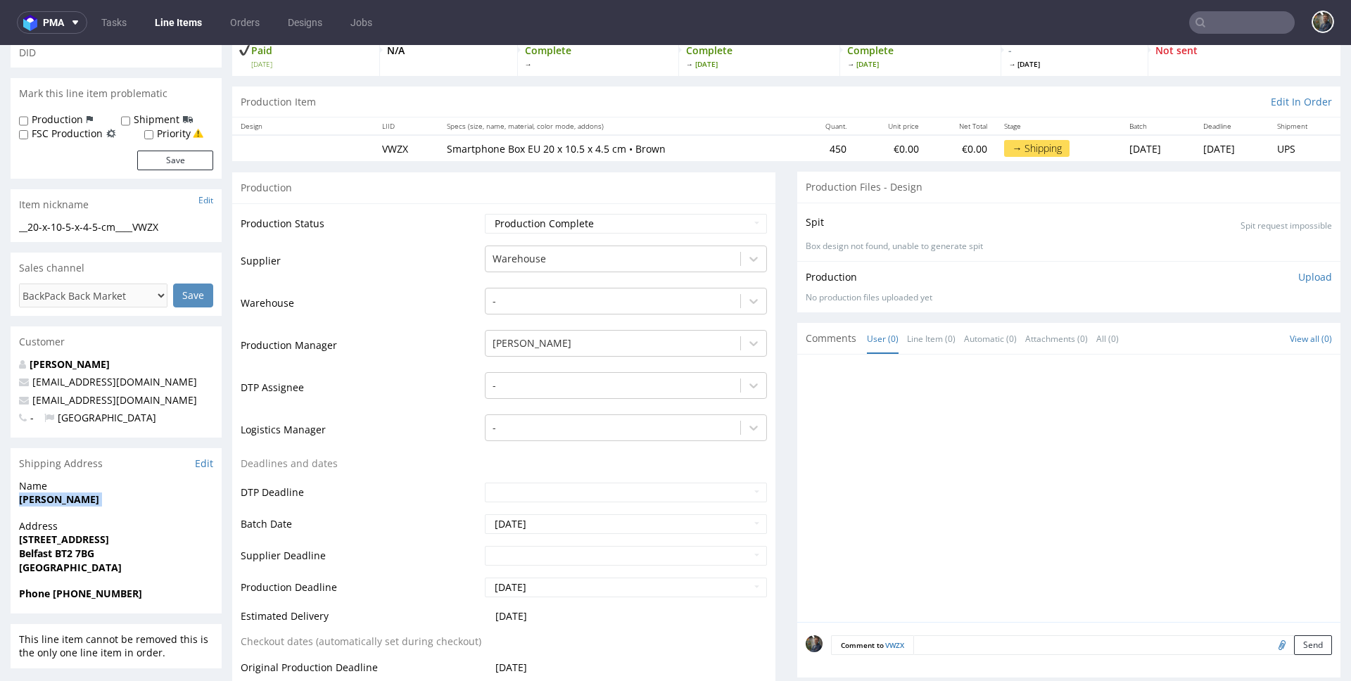
scroll to position [105, 0]
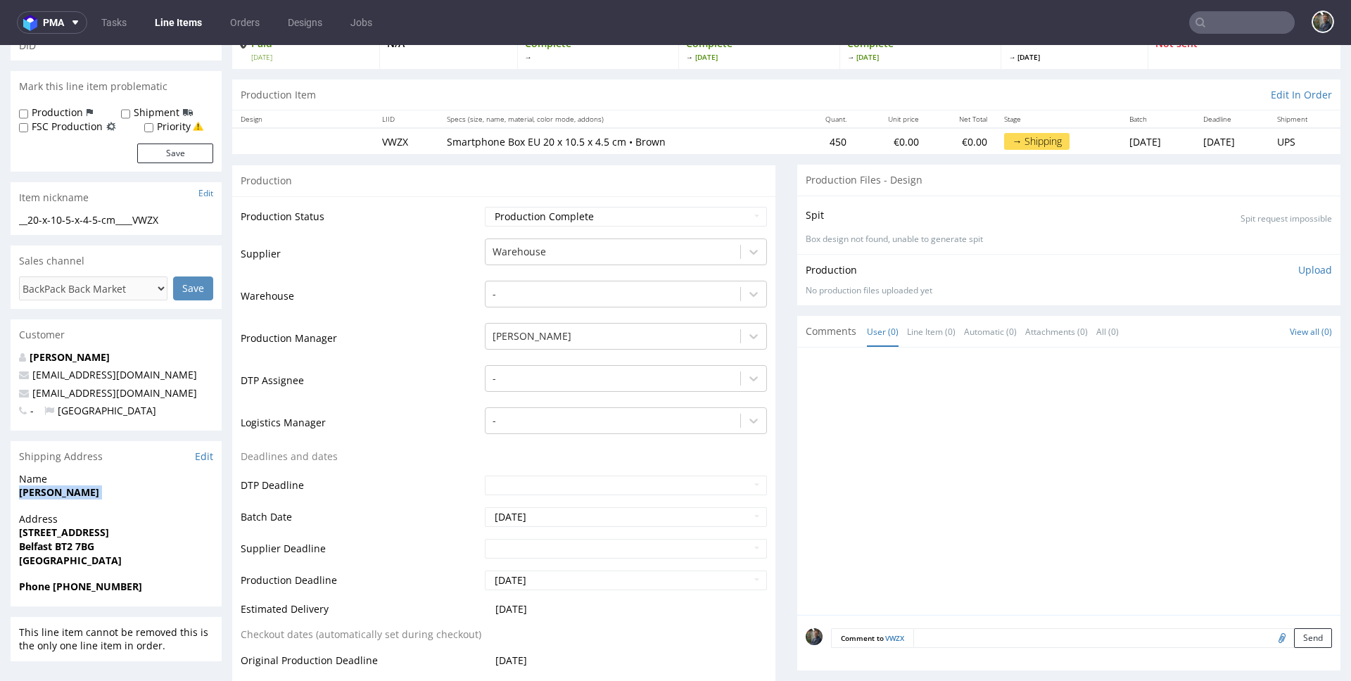
click at [70, 495] on strong "[PERSON_NAME]" at bounding box center [59, 491] width 80 height 13
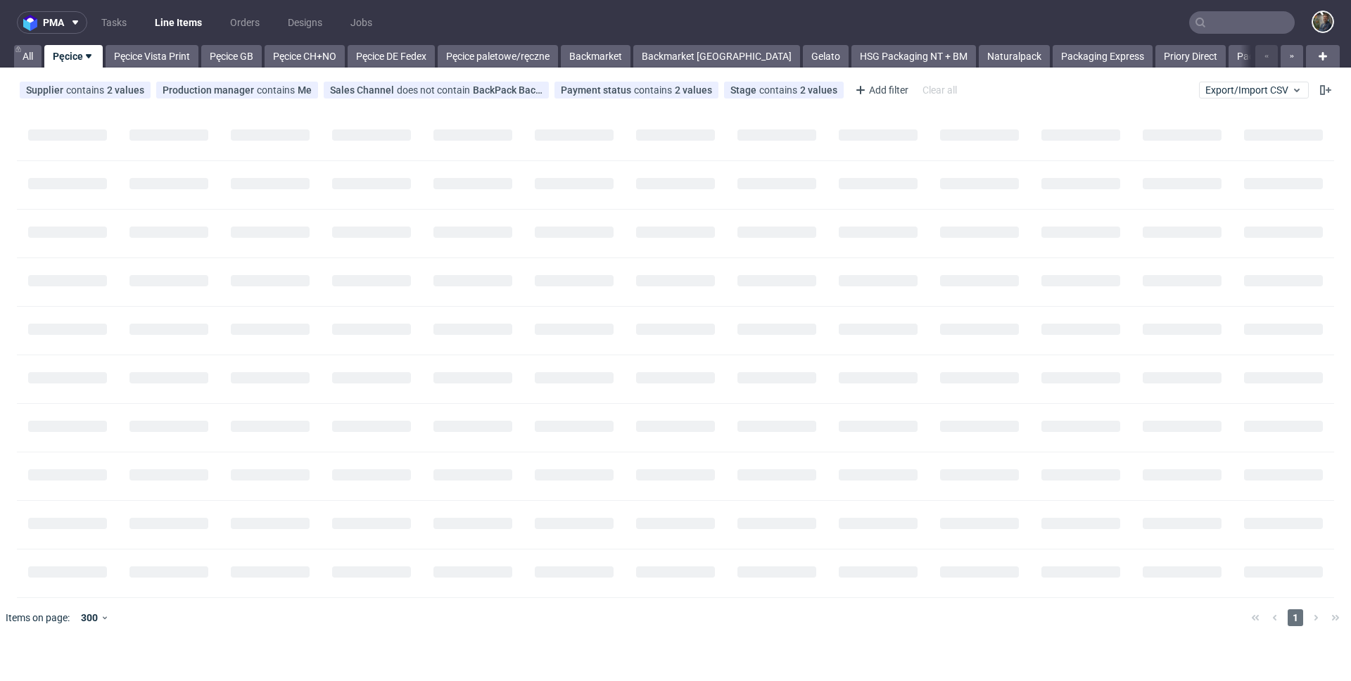
click at [1245, 19] on input "text" at bounding box center [1242, 22] width 106 height 23
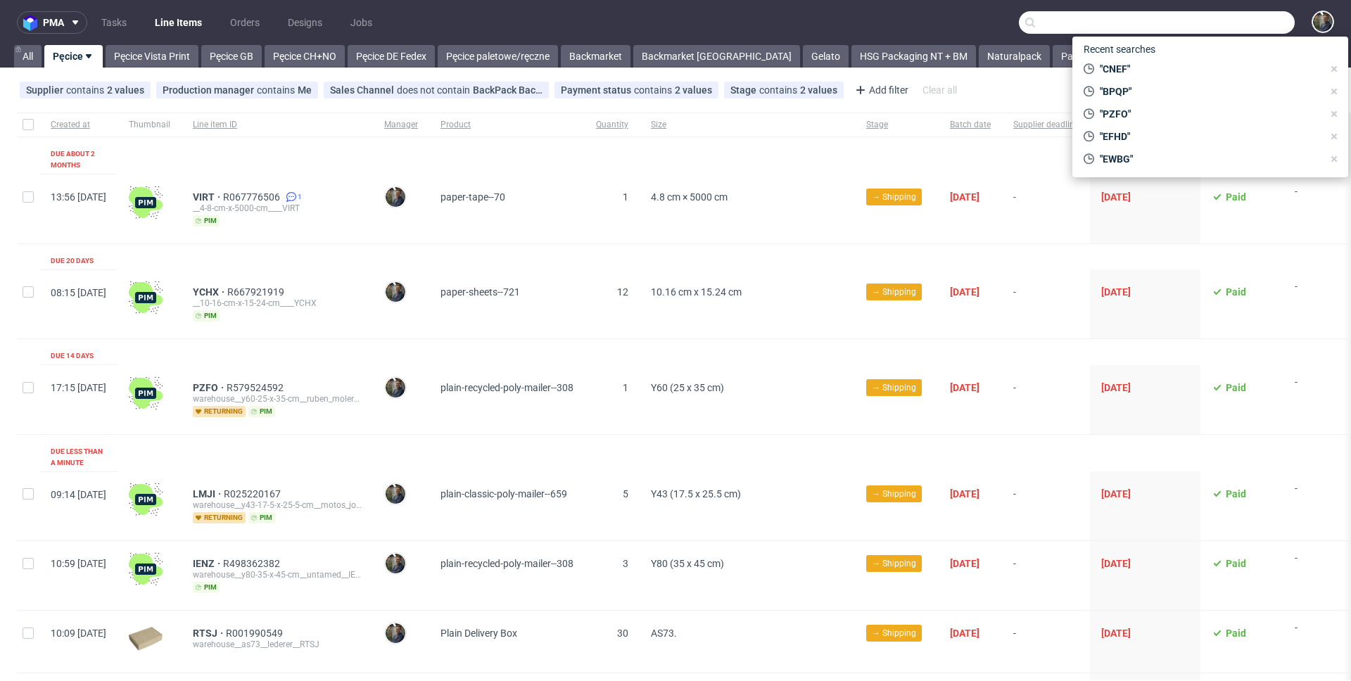
paste input "Philip Drummond"
type input "Philip Drummond"
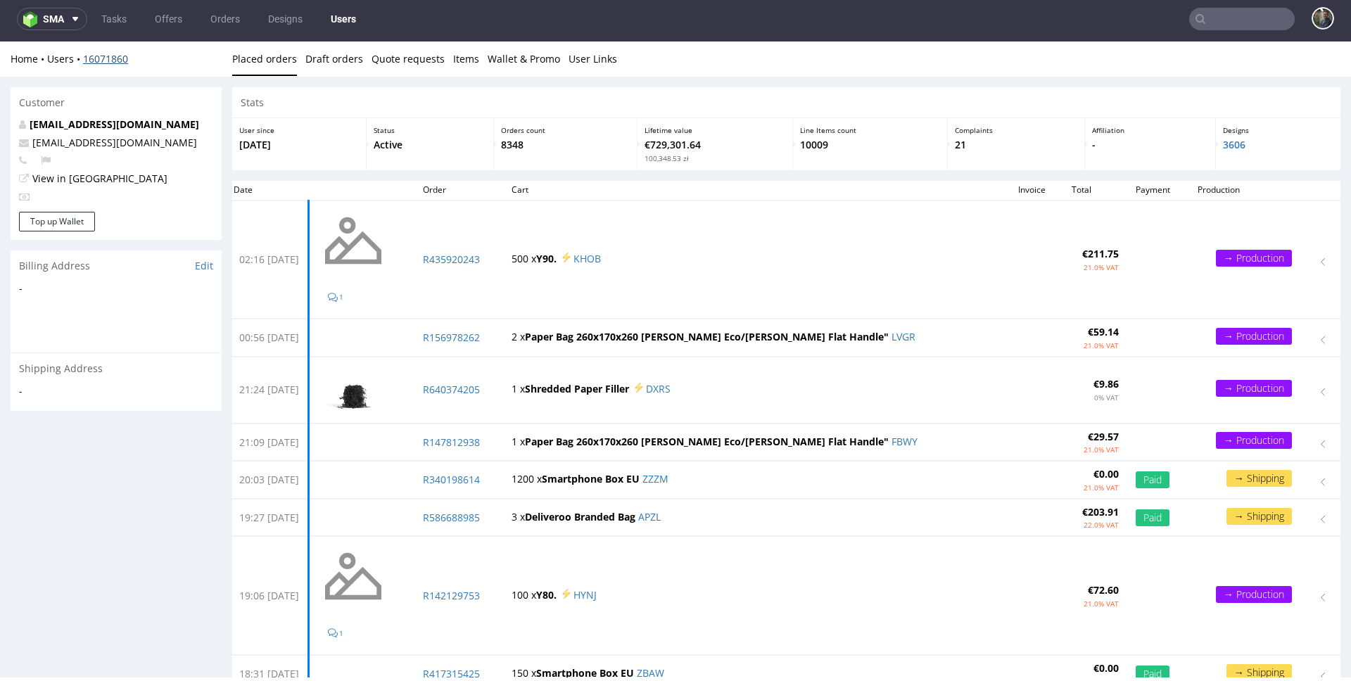
click at [105, 54] on link "16071860" at bounding box center [105, 58] width 45 height 13
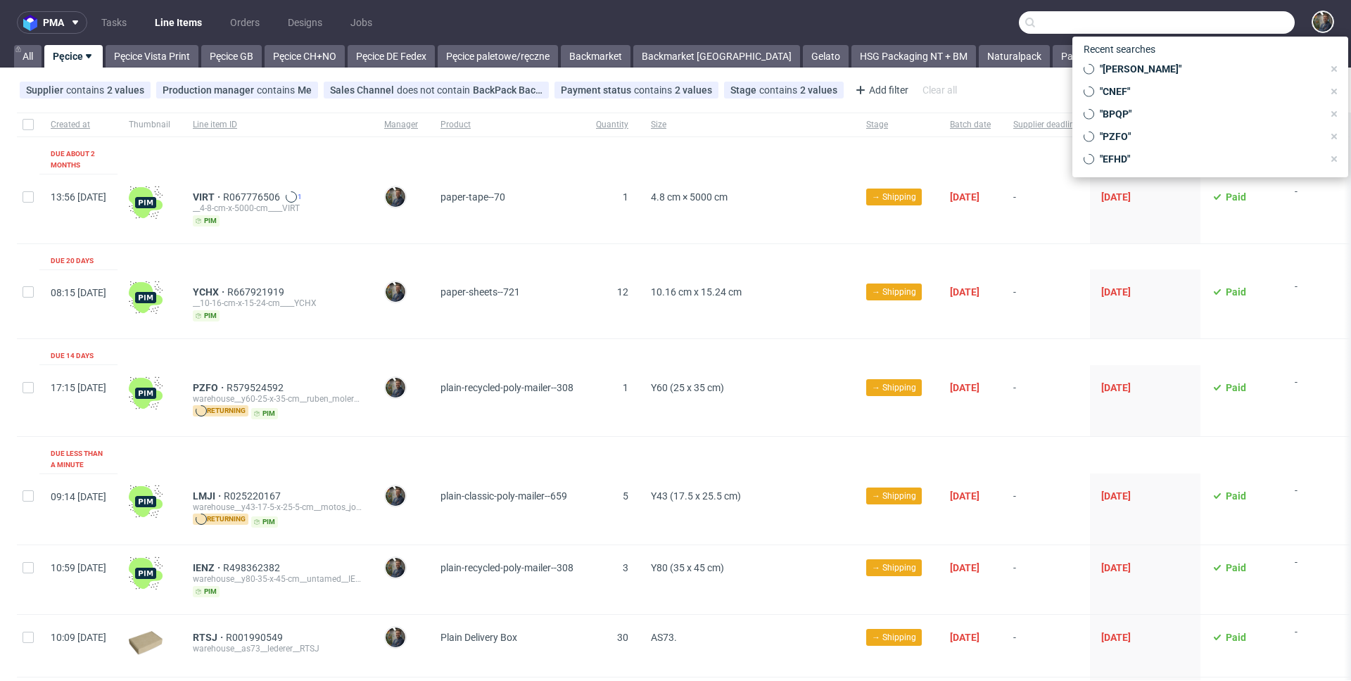
click at [1223, 27] on input "text" at bounding box center [1157, 22] width 276 height 23
paste input "[PERSON_NAME]"
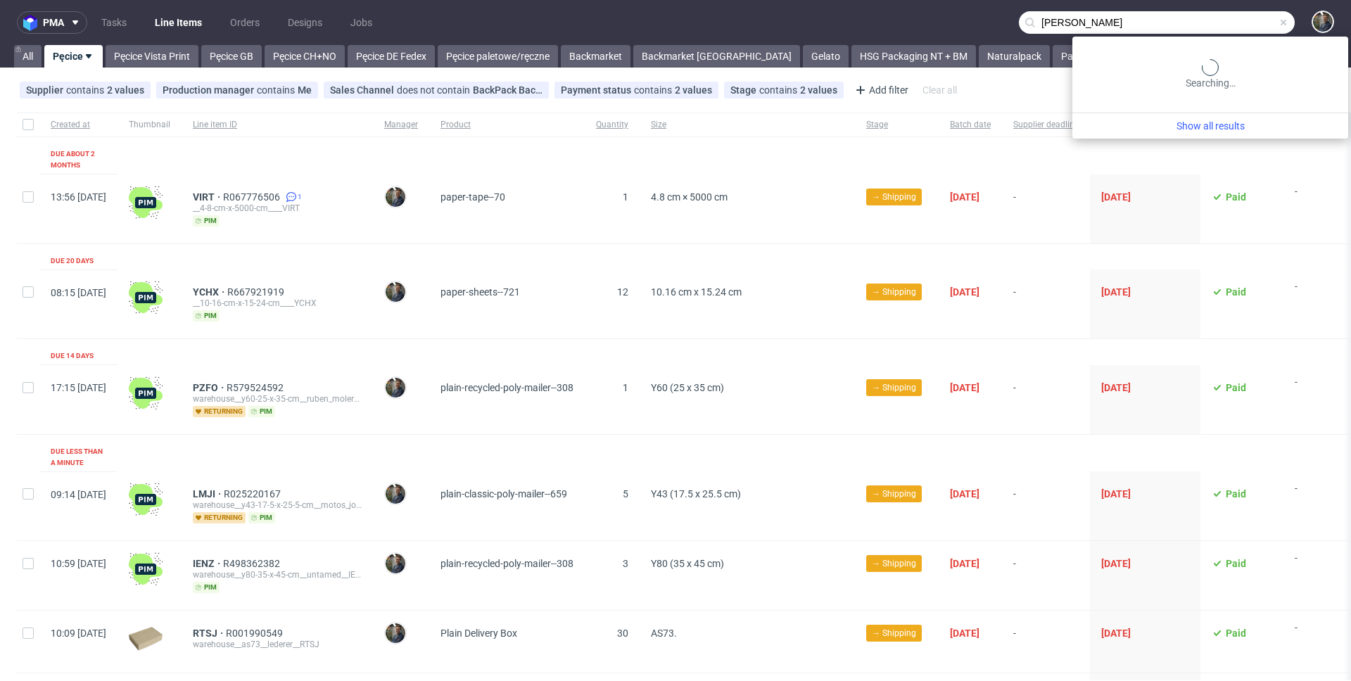
type input "[PERSON_NAME]"
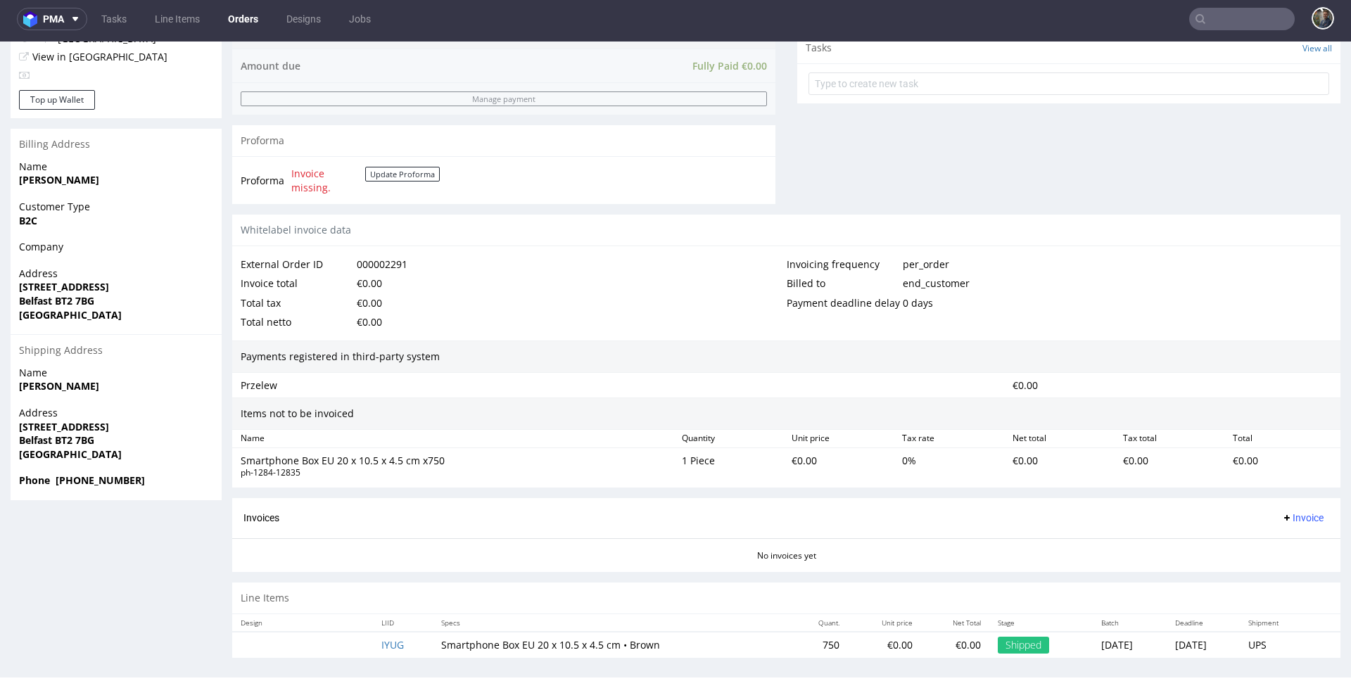
scroll to position [522, 0]
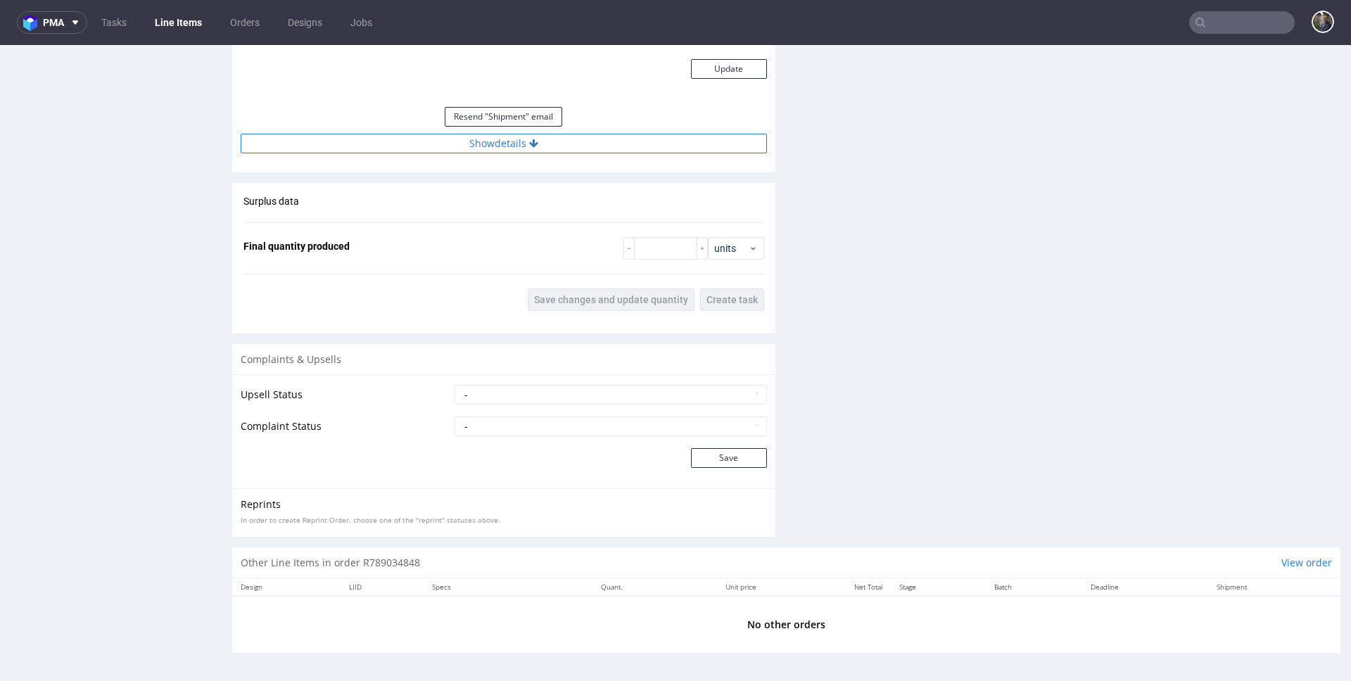
click at [526, 149] on button "Show details" at bounding box center [504, 144] width 526 height 20
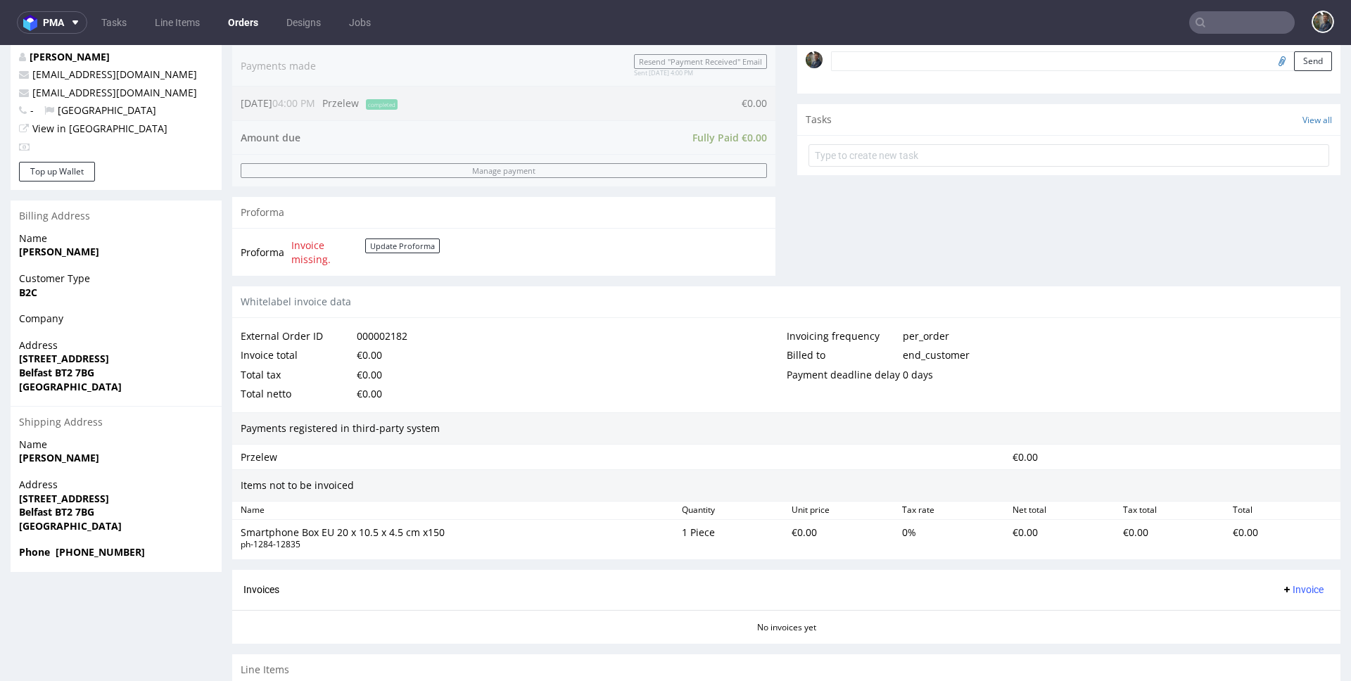
scroll to position [522, 0]
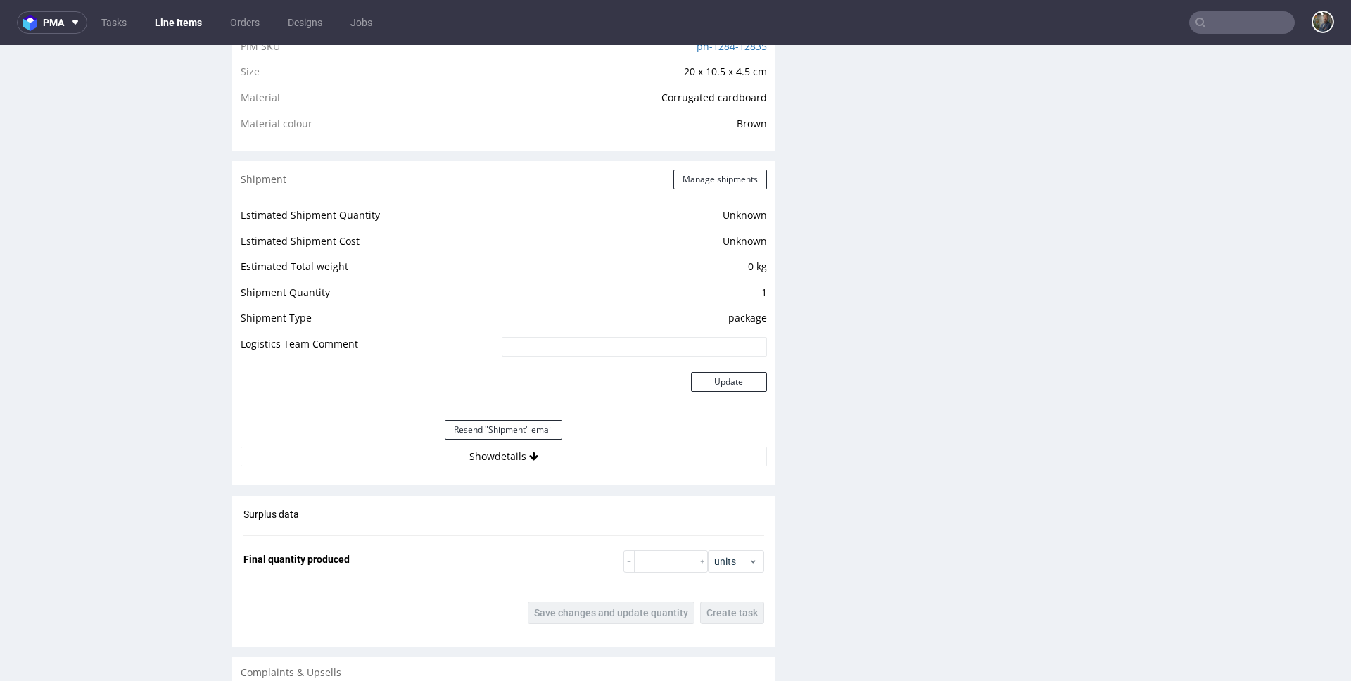
scroll to position [1108, 0]
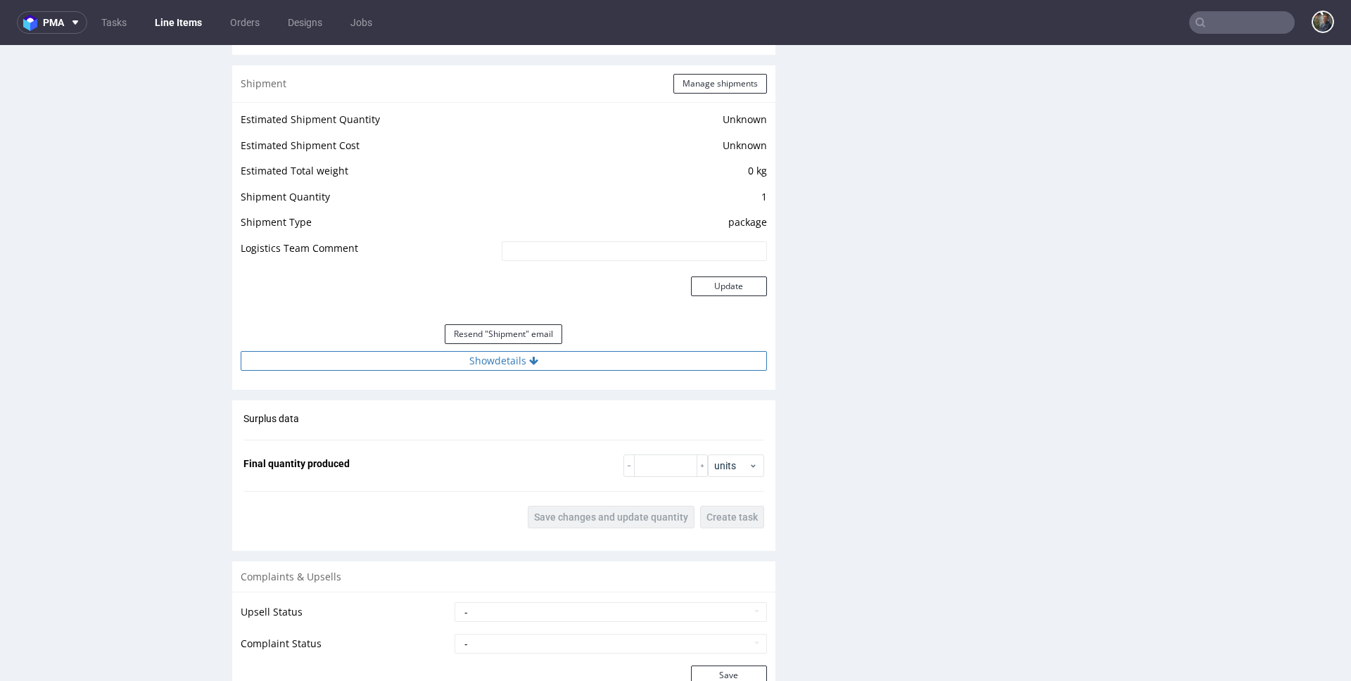
click at [530, 366] on button "Show details" at bounding box center [504, 361] width 526 height 20
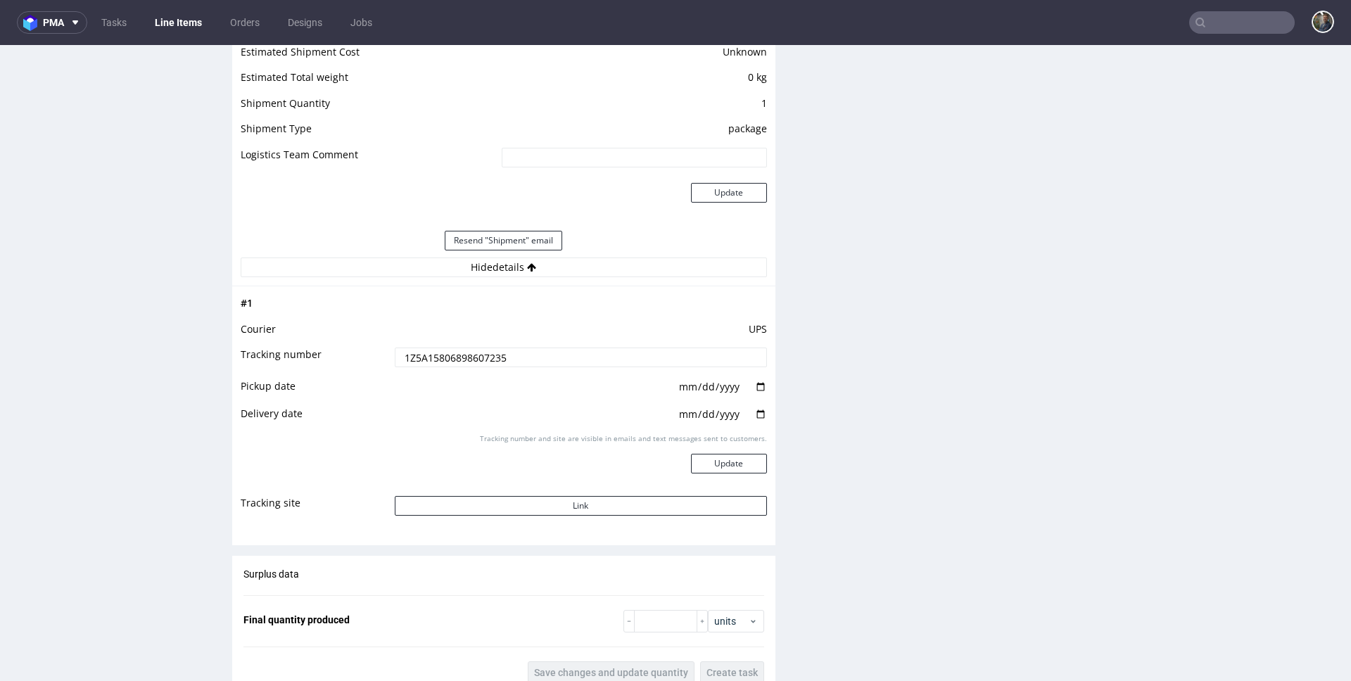
scroll to position [1263, 0]
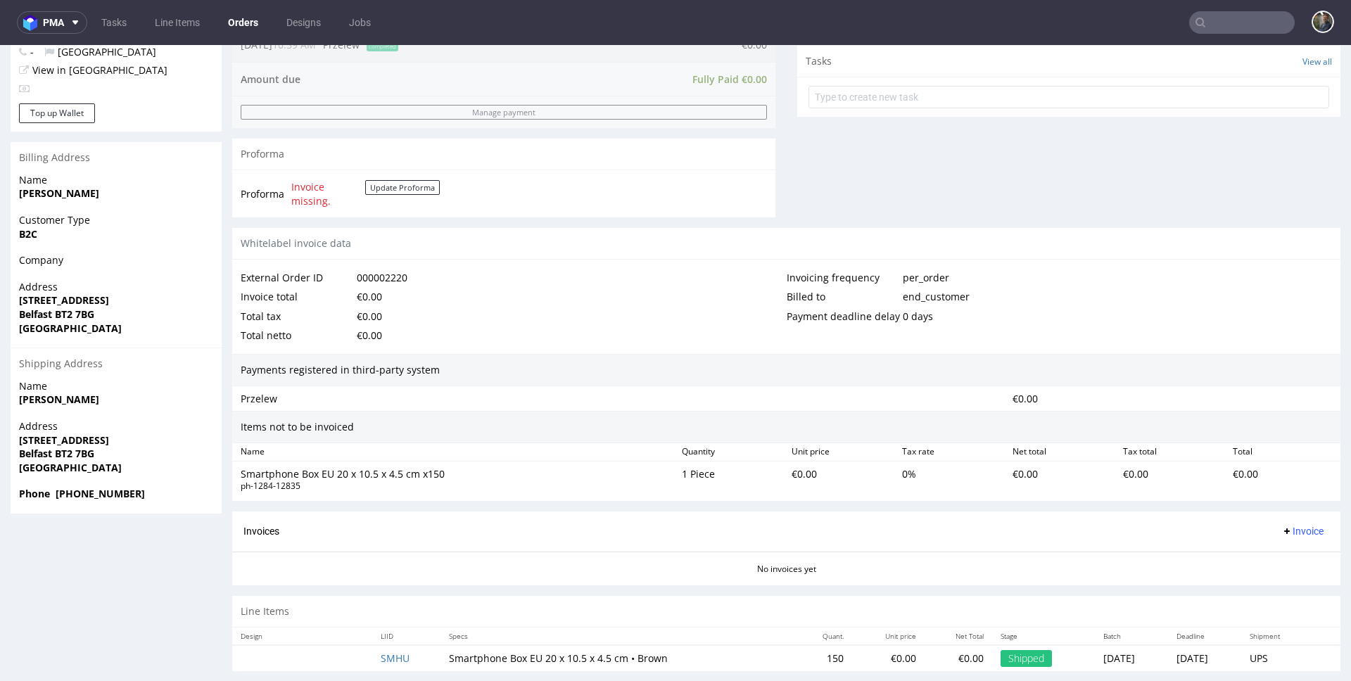
scroll to position [522, 0]
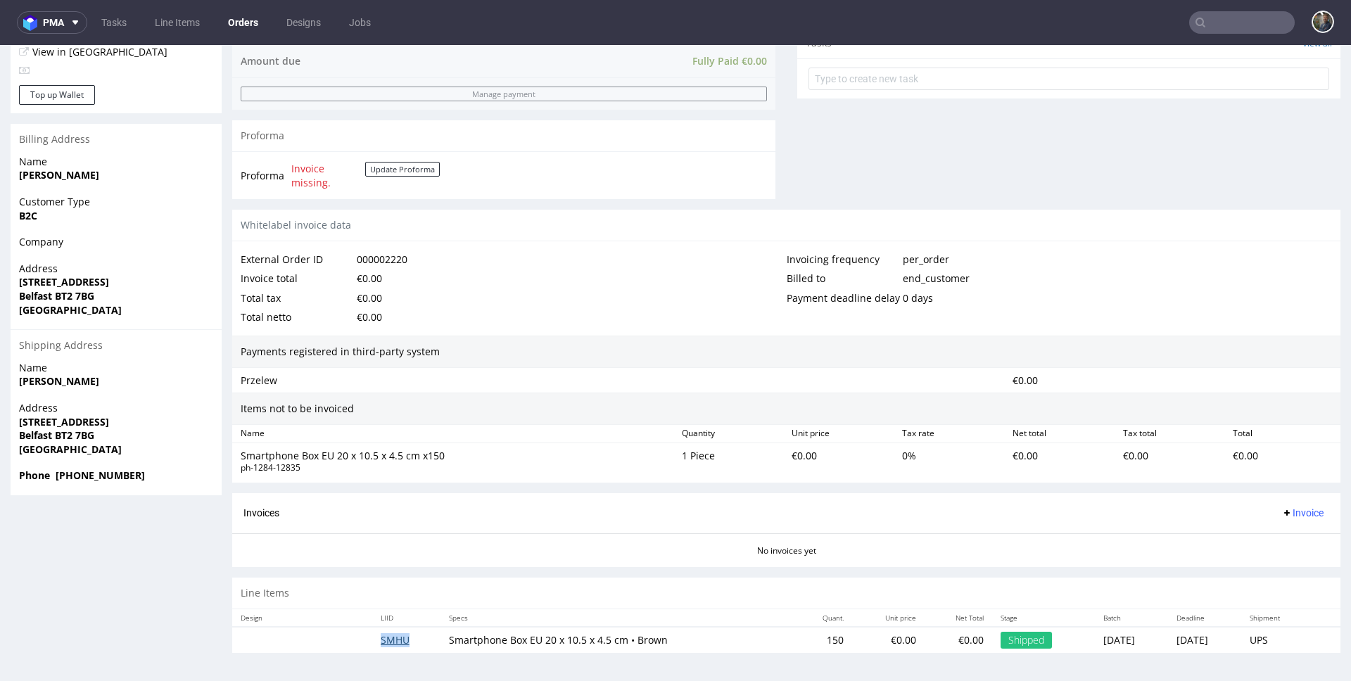
drag, startPoint x: 378, startPoint y: 652, endPoint x: 395, endPoint y: 639, distance: 20.5
click at [381, 649] on td "SMHU" at bounding box center [406, 640] width 69 height 26
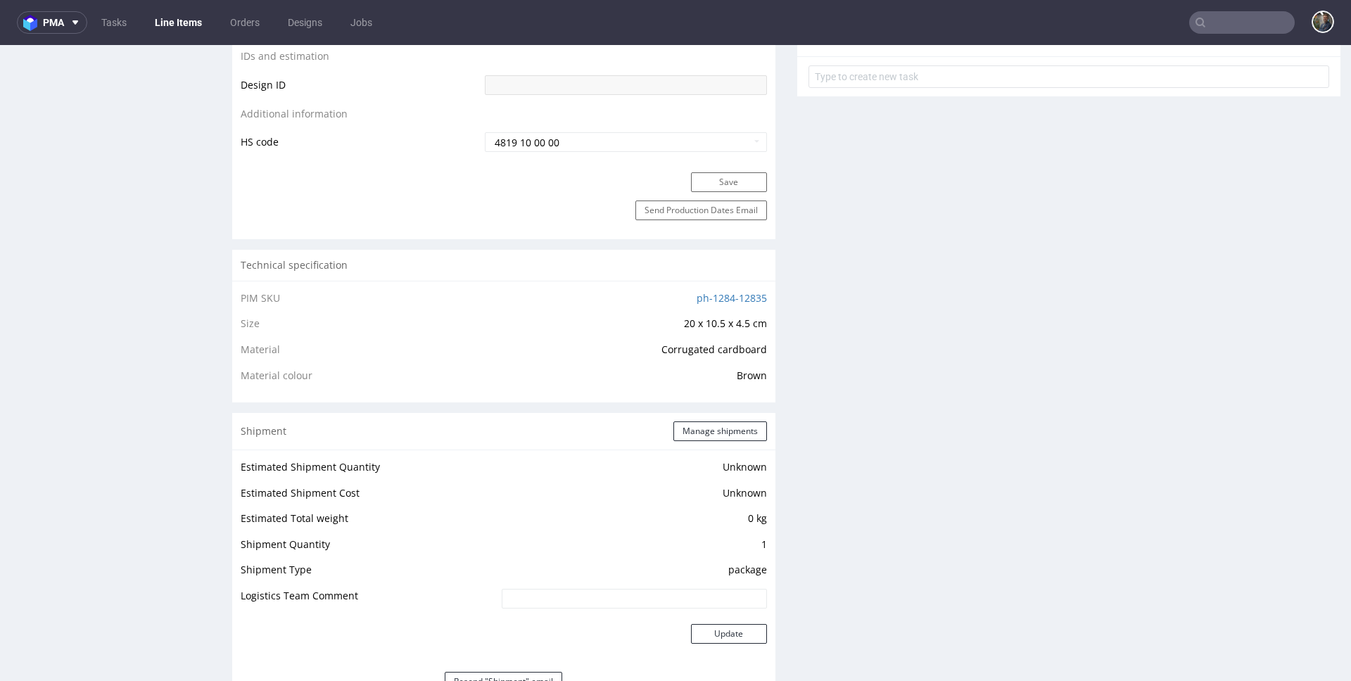
scroll to position [1248, 0]
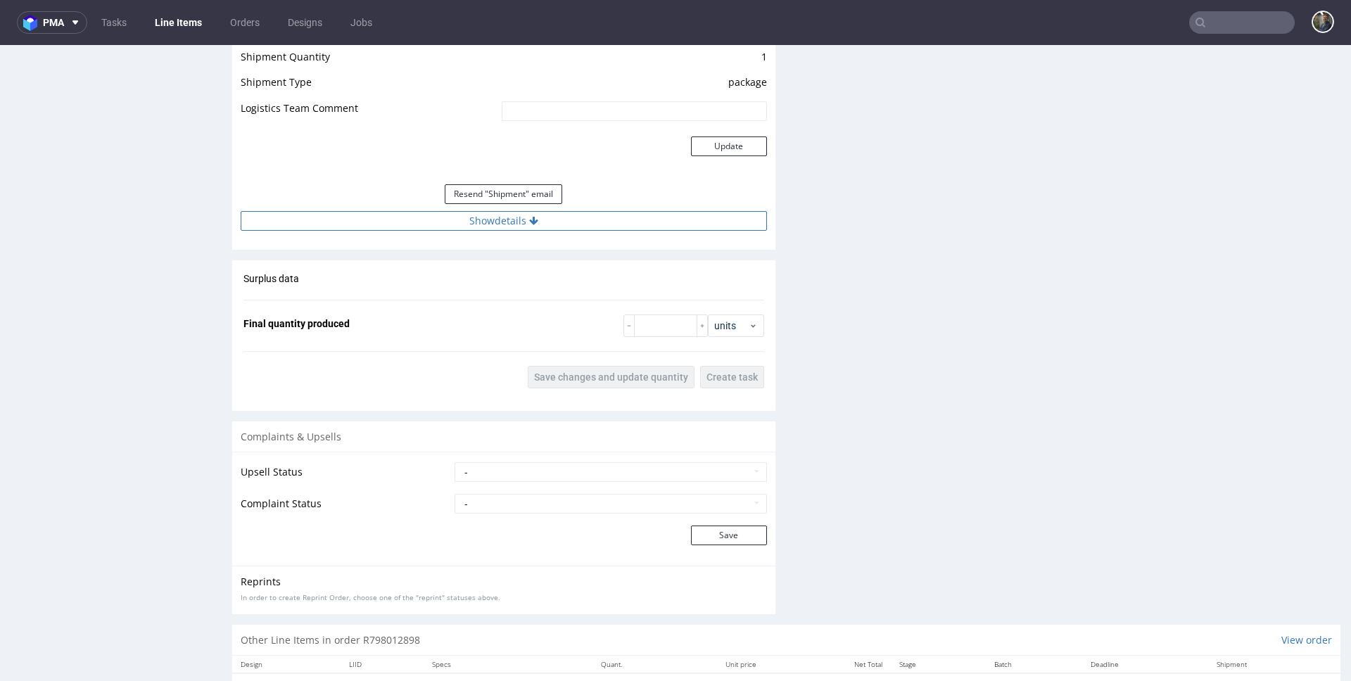
click at [531, 226] on button "Show details" at bounding box center [504, 221] width 526 height 20
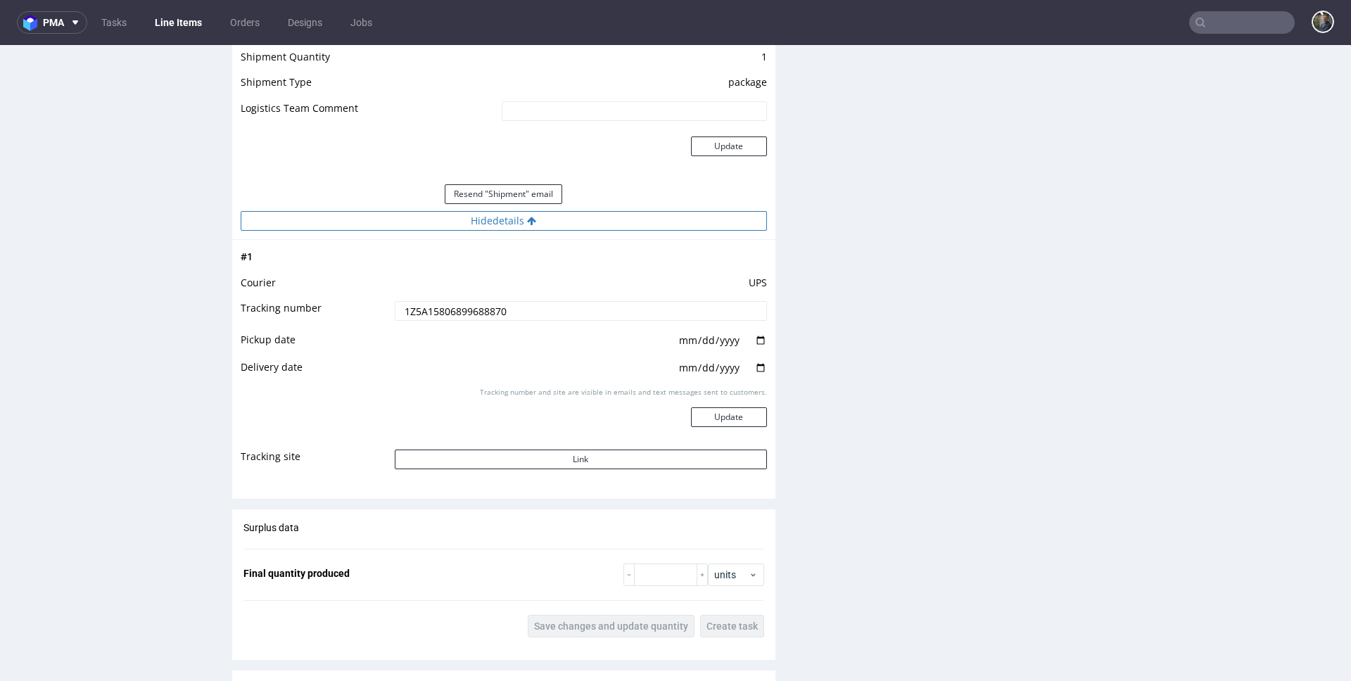
scroll to position [1275, 0]
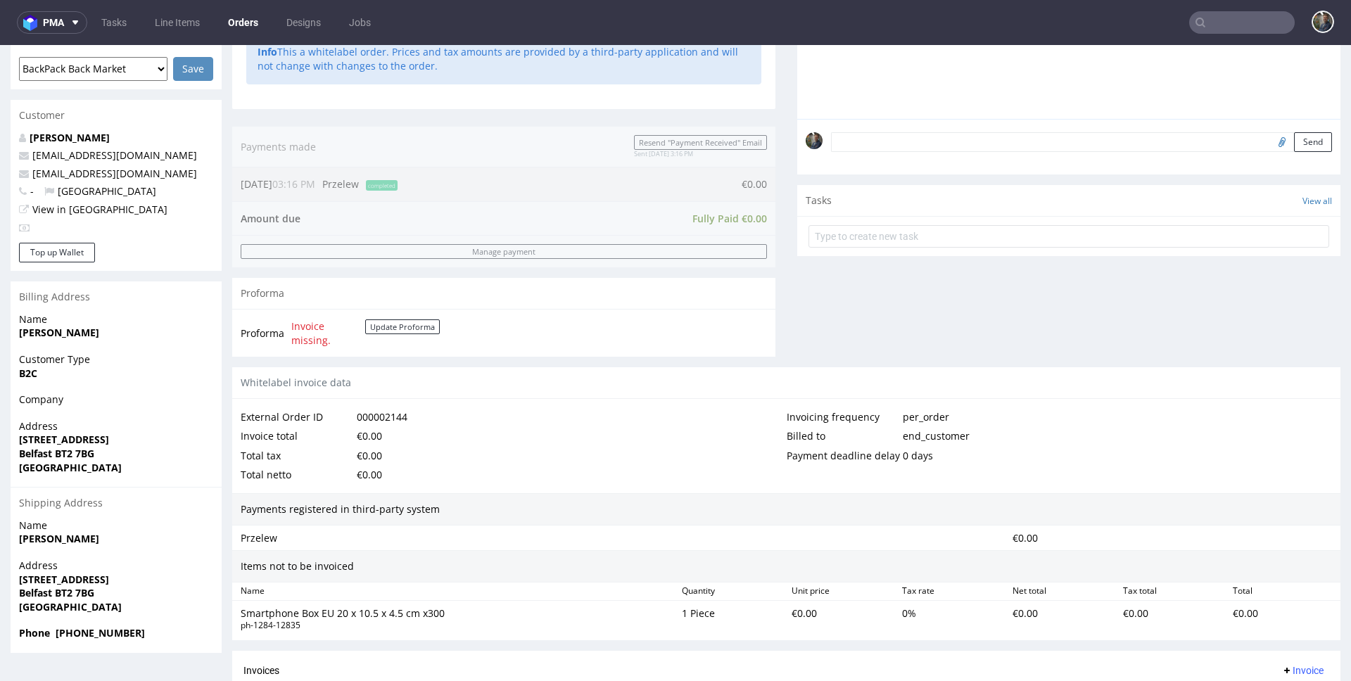
scroll to position [522, 0]
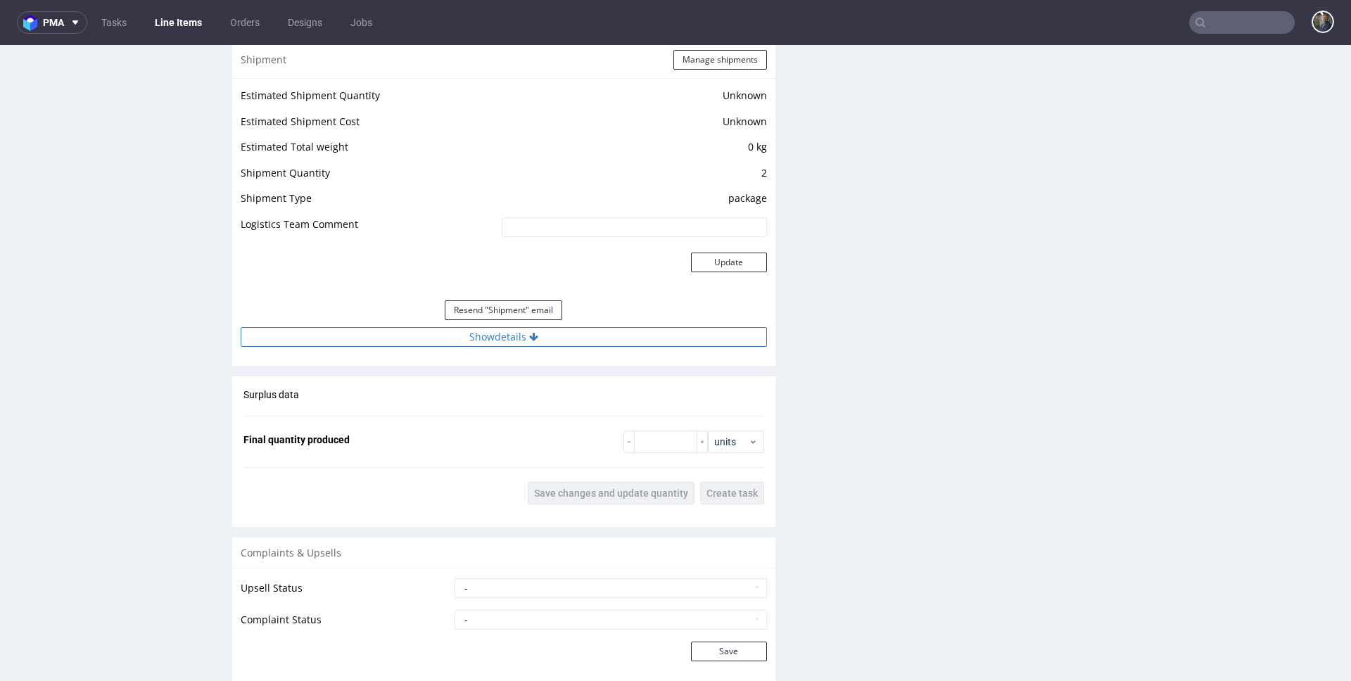
click at [536, 343] on button "Show details" at bounding box center [504, 337] width 526 height 20
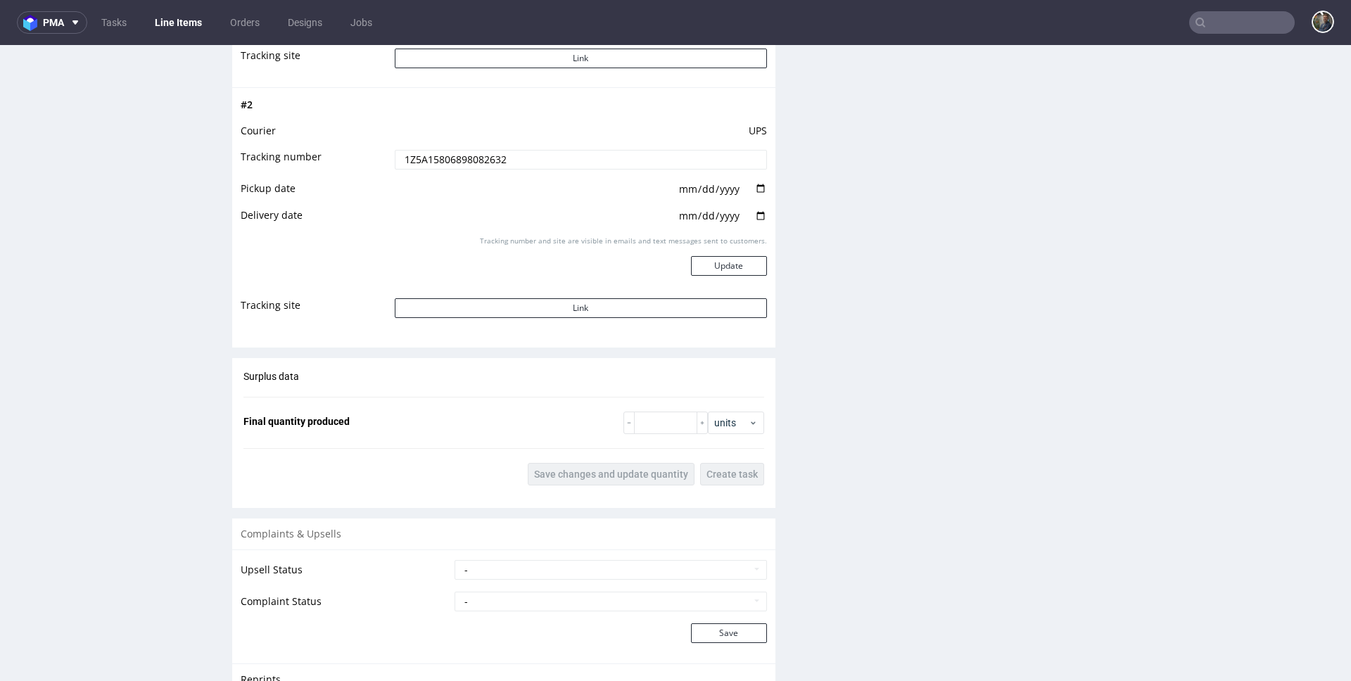
scroll to position [1667, 0]
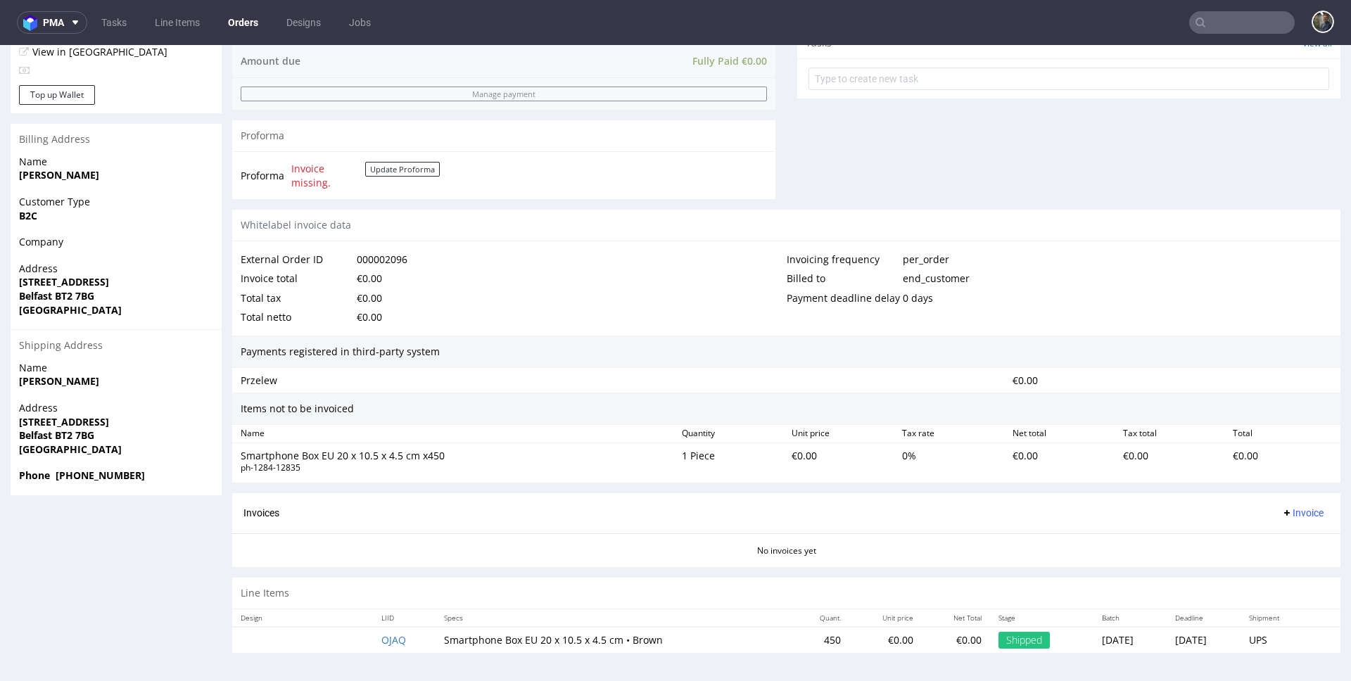
scroll to position [4, 0]
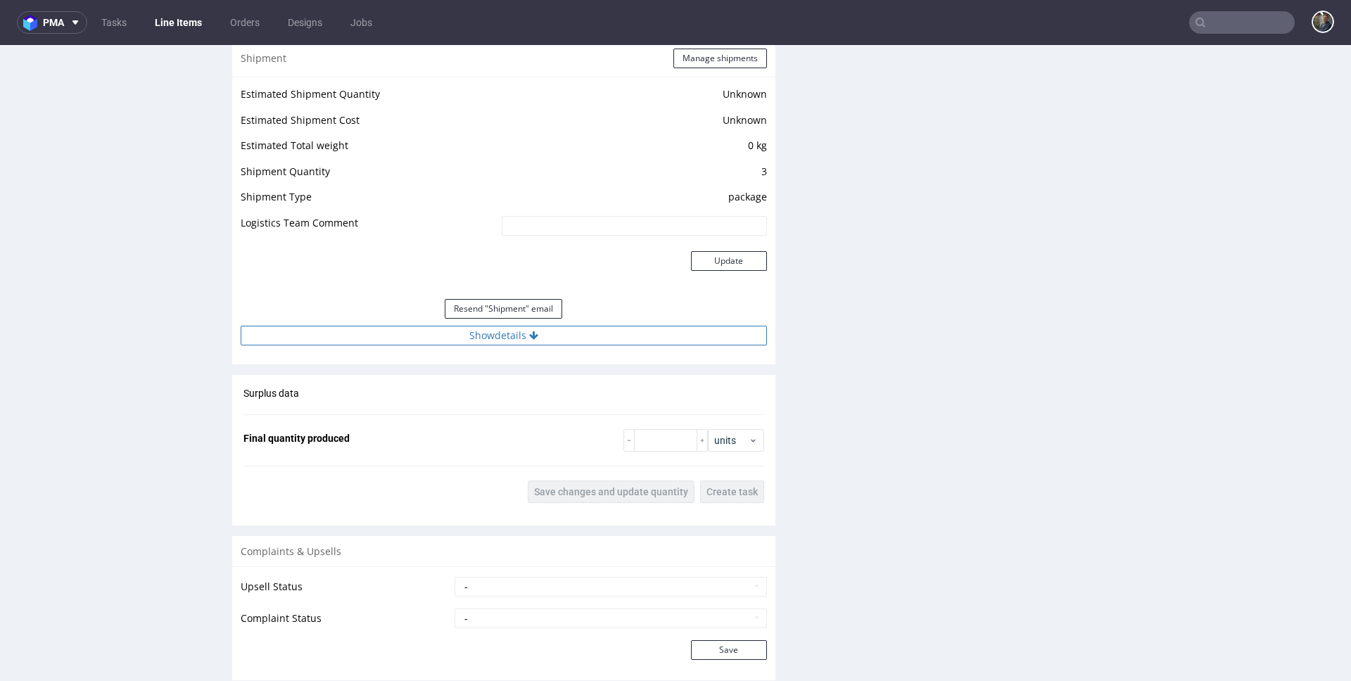
scroll to position [1136, 0]
click at [536, 335] on button "Show details" at bounding box center [504, 333] width 526 height 20
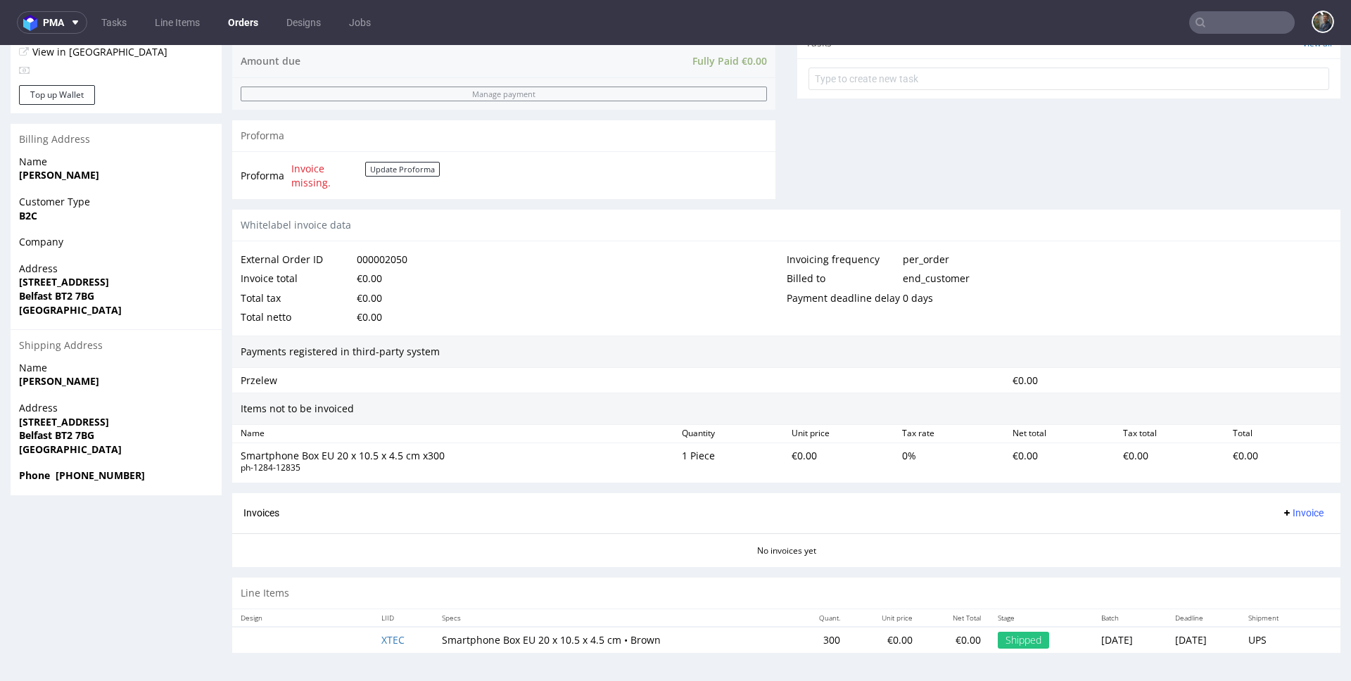
scroll to position [4, 0]
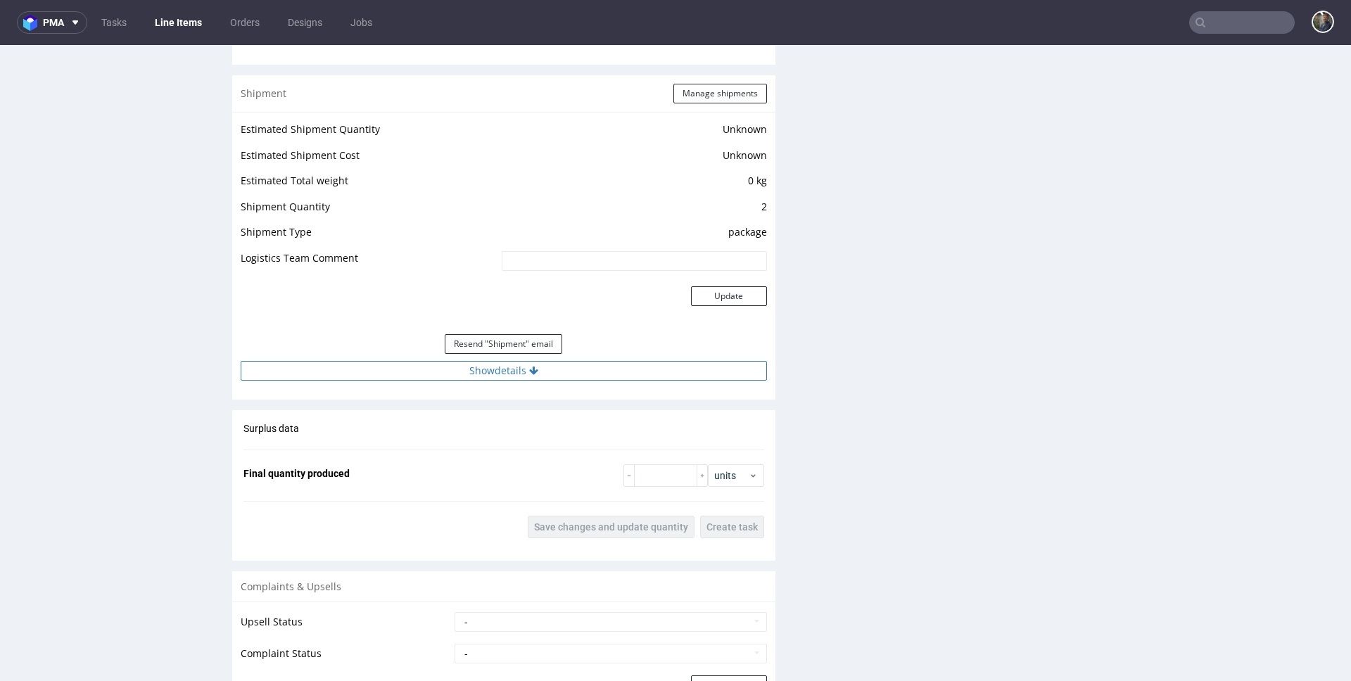
click at [537, 367] on button "Show details" at bounding box center [504, 371] width 526 height 20
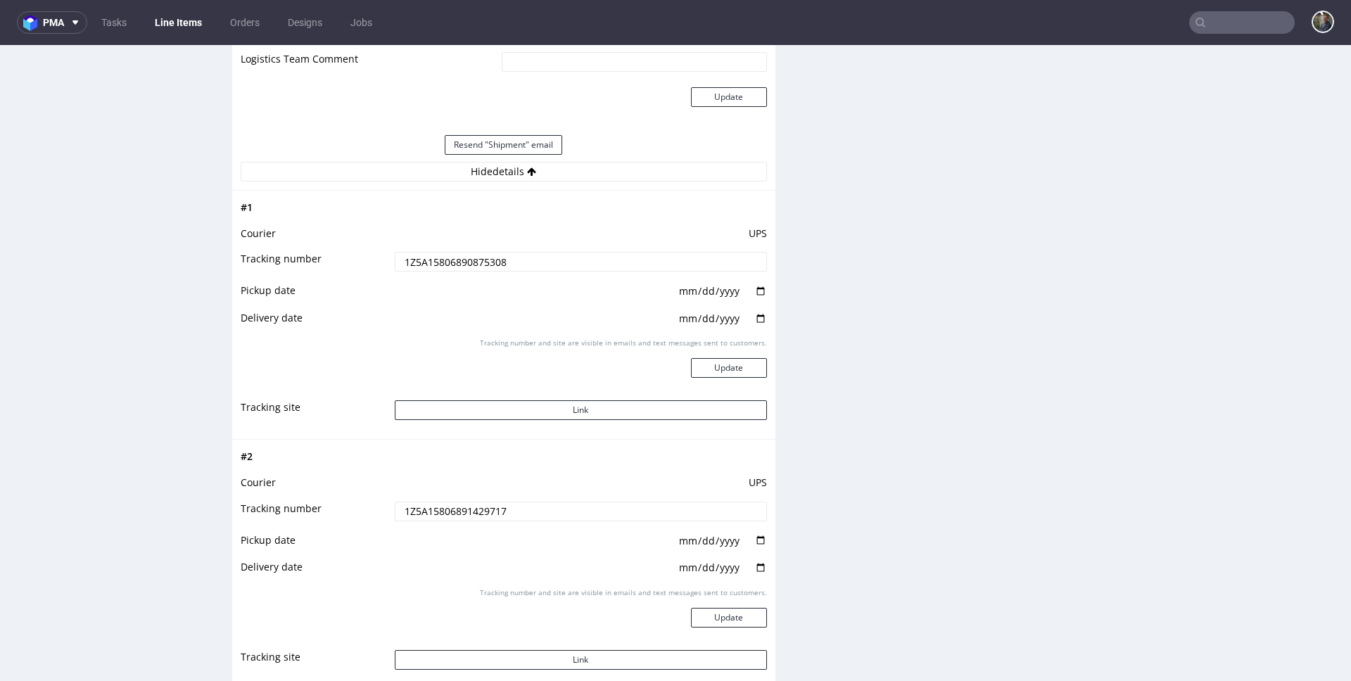
scroll to position [1316, 0]
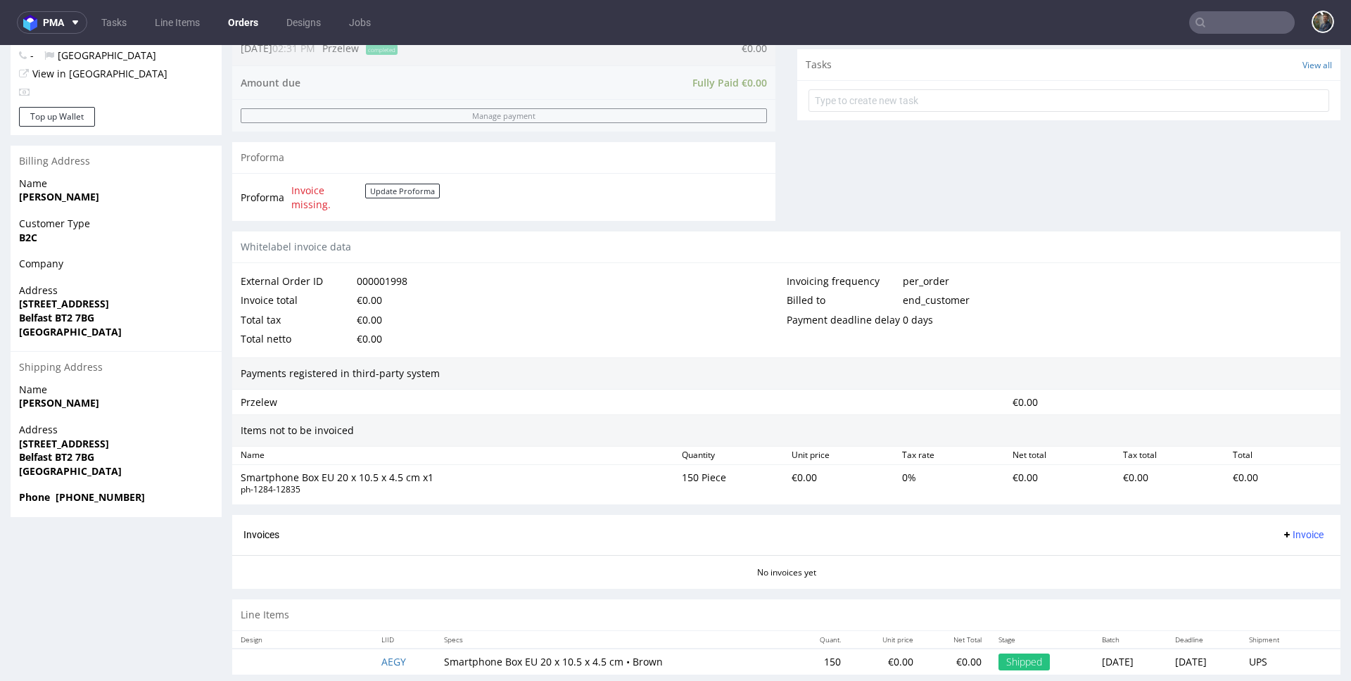
scroll to position [522, 0]
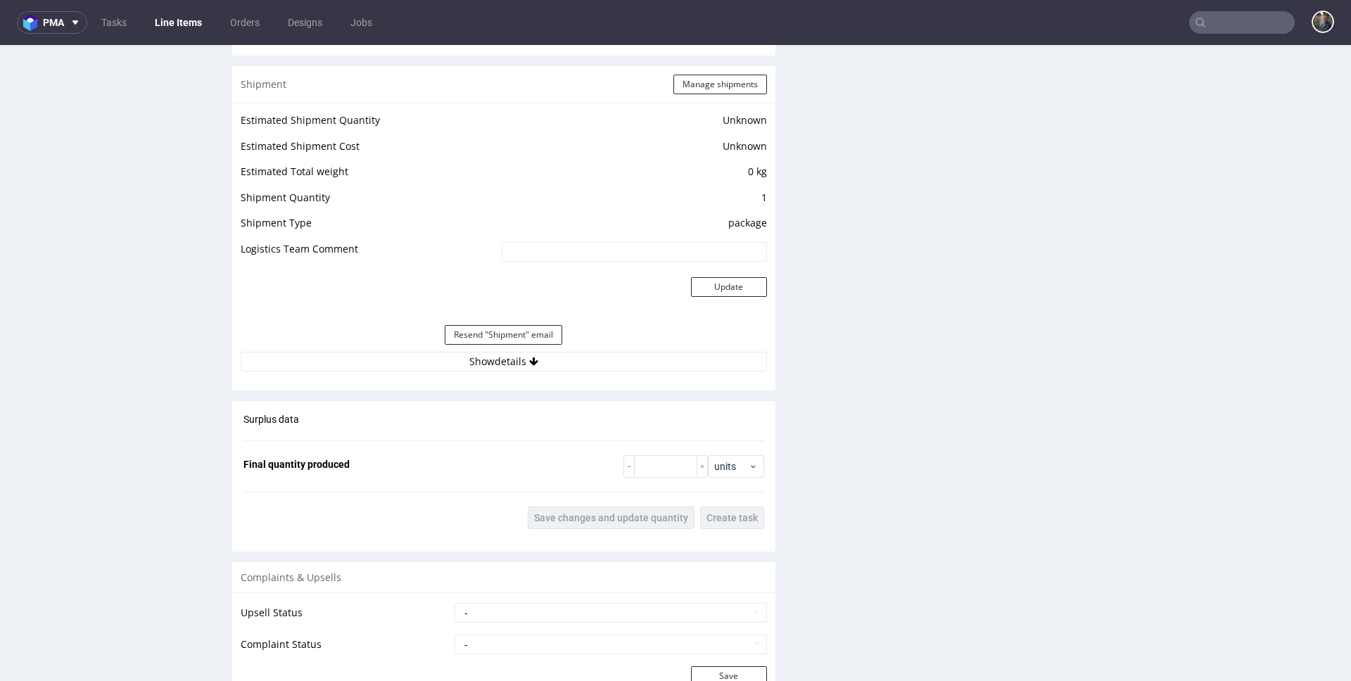
scroll to position [1239, 0]
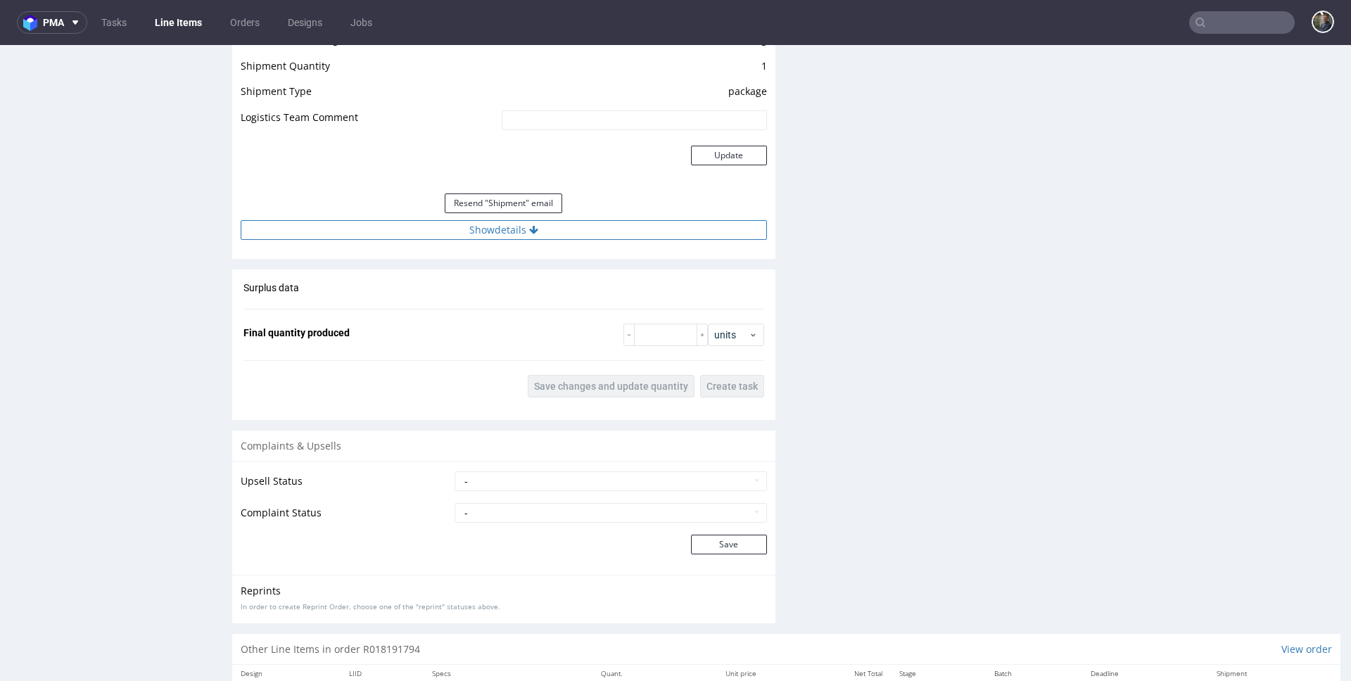
click at [509, 238] on button "Show details" at bounding box center [504, 230] width 526 height 20
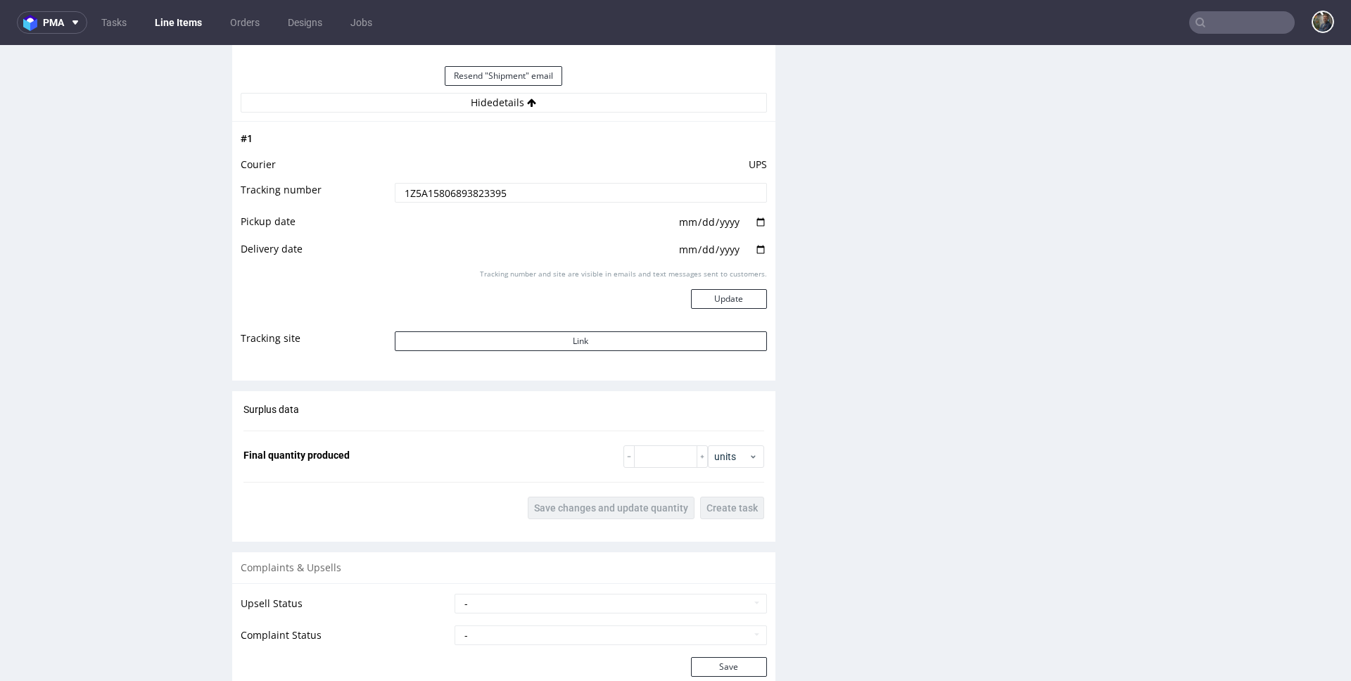
scroll to position [1367, 0]
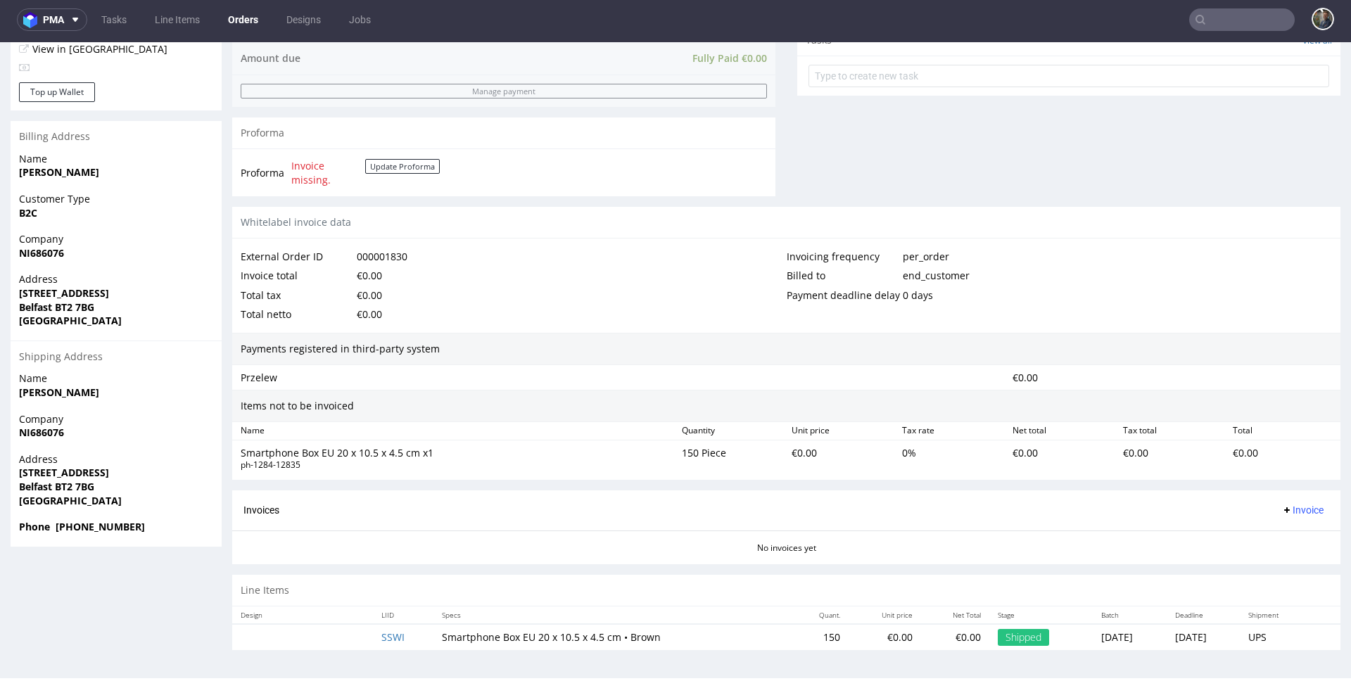
scroll to position [4, 0]
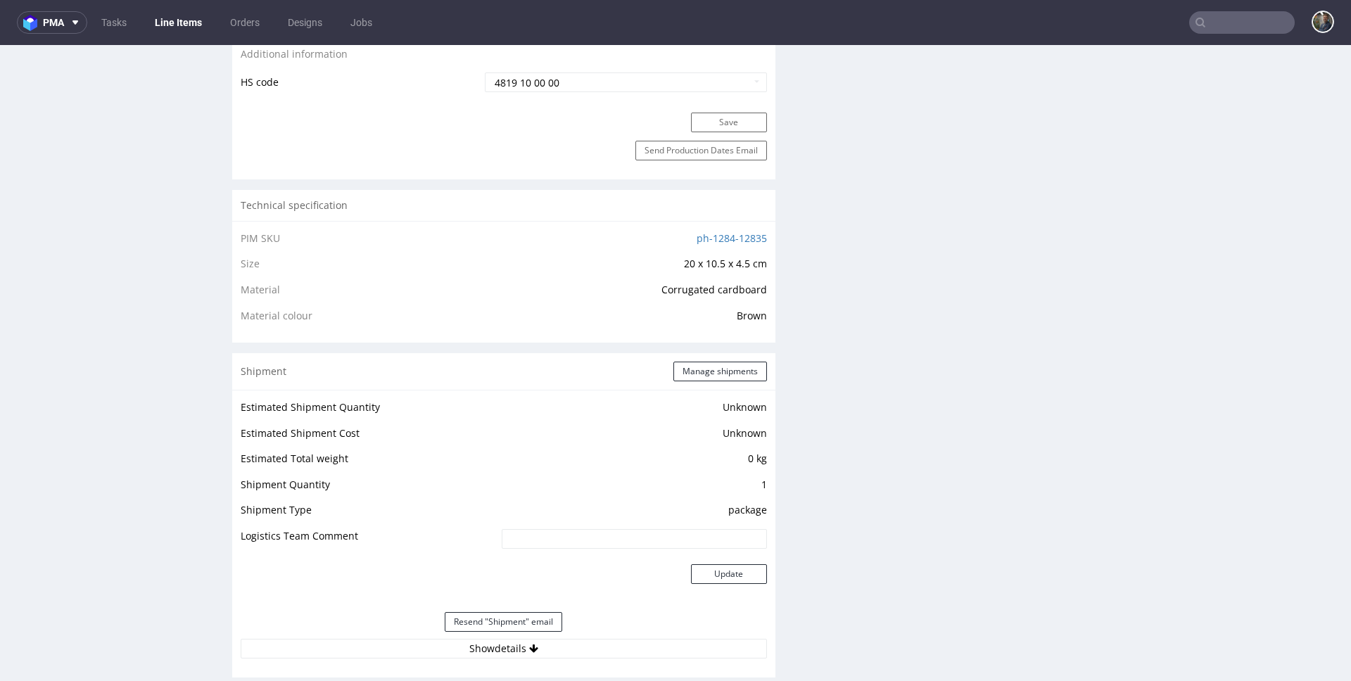
scroll to position [1024, 0]
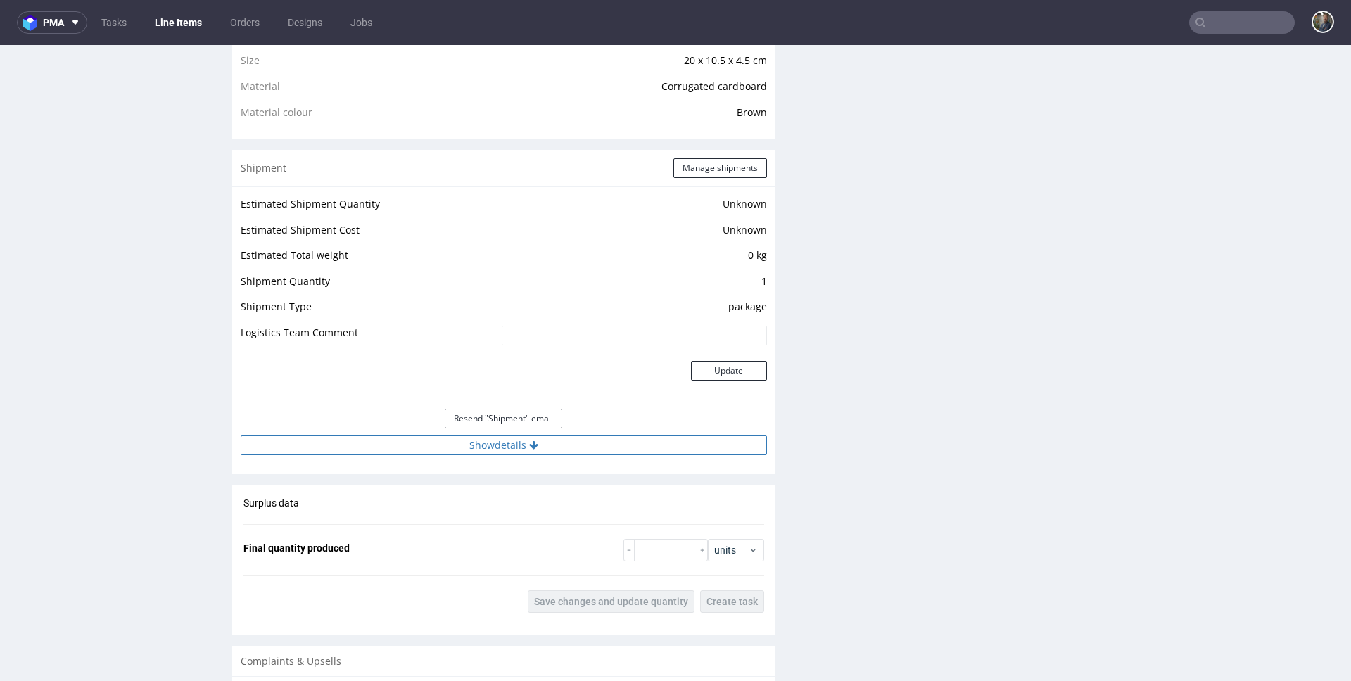
click at [498, 452] on button "Show details" at bounding box center [504, 445] width 526 height 20
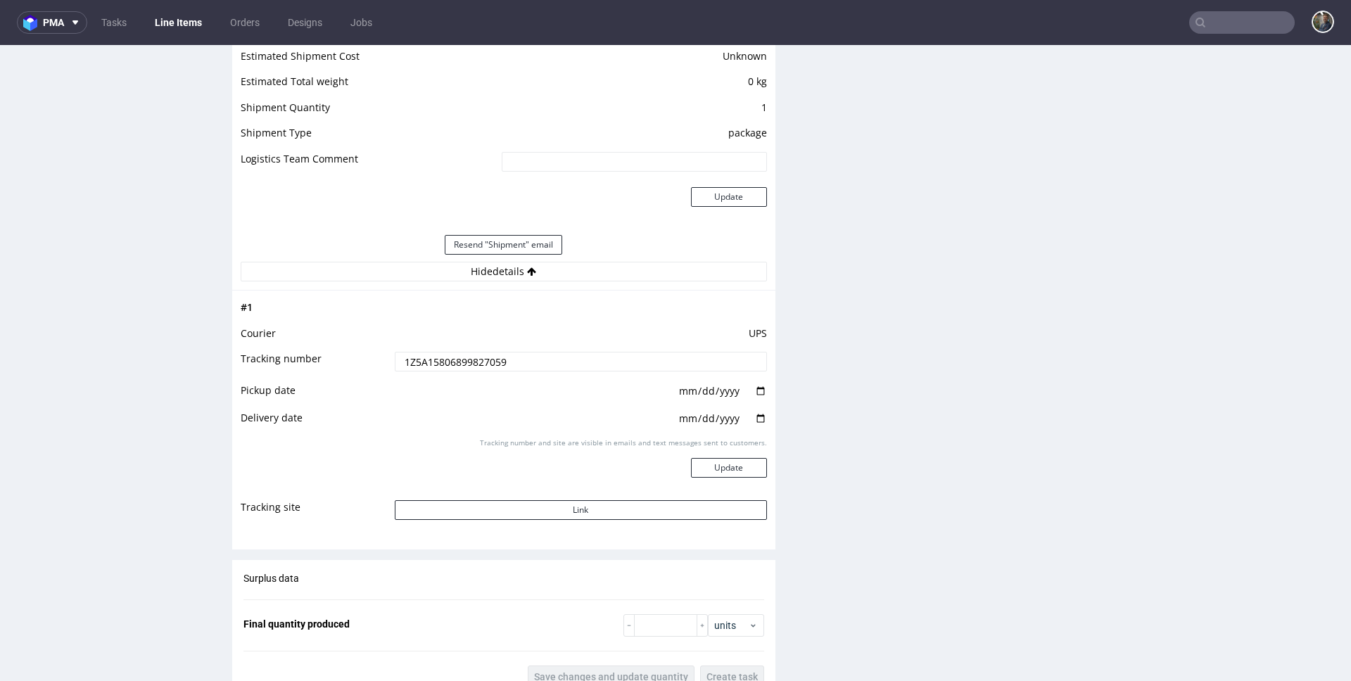
scroll to position [1323, 0]
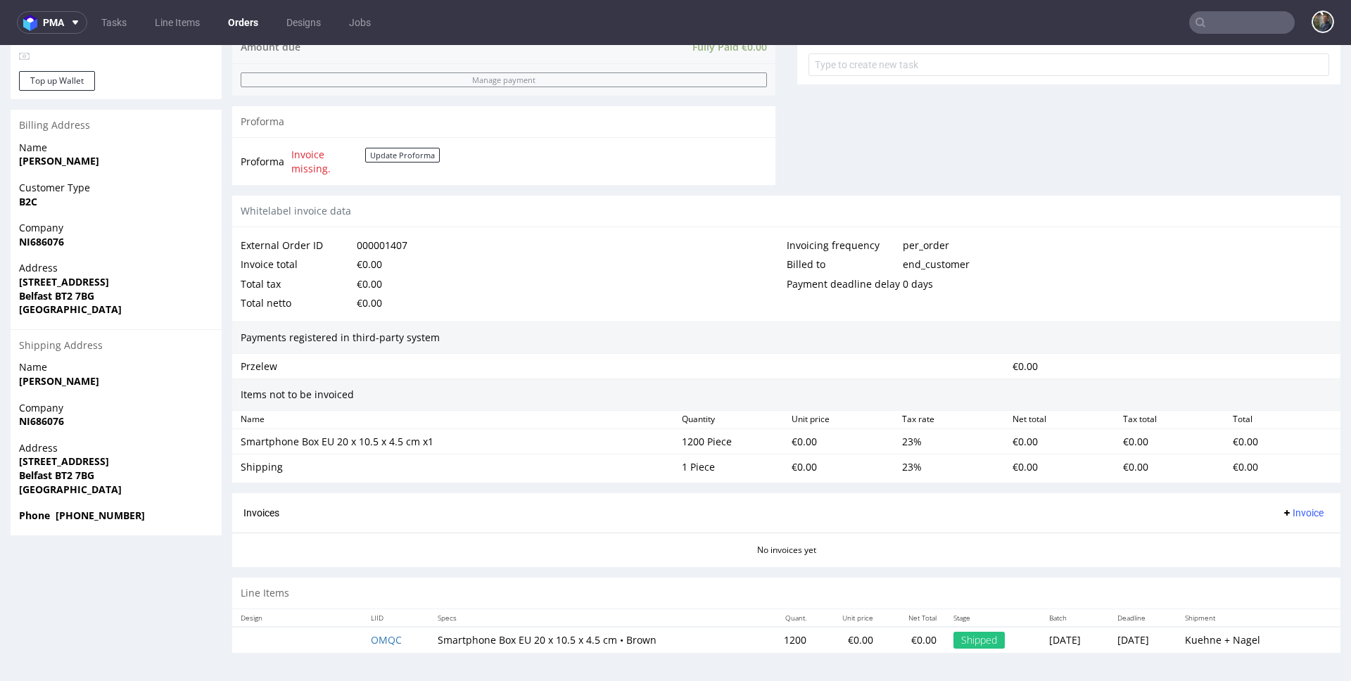
scroll to position [4, 0]
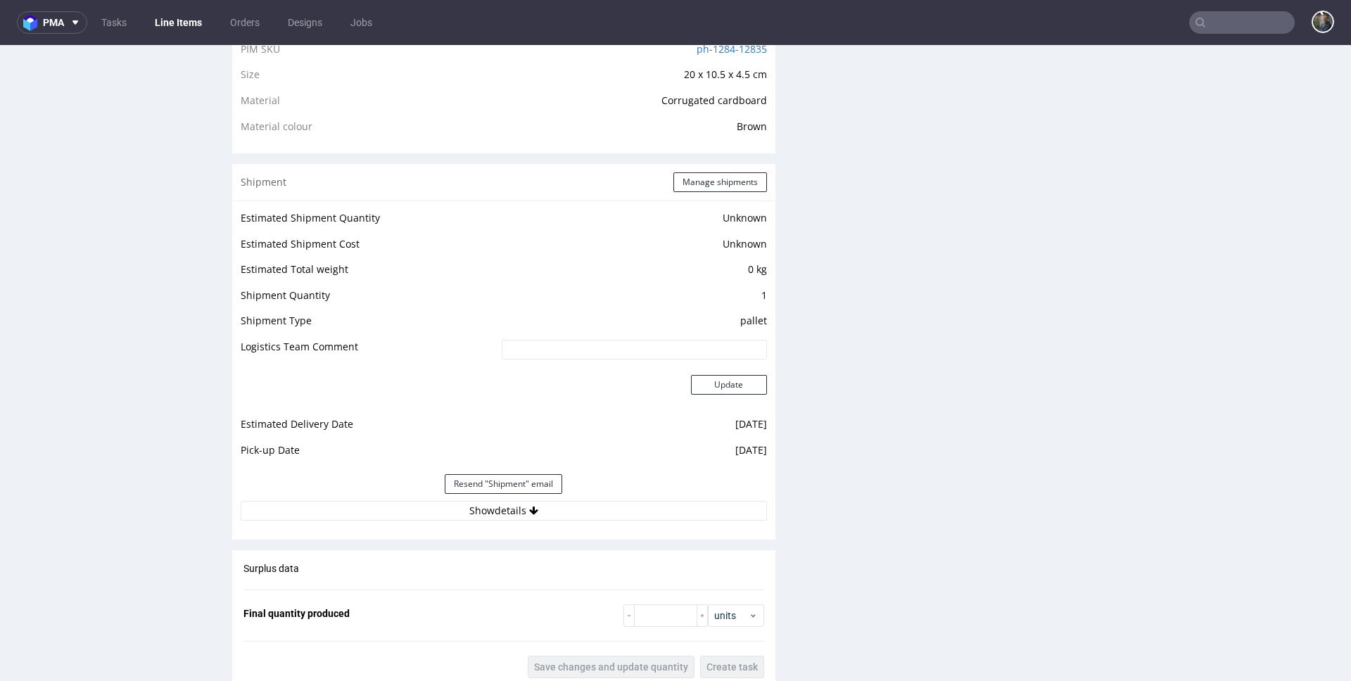
scroll to position [1123, 0]
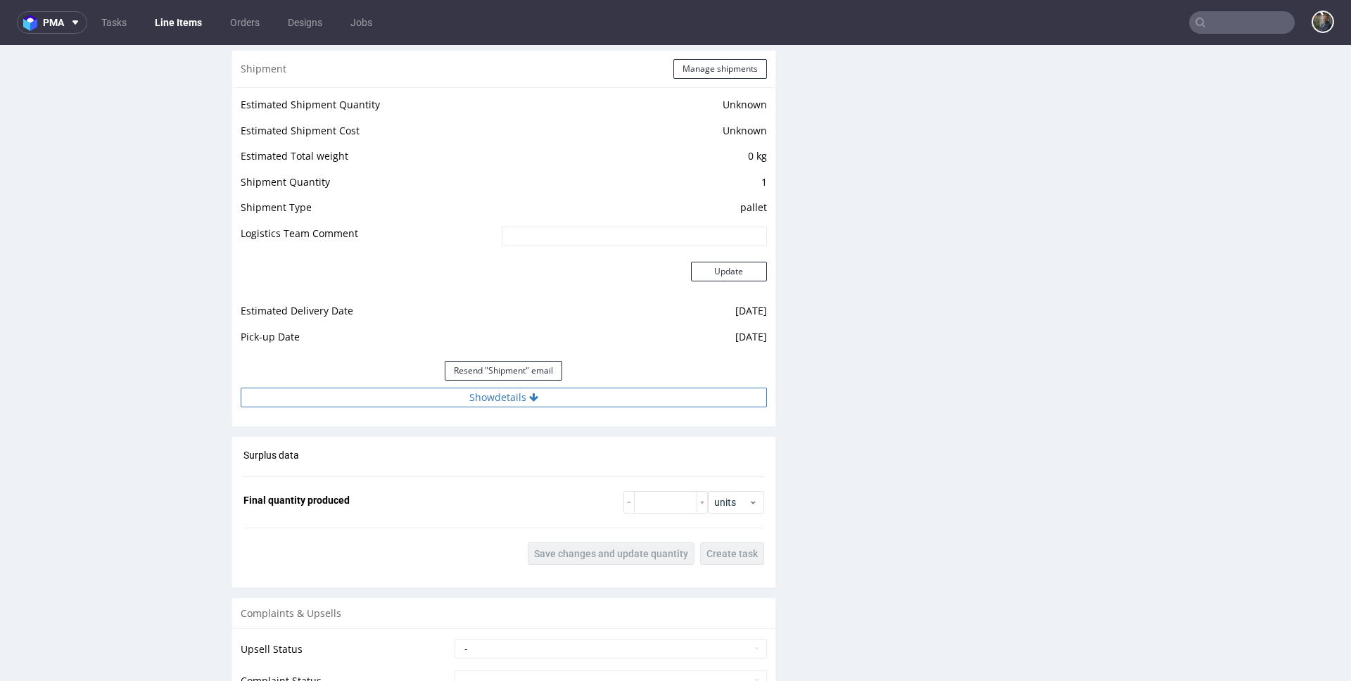
click at [503, 394] on button "Show details" at bounding box center [504, 398] width 526 height 20
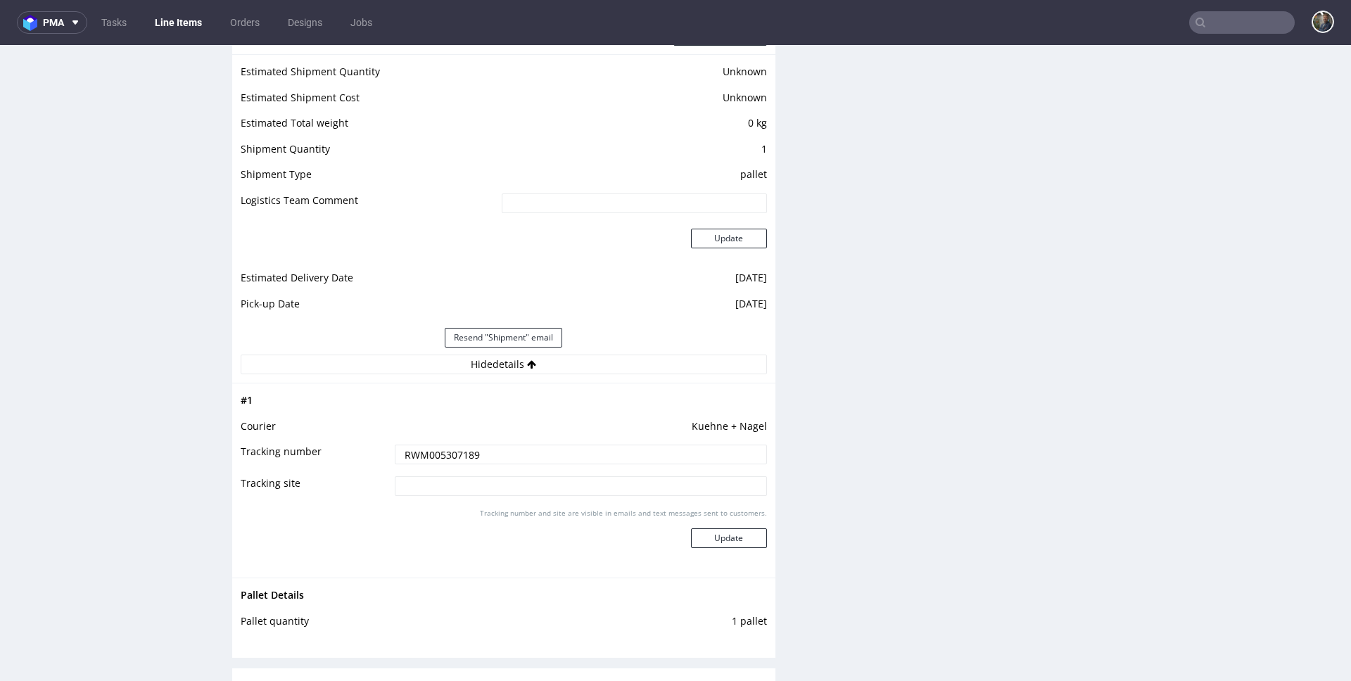
scroll to position [1184, 0]
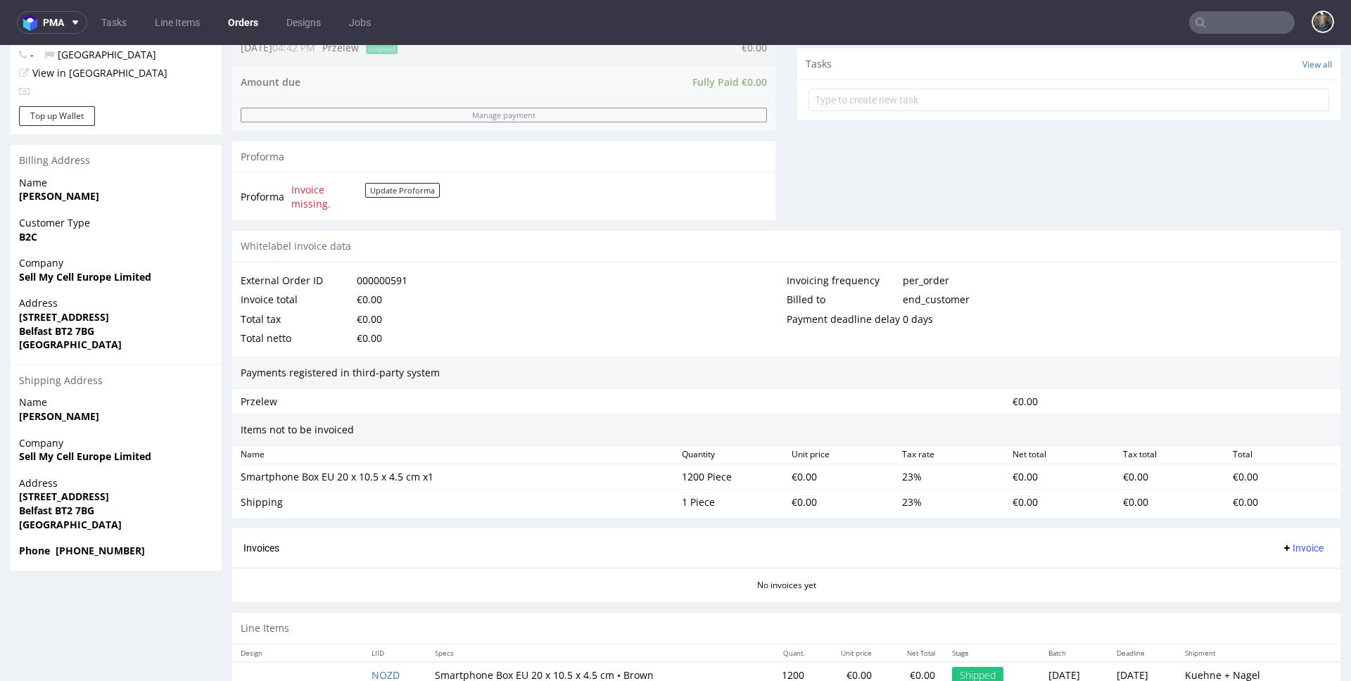
scroll to position [536, 0]
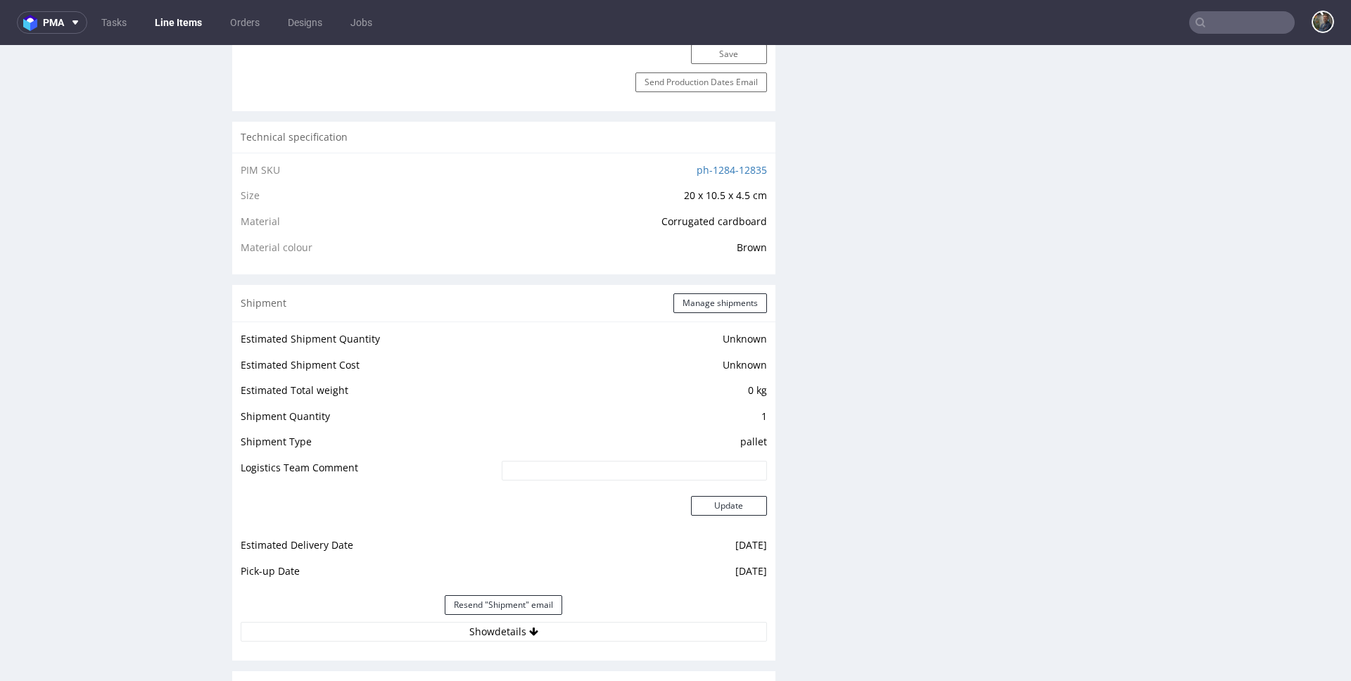
scroll to position [1102, 0]
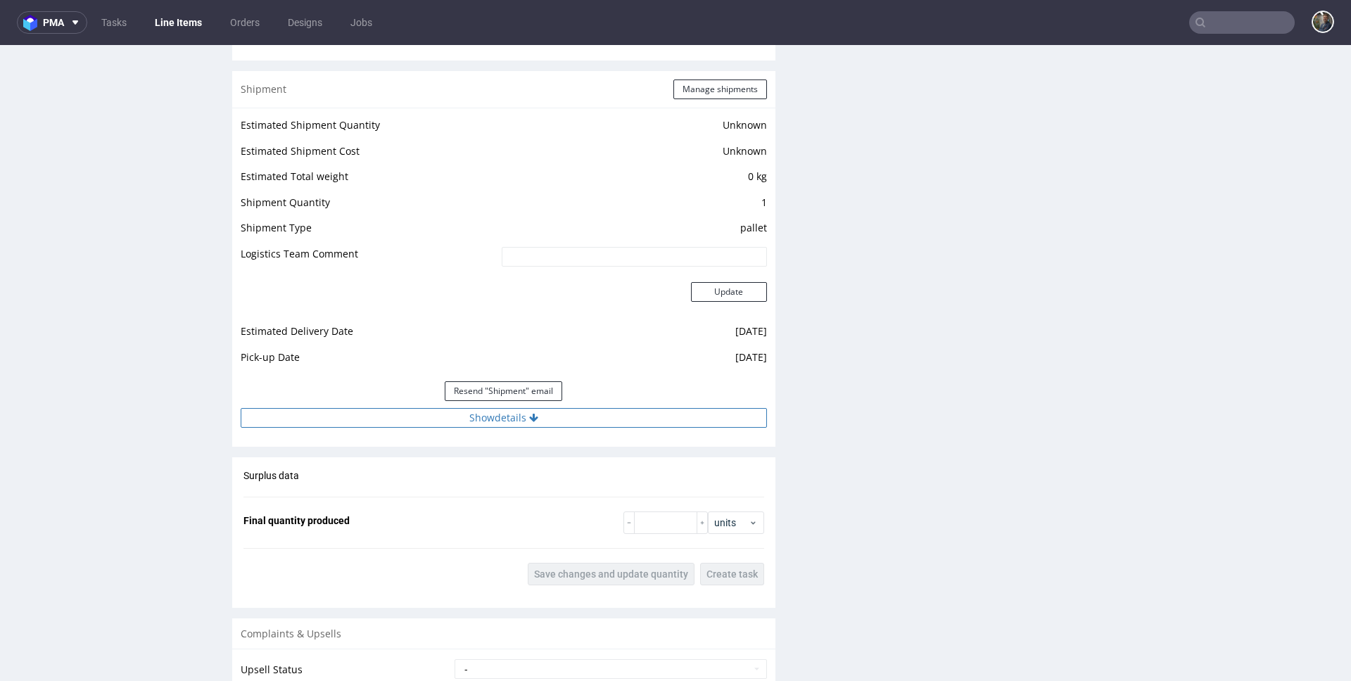
click at [514, 426] on button "Show details" at bounding box center [504, 418] width 526 height 20
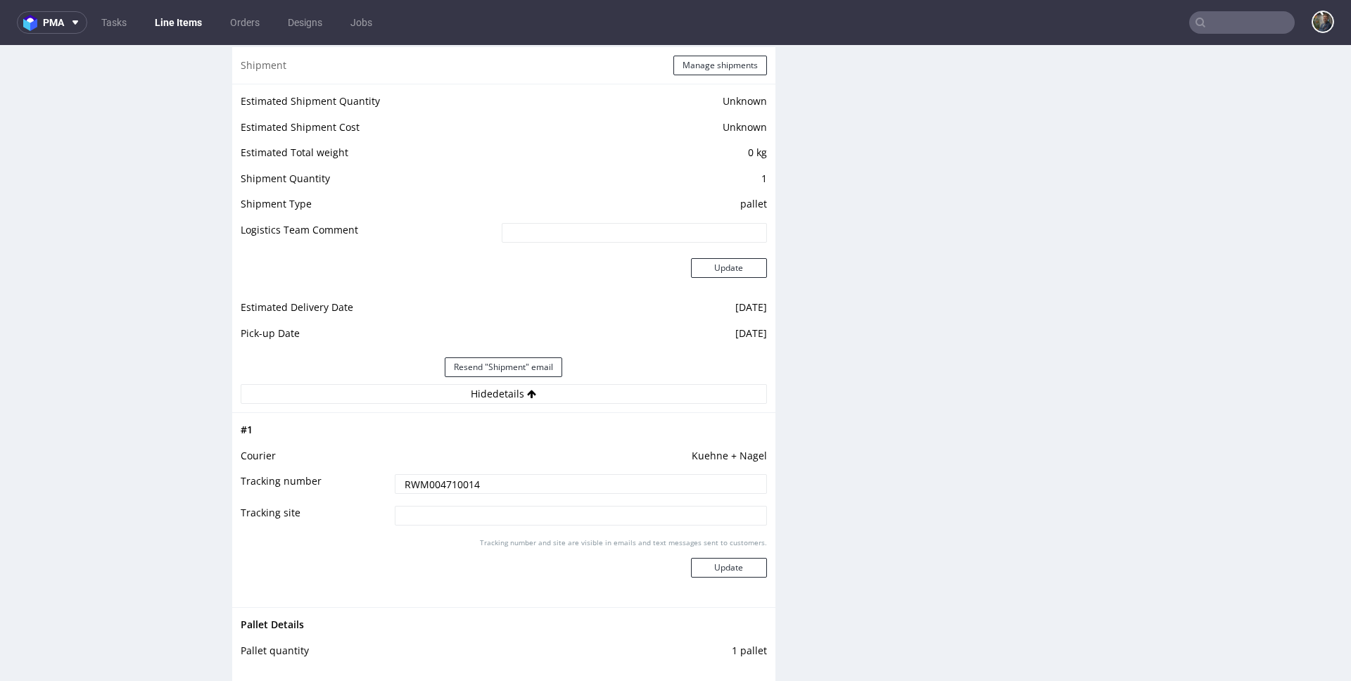
scroll to position [1135, 0]
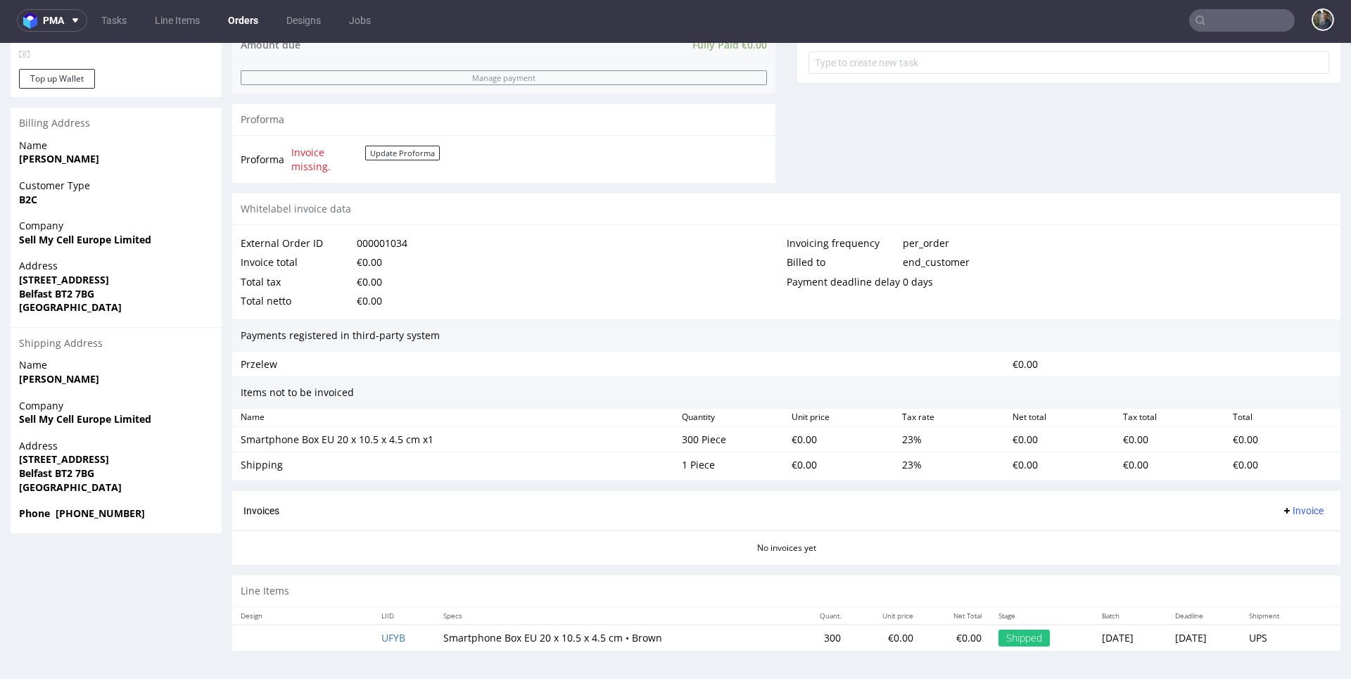
scroll to position [4, 0]
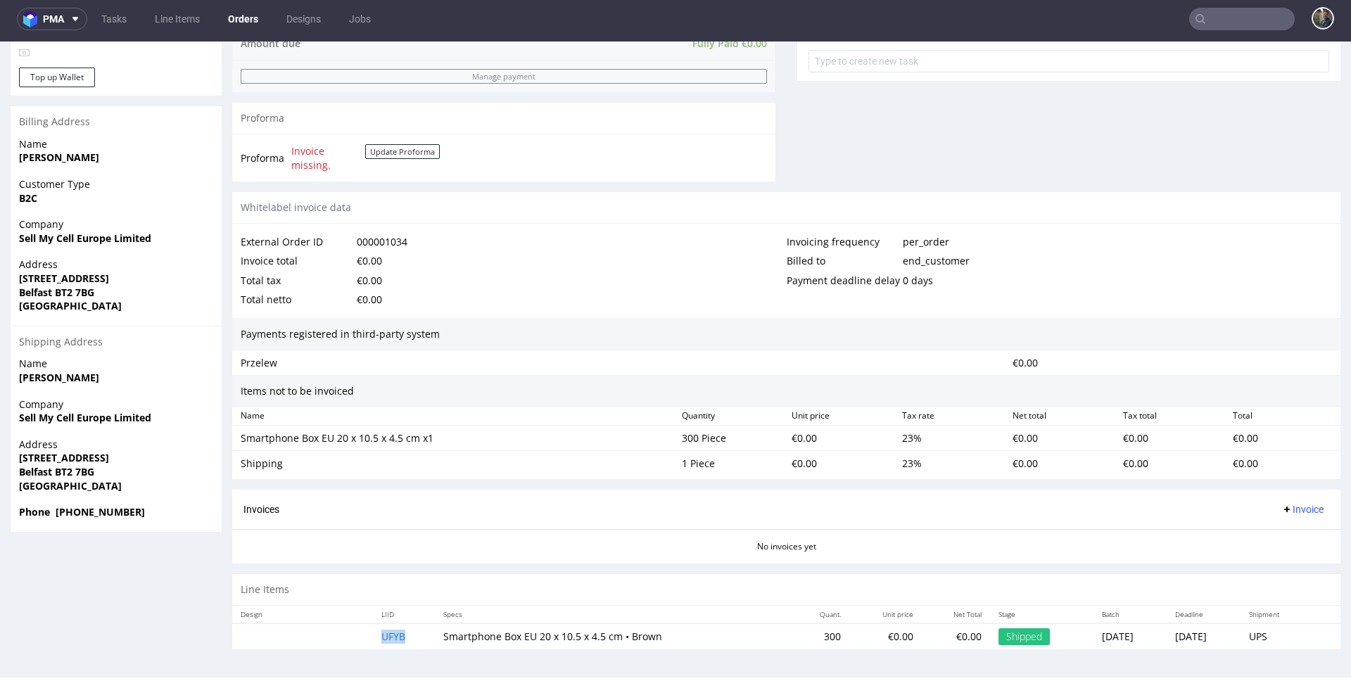
click at [379, 628] on td "UFYB" at bounding box center [404, 636] width 62 height 26
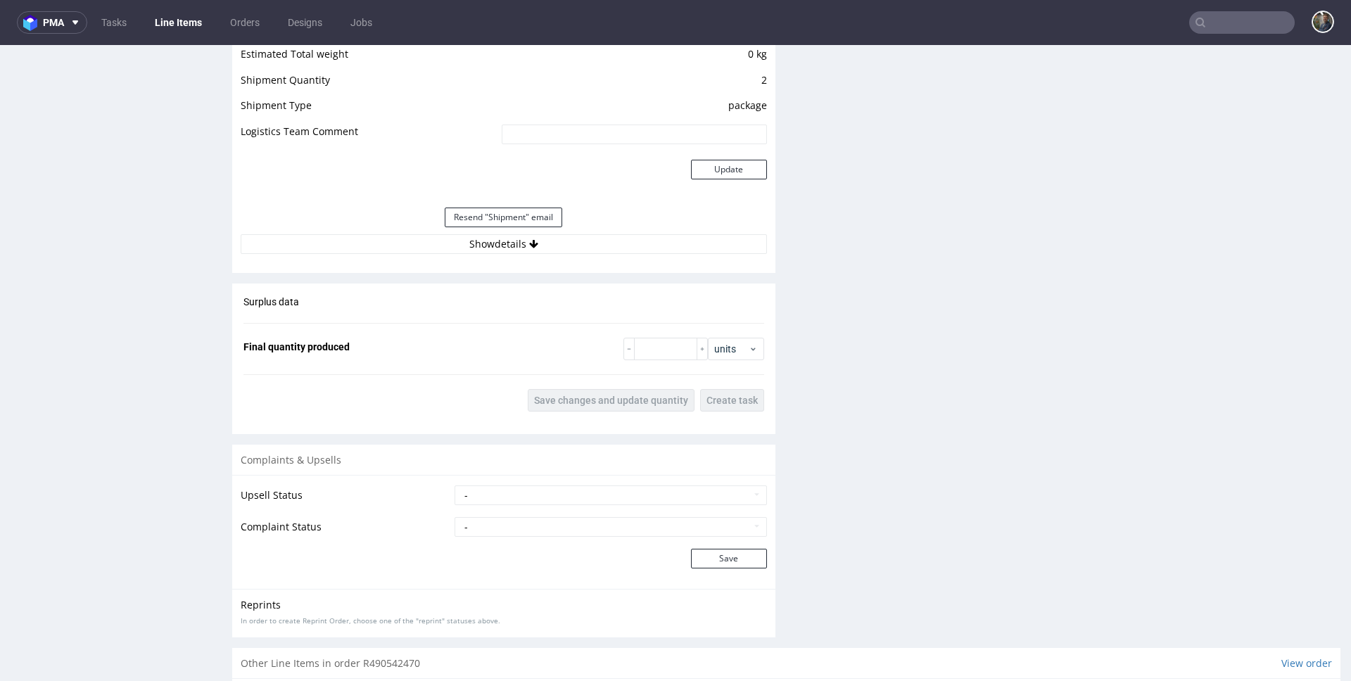
scroll to position [1252, 0]
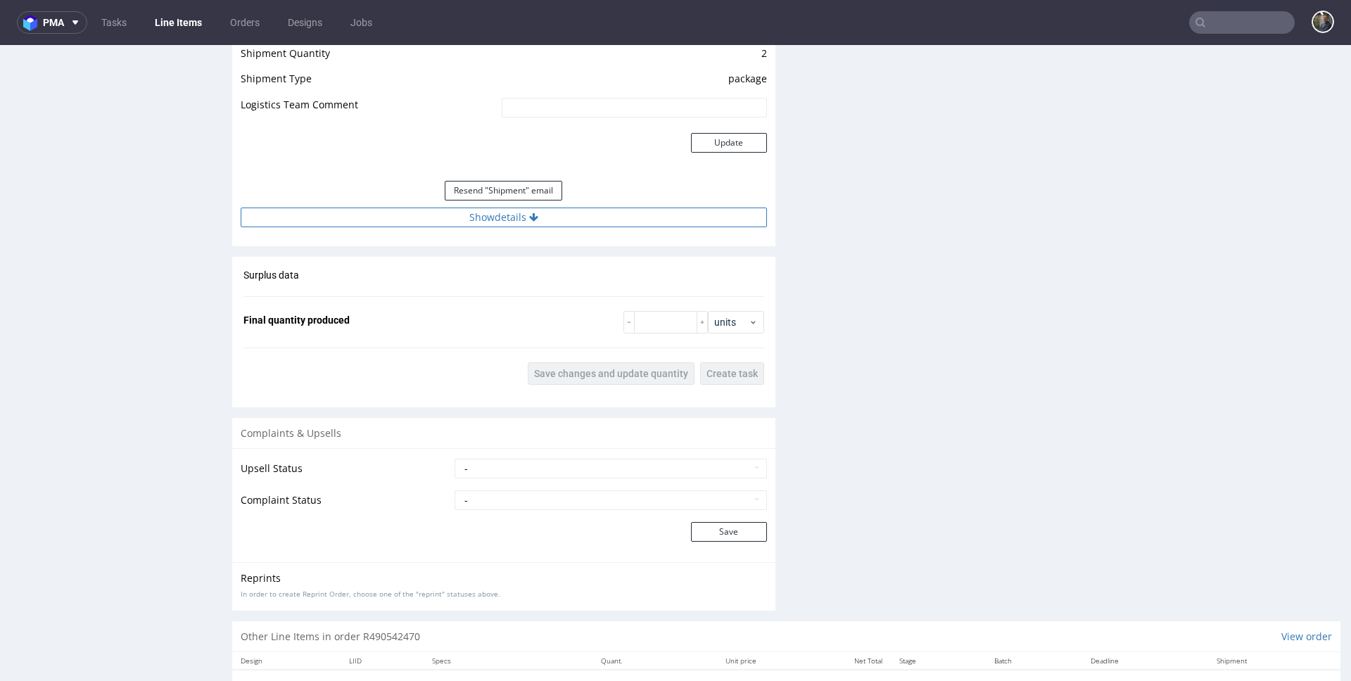
click at [507, 224] on button "Show details" at bounding box center [504, 218] width 526 height 20
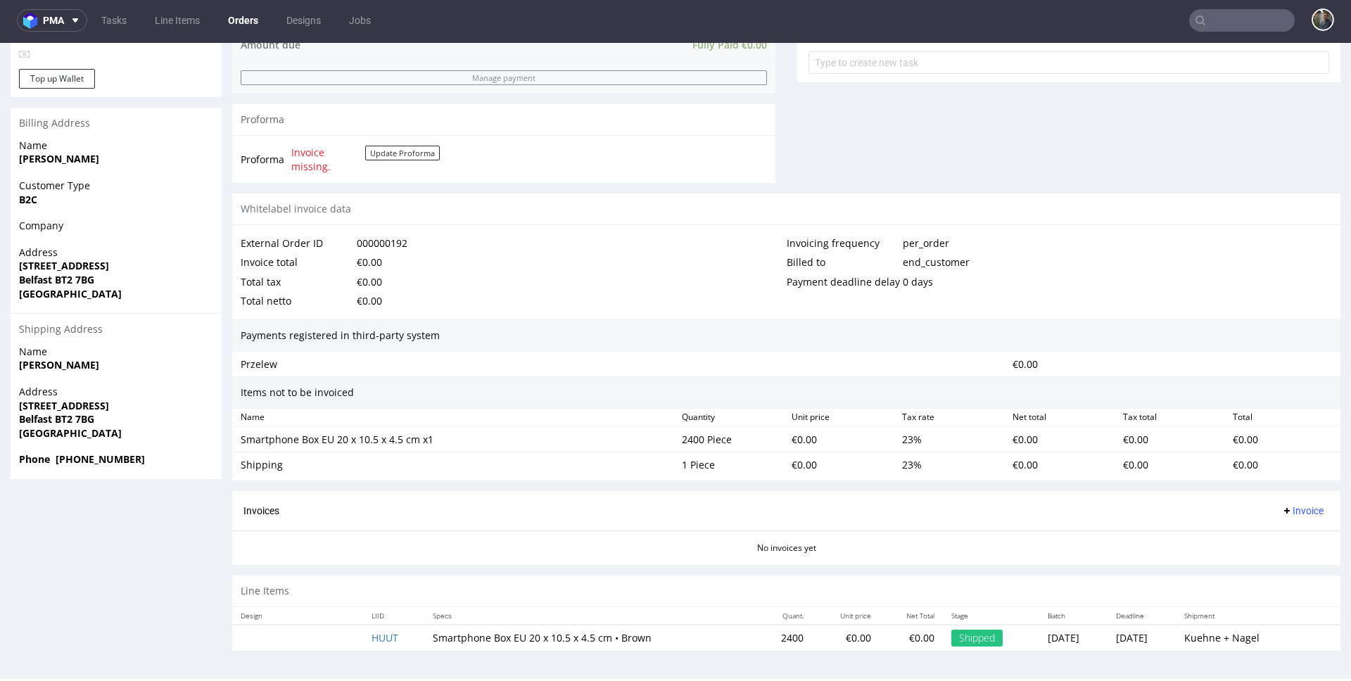
scroll to position [4, 0]
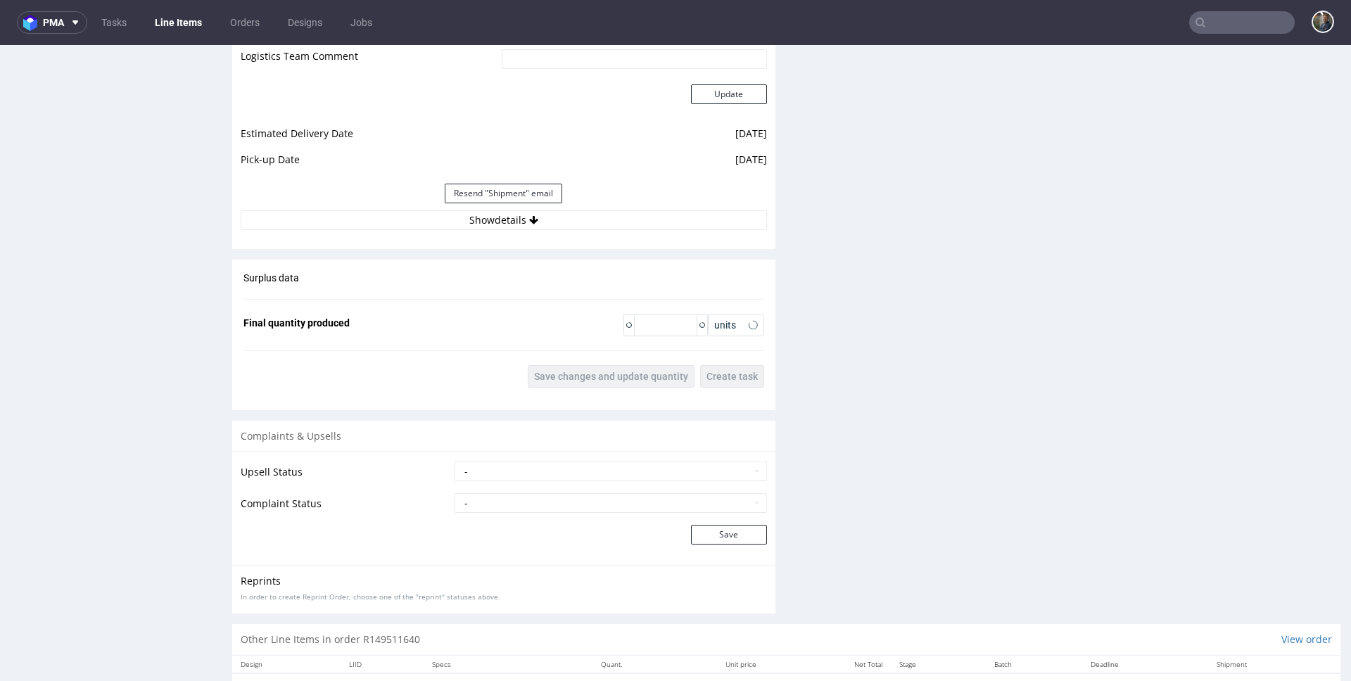
scroll to position [1377, 0]
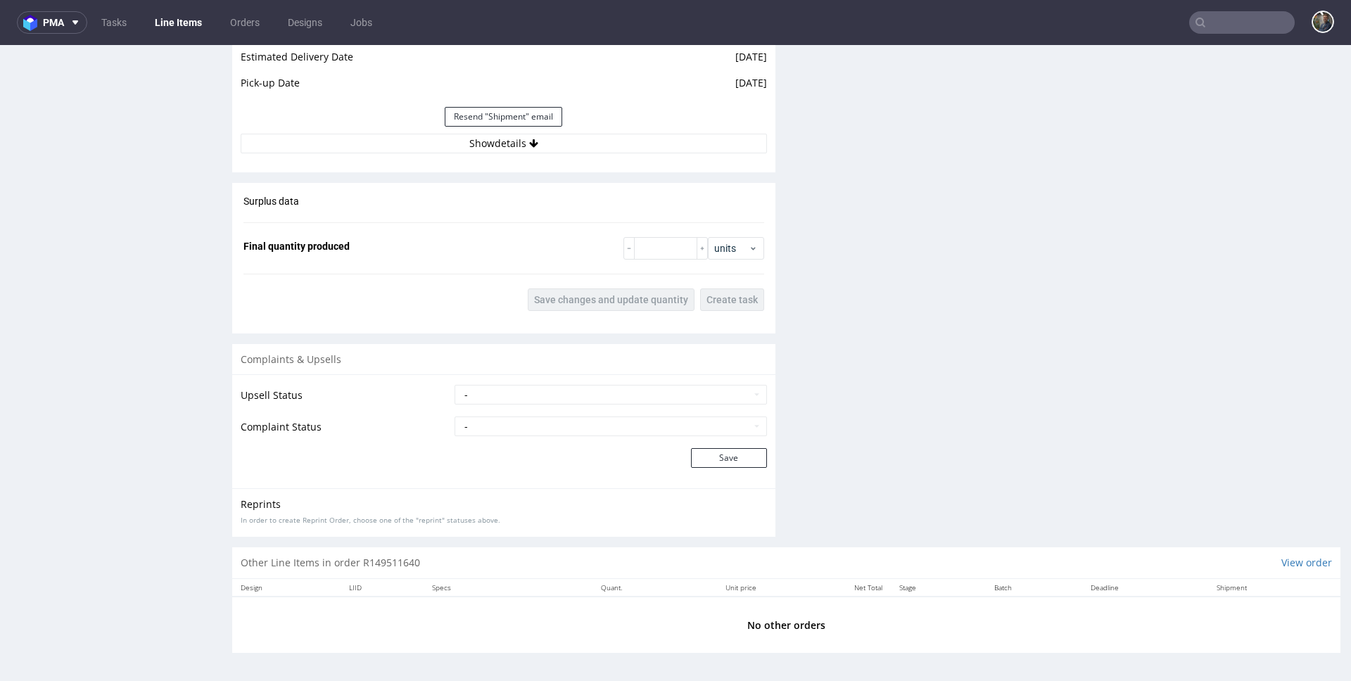
click at [502, 148] on button "Show details" at bounding box center [504, 144] width 526 height 20
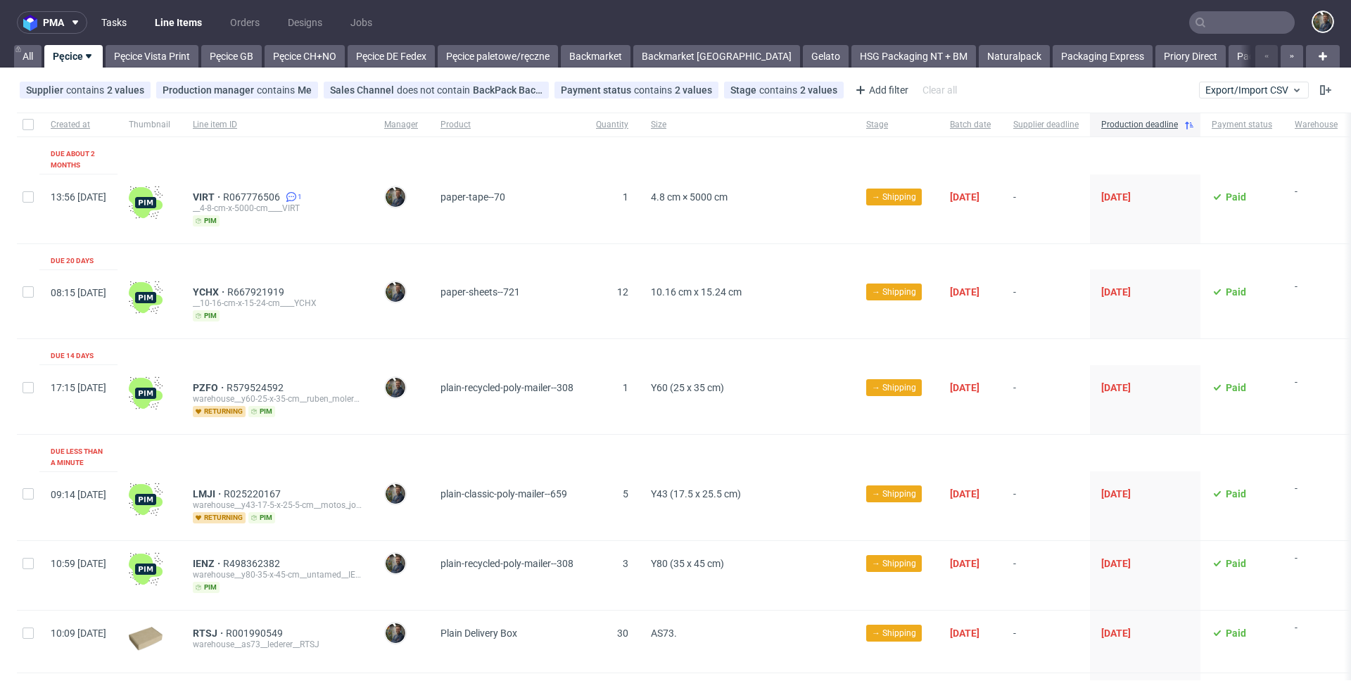
click at [122, 20] on link "Tasks" at bounding box center [114, 22] width 42 height 23
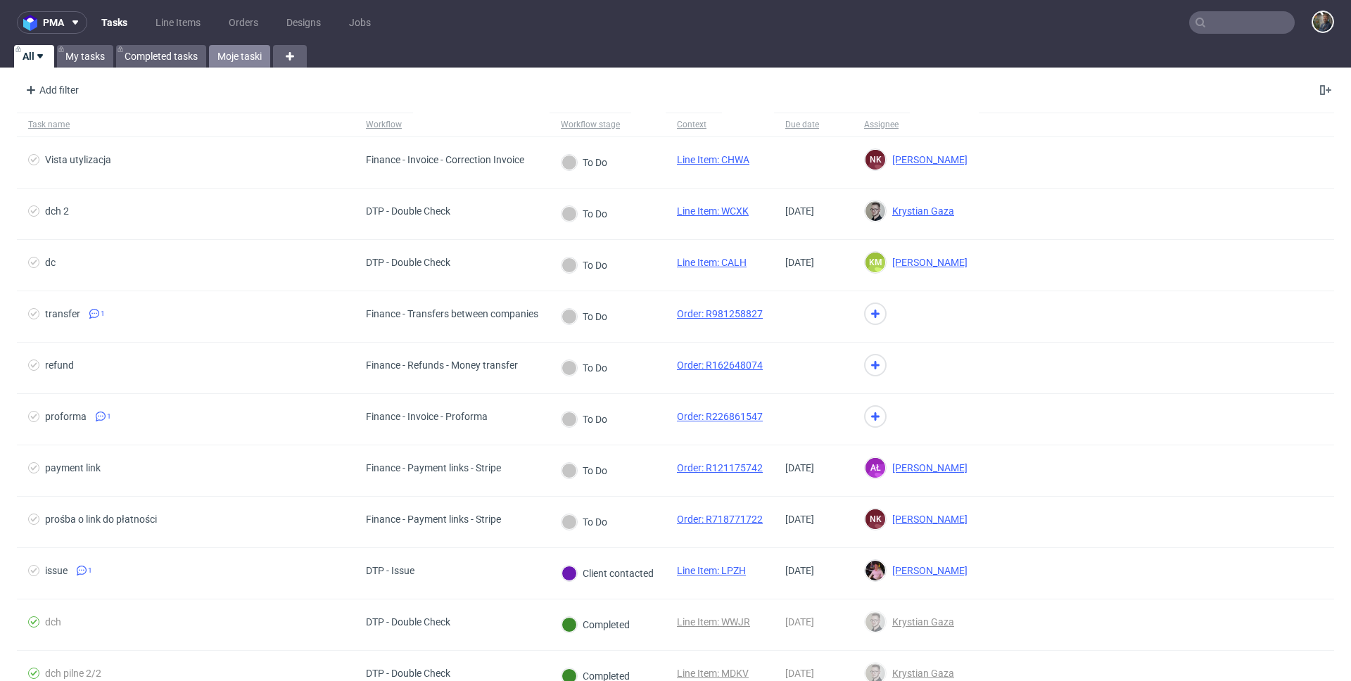
click at [255, 57] on link "Moje taski" at bounding box center [239, 56] width 61 height 23
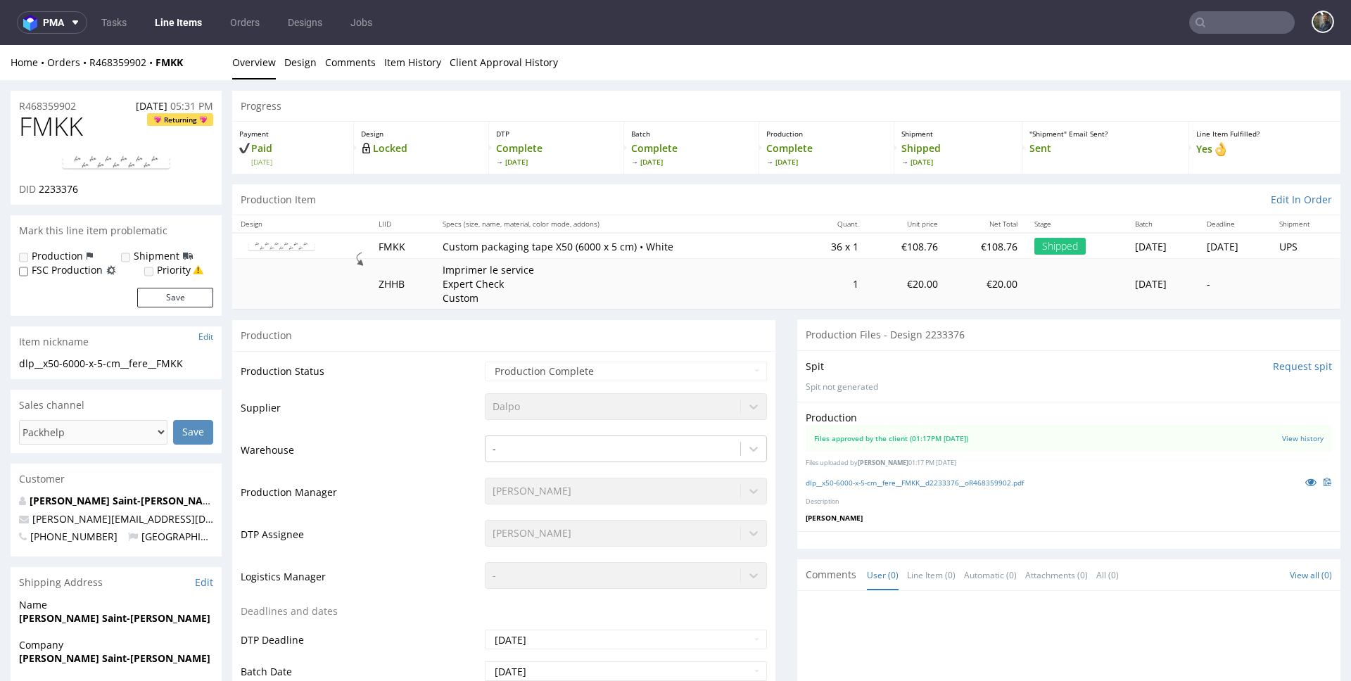
scroll to position [487, 0]
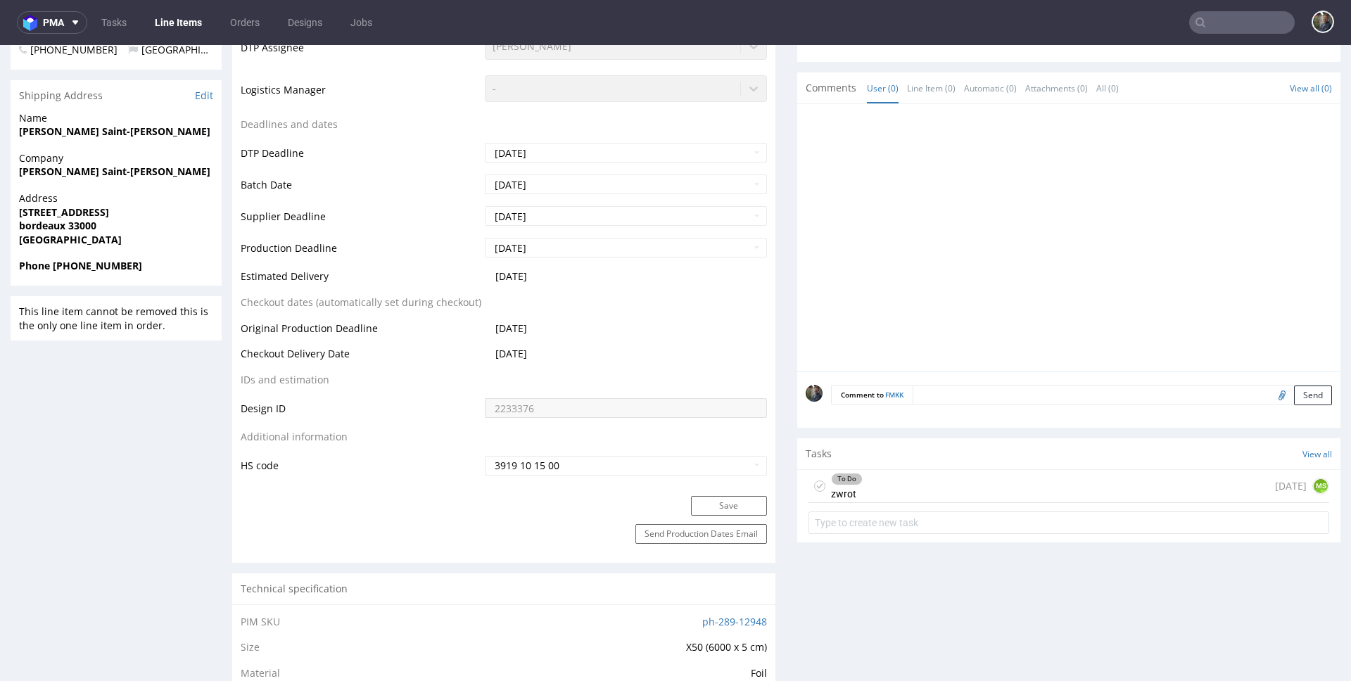
click at [878, 504] on div "To Do zwrot [DATE] MS" at bounding box center [1068, 505] width 543 height 70
click at [883, 485] on div "To Do zwrot [DATE] MS" at bounding box center [1068, 486] width 521 height 33
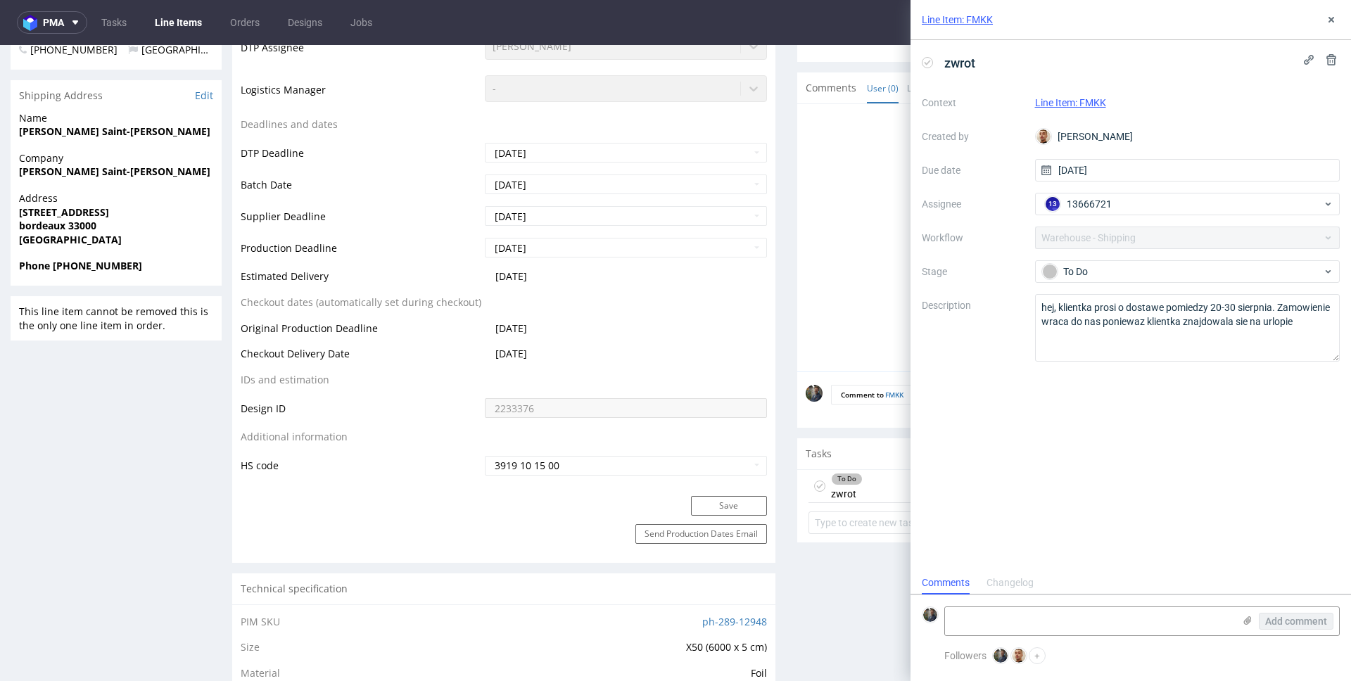
scroll to position [11, 0]
drag, startPoint x: 1299, startPoint y: 338, endPoint x: 1057, endPoint y: 322, distance: 243.2
click at [1007, 286] on div "Context Line Item: FMKK Created by [PERSON_NAME] Due date [DATE] Assignee [PERS…" at bounding box center [1131, 226] width 418 height 270
click at [1153, 382] on div "zwrot Context Line Item: FMKK Created by [PERSON_NAME] Due date [DATE] Assignee…" at bounding box center [1130, 305] width 440 height 531
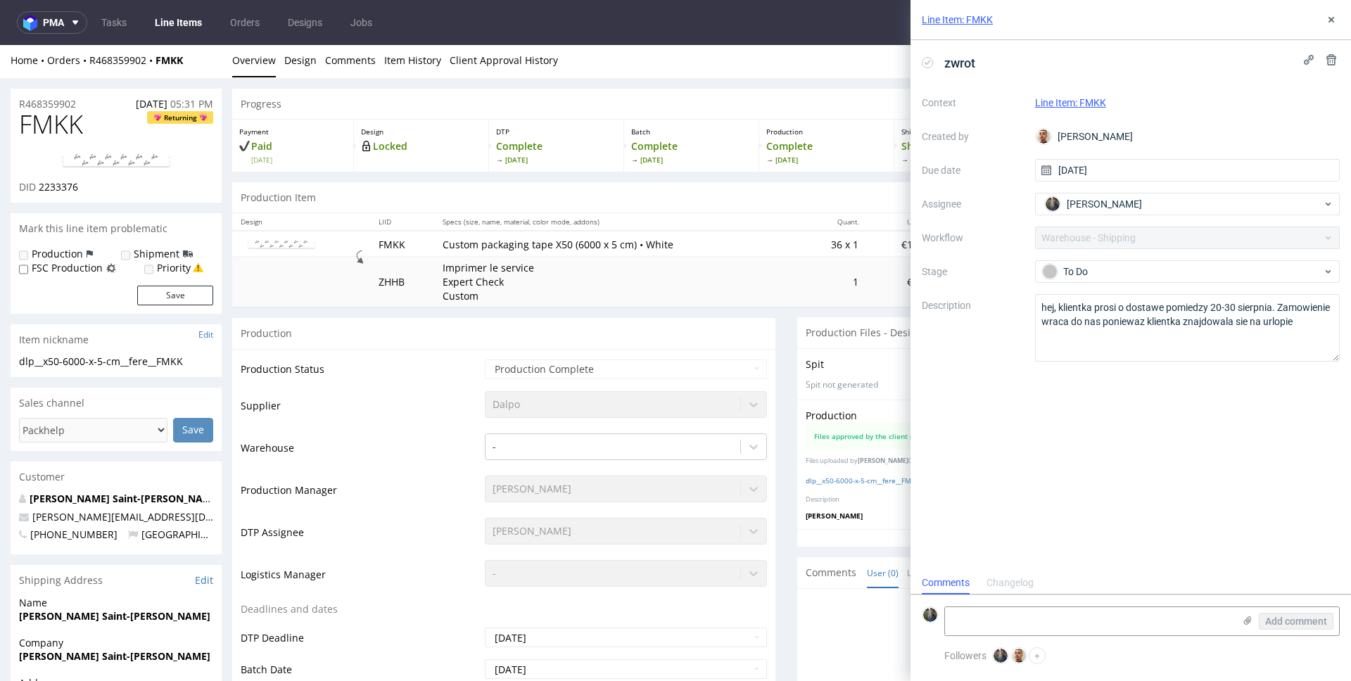
scroll to position [0, 0]
click at [51, 128] on span "FMKK" at bounding box center [51, 127] width 64 height 28
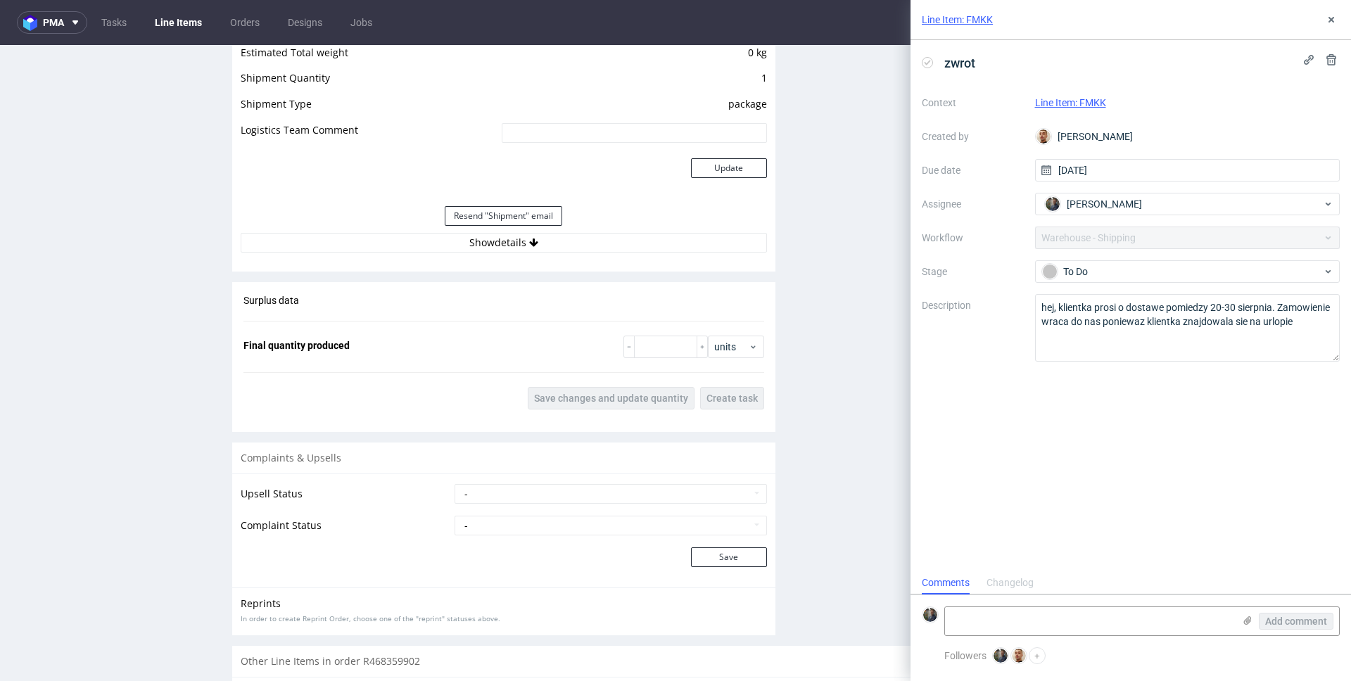
scroll to position [1422, 0]
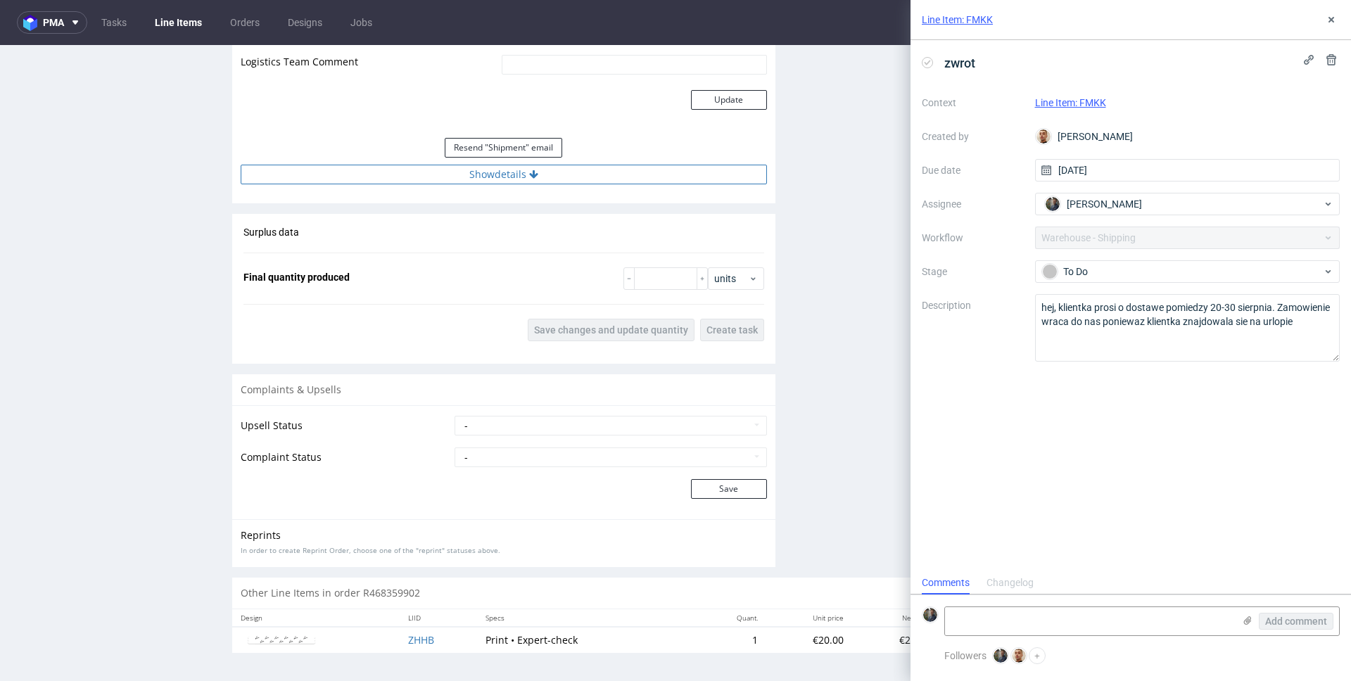
click at [494, 180] on button "Show details" at bounding box center [504, 175] width 526 height 20
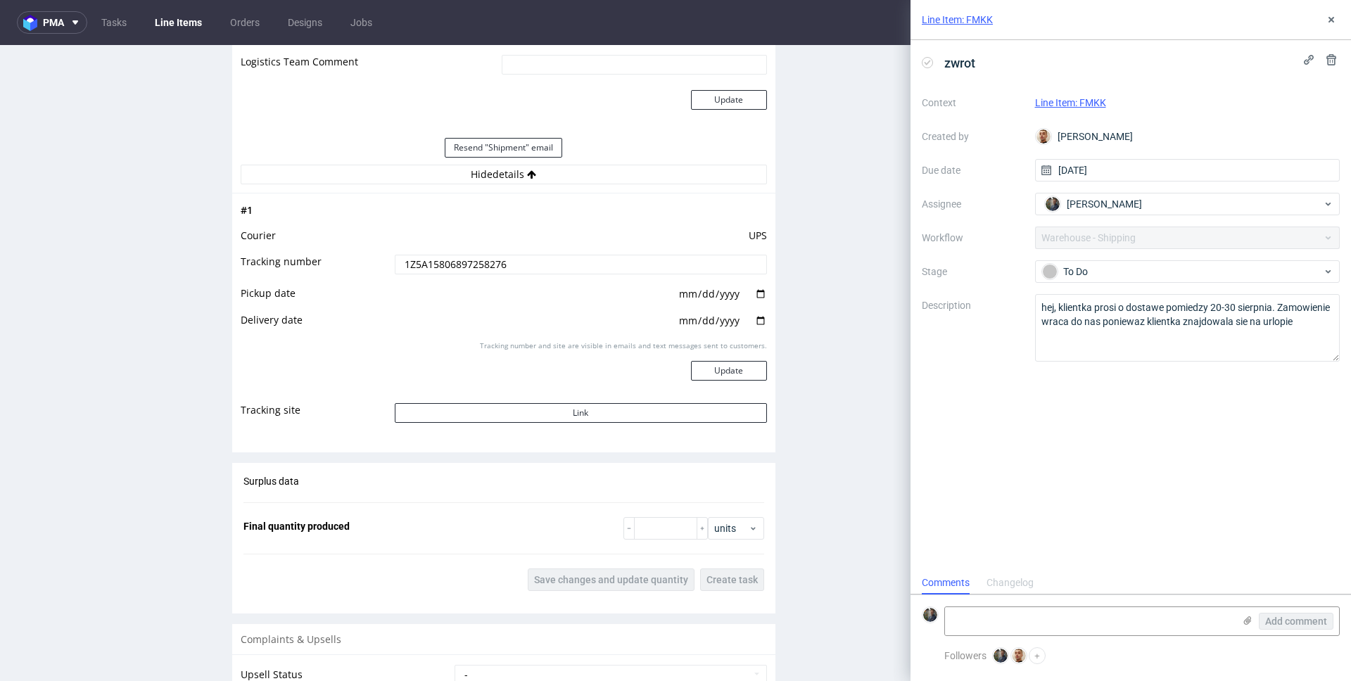
click at [451, 267] on input "1Z5A15806897258276" at bounding box center [581, 265] width 372 height 20
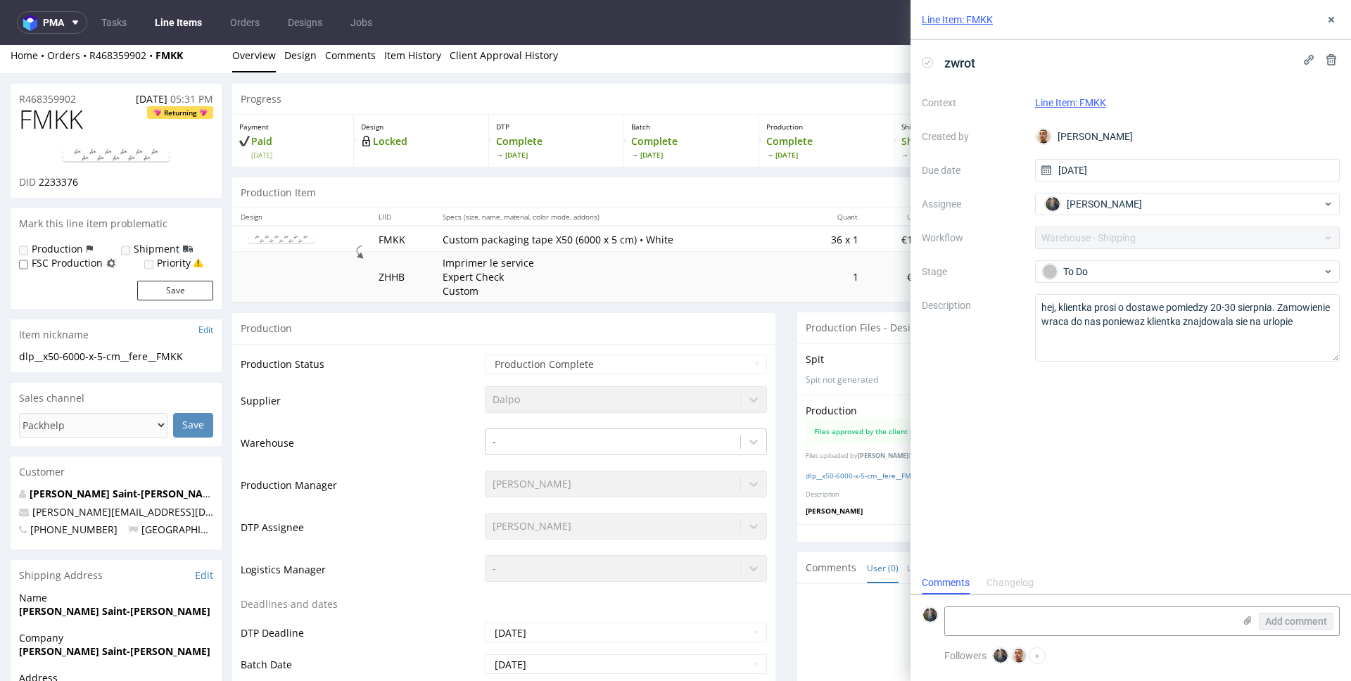
scroll to position [0, 0]
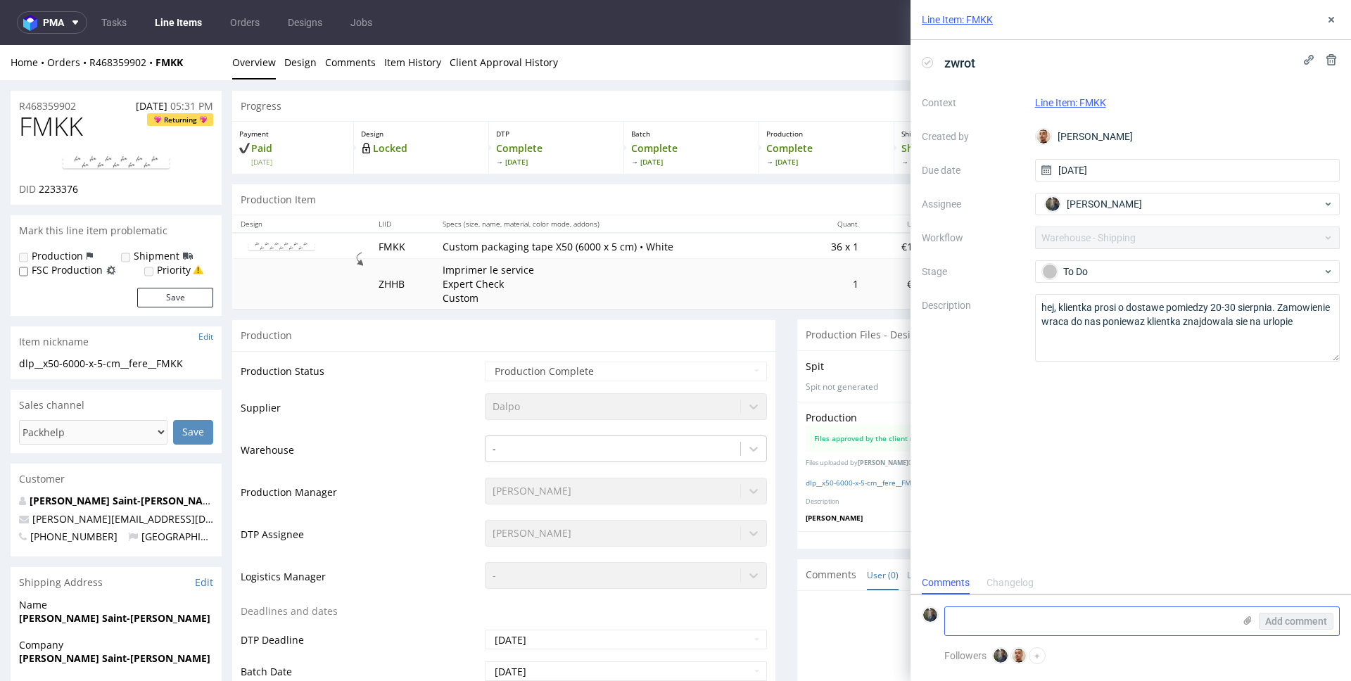
click at [1007, 610] on textarea at bounding box center [1089, 621] width 288 height 28
paste textarea "1Z5A15806884888995"
type textarea "tracking zwrotny 1Z5A15806884888995"
click at [1304, 625] on span "Add comment" at bounding box center [1296, 621] width 62 height 10
click at [1090, 435] on div "zwrot Context Line Item: FMKK Created by [PERSON_NAME] Due date [DATE] Assignee…" at bounding box center [1130, 274] width 440 height 469
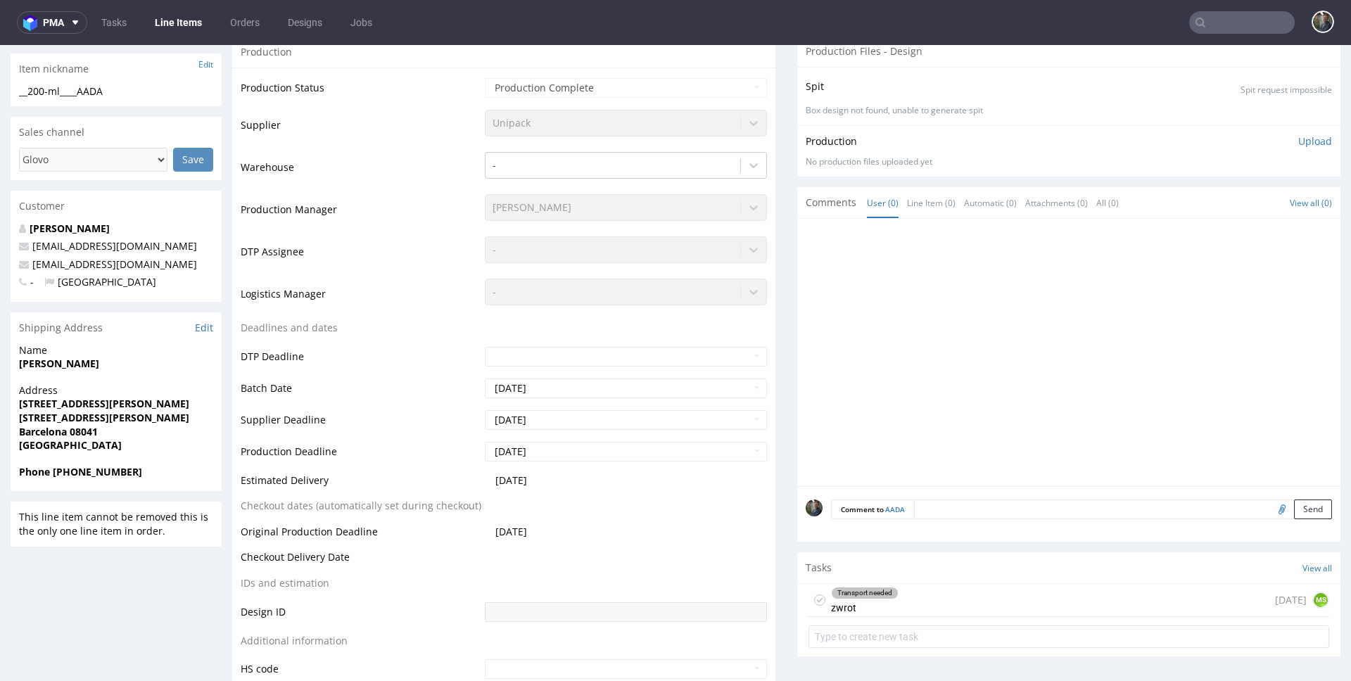
scroll to position [475, 0]
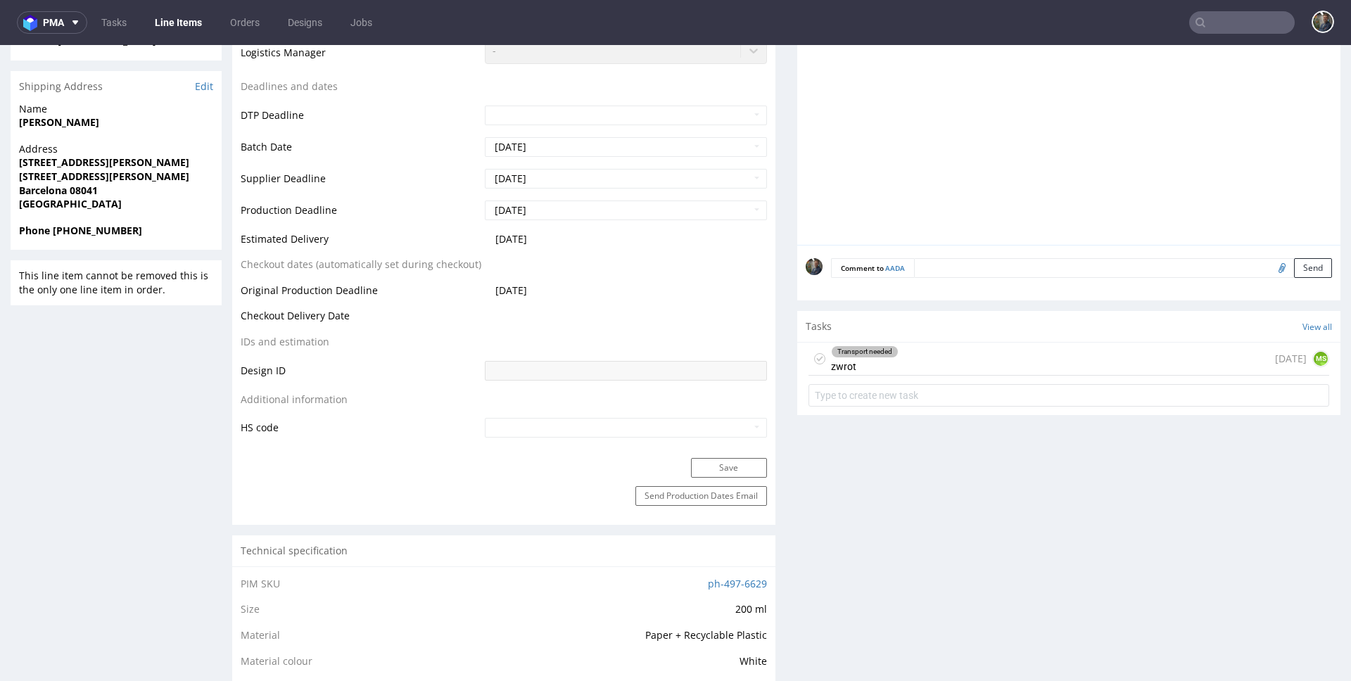
click at [887, 368] on div "Transport needed zwrot" at bounding box center [865, 359] width 68 height 32
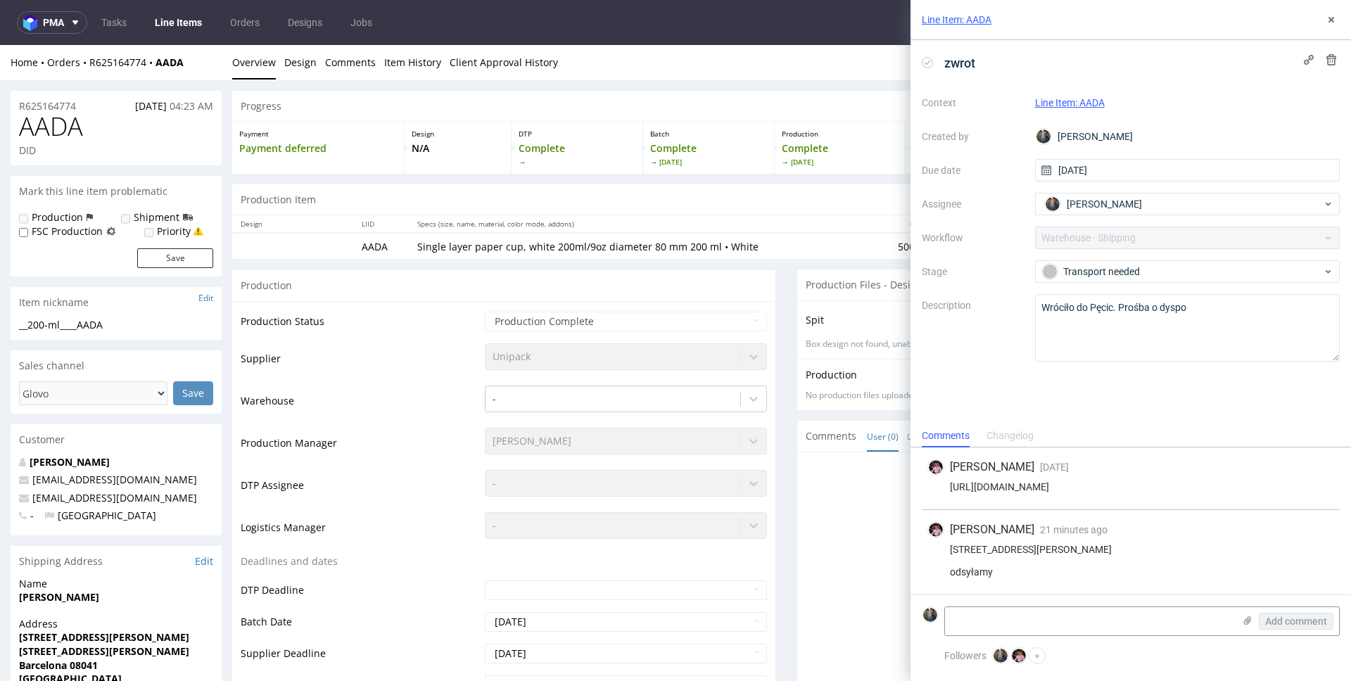
click at [50, 125] on span "AADA" at bounding box center [51, 127] width 64 height 28
copy span "AADA"
click at [1038, 544] on div "[STREET_ADDRESS][PERSON_NAME] odsyłamy" at bounding box center [1130, 561] width 407 height 34
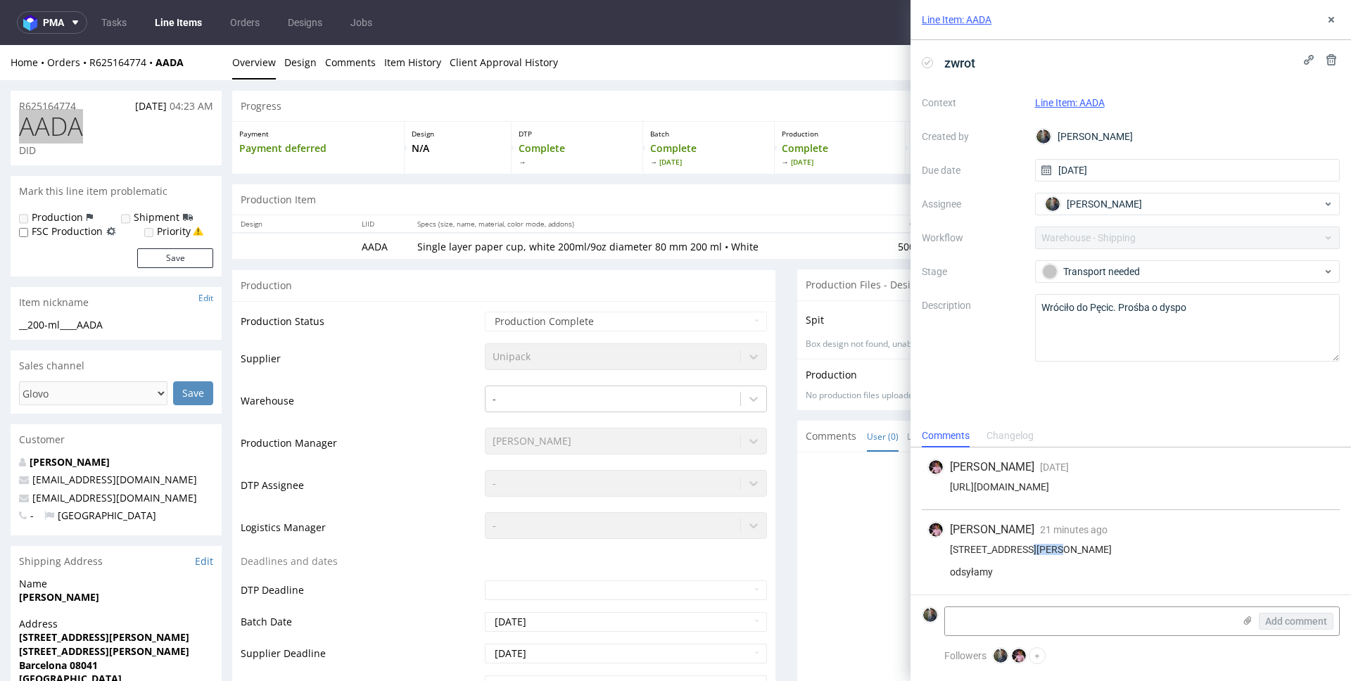
click at [1038, 544] on div "[STREET_ADDRESS][PERSON_NAME] odsyłamy" at bounding box center [1130, 561] width 407 height 34
copy div "[STREET_ADDRESS][PERSON_NAME] 0"
click at [963, 552] on div "[STREET_ADDRESS][PERSON_NAME] odsyłamy" at bounding box center [1130, 561] width 407 height 34
copy div "08041"
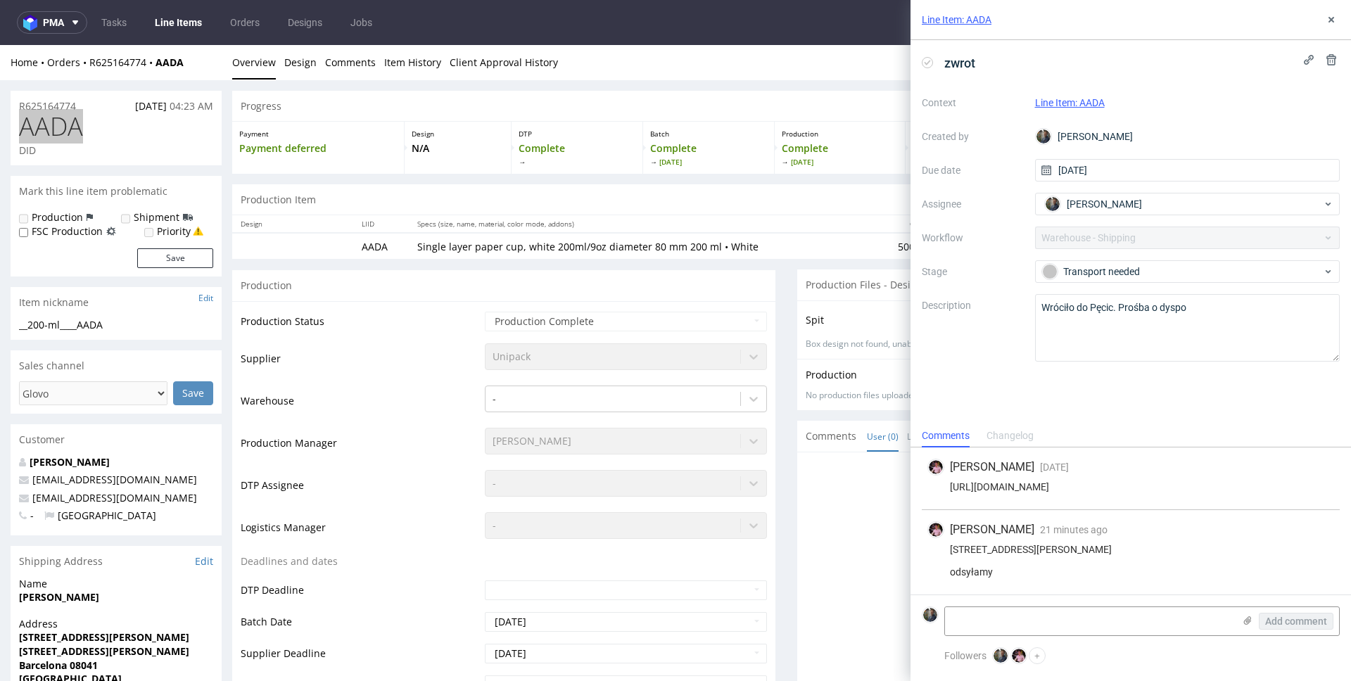
click at [1008, 552] on div "[STREET_ADDRESS][PERSON_NAME] odsyłamy" at bounding box center [1130, 561] width 407 height 34
copy div "[GEOGRAPHIC_DATA]"
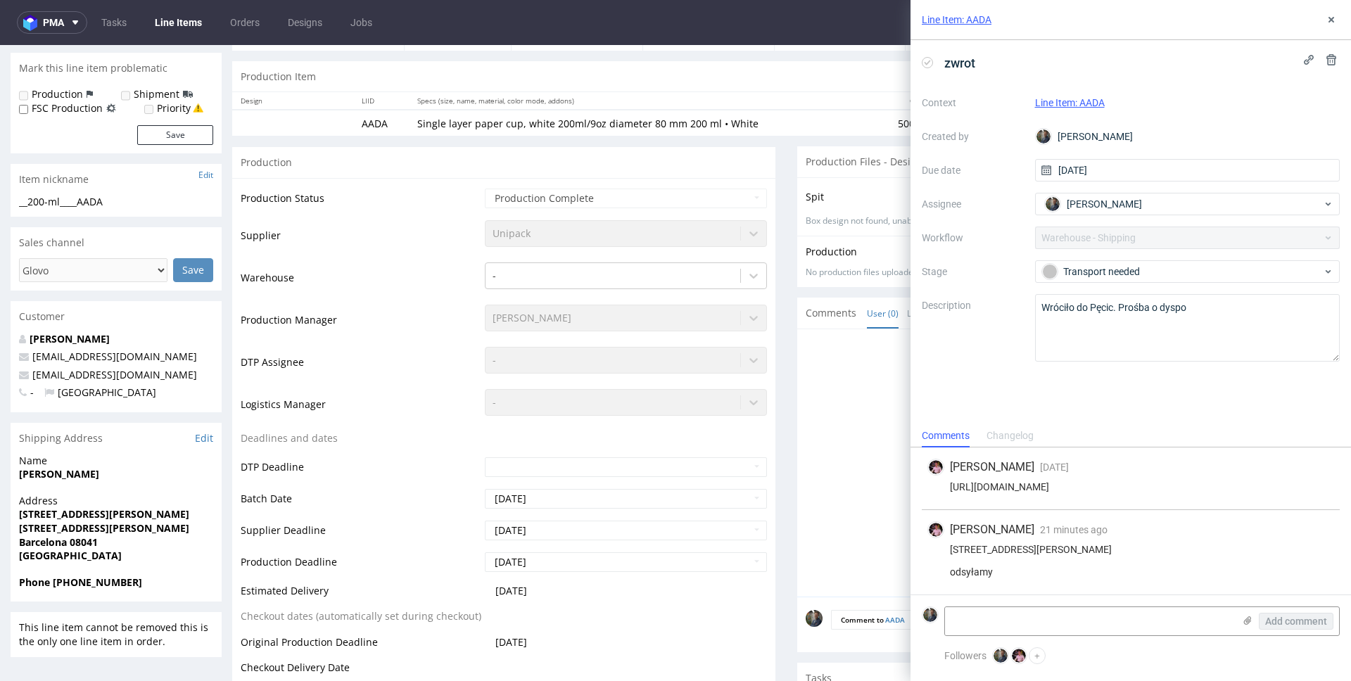
scroll to position [127, 0]
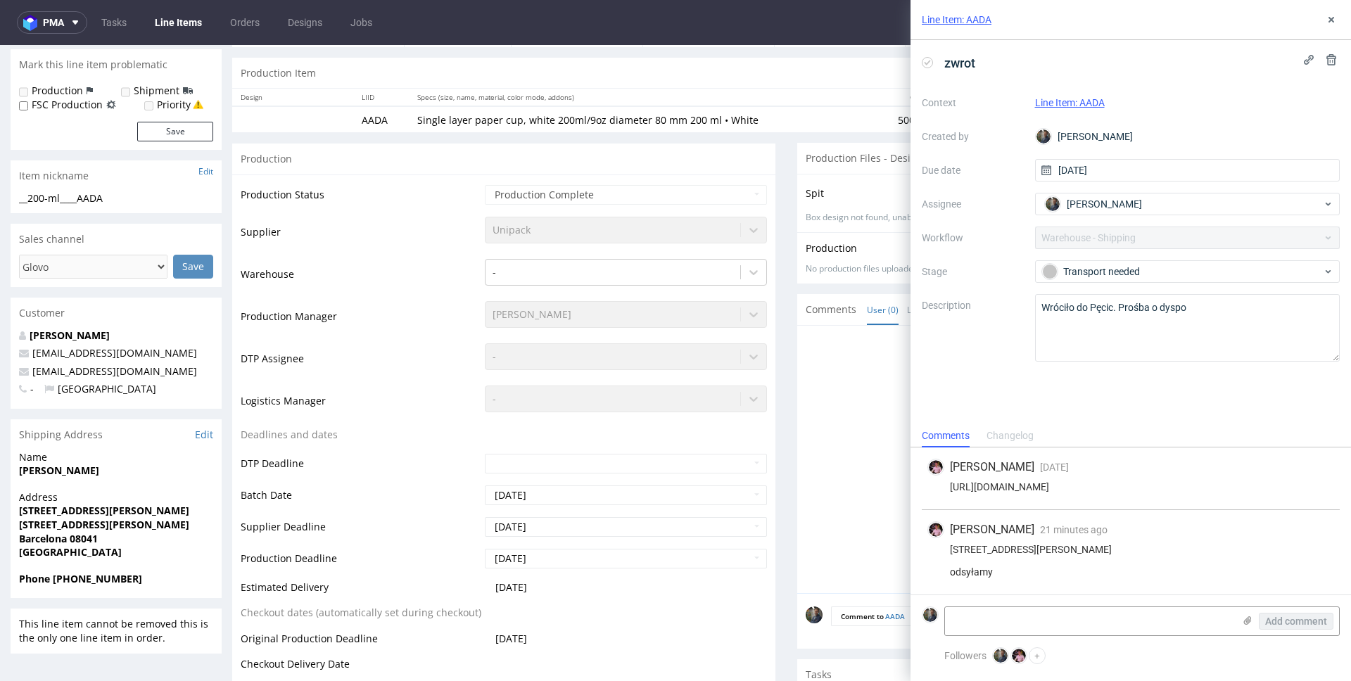
click at [46, 471] on strong "[PERSON_NAME]" at bounding box center [59, 470] width 80 height 13
copy strong "[PERSON_NAME]"
click at [92, 580] on strong "Phone [PHONE_NUMBER]" at bounding box center [80, 578] width 123 height 13
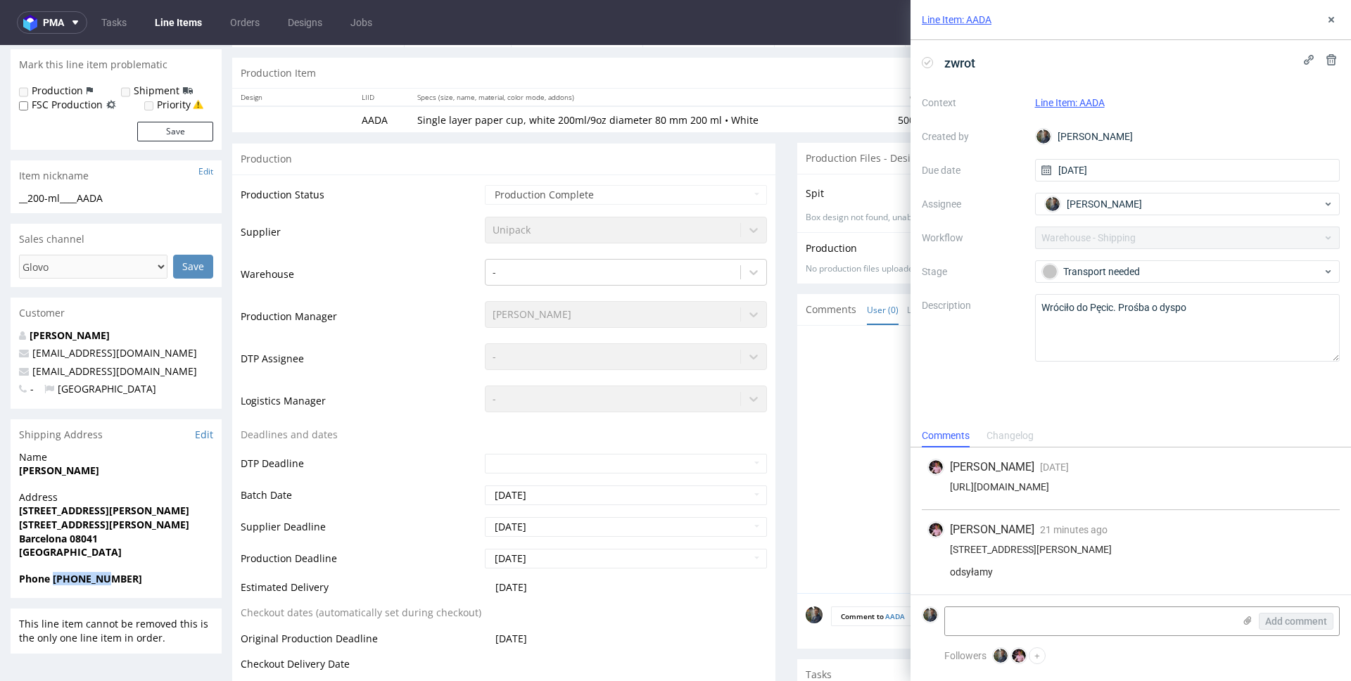
click at [92, 580] on strong "Phone [PHONE_NUMBER]" at bounding box center [80, 578] width 123 height 13
copy strong "688187493"
copy link "[EMAIL_ADDRESS][DOMAIN_NAME]"
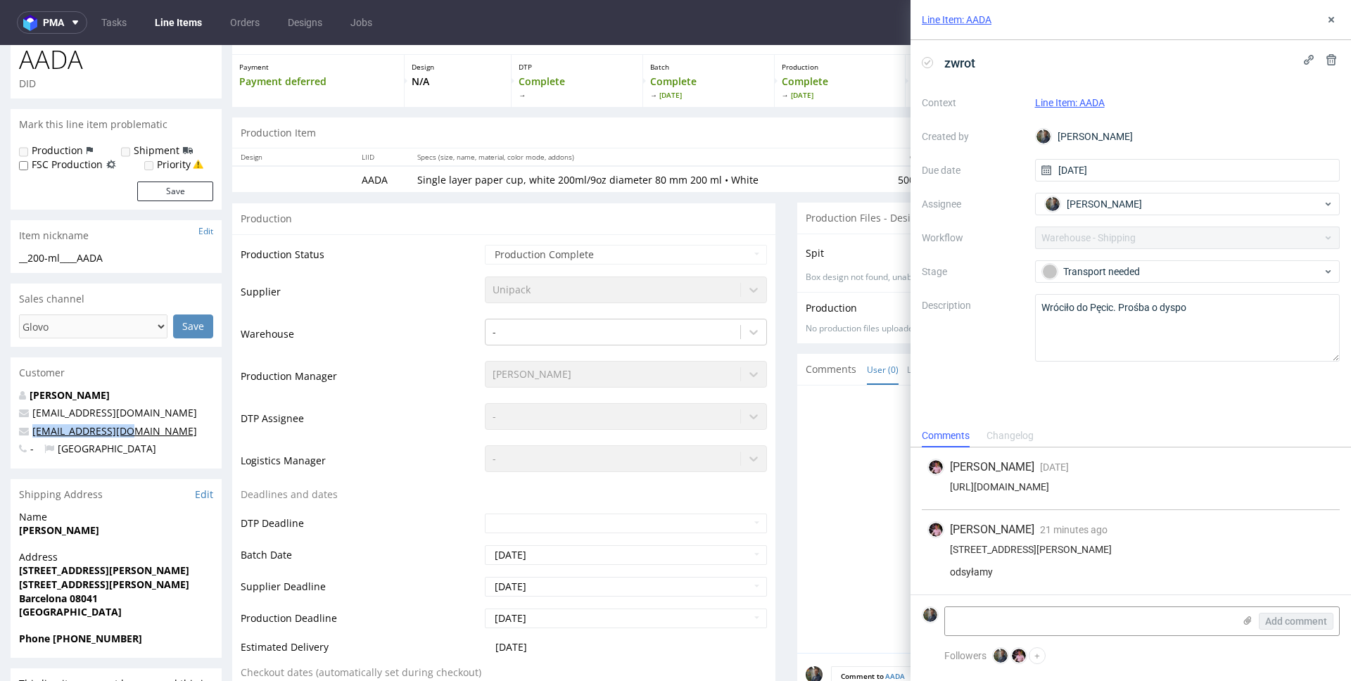
scroll to position [0, 0]
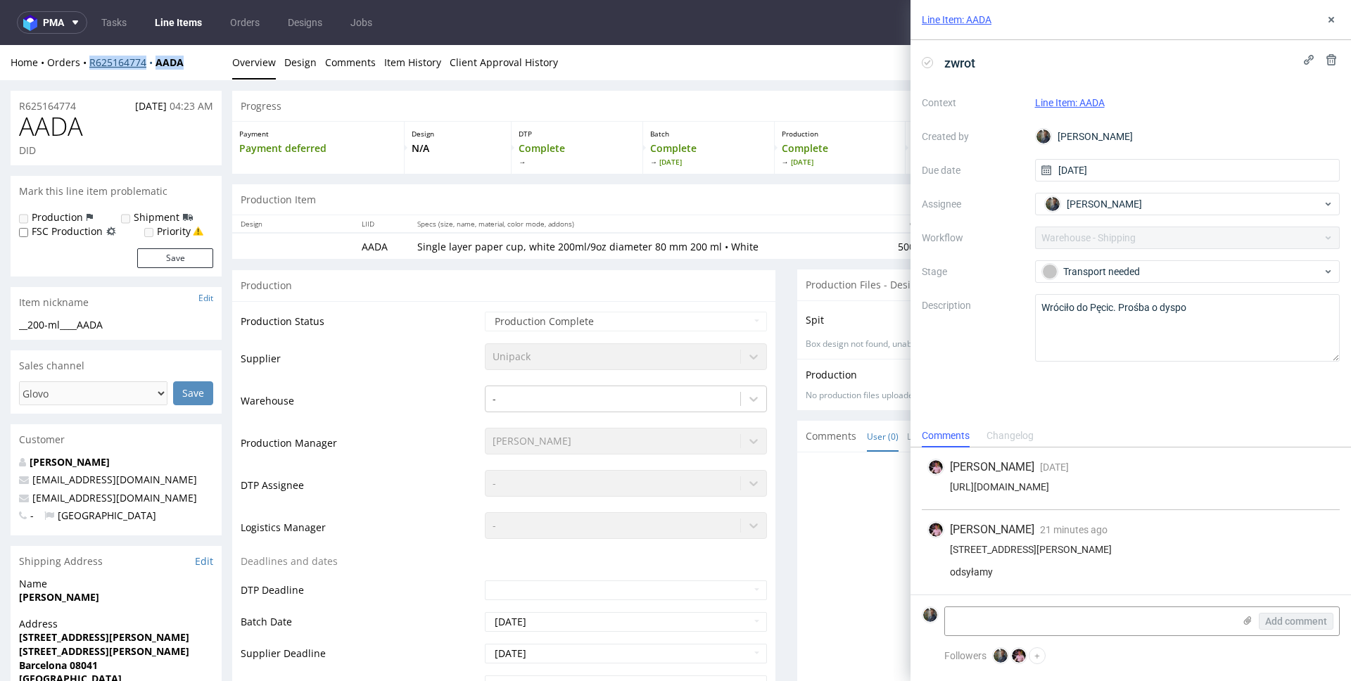
drag, startPoint x: 196, startPoint y: 65, endPoint x: 91, endPoint y: 63, distance: 104.8
click at [91, 63] on div "Home Orders R625164774 AADA" at bounding box center [116, 63] width 211 height 14
copy div "R625164774 AADA"
click at [1055, 626] on textarea at bounding box center [1089, 621] width 288 height 28
paste textarea "R625164774_AADA_reshipping"
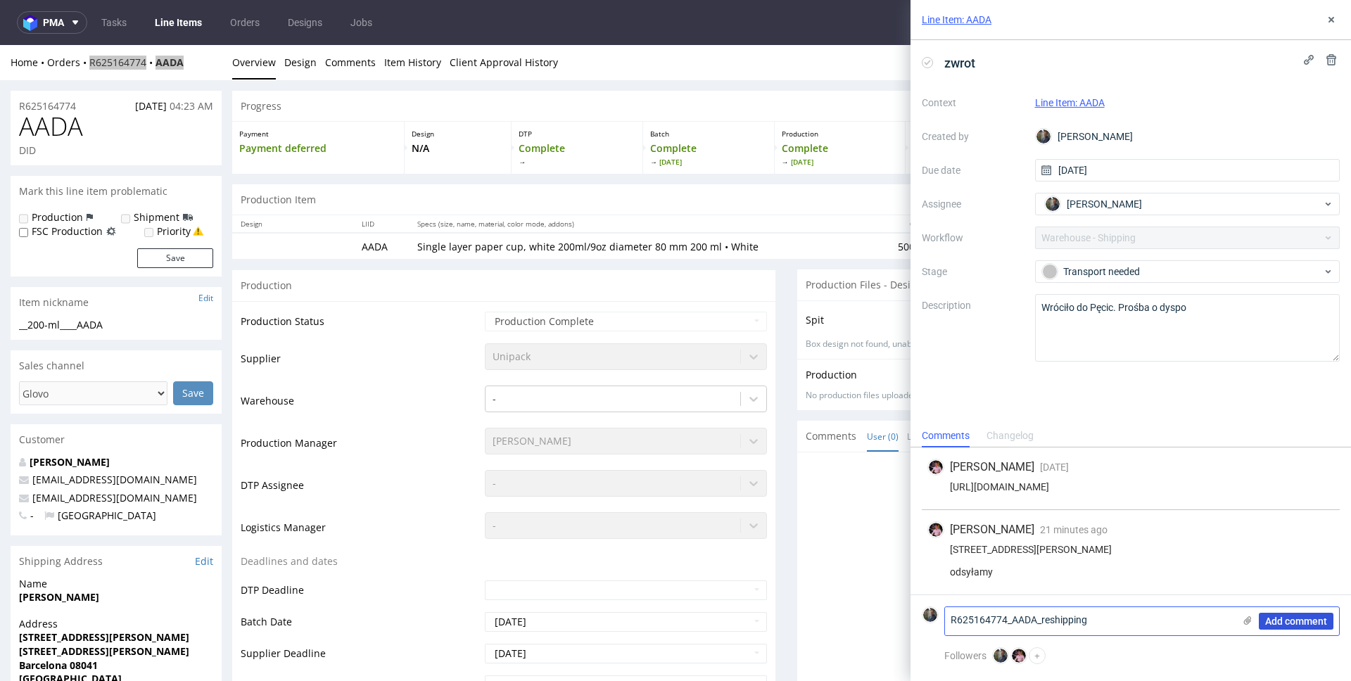
type textarea "R625164774_AADA_reshipping"
click at [1295, 623] on span "Add comment" at bounding box center [1296, 621] width 62 height 10
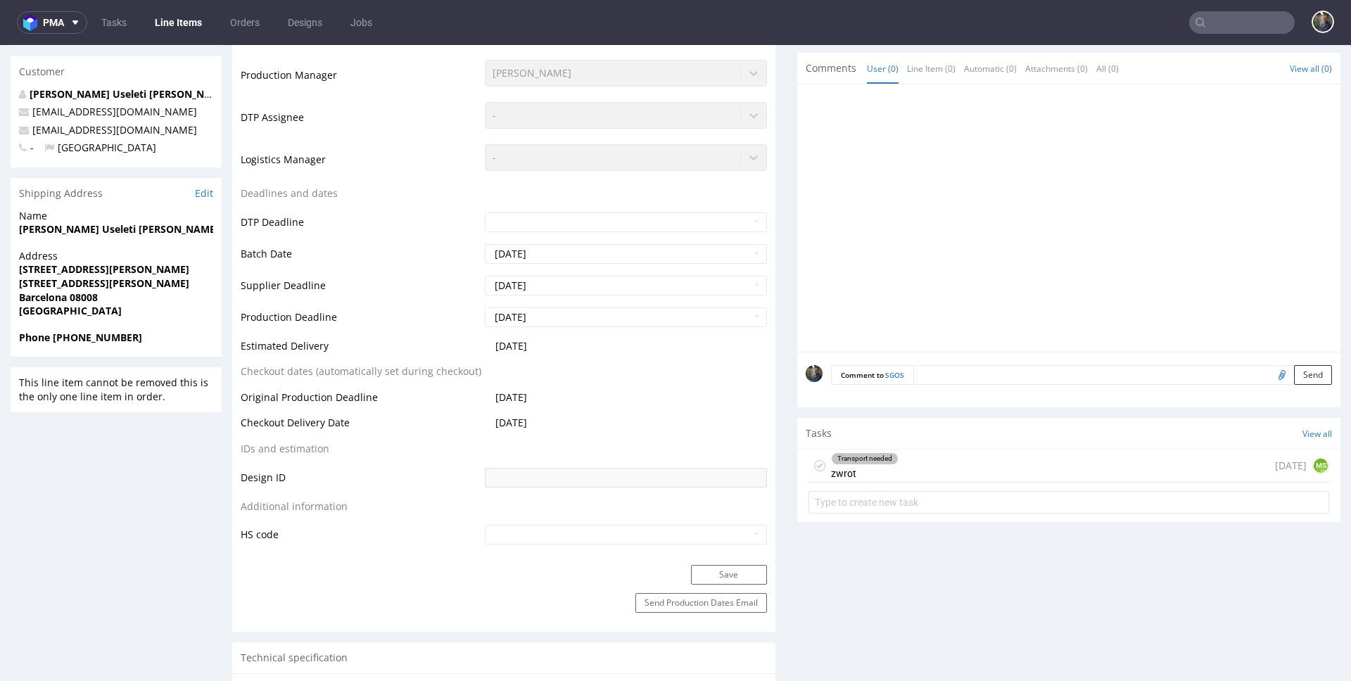
scroll to position [492, 0]
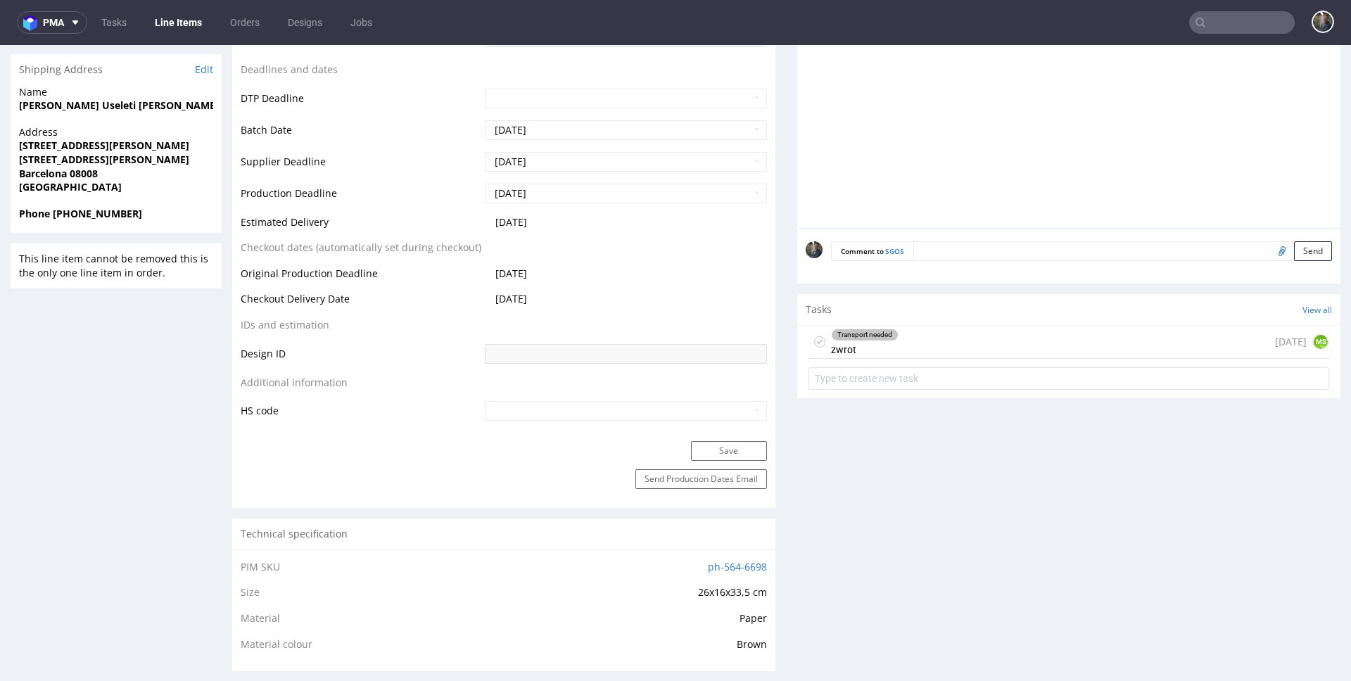
click at [874, 350] on div "Transport needed zwrot" at bounding box center [865, 342] width 68 height 32
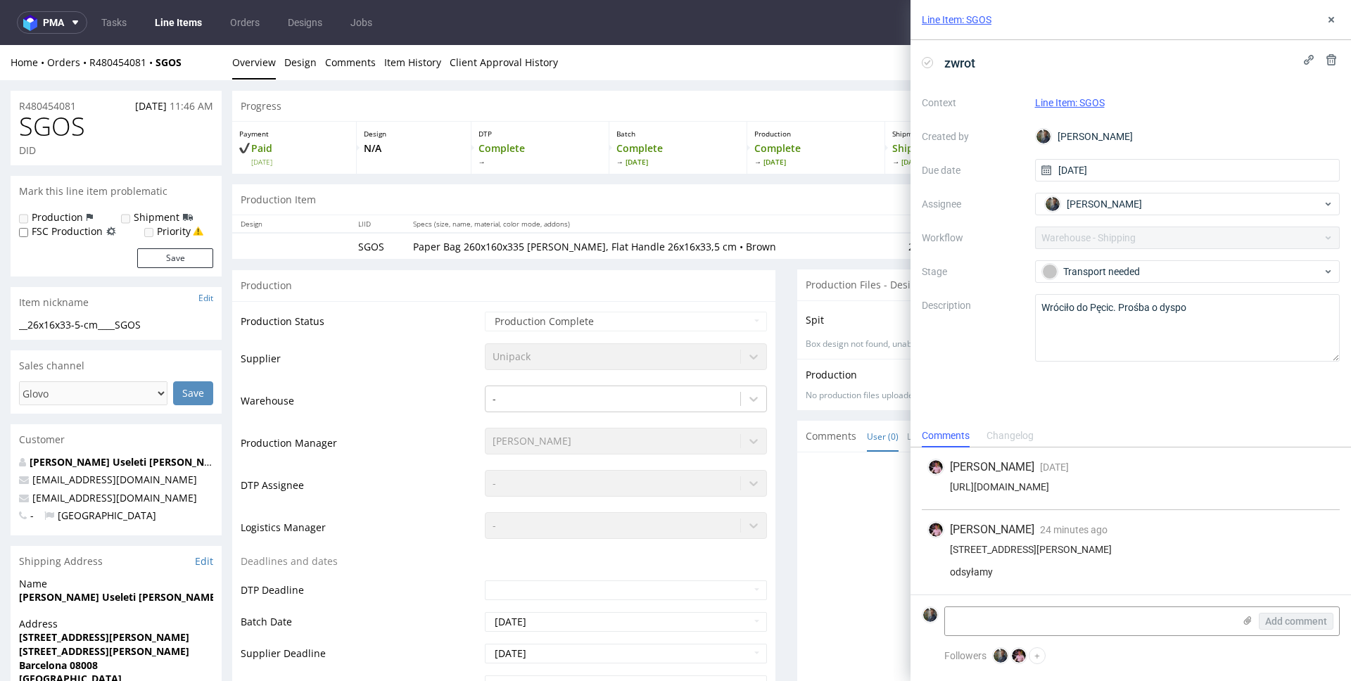
click at [46, 131] on span "SGOS" at bounding box center [52, 127] width 66 height 28
copy span "SGOS"
click at [200, 64] on div "Home Orders R480454081 SGOS" at bounding box center [116, 63] width 211 height 14
drag, startPoint x: 195, startPoint y: 63, endPoint x: 90, endPoint y: 64, distance: 104.8
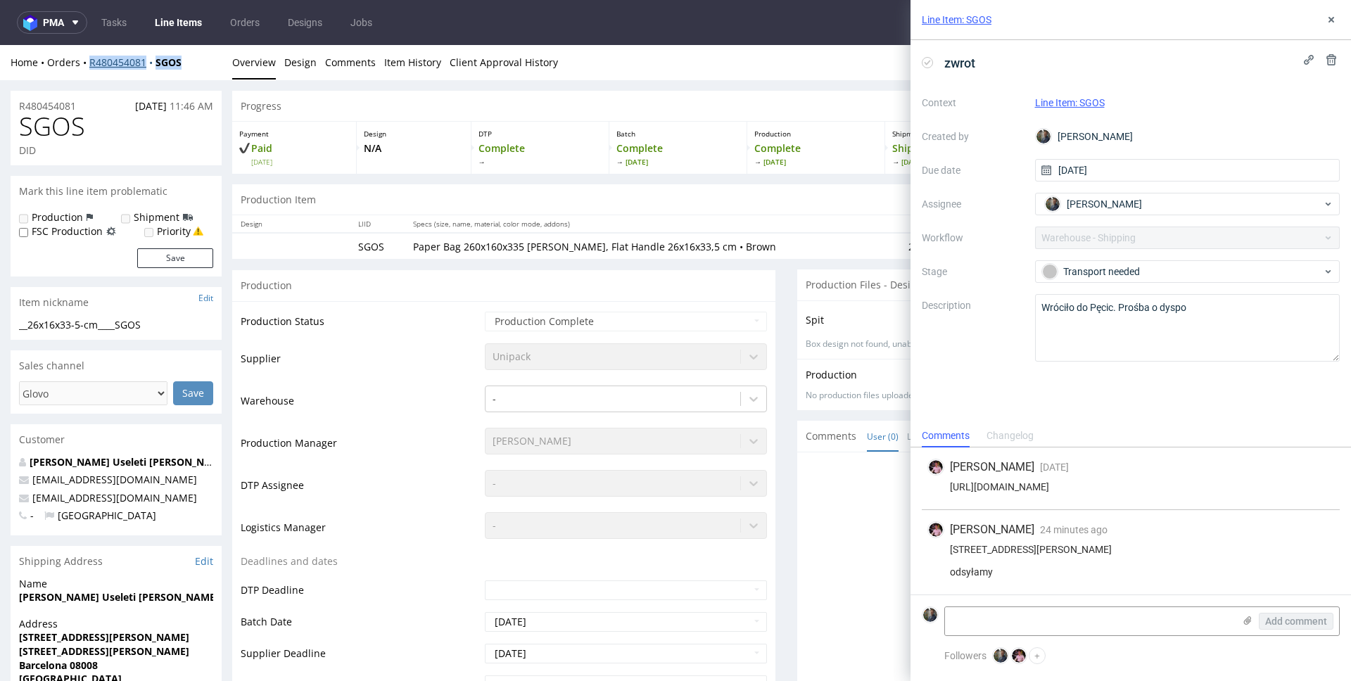
click at [90, 64] on div "Home Orders R480454081 SGOS" at bounding box center [116, 63] width 211 height 14
copy div "R480454081 SGOS"
click at [1034, 544] on div "[STREET_ADDRESS][PERSON_NAME] odsyłamy" at bounding box center [1130, 561] width 407 height 34
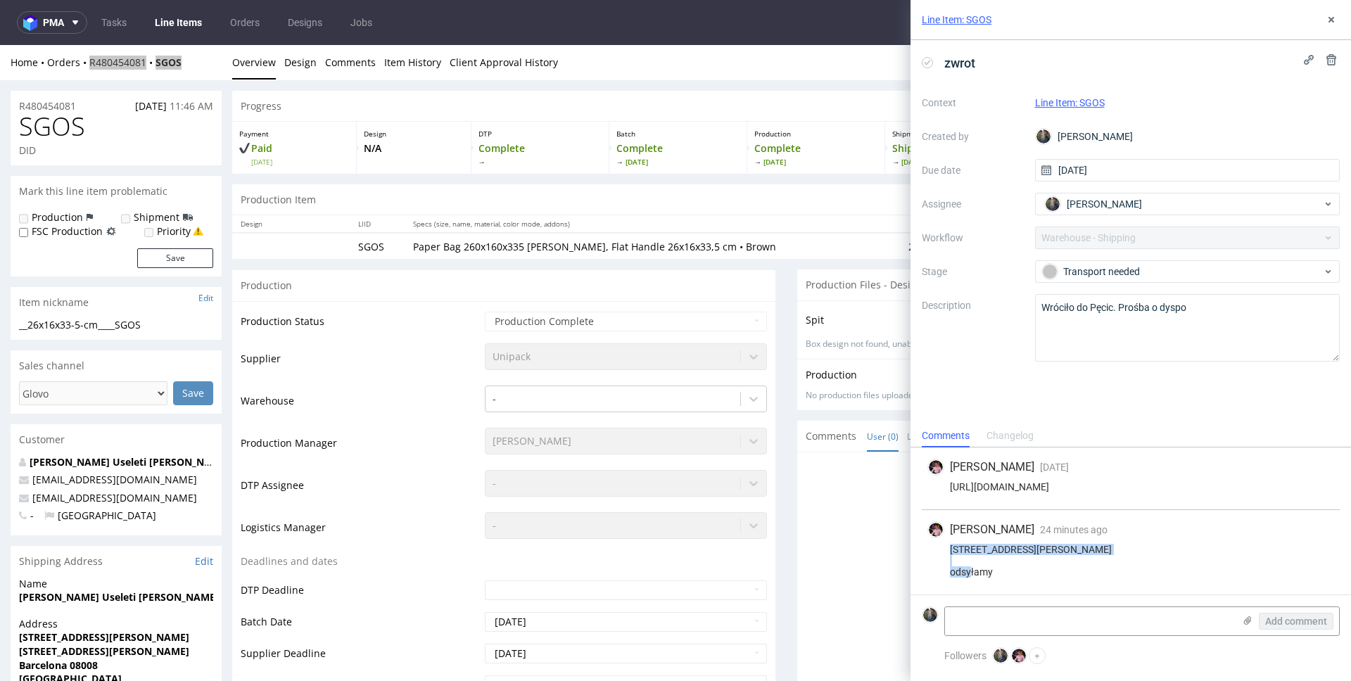
copy div "Carrer d'[PERSON_NAME] 98 local 2 0"
click at [965, 550] on div "[STREET_ADDRESS][PERSON_NAME] odsyłamy" at bounding box center [1130, 561] width 407 height 34
copy div "08008"
click at [1008, 547] on div "[STREET_ADDRESS][PERSON_NAME] odsyłamy" at bounding box center [1130, 561] width 407 height 34
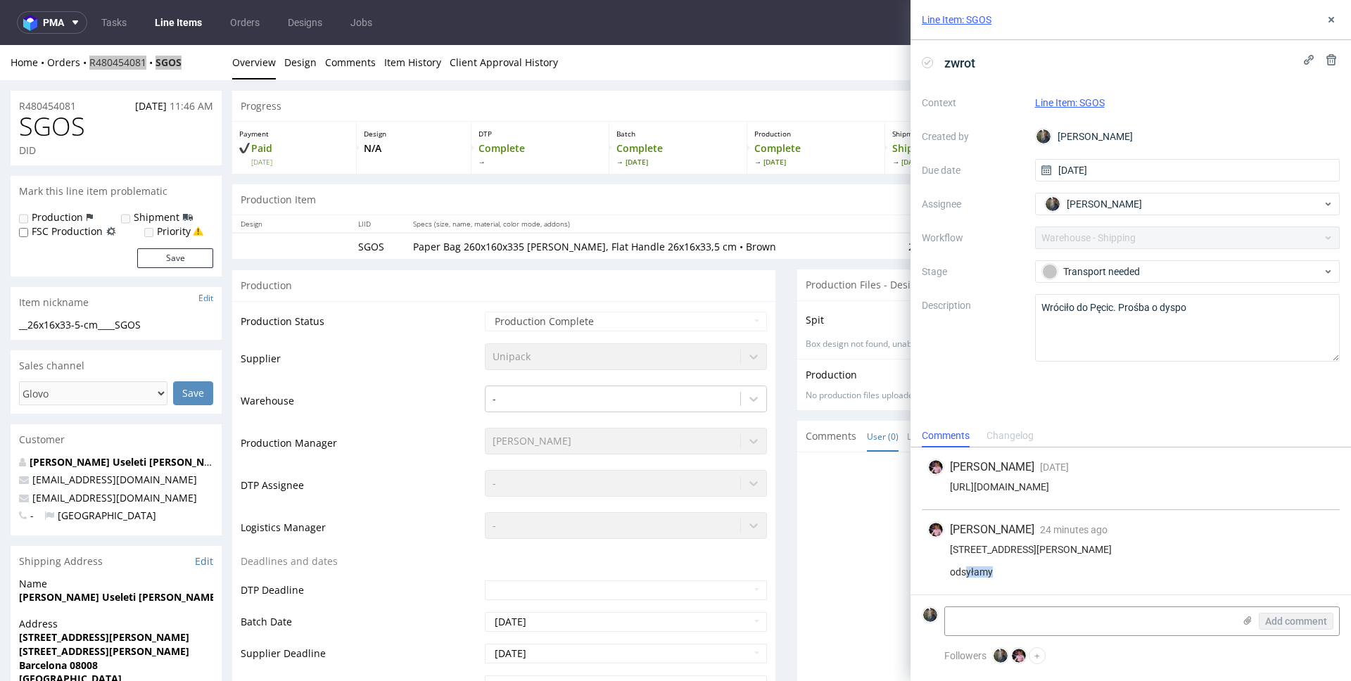
click at [1008, 547] on div "[STREET_ADDRESS][PERSON_NAME] odsyłamy" at bounding box center [1130, 561] width 407 height 34
copy div "[GEOGRAPHIC_DATA]"
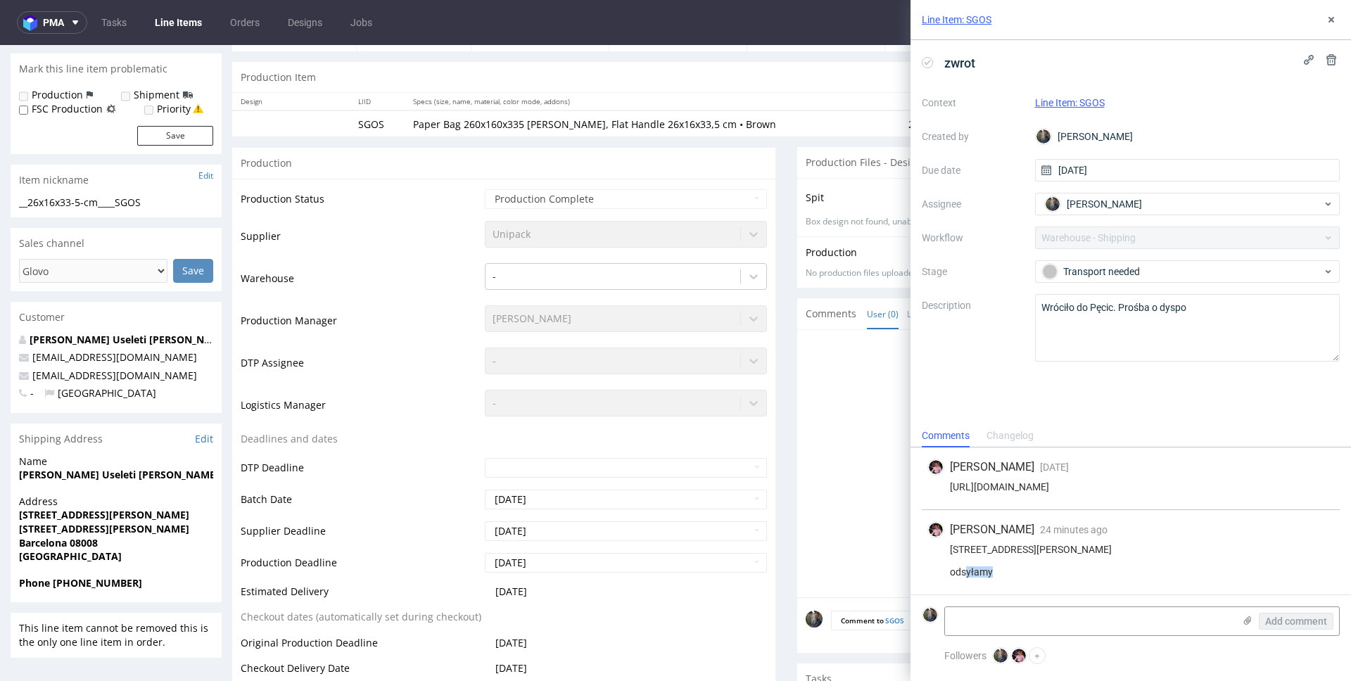
scroll to position [125, 0]
click at [78, 471] on strong "[PERSON_NAME] Useleti [PERSON_NAME]" at bounding box center [119, 472] width 200 height 13
copy strong "[PERSON_NAME] Useleti [PERSON_NAME]"
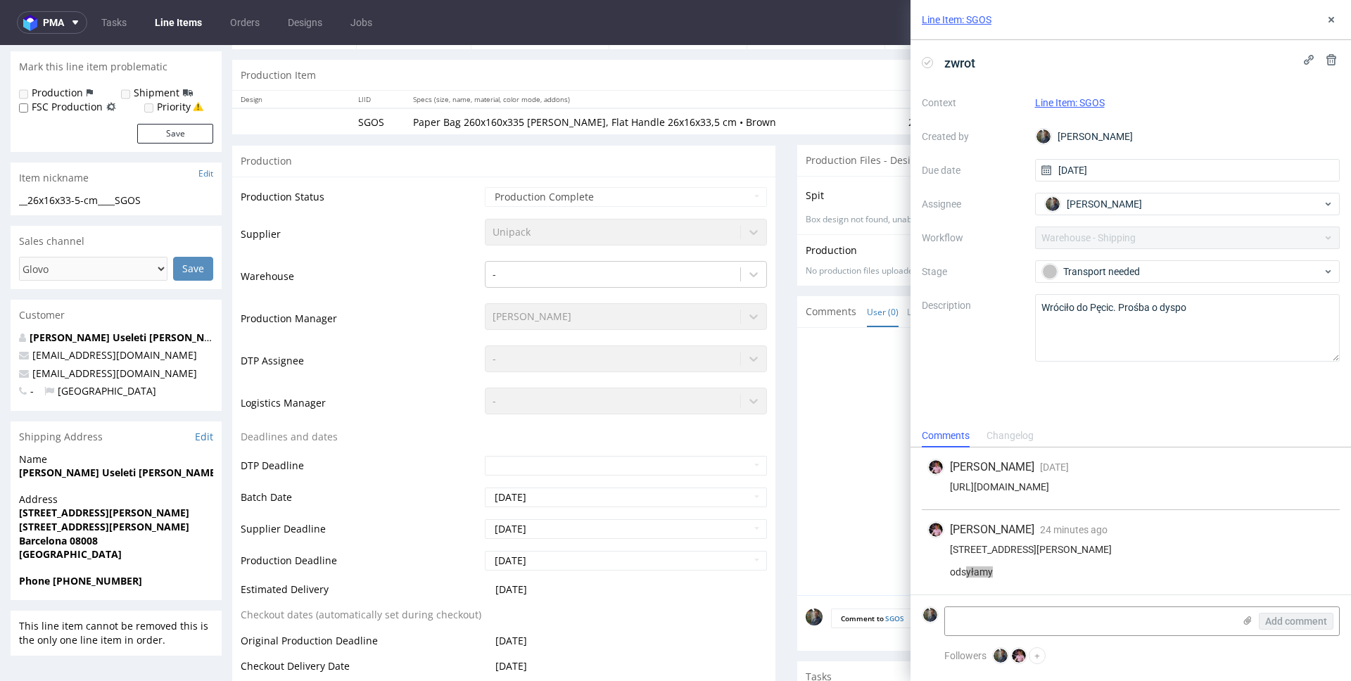
click at [117, 583] on strong "Phone [PHONE_NUMBER]" at bounding box center [80, 580] width 123 height 13
copy strong "34695730656"
copy link "[EMAIL_ADDRESS][DOMAIN_NAME]"
click at [1023, 615] on textarea at bounding box center [1089, 621] width 288 height 28
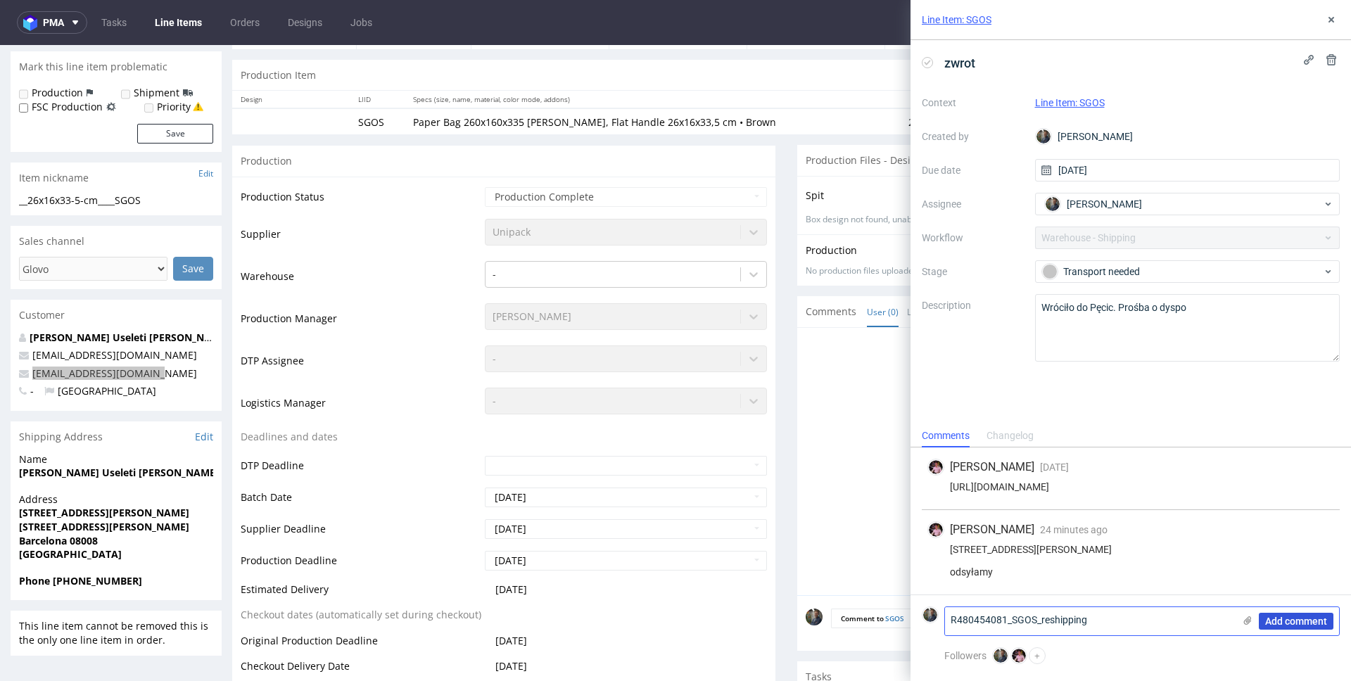
type textarea "R480454081_SGOS_reshipping"
click at [1305, 621] on span "Add comment" at bounding box center [1296, 621] width 62 height 10
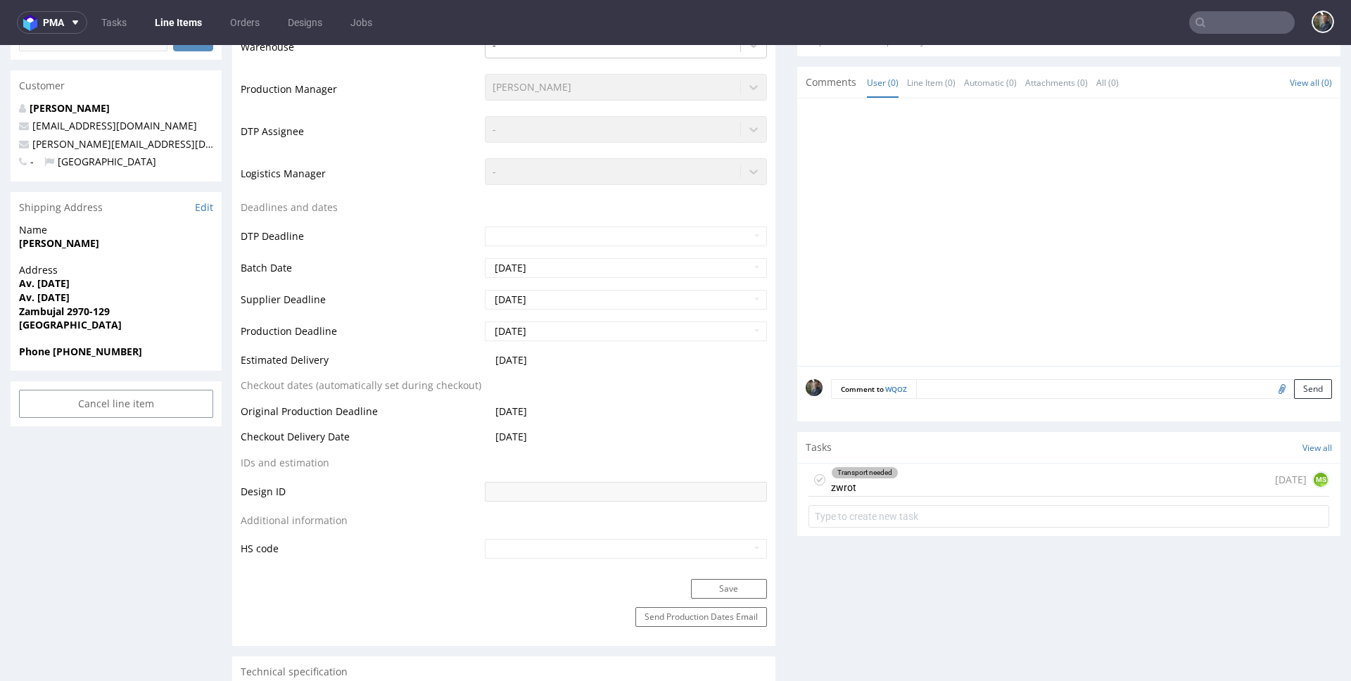
scroll to position [405, 0]
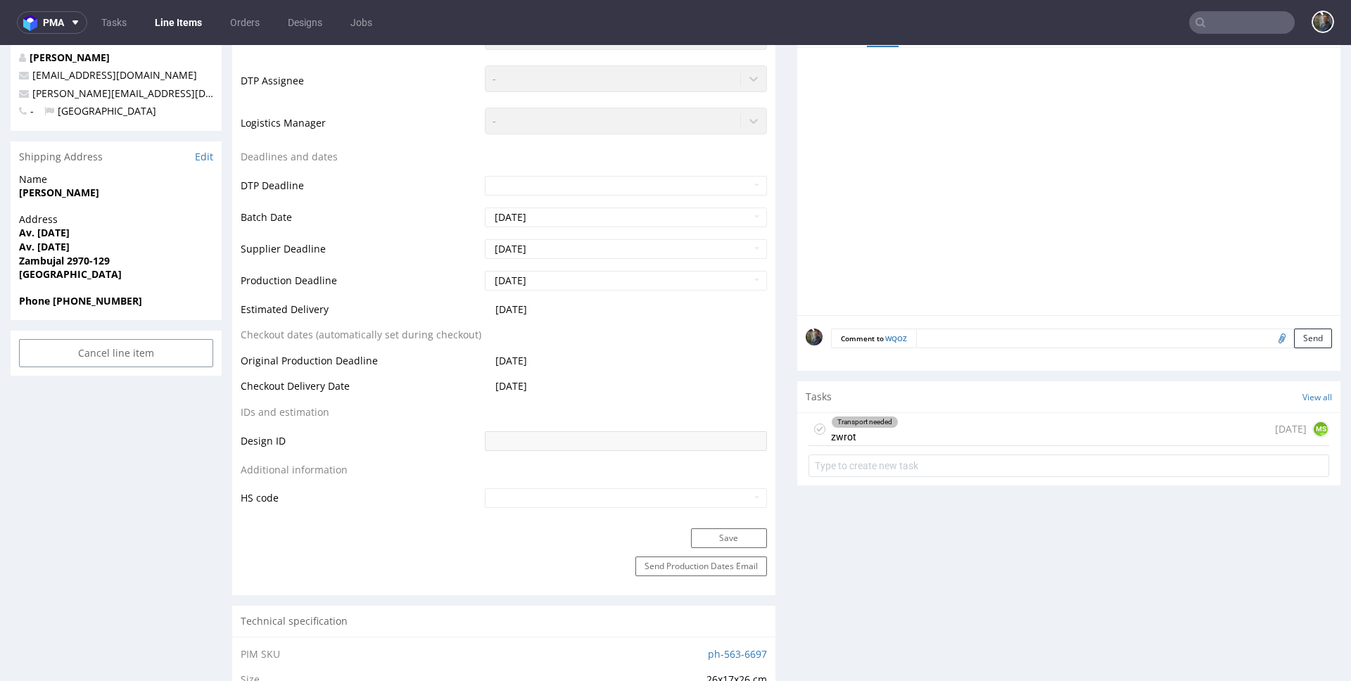
click at [924, 438] on div "Transport needed zwrot [DATE] MS" at bounding box center [1068, 429] width 521 height 33
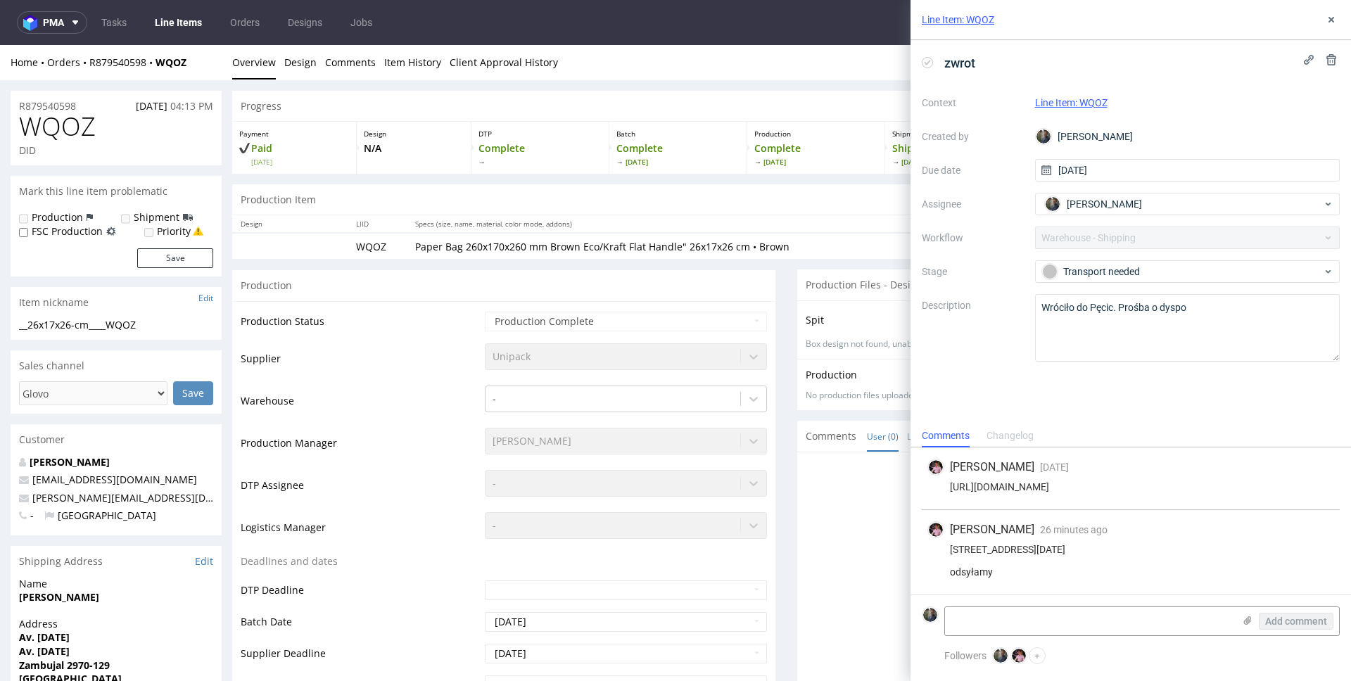
click at [59, 122] on span "WQOZ" at bounding box center [57, 127] width 77 height 28
click at [184, 70] on div "Home Orders R879540598 WQOZ Overview Design Comments Item History Client Approv…" at bounding box center [675, 62] width 1351 height 35
drag, startPoint x: 206, startPoint y: 63, endPoint x: 89, endPoint y: 65, distance: 116.8
click at [89, 65] on div "Home Orders R879540598 WQOZ" at bounding box center [116, 63] width 211 height 14
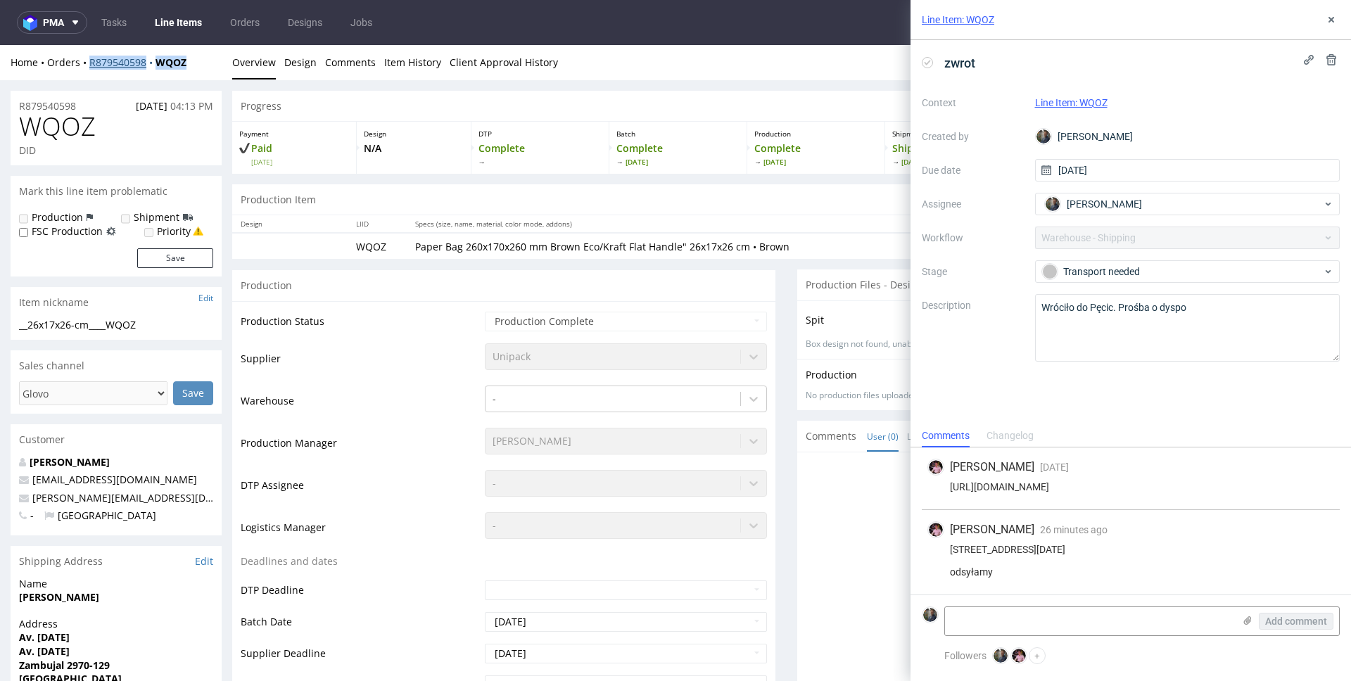
copy div "R879540598 WQOZ"
click at [998, 544] on div "[STREET_ADDRESS][DATE] odsyłamy" at bounding box center [1130, 561] width 407 height 34
copy div "[STREET_ADDRESS][DATE]"
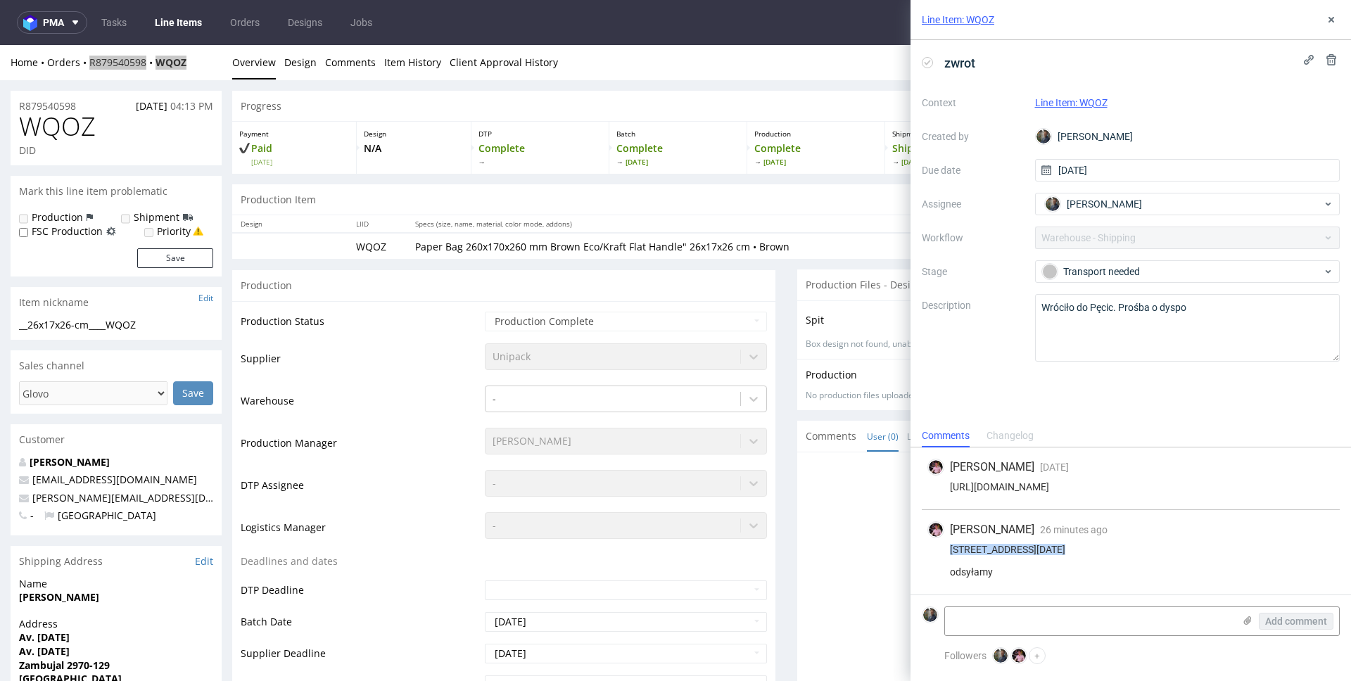
click at [952, 552] on div "[STREET_ADDRESS][DATE] odsyłamy" at bounding box center [1130, 561] width 407 height 34
drag, startPoint x: 949, startPoint y: 552, endPoint x: 989, endPoint y: 554, distance: 40.2
click at [989, 554] on div "[STREET_ADDRESS][DATE] odsyłamy" at bounding box center [1130, 561] width 407 height 34
copy div "2970-129"
click at [1022, 550] on div "[STREET_ADDRESS][DATE] odsyłamy" at bounding box center [1130, 561] width 407 height 34
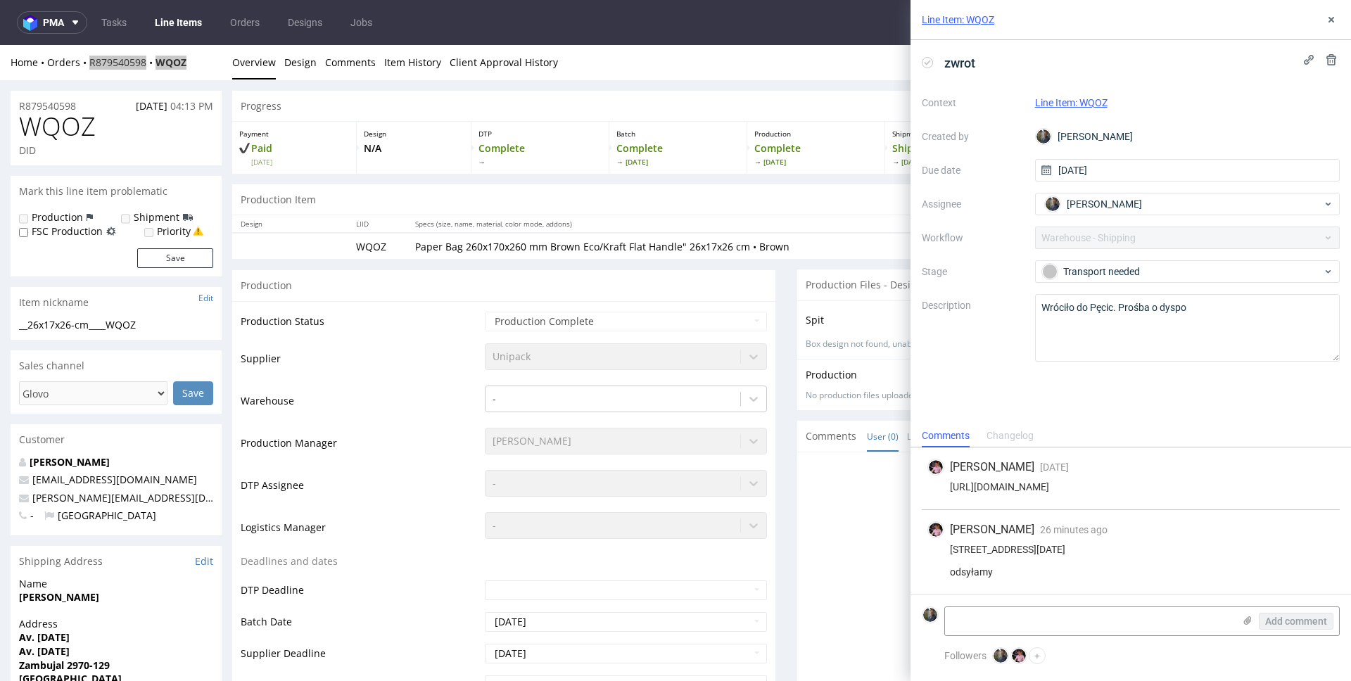
click at [1022, 550] on div "[STREET_ADDRESS][DATE] odsyłamy" at bounding box center [1130, 561] width 407 height 34
copy div "Sesimbra"
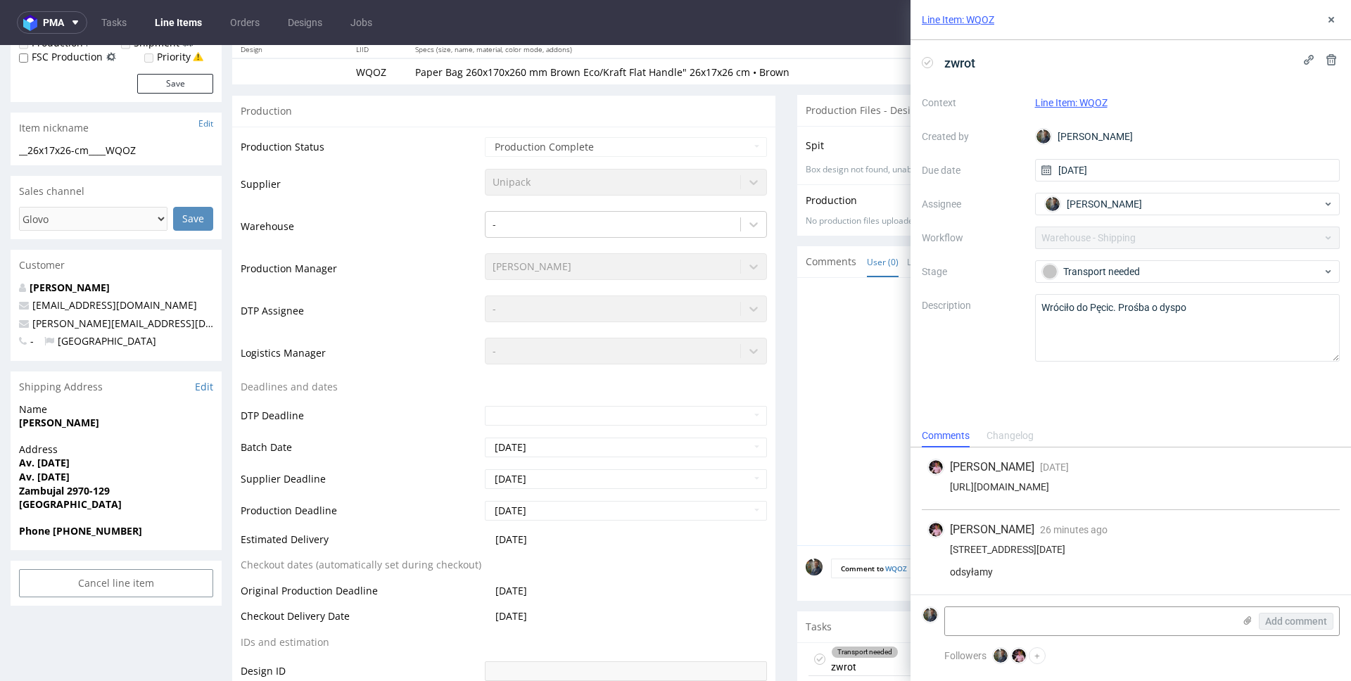
scroll to position [182, 0]
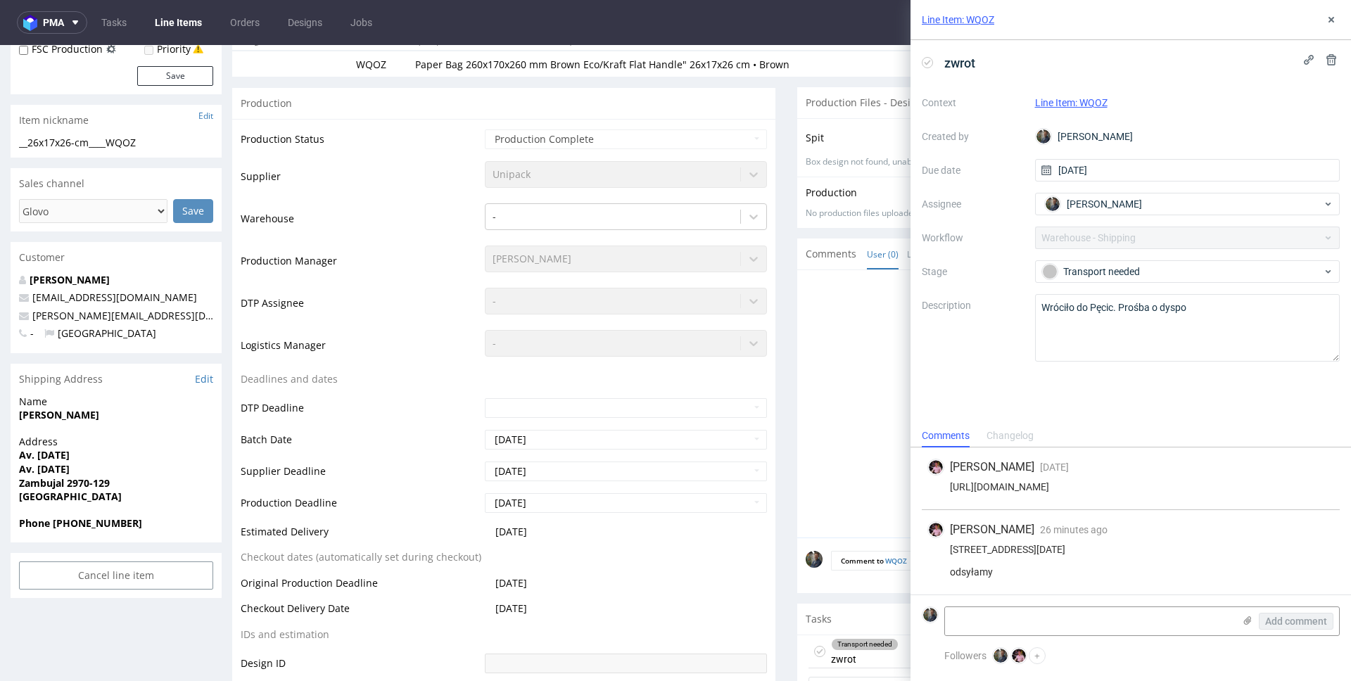
click at [89, 428] on div "Name [PERSON_NAME]" at bounding box center [116, 415] width 211 height 40
click at [61, 416] on strong "[PERSON_NAME]" at bounding box center [59, 414] width 80 height 13
copy strong "[PERSON_NAME]"
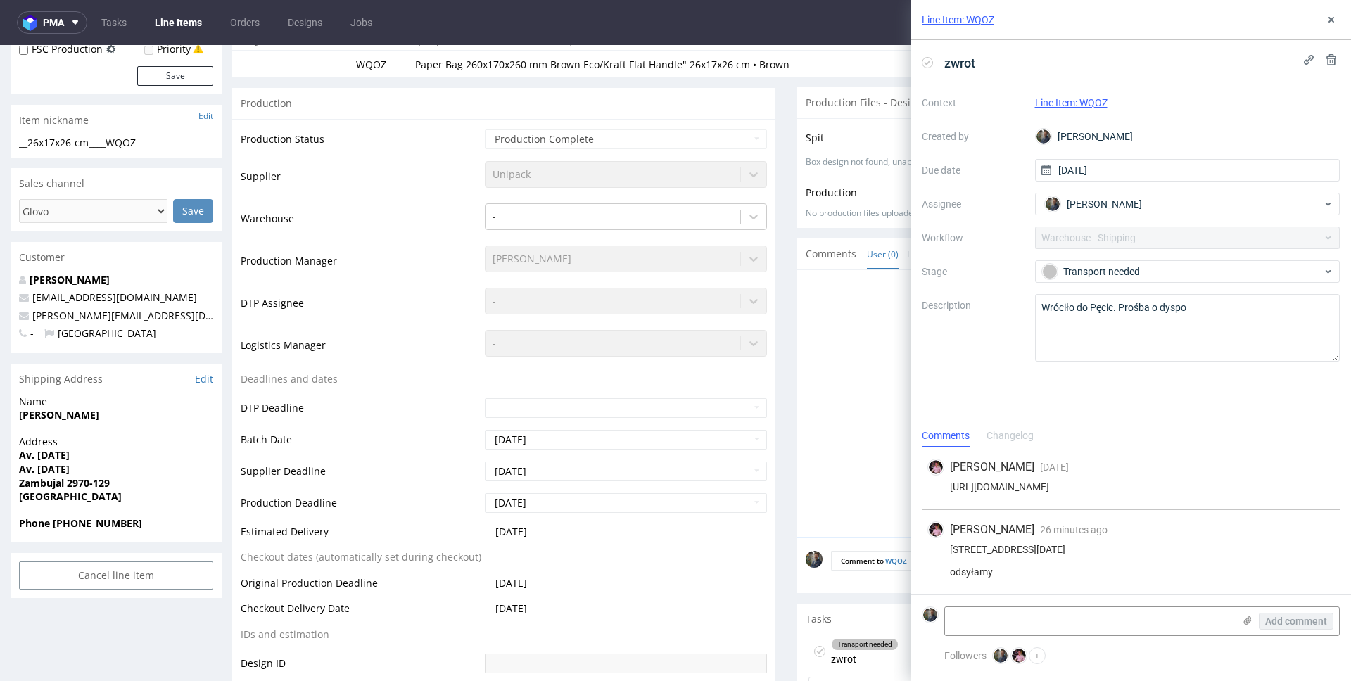
click at [72, 513] on div "Address [STREET_ADDRESS][DATE][DATE]" at bounding box center [116, 476] width 211 height 82
click at [75, 520] on strong "Phone [PHONE_NUMBER]" at bounding box center [80, 522] width 123 height 13
copy strong "927365321"
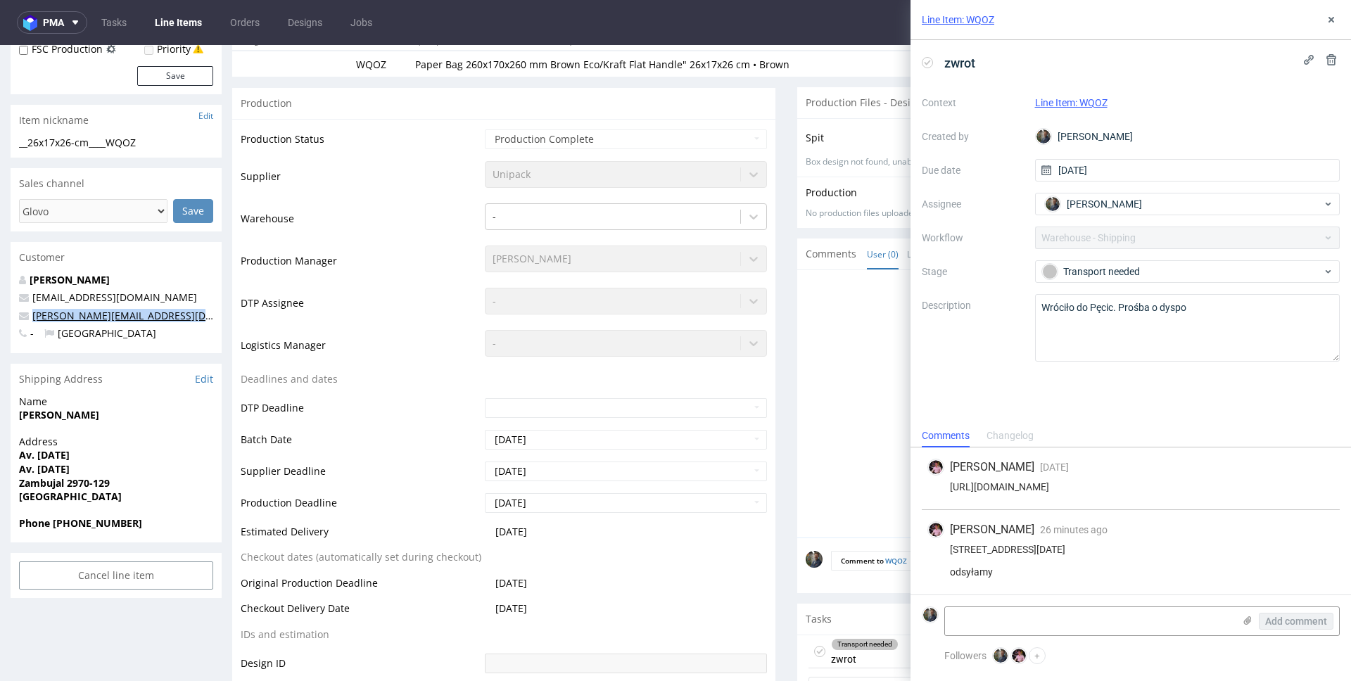
copy link "[PERSON_NAME][EMAIL_ADDRESS][DOMAIN_NAME]"
click at [1050, 618] on textarea at bounding box center [1089, 621] width 288 height 28
type textarea "R879540598_WQOZ_reshipping"
click at [1289, 622] on span "Add comment" at bounding box center [1296, 621] width 62 height 10
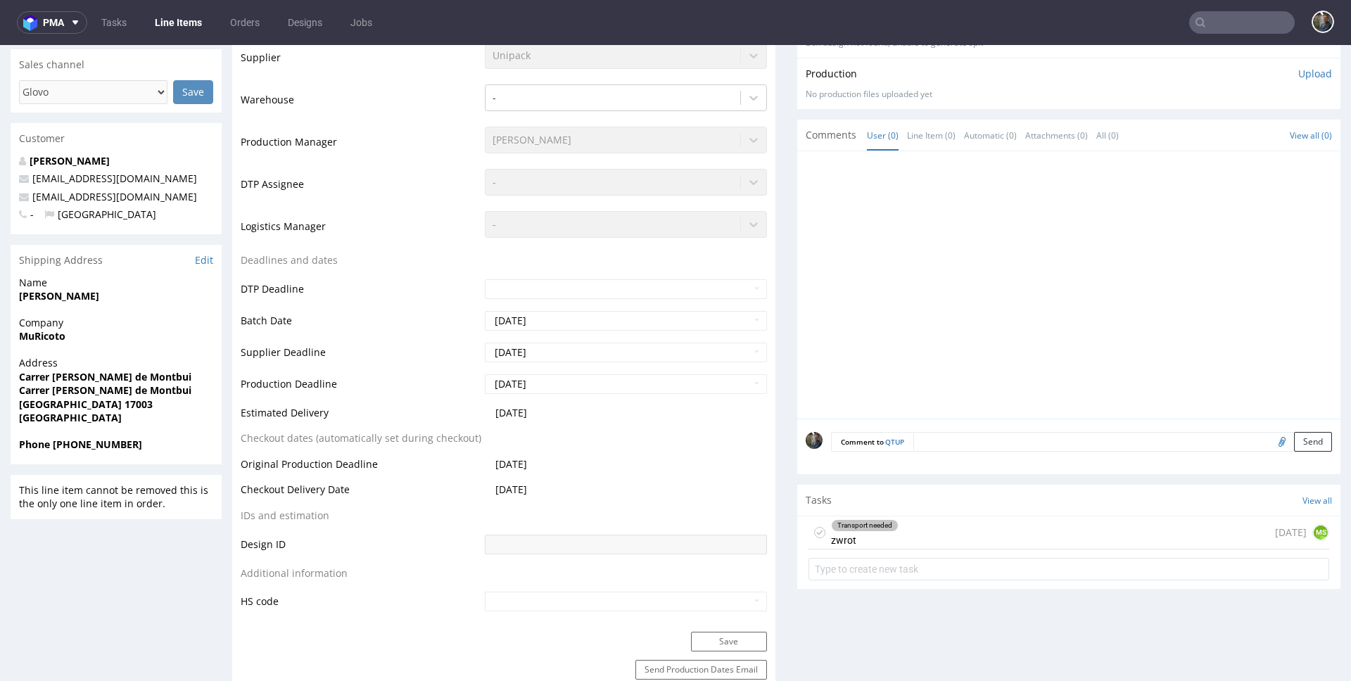
scroll to position [471, 0]
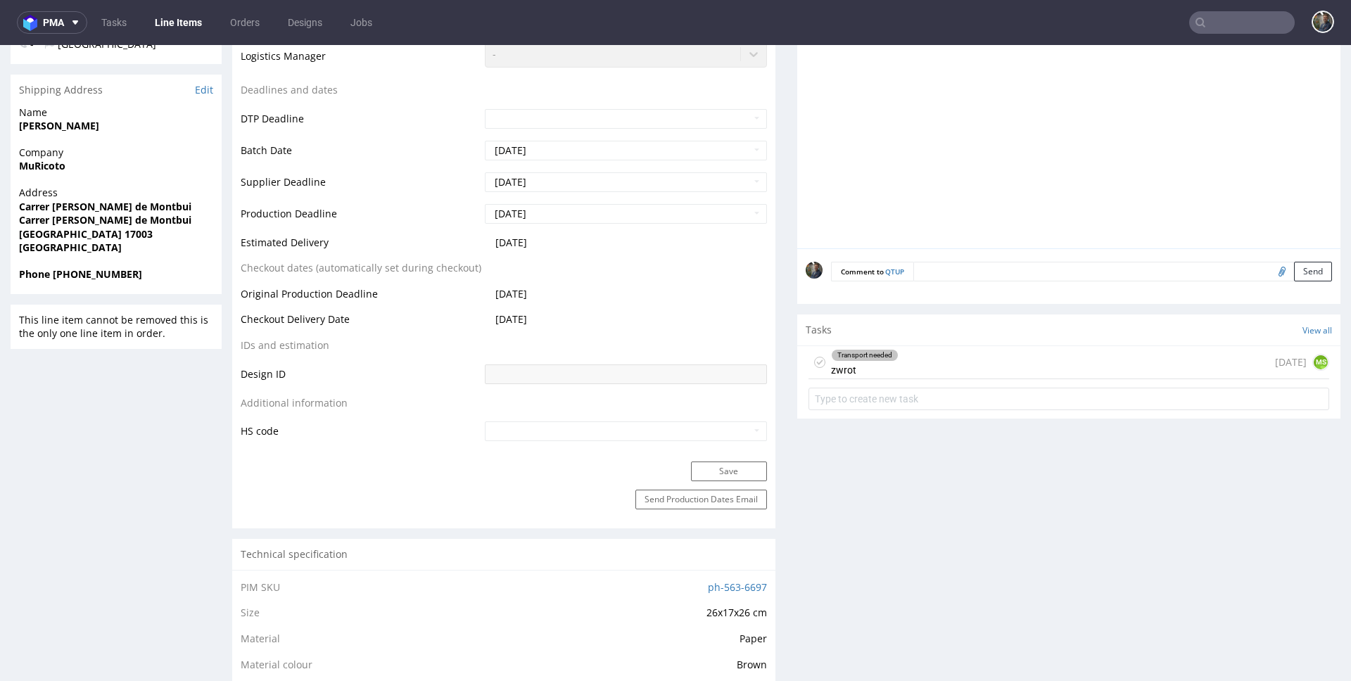
click at [910, 364] on div "Transport needed zwrot [DATE] MS" at bounding box center [1068, 362] width 521 height 33
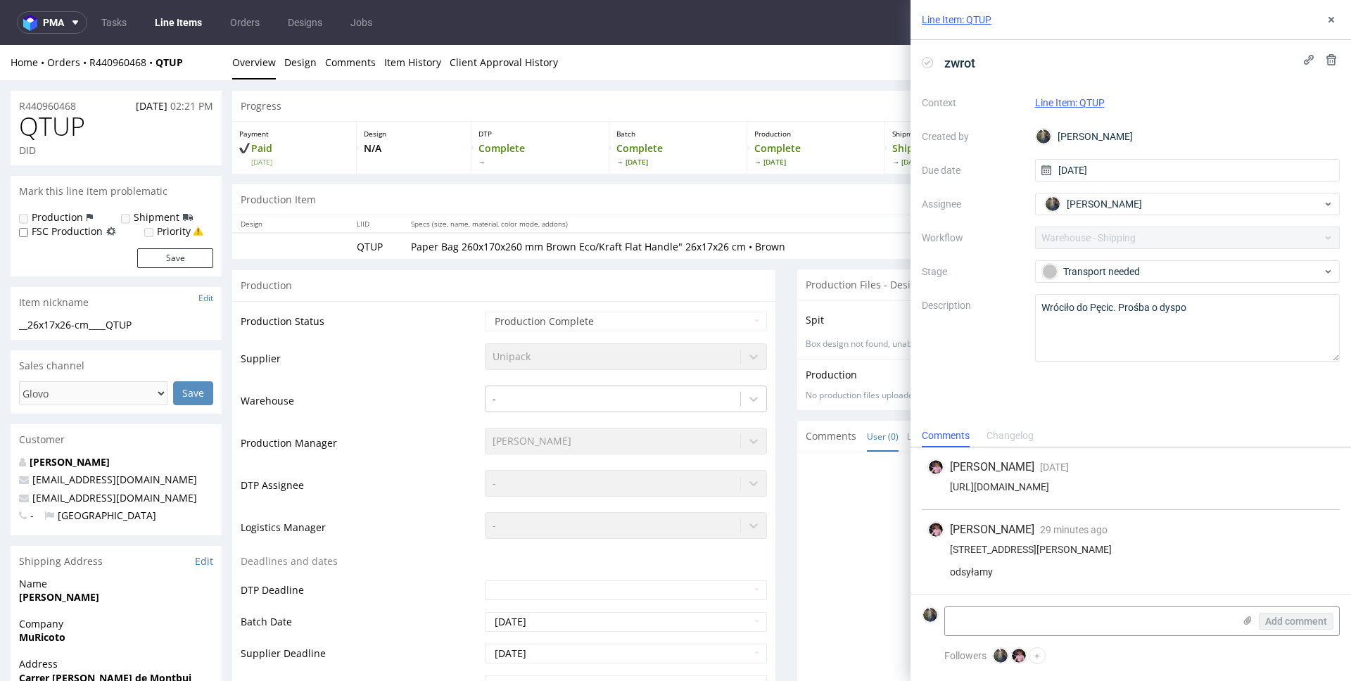
click at [51, 138] on span "QTUP" at bounding box center [52, 127] width 66 height 28
copy span "QTUP"
click at [203, 65] on div "Home Orders R440960468 QTUP" at bounding box center [116, 63] width 211 height 14
drag, startPoint x: 203, startPoint y: 65, endPoint x: 89, endPoint y: 65, distance: 114.0
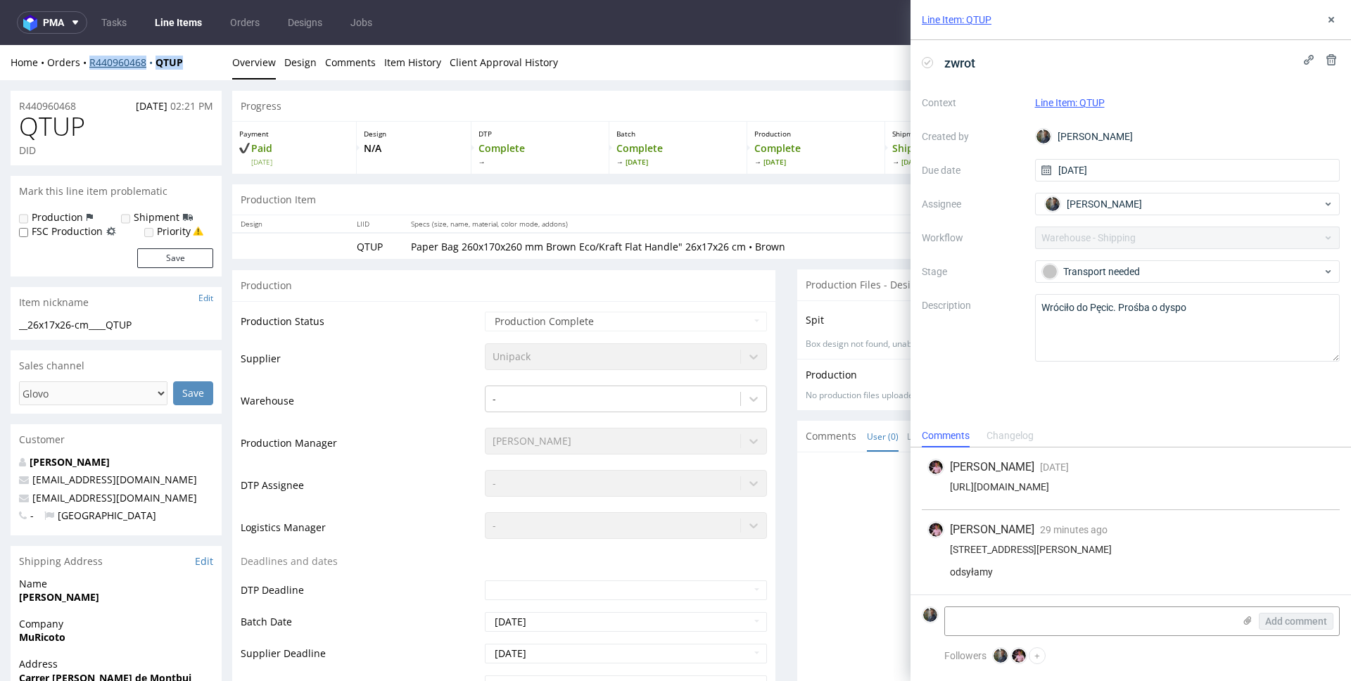
click at [89, 65] on div "Home Orders R440960468 QTUP" at bounding box center [116, 63] width 211 height 14
copy div "R440960468 QTUP"
click at [1036, 544] on div "[STREET_ADDRESS][PERSON_NAME] odsyłamy" at bounding box center [1130, 561] width 407 height 34
click at [1036, 544] on div "Carrer Marquès de Caldes de Montbui 70 17003 Girona odsyłamy" at bounding box center [1130, 561] width 407 height 34
click at [1038, 544] on div "Carrer Marquès de Caldes de Montbui 70 17003 Girona odsyłamy" at bounding box center [1130, 561] width 407 height 34
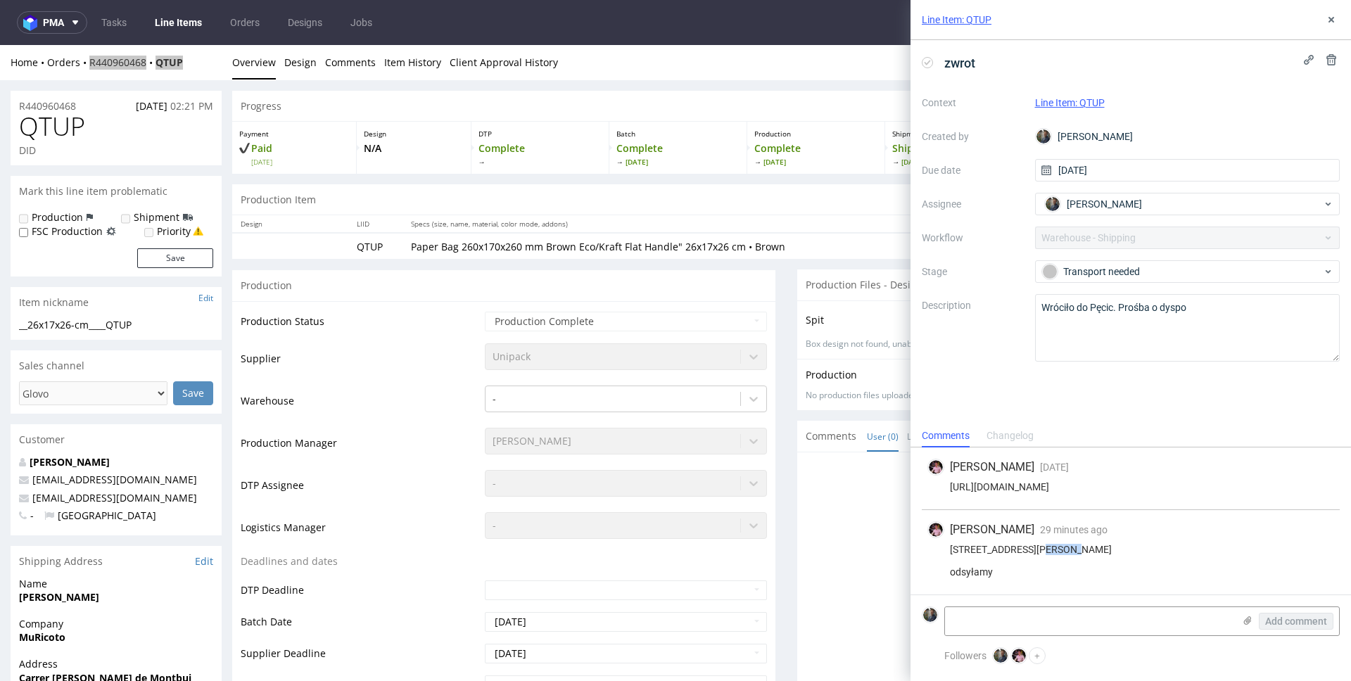
click at [1038, 544] on div "Carrer Marquès de Caldes de Montbui 70 17003 Girona odsyłamy" at bounding box center [1130, 561] width 407 height 34
click at [967, 549] on div "Carrer Marquès de Caldes de Montbui 70 17003 Girona odsyłamy" at bounding box center [1130, 561] width 407 height 34
copy div "17003"
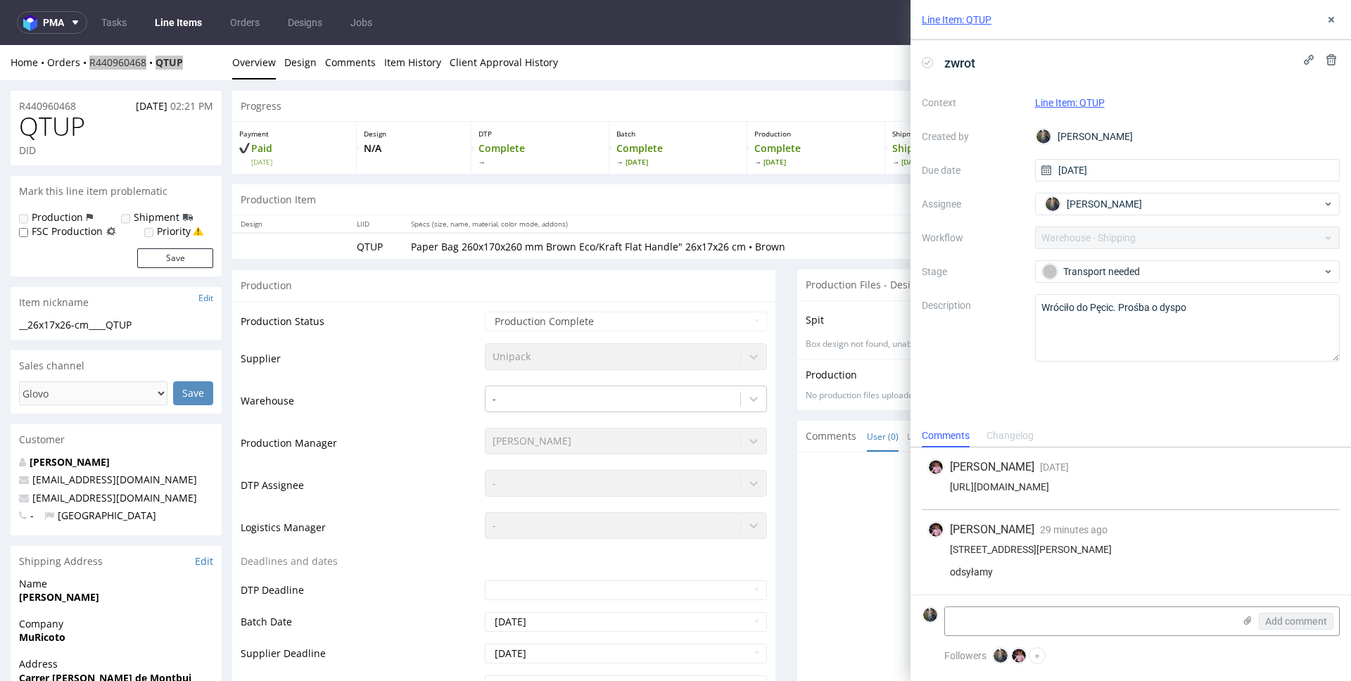
click at [988, 548] on div "Carrer Marquès de Caldes de Montbui 70 17003 Girona odsyłamy" at bounding box center [1130, 561] width 407 height 34
copy div "Girona"
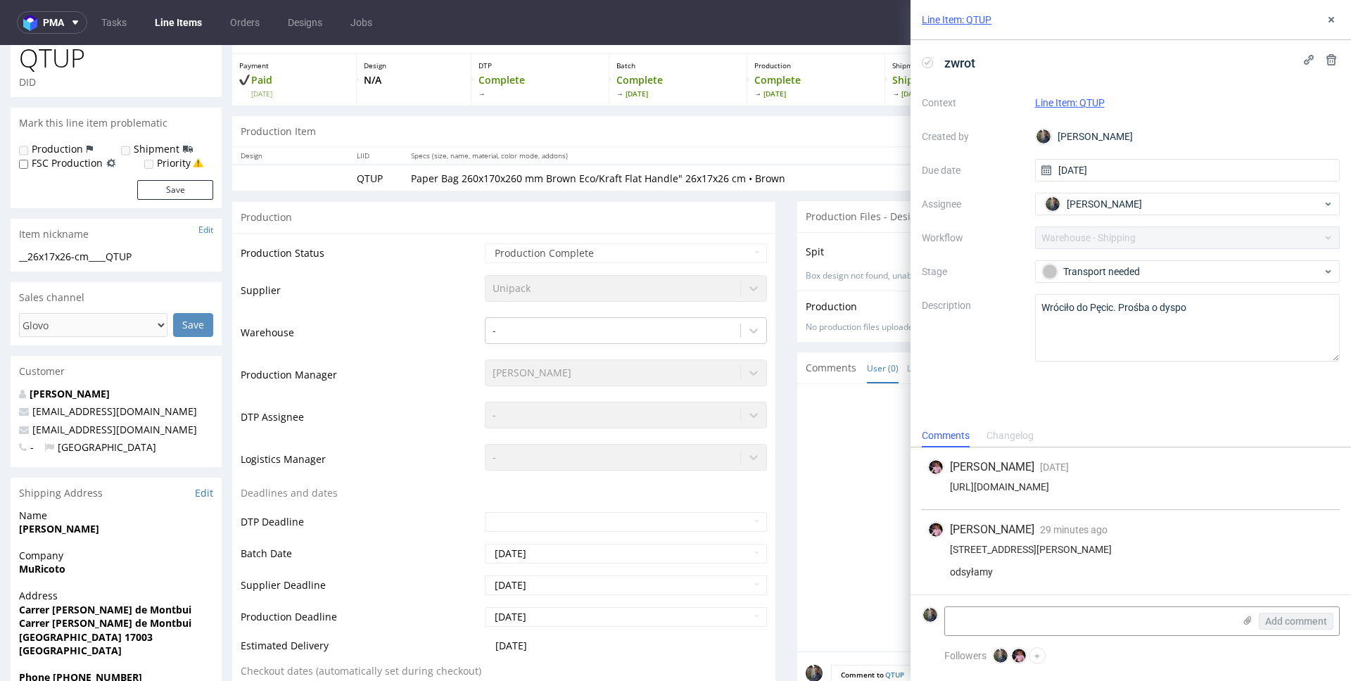
scroll to position [133, 0]
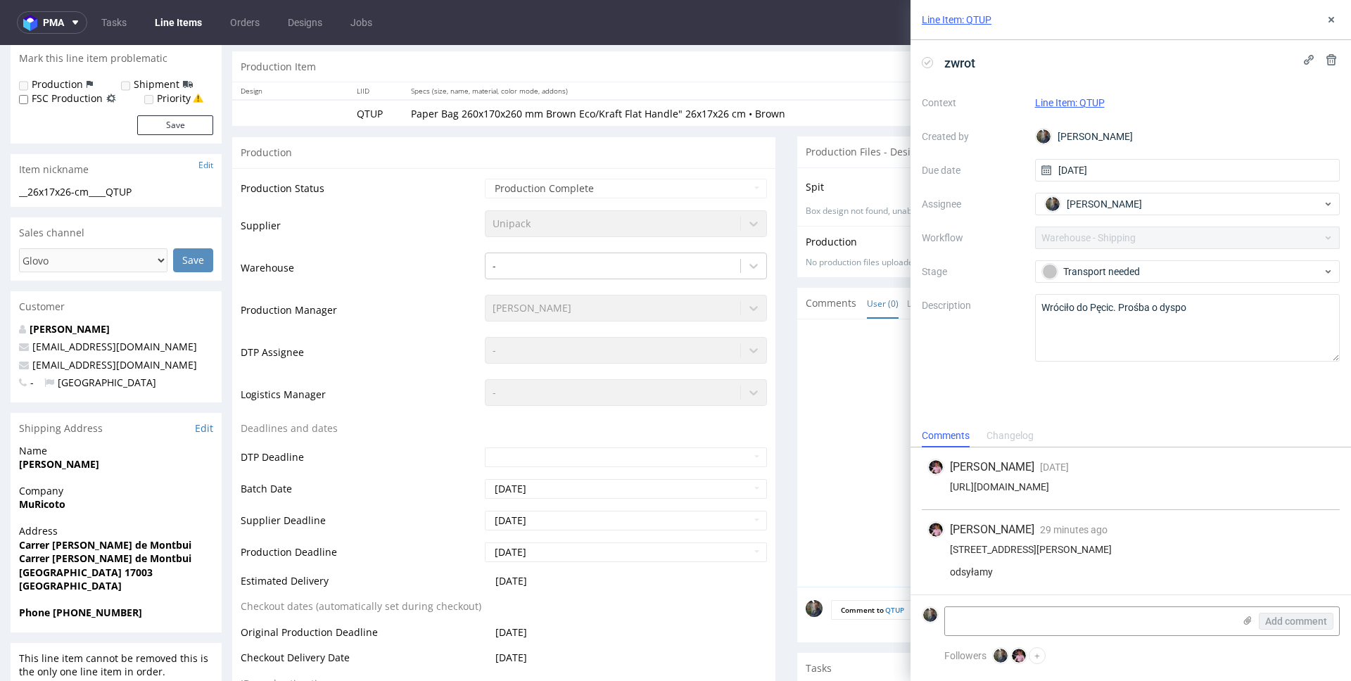
click at [75, 466] on strong "Álvaro Becerro" at bounding box center [59, 463] width 80 height 13
copy strong "Álvaro Becerro"
click at [47, 505] on strong "MuRicoto" at bounding box center [42, 503] width 46 height 13
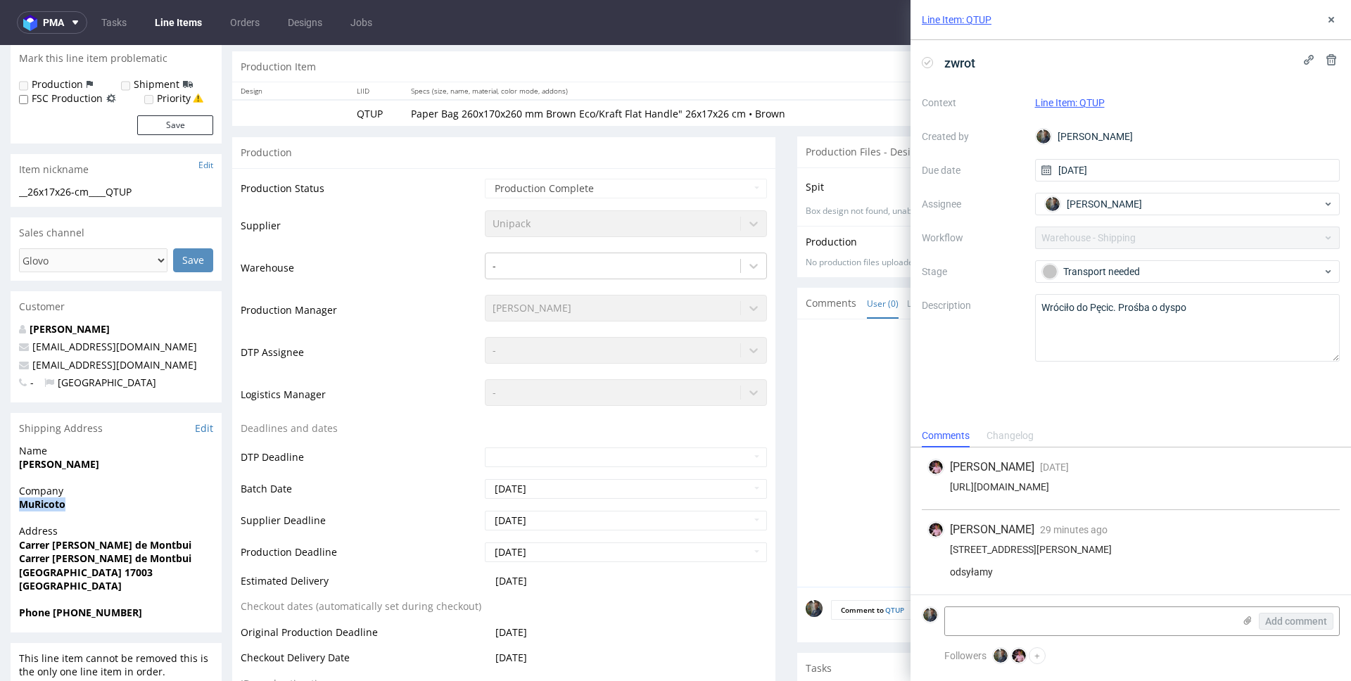
click at [47, 505] on strong "MuRicoto" at bounding box center [42, 503] width 46 height 13
copy strong "MuRicoto"
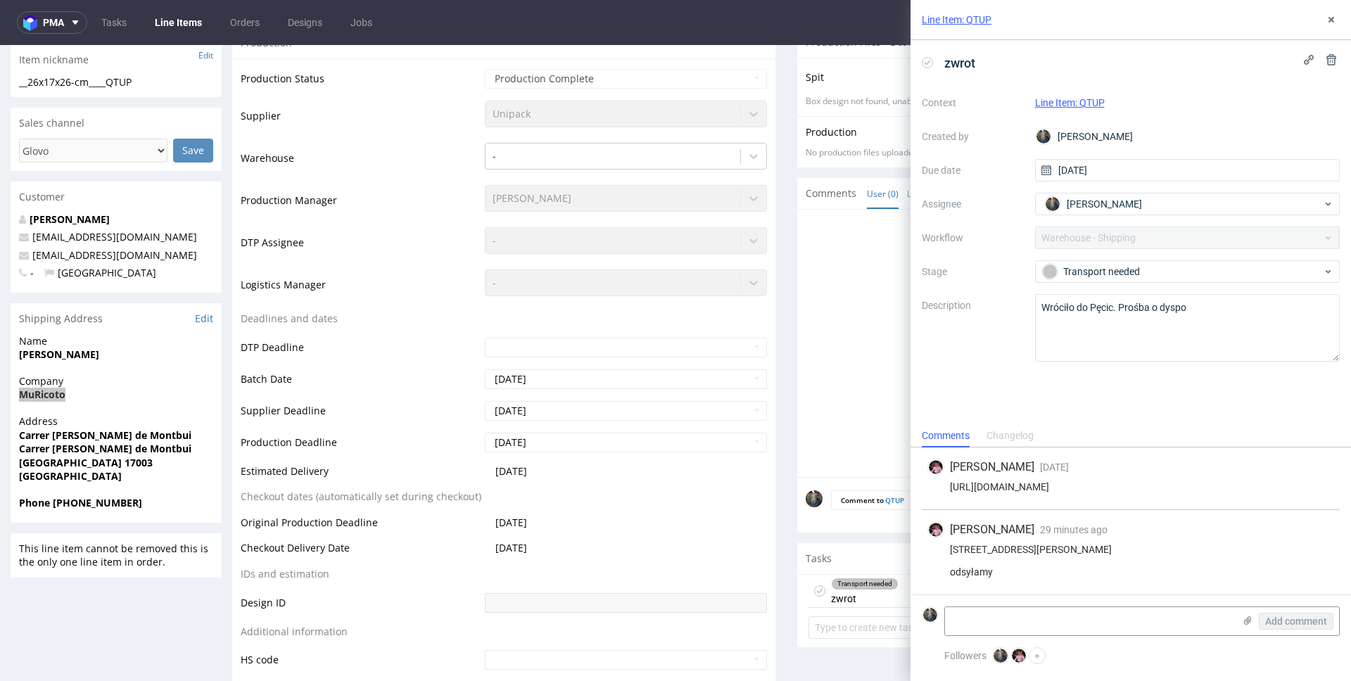
scroll to position [246, 0]
click at [85, 502] on strong "Phone 667837256" at bounding box center [80, 499] width 123 height 13
copy strong "667837256"
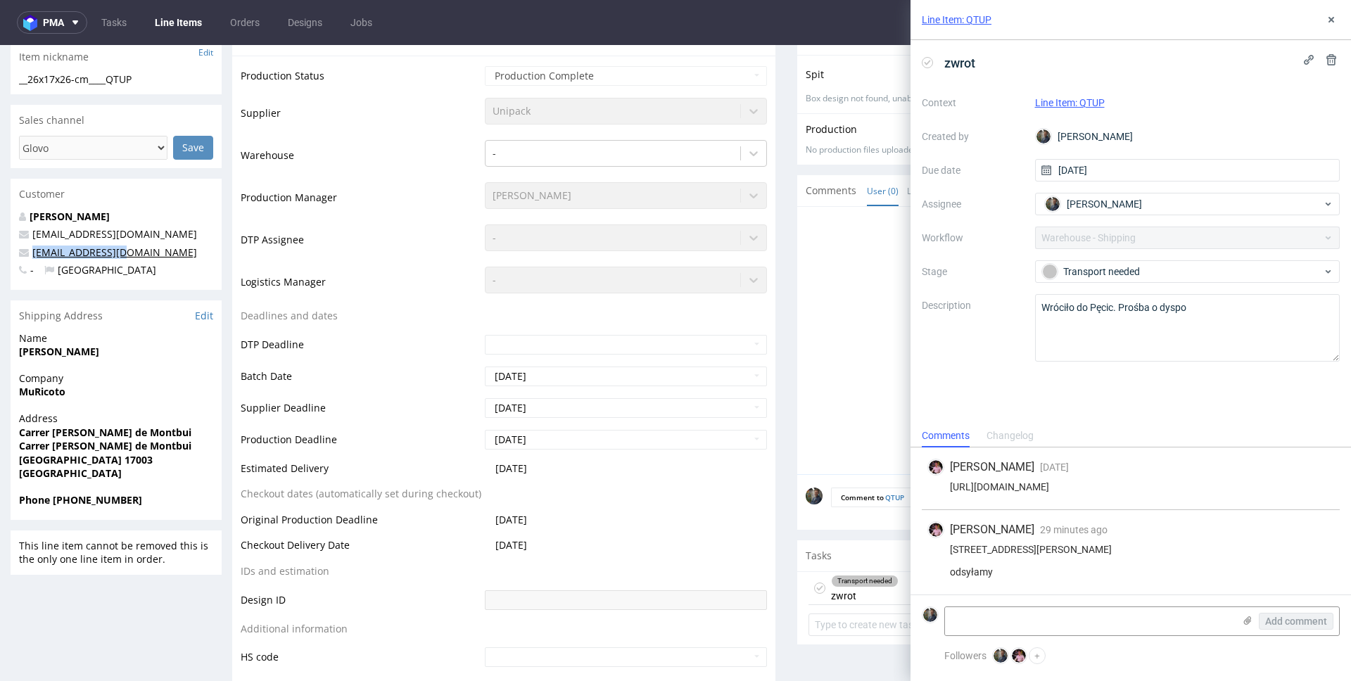
copy link "info@muricoto.com"
click at [1059, 619] on textarea at bounding box center [1089, 621] width 288 height 28
paste textarea "R440960468_QTUP_reshipping"
type textarea "R440960468_QTUP_reshipping"
click at [1295, 618] on span "Add comment" at bounding box center [1296, 621] width 62 height 10
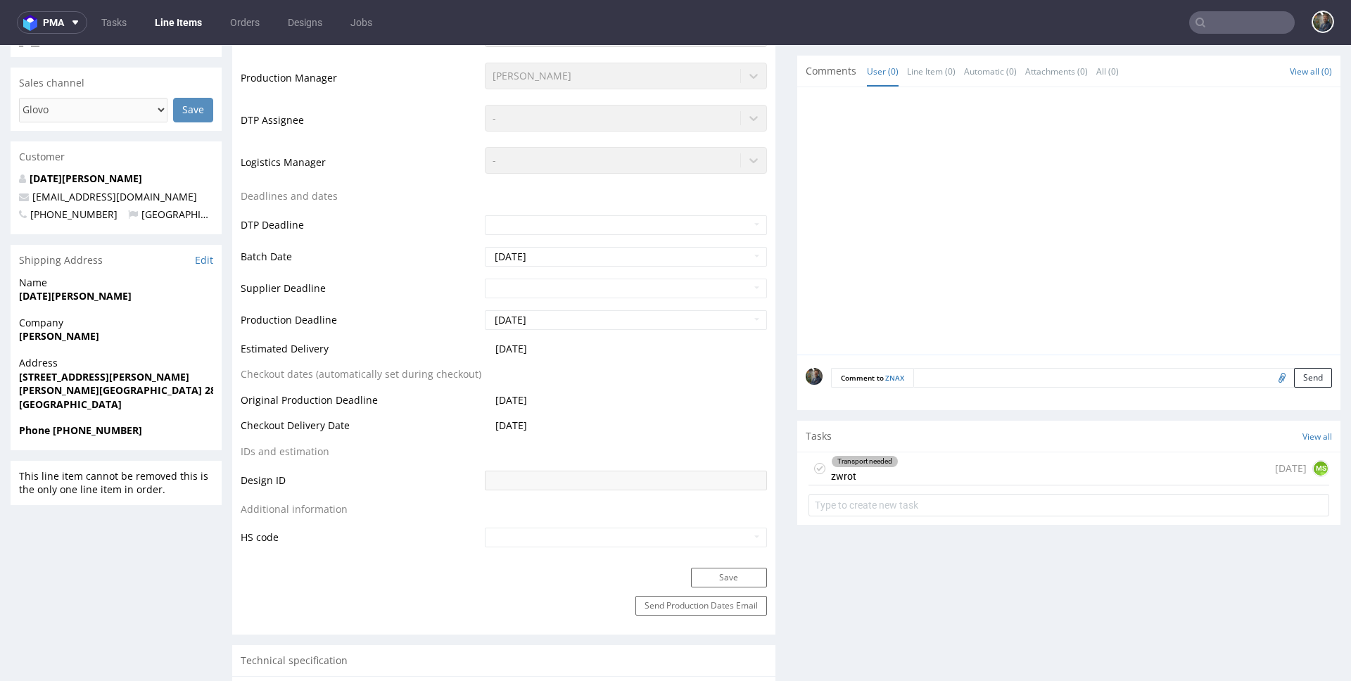
scroll to position [587, 0]
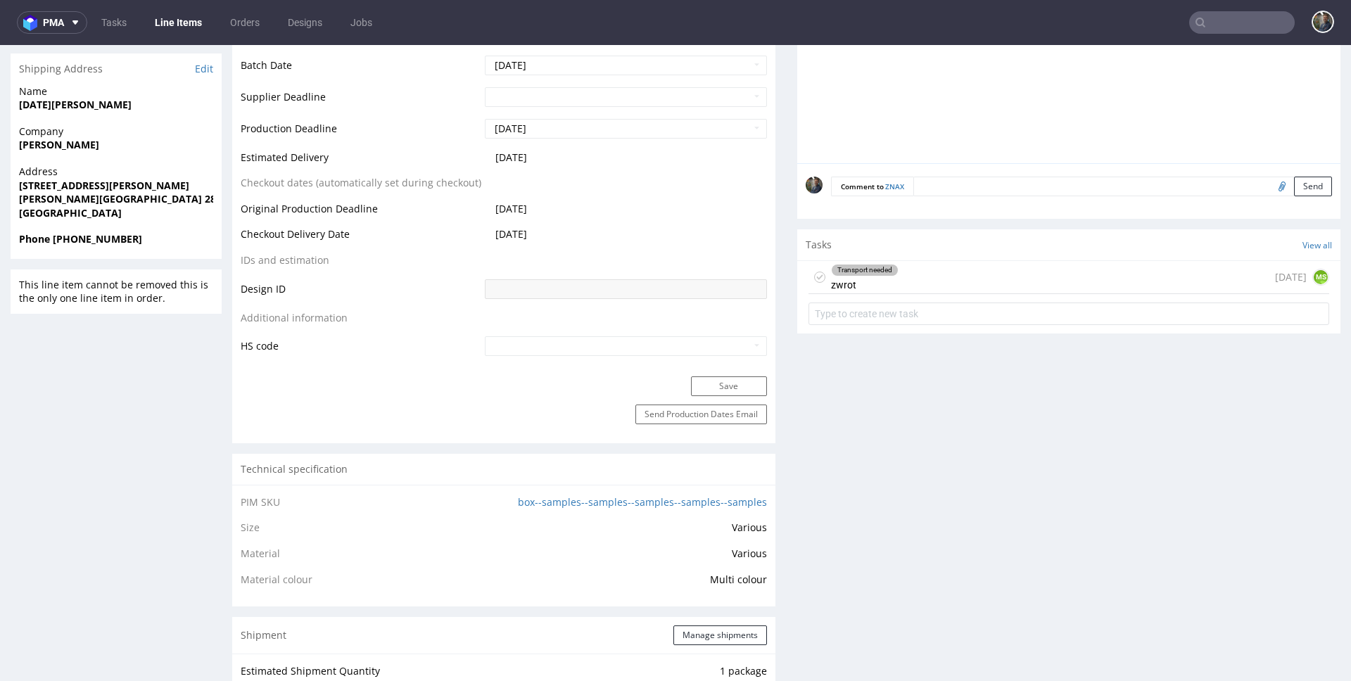
click at [890, 276] on div "Transport needed zwrot [DATE] MS" at bounding box center [1068, 277] width 521 height 33
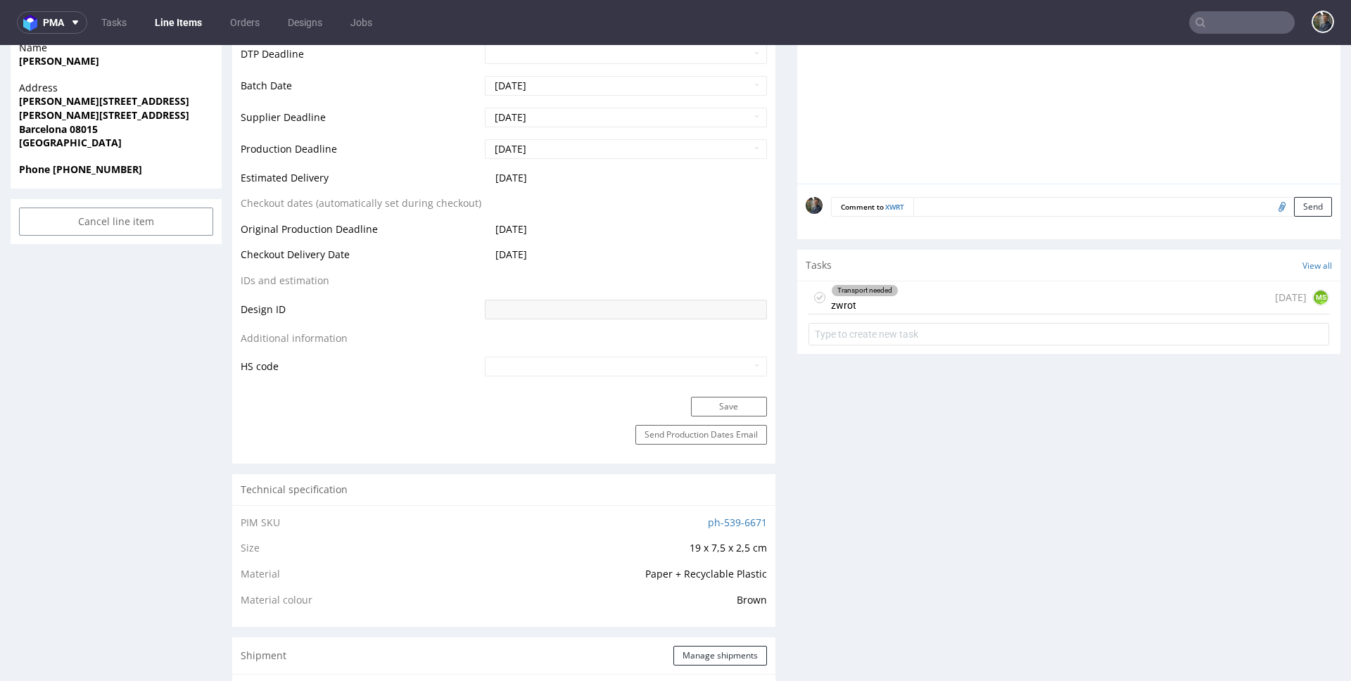
scroll to position [393, 0]
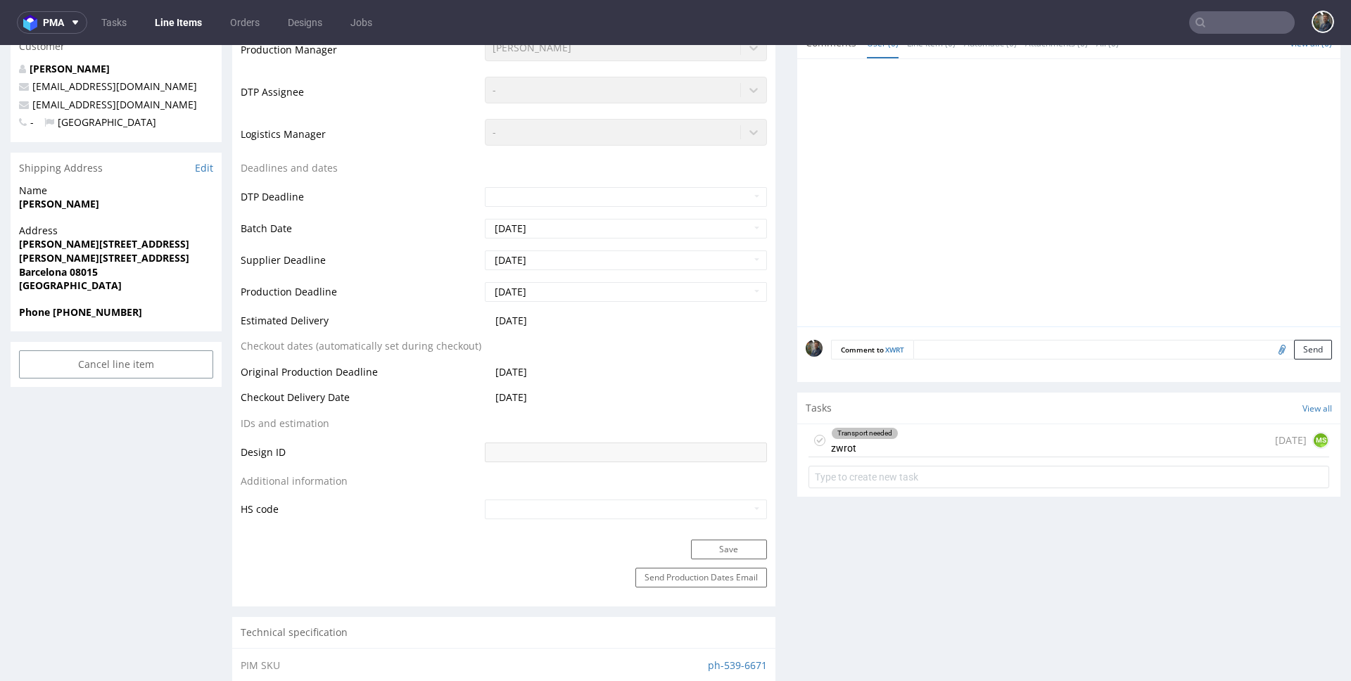
click at [908, 443] on div "Transport needed zwrot [DATE] MS" at bounding box center [1068, 440] width 521 height 33
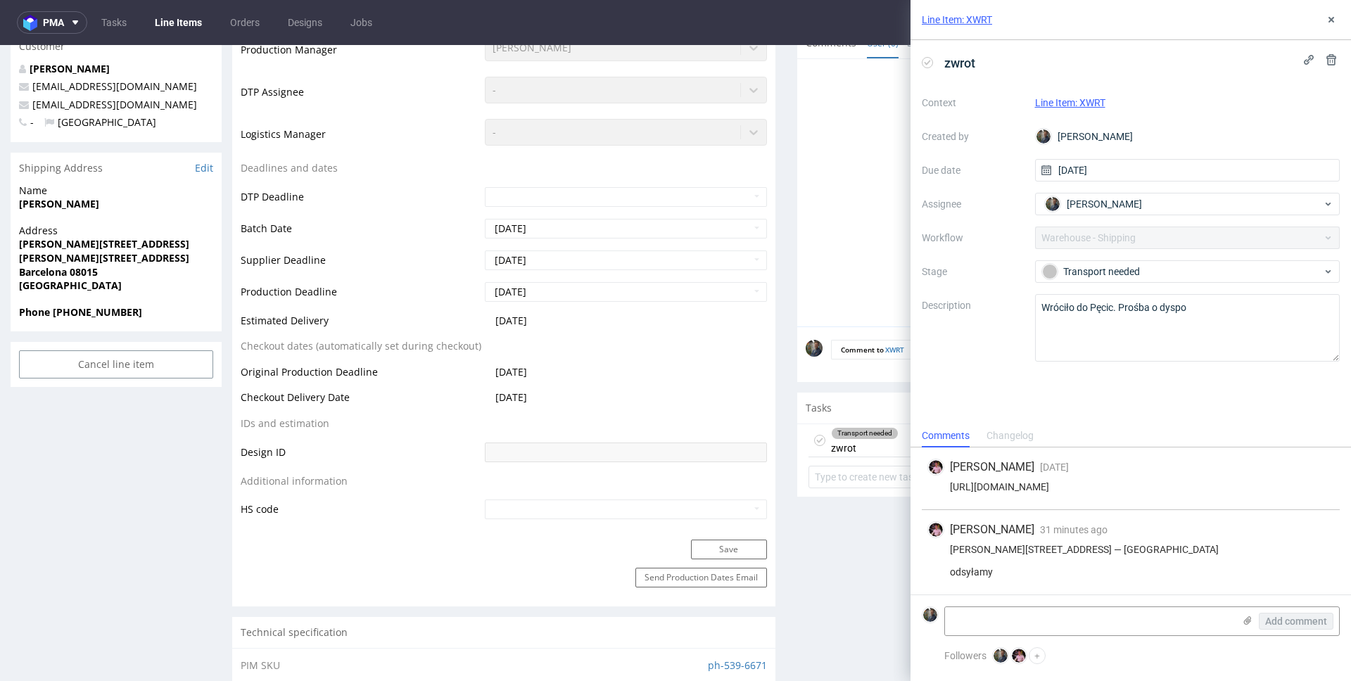
drag, startPoint x: 1280, startPoint y: 551, endPoint x: 1221, endPoint y: 554, distance: 59.2
click at [1221, 554] on div "[PERSON_NAME][STREET_ADDRESS] — [GEOGRAPHIC_DATA] odsyłamy" at bounding box center [1130, 561] width 407 height 34
copy div "La Consciente"
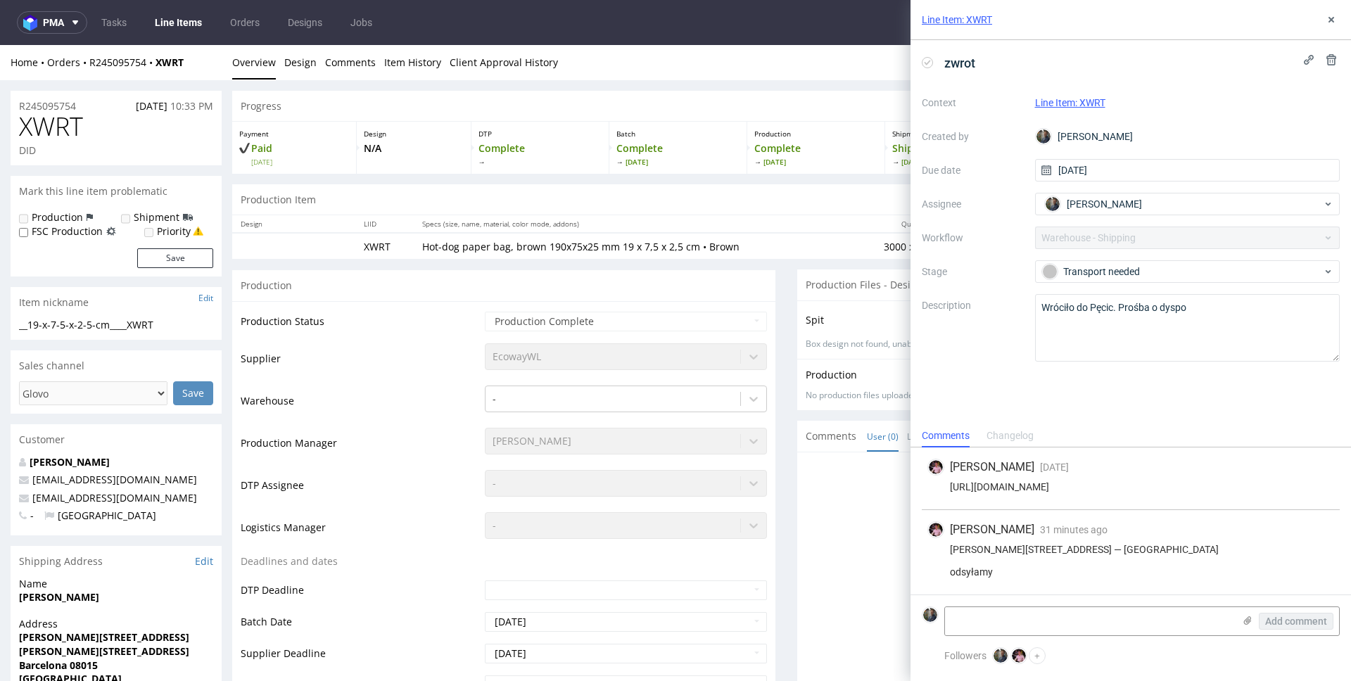
click at [63, 117] on span "XWRT" at bounding box center [51, 127] width 64 height 28
copy span "XWRT"
click at [204, 72] on div "Home Orders R245095754 XWRT Overview Design Comments Item History Client Approv…" at bounding box center [675, 62] width 1351 height 35
drag, startPoint x: 191, startPoint y: 62, endPoint x: 92, endPoint y: 64, distance: 98.5
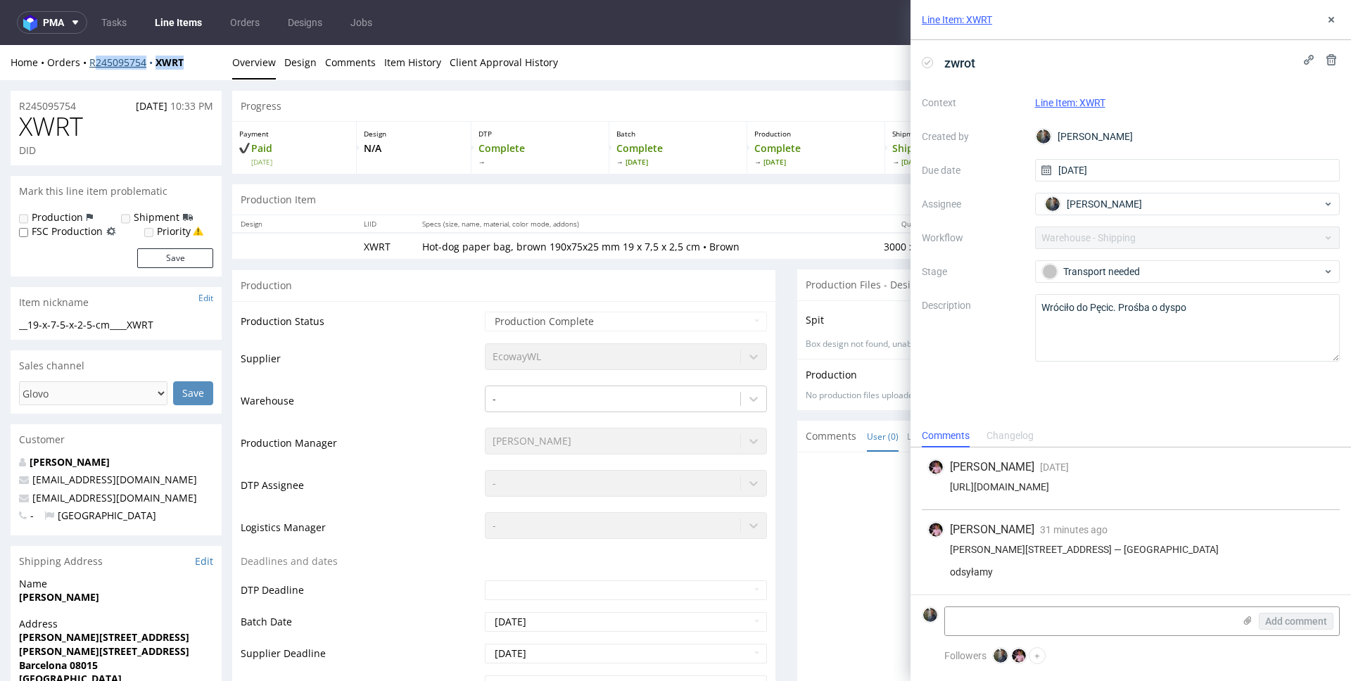
click at [92, 64] on div "Home Orders R245095754 XWRT" at bounding box center [116, 63] width 211 height 14
click at [186, 52] on div "Home Orders R245095754 XWRT Overview Design Comments Item History Client Approv…" at bounding box center [675, 62] width 1351 height 35
drag, startPoint x: 202, startPoint y: 65, endPoint x: 90, endPoint y: 64, distance: 111.9
click at [90, 64] on div "Home Orders R245095754 XWRT" at bounding box center [116, 63] width 211 height 14
copy div "R245095754 XWRT"
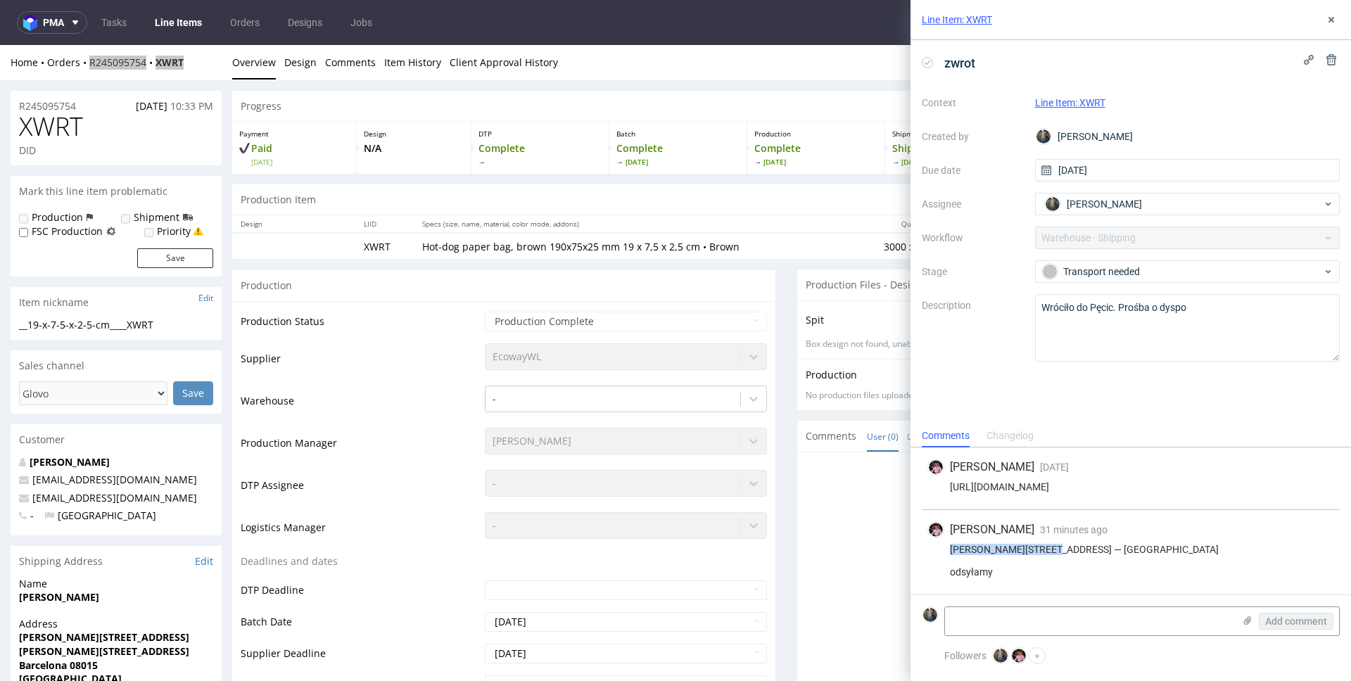
drag, startPoint x: 950, startPoint y: 550, endPoint x: 1039, endPoint y: 552, distance: 88.7
click at [1039, 552] on div "[PERSON_NAME][STREET_ADDRESS] — [GEOGRAPHIC_DATA] odsyłamy" at bounding box center [1130, 561] width 407 height 34
copy div "[PERSON_NAME][STREET_ADDRESS]"
drag, startPoint x: 1045, startPoint y: 552, endPoint x: 1090, endPoint y: 553, distance: 45.0
click at [1090, 553] on div "[PERSON_NAME][STREET_ADDRESS] — [GEOGRAPHIC_DATA] odsyłamy" at bounding box center [1130, 561] width 407 height 34
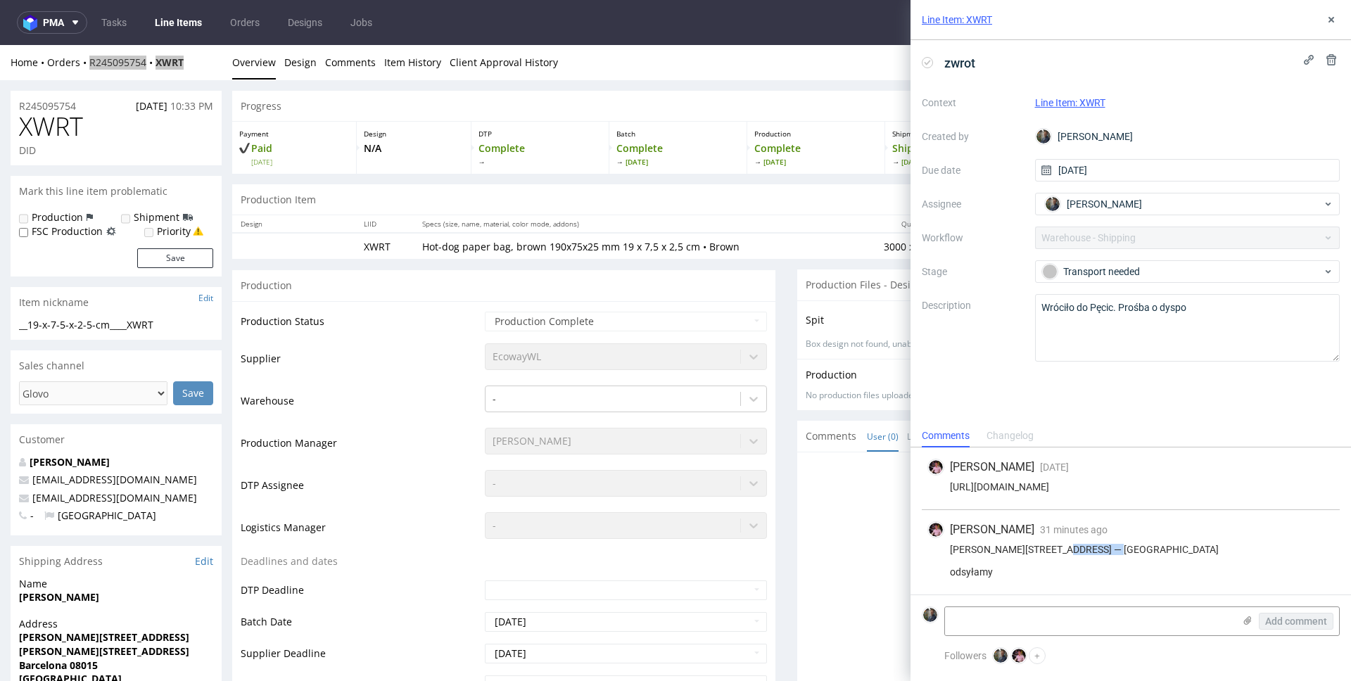
copy div "L'Eixample"
drag, startPoint x: 1280, startPoint y: 549, endPoint x: 1221, endPoint y: 552, distance: 59.1
click at [1221, 552] on div "[PERSON_NAME][STREET_ADDRESS] — [GEOGRAPHIC_DATA] odsyłamy" at bounding box center [1130, 561] width 407 height 34
copy div "La Consciente"
click at [1115, 545] on div "C. de Viladomat, 134, L'Eixample, 08015 Barcelona, España — La Consciente odsył…" at bounding box center [1130, 561] width 407 height 34
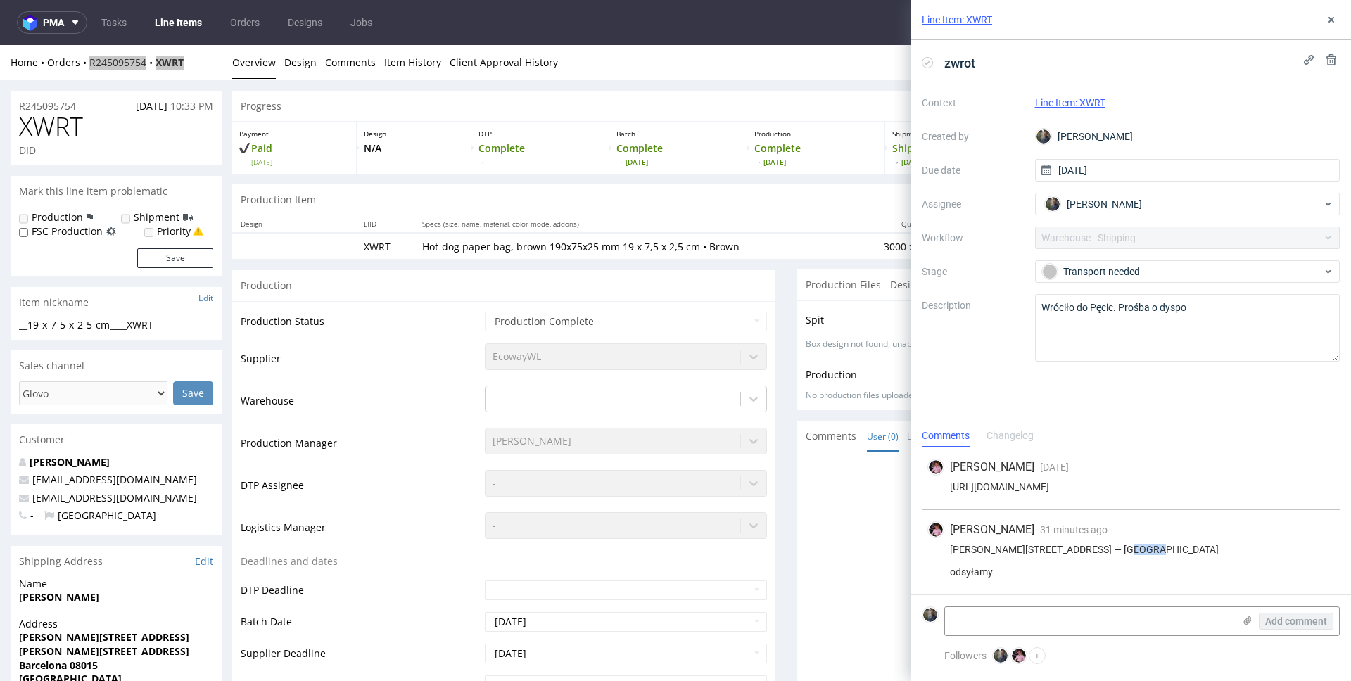
click at [1115, 545] on div "C. de Viladomat, 134, L'Eixample, 08015 Barcelona, España — La Consciente odsył…" at bounding box center [1130, 561] width 407 height 34
copy div "08015"
click at [1138, 552] on div "C. de Viladomat, 134, L'Eixample, 08015 Barcelona, España — La Consciente odsył…" at bounding box center [1130, 561] width 407 height 34
copy div "[GEOGRAPHIC_DATA]"
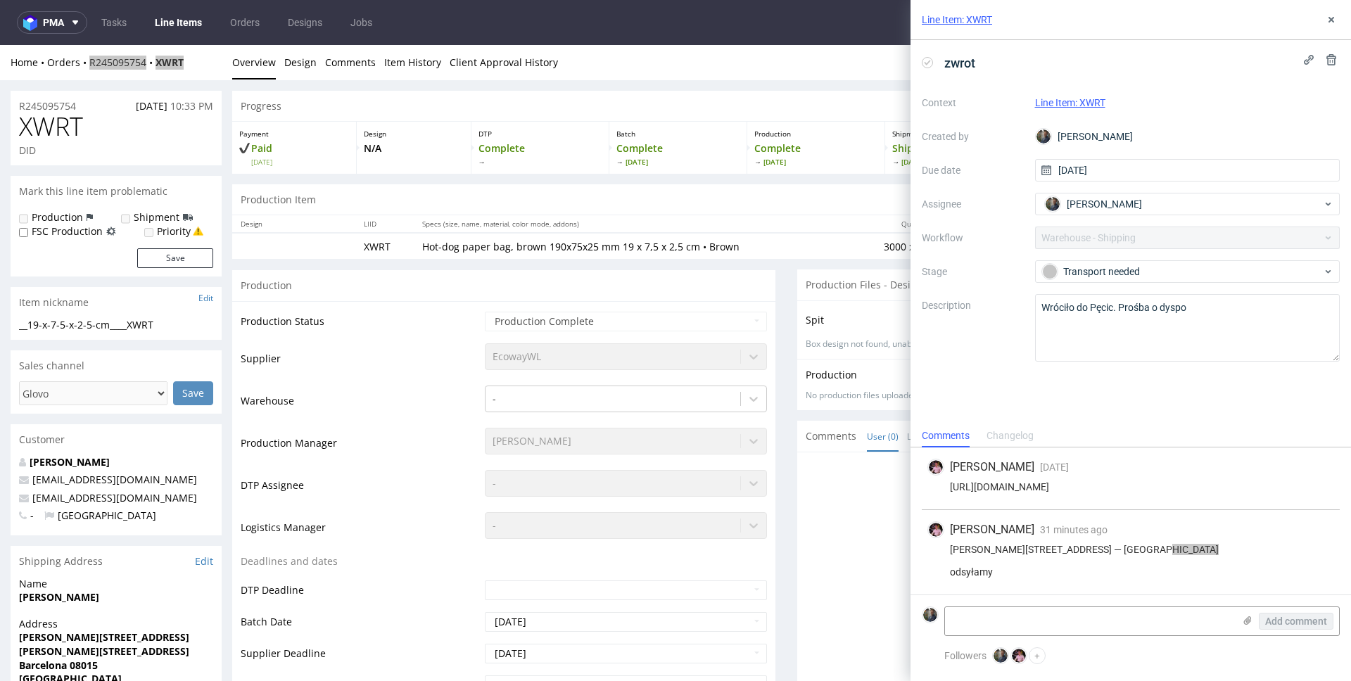
scroll to position [120, 0]
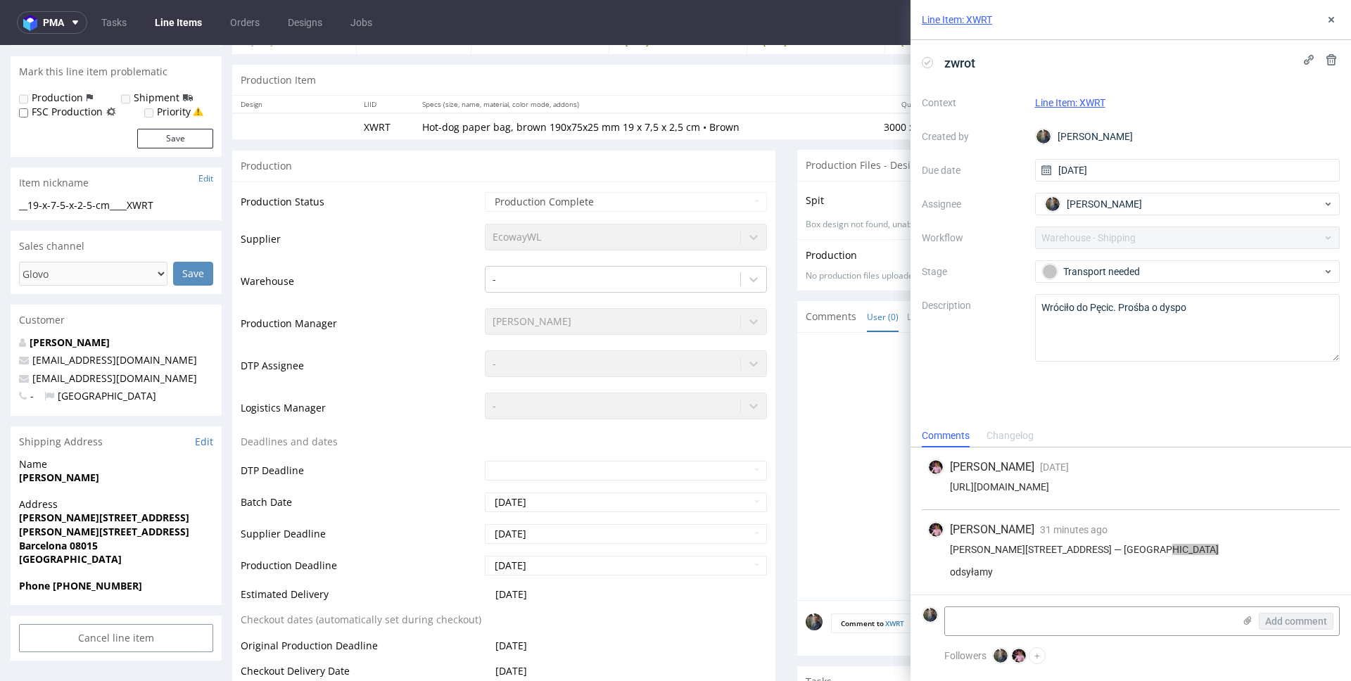
click at [91, 584] on strong "Phone +34613673016" at bounding box center [80, 585] width 123 height 13
copy strong "34613673016"
copy link "hola@laconsciente.com"
click at [65, 481] on strong "Nicolas Gendrot" at bounding box center [59, 477] width 80 height 13
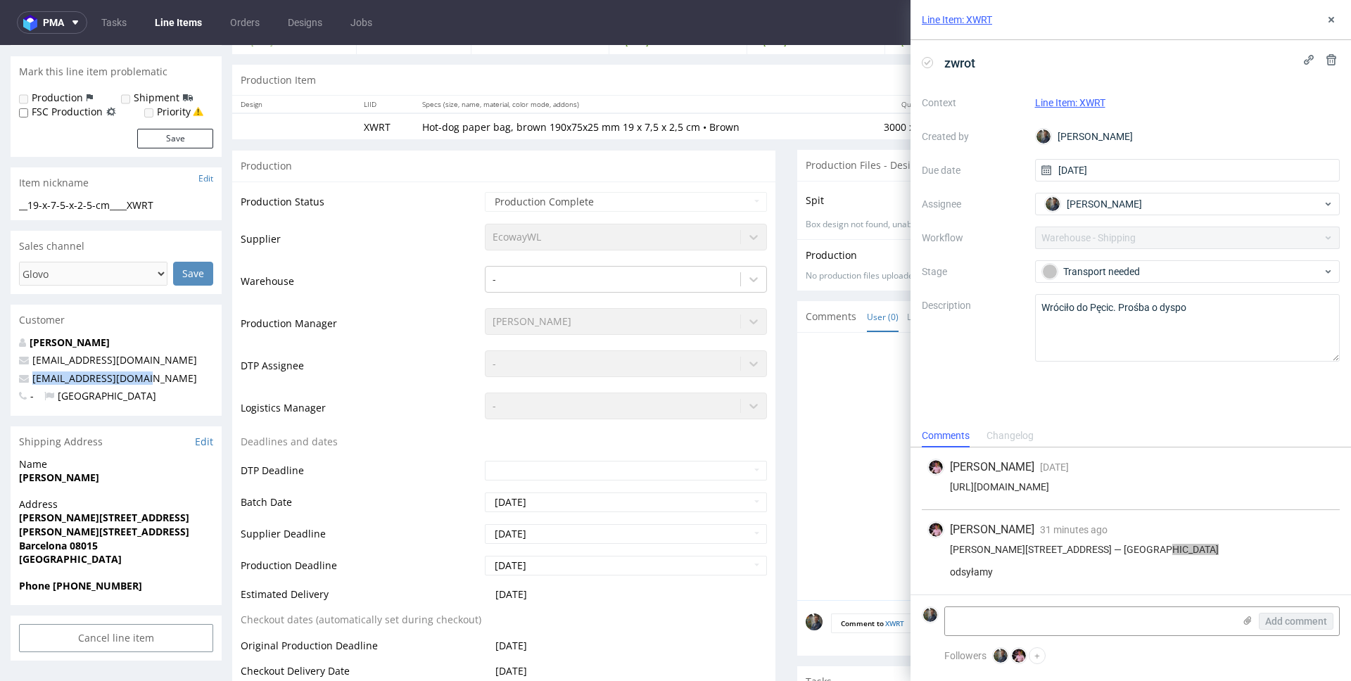
click at [65, 481] on strong "Nicolas Gendrot" at bounding box center [59, 477] width 80 height 13
click at [1074, 621] on textarea at bounding box center [1089, 621] width 288 height 28
paste textarea "R245095754_XWRT_reshipping"
type textarea "R245095754_XWRT_reshipping"
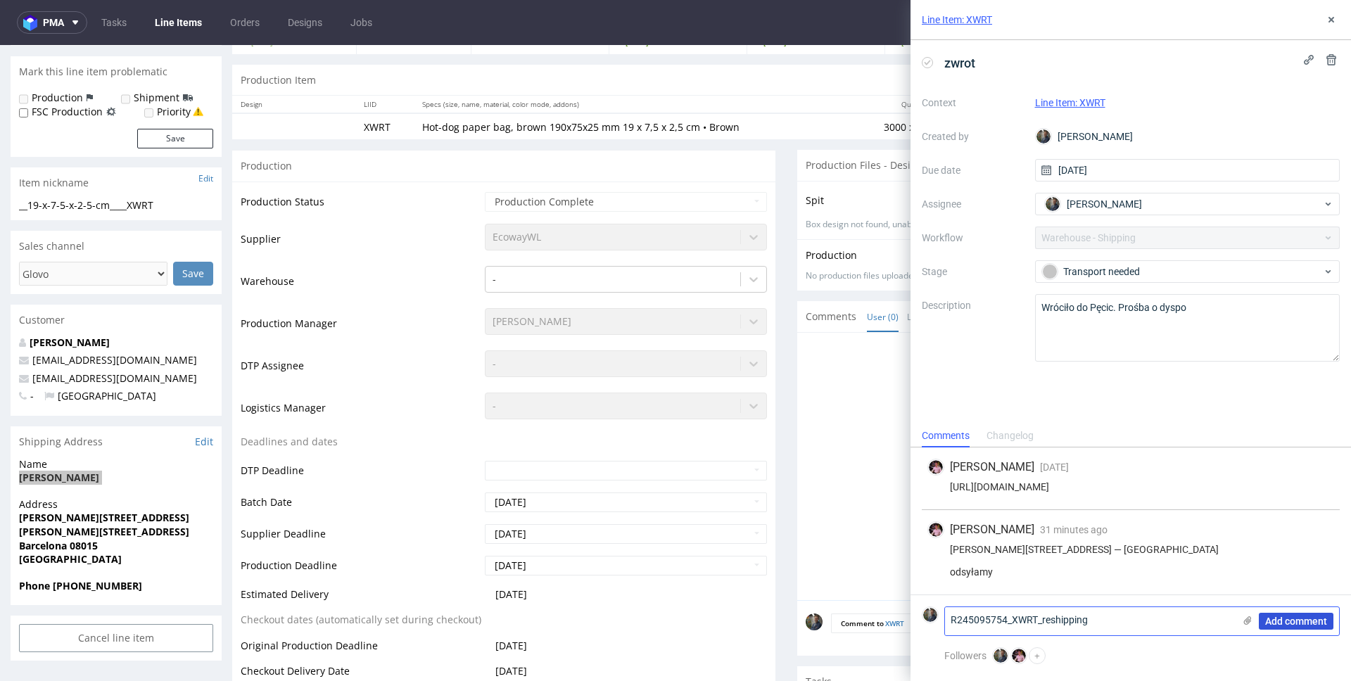
click at [1287, 618] on span "Add comment" at bounding box center [1296, 621] width 62 height 10
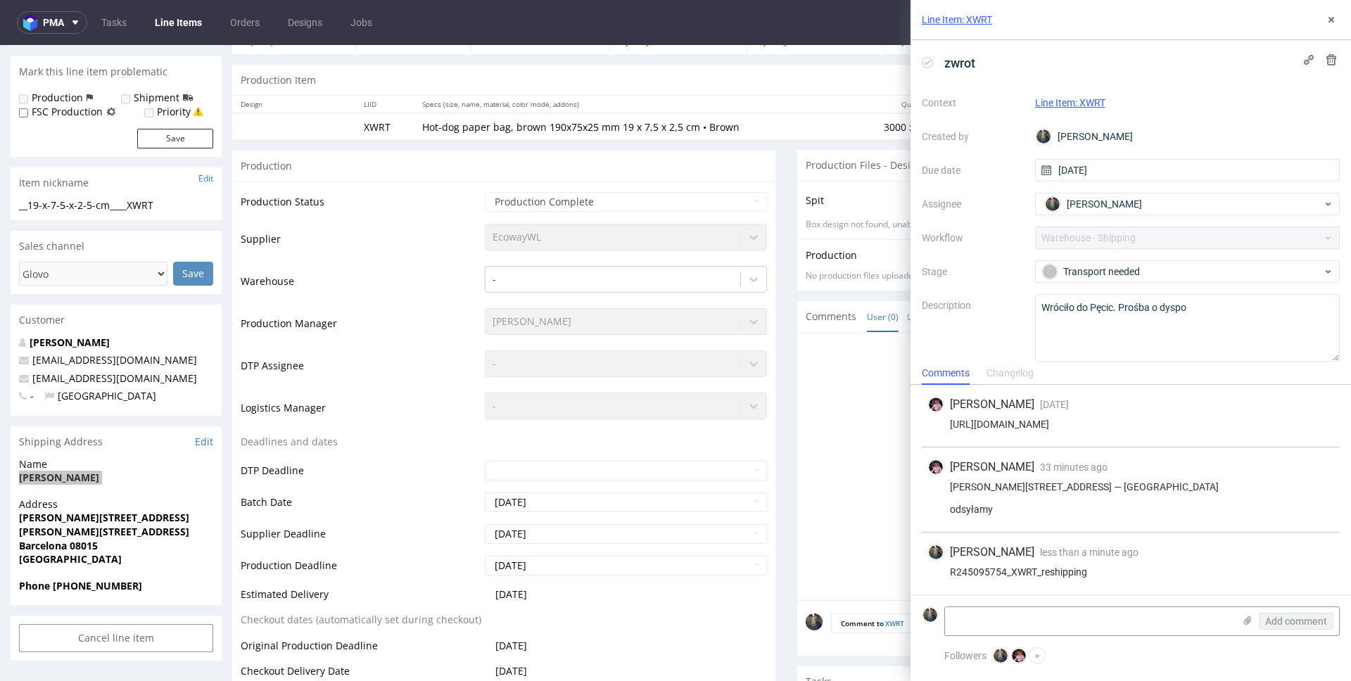
click at [1093, 564] on div "Maciej Sobola less than a minute ago 13th Aug 2025, 08:49 R245095754_XWRT_reshi…" at bounding box center [1131, 564] width 418 height 62
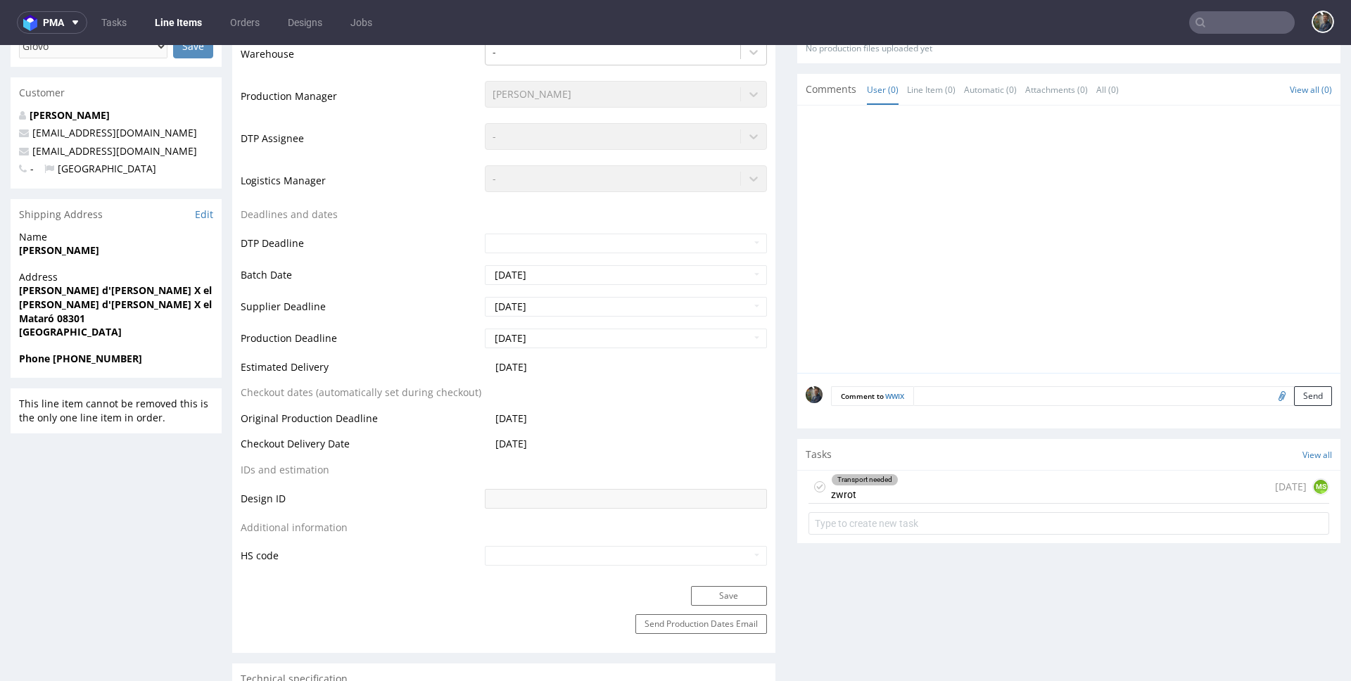
scroll to position [494, 0]
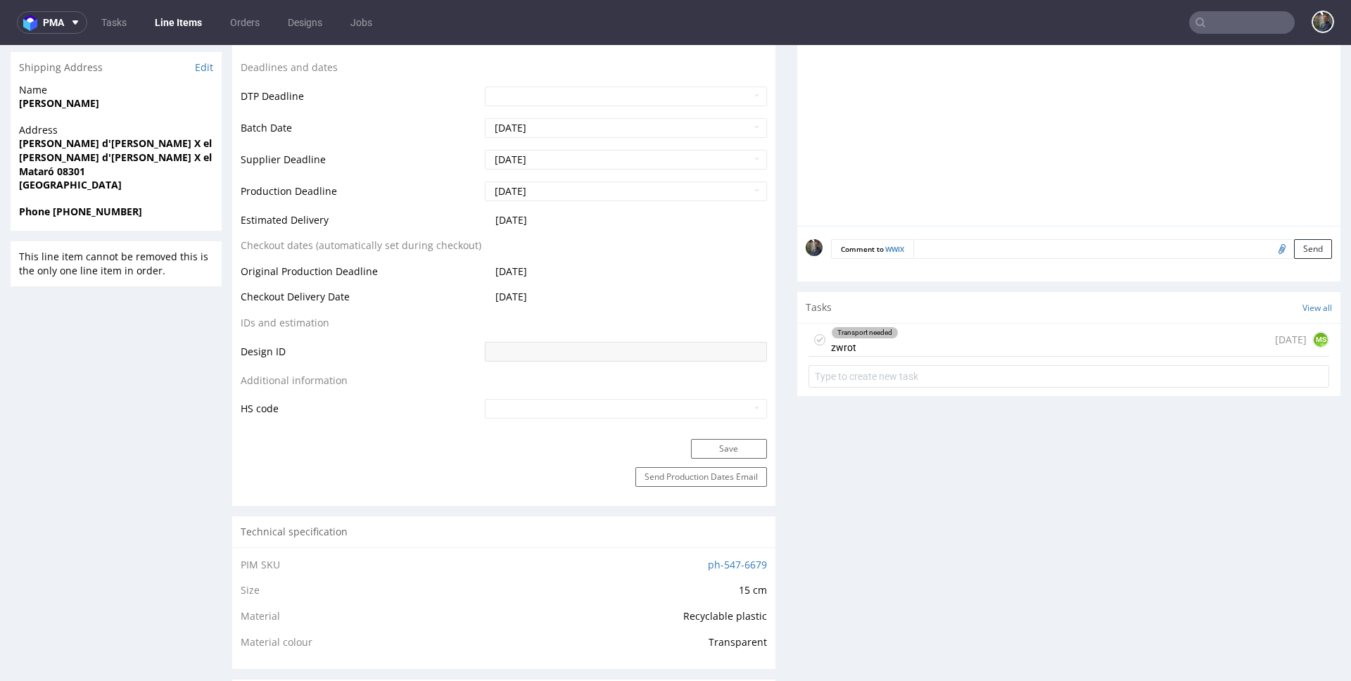
click at [924, 341] on div "Transport needed zwrot [DATE] MS" at bounding box center [1068, 340] width 521 height 33
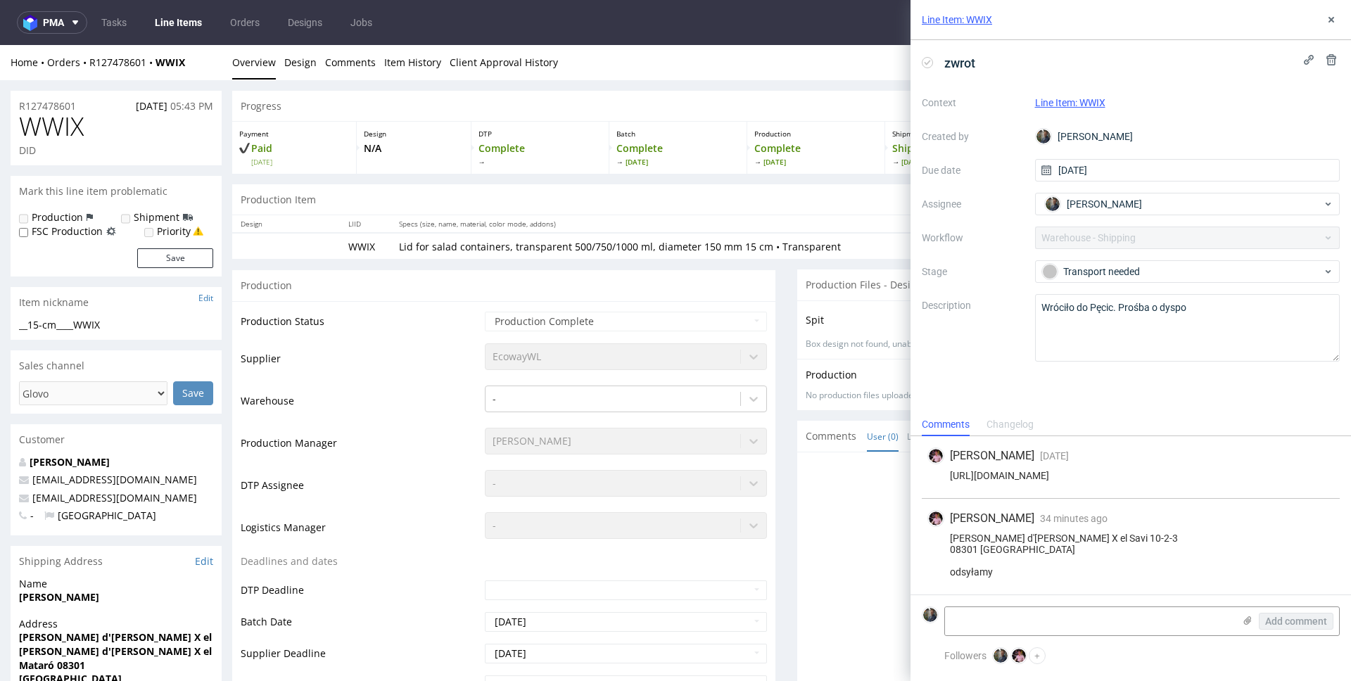
click at [53, 125] on span "WWIX" at bounding box center [51, 127] width 65 height 28
copy span "WWIX"
click at [154, 110] on span "[DATE]" at bounding box center [152, 105] width 32 height 13
drag, startPoint x: 196, startPoint y: 64, endPoint x: 91, endPoint y: 66, distance: 105.5
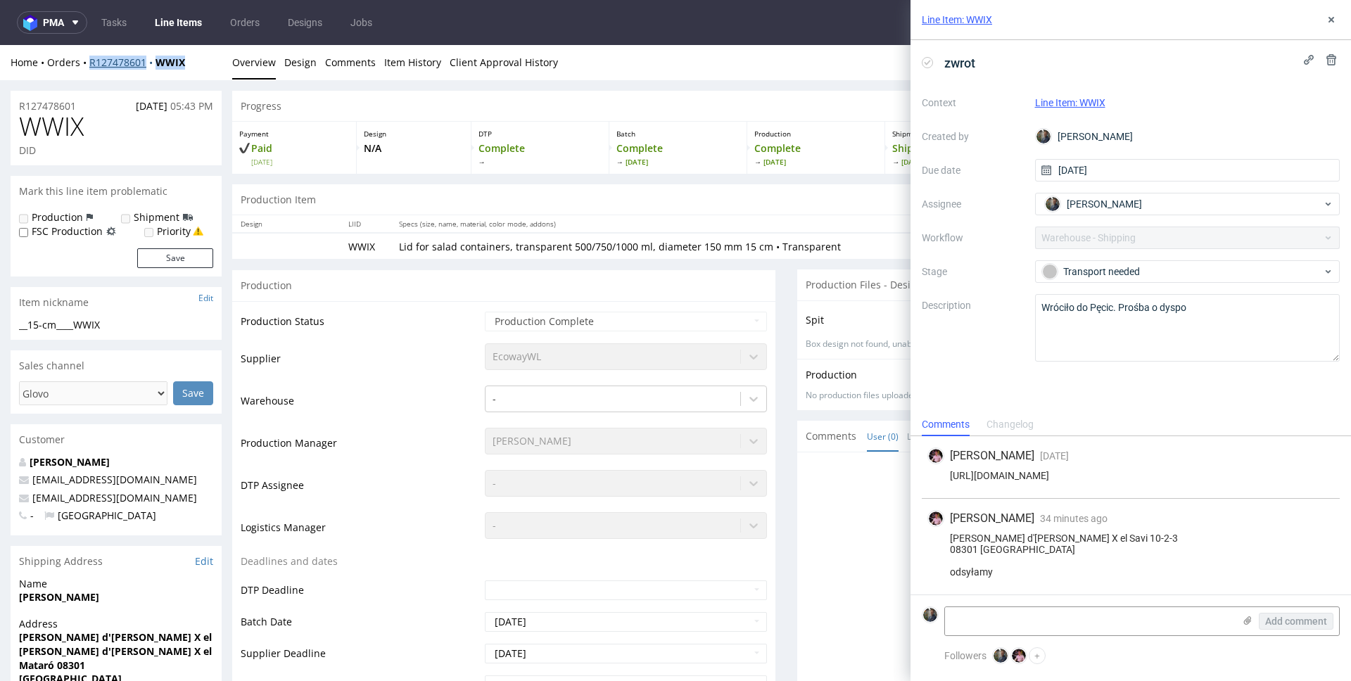
click at [91, 66] on div "Home Orders R127478601 WWIX" at bounding box center [116, 63] width 211 height 14
copy div "R127478601 WWIX"
click at [1030, 537] on div "[PERSON_NAME] d'[PERSON_NAME] X el Savi 10-2-3 08301 [GEOGRAPHIC_DATA] odsyłamy" at bounding box center [1130, 555] width 407 height 45
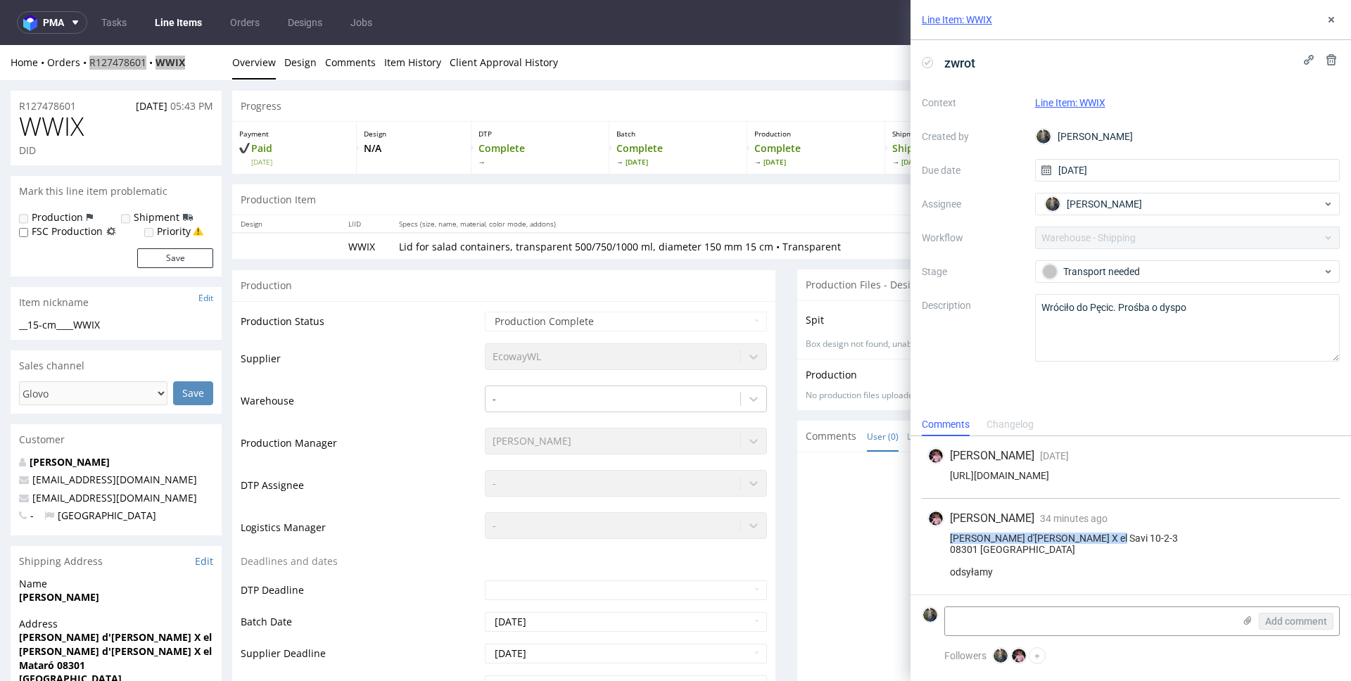
copy div "[PERSON_NAME] d'[PERSON_NAME] X el Savi 10-2-3 0"
click at [970, 547] on div "[PERSON_NAME] d'[PERSON_NAME] X el Savi 10-2-3 08301 [GEOGRAPHIC_DATA] odsyłamy" at bounding box center [1130, 555] width 407 height 45
copy div "08301"
click at [990, 546] on div "[PERSON_NAME] d'[PERSON_NAME] X el Savi 10-2-3 08301 [GEOGRAPHIC_DATA] odsyłamy" at bounding box center [1130, 555] width 407 height 45
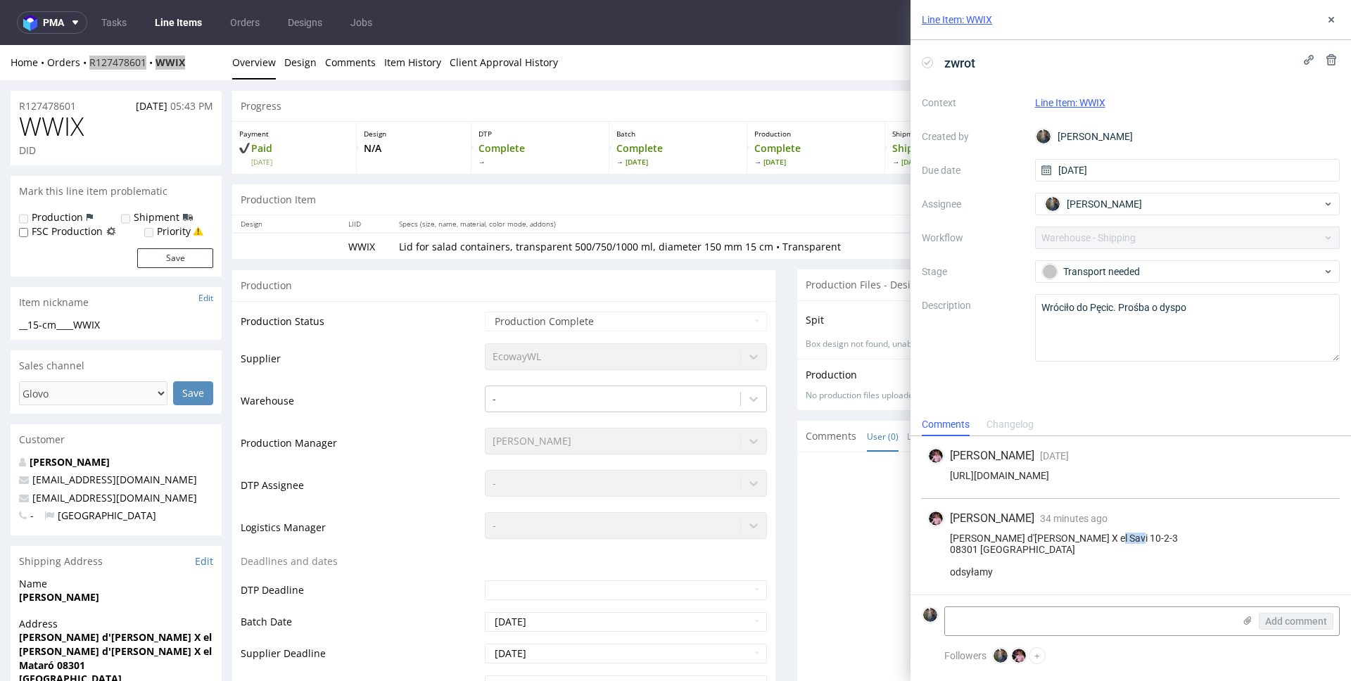
click at [990, 546] on div "[PERSON_NAME] d'[PERSON_NAME] X el Savi 10-2-3 08301 [GEOGRAPHIC_DATA] odsyłamy" at bounding box center [1130, 555] width 407 height 45
copy div "[GEOGRAPHIC_DATA]"
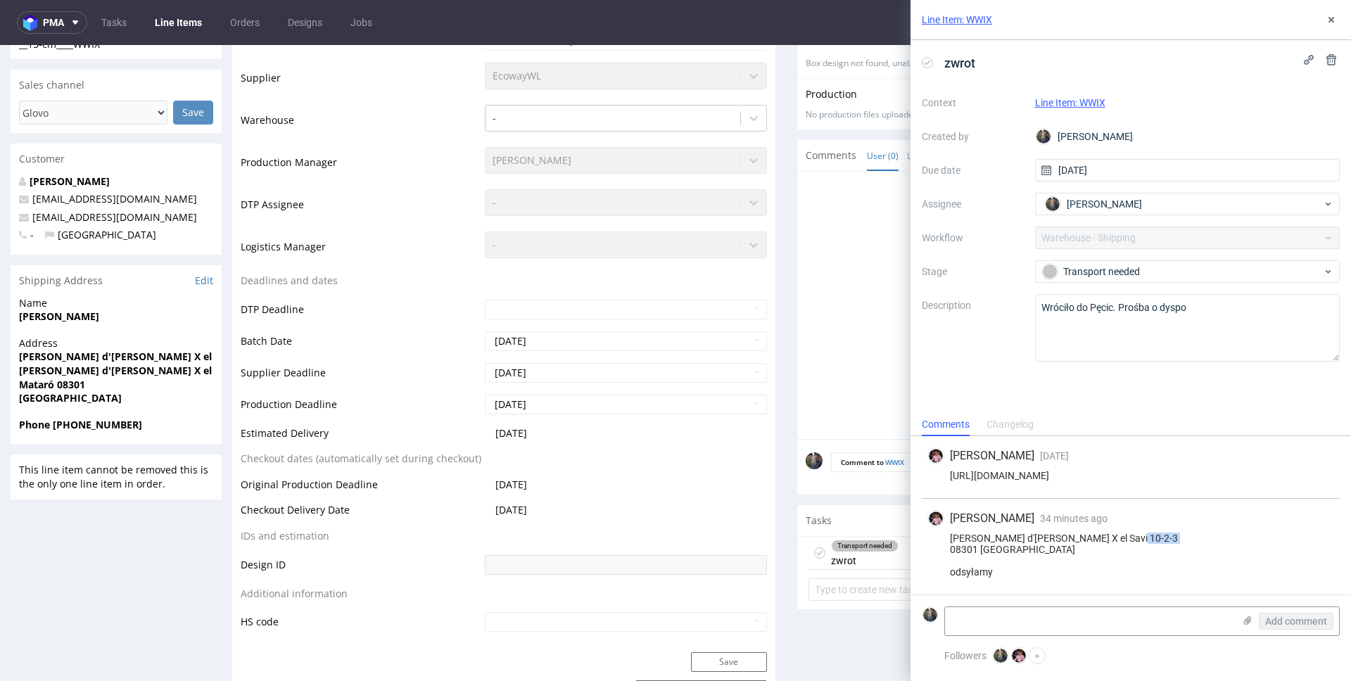
scroll to position [277, 0]
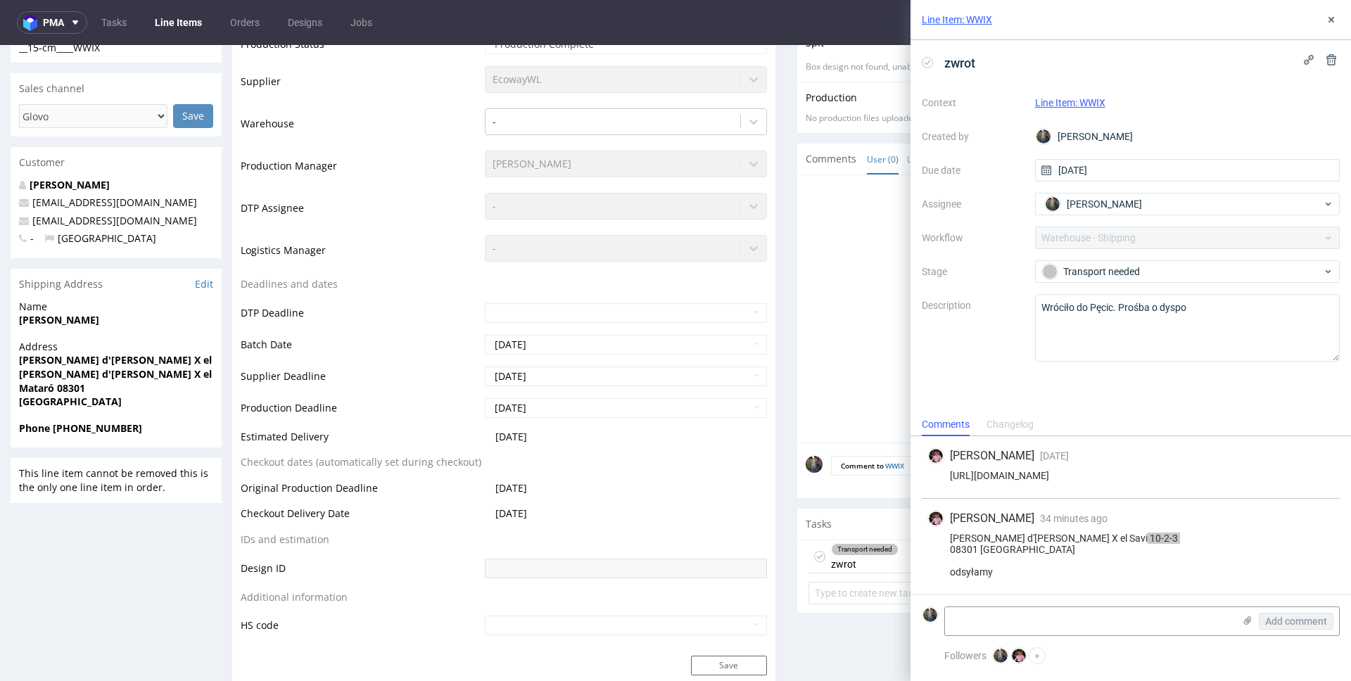
click at [86, 324] on strong "Nataliya Evdokimova" at bounding box center [59, 319] width 80 height 13
copy strong "Nataliya Evdokimova"
click at [110, 429] on strong "Phone +34656516764" at bounding box center [80, 427] width 123 height 13
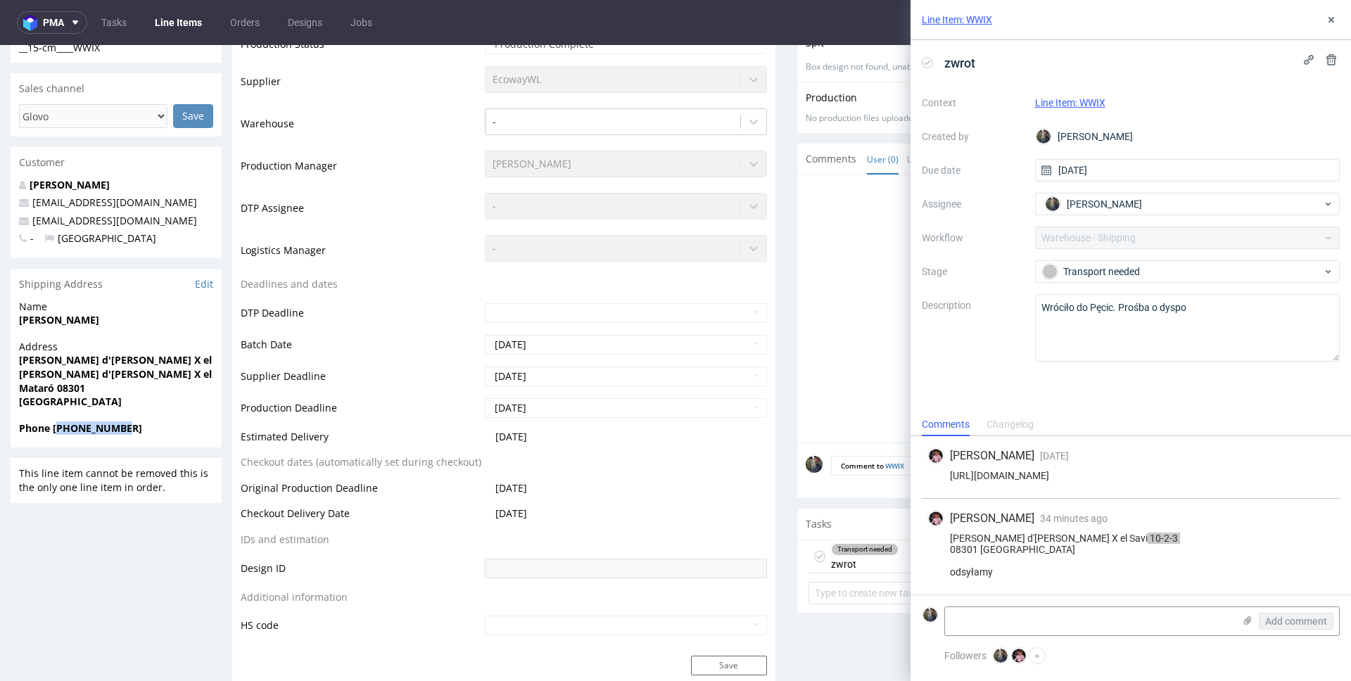
click at [110, 429] on strong "Phone +34656516764" at bounding box center [80, 427] width 123 height 13
copy strong "34656516764"
copy link "natafotostyle+glovo@gmail.com"
click at [1038, 613] on textarea at bounding box center [1089, 621] width 288 height 28
type textarea "R127478601_WWIX_reshipping"
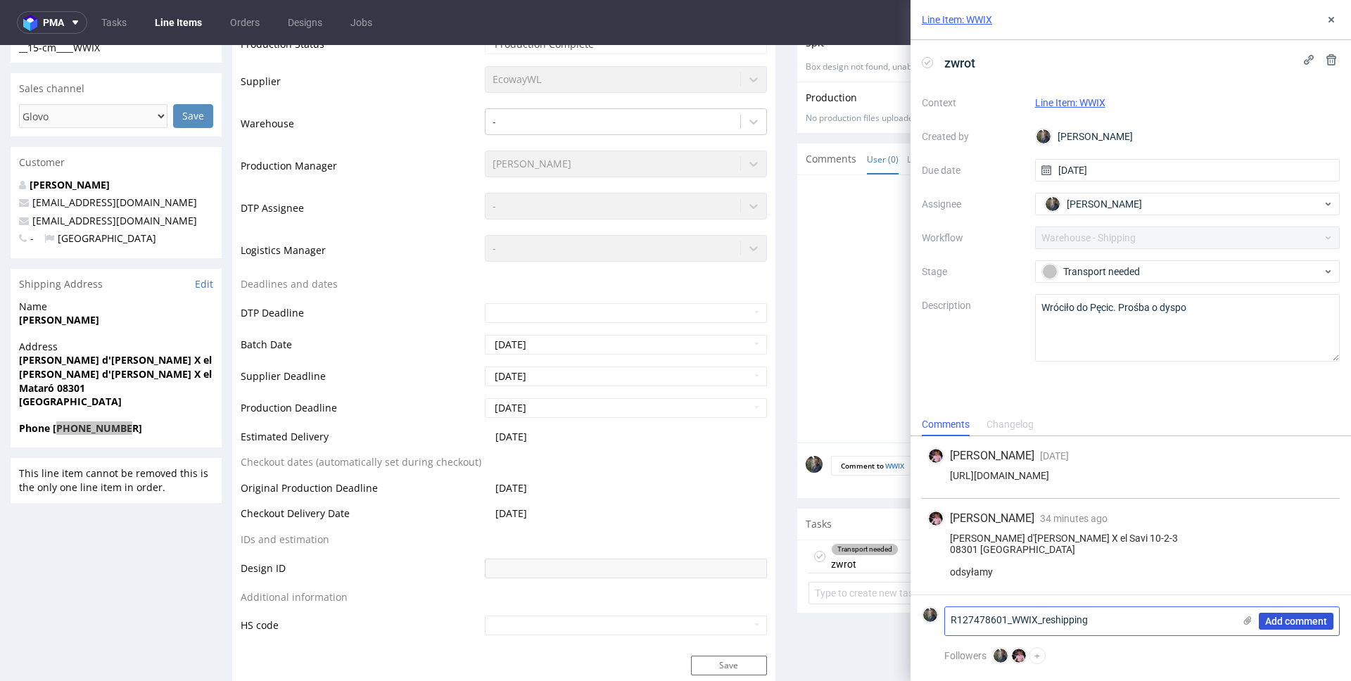
click at [1294, 625] on span "Add comment" at bounding box center [1296, 621] width 62 height 10
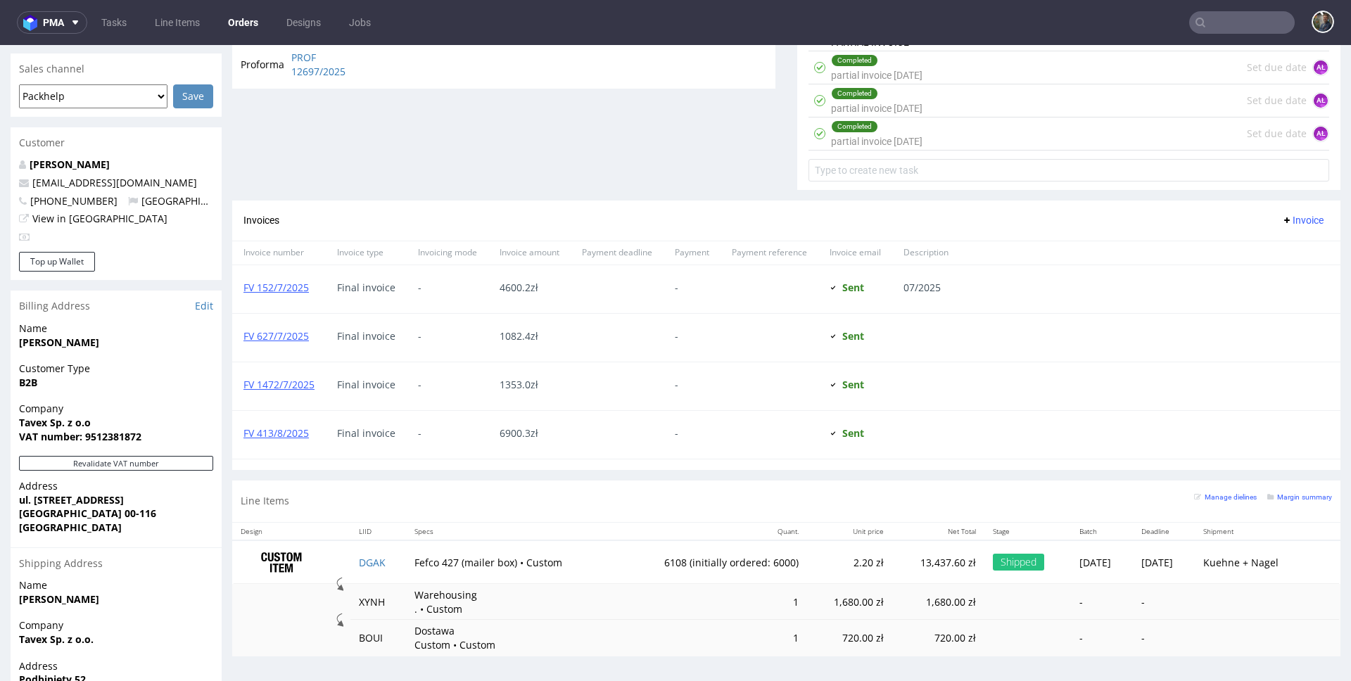
scroll to position [658, 0]
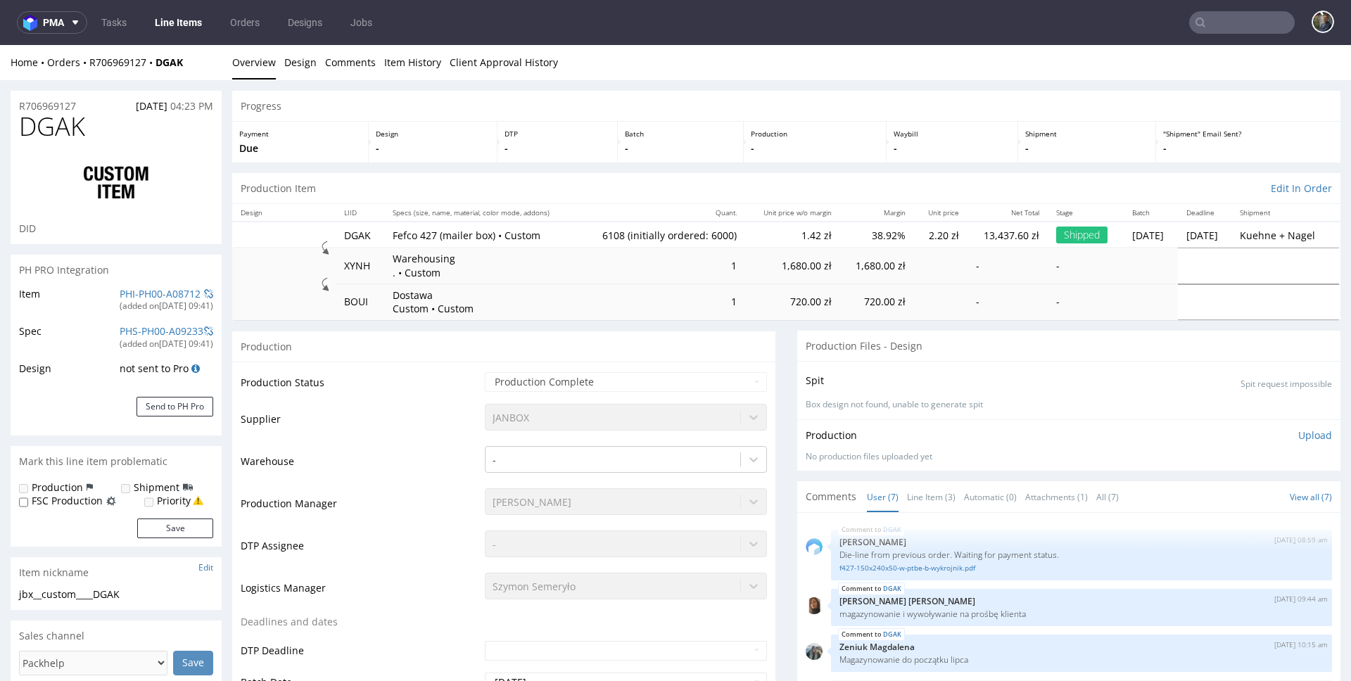
click at [42, 129] on span "DGAK" at bounding box center [52, 127] width 66 height 28
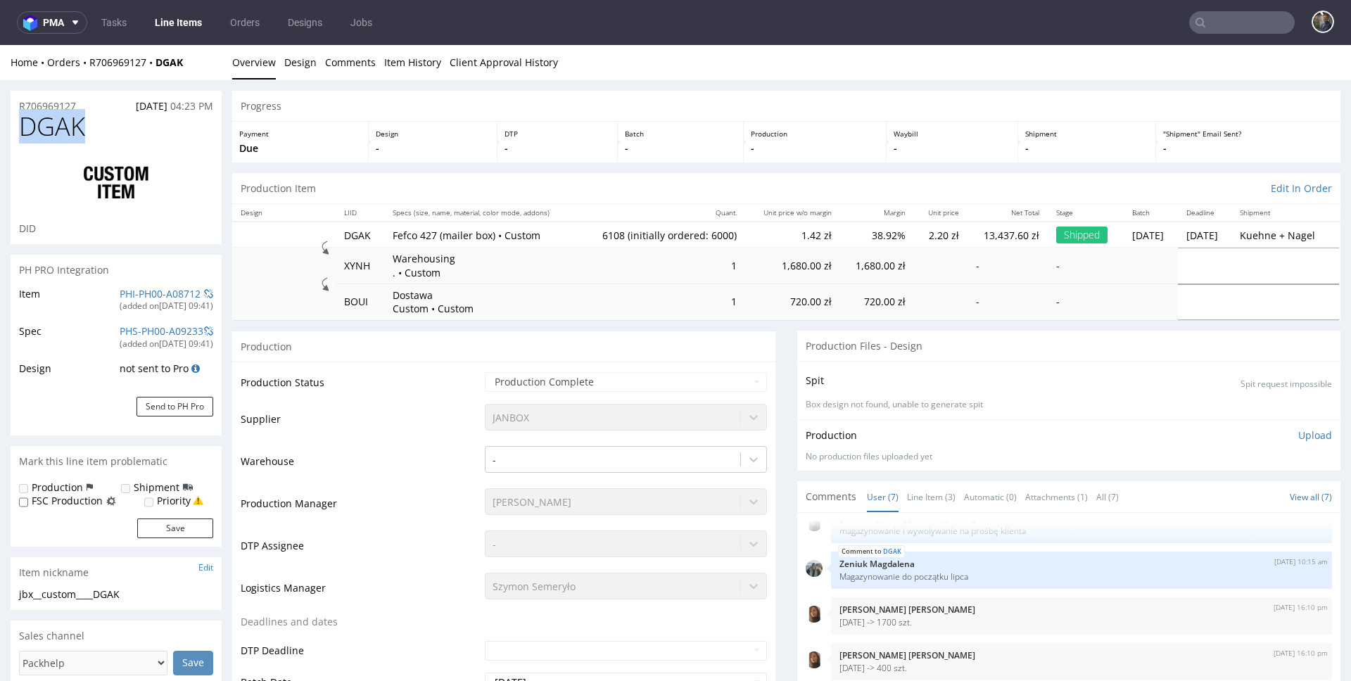
click at [42, 129] on span "DGAK" at bounding box center [52, 127] width 66 height 28
copy span "DGAK"
